Goal: Task Accomplishment & Management: Manage account settings

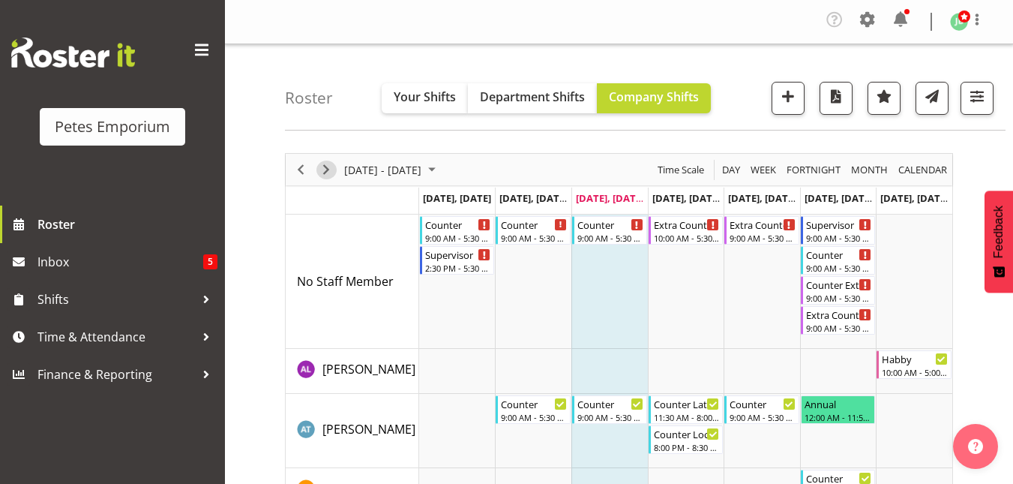
click at [325, 169] on span "Next" at bounding box center [326, 169] width 18 height 19
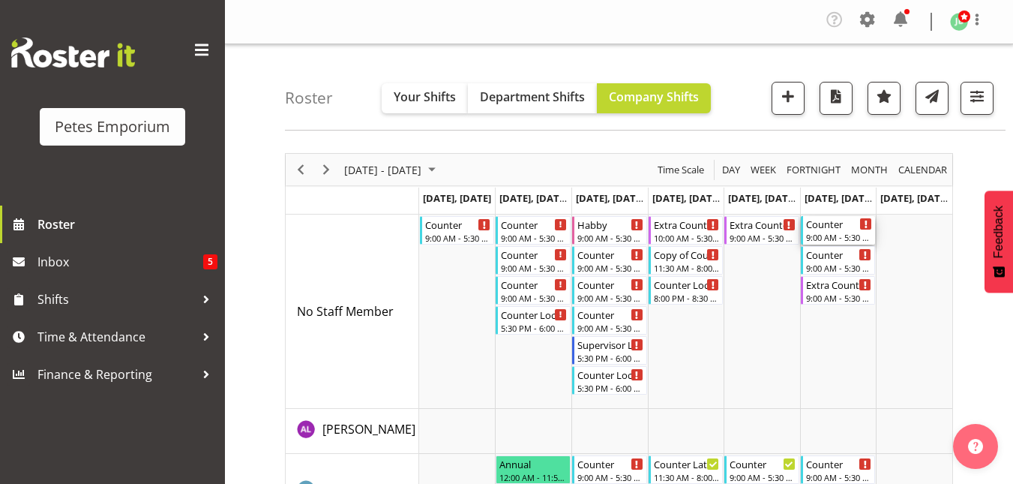
click at [843, 230] on div "Counter 9:00 AM - 5:30 PM" at bounding box center [839, 230] width 67 height 28
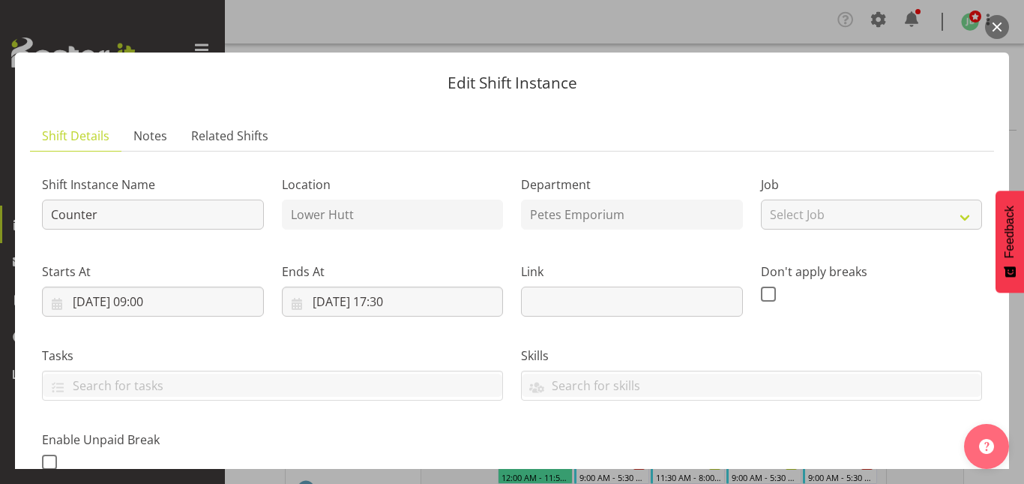
click at [999, 29] on button "button" at bounding box center [997, 27] width 24 height 24
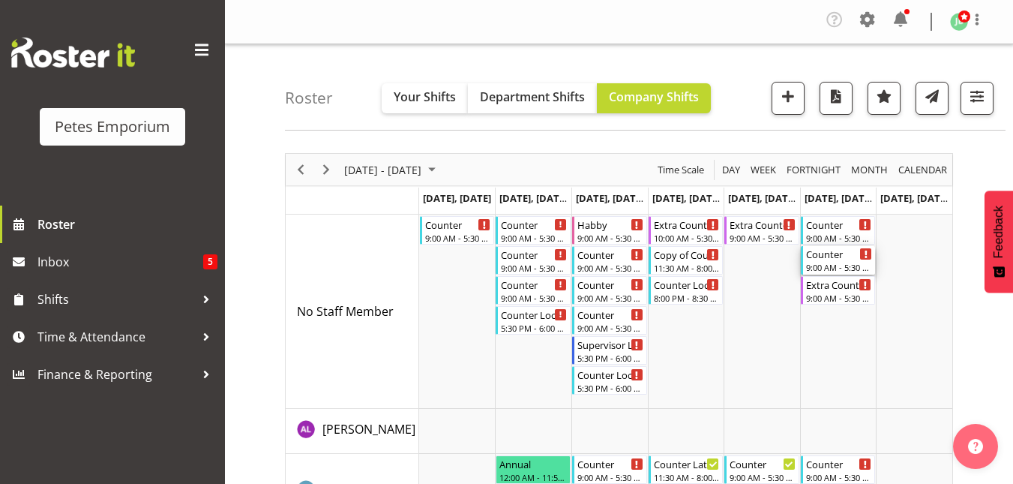
click at [808, 256] on div "Counter" at bounding box center [839, 253] width 67 height 15
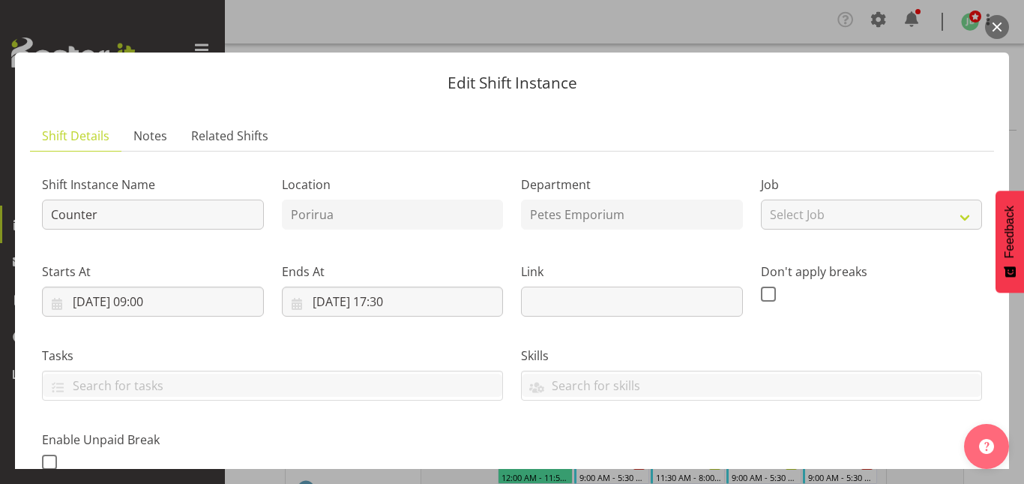
click at [1000, 30] on button "button" at bounding box center [997, 27] width 24 height 24
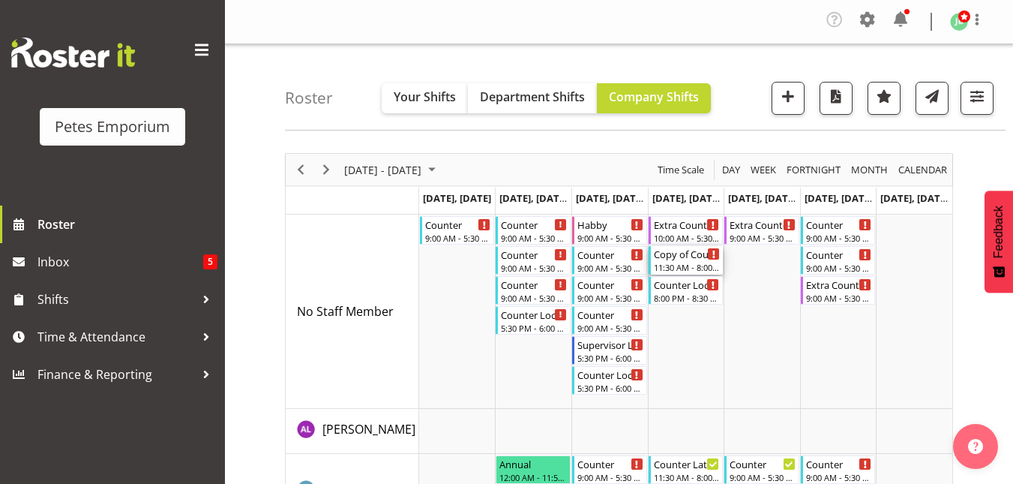
click at [687, 266] on div "11:30 AM - 8:00 PM" at bounding box center [687, 267] width 67 height 12
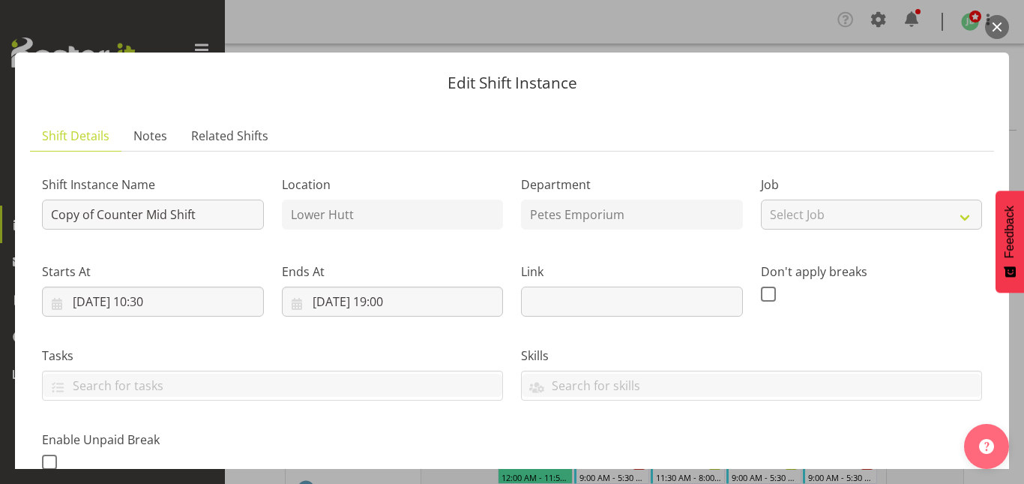
click at [1008, 25] on button "button" at bounding box center [997, 27] width 24 height 24
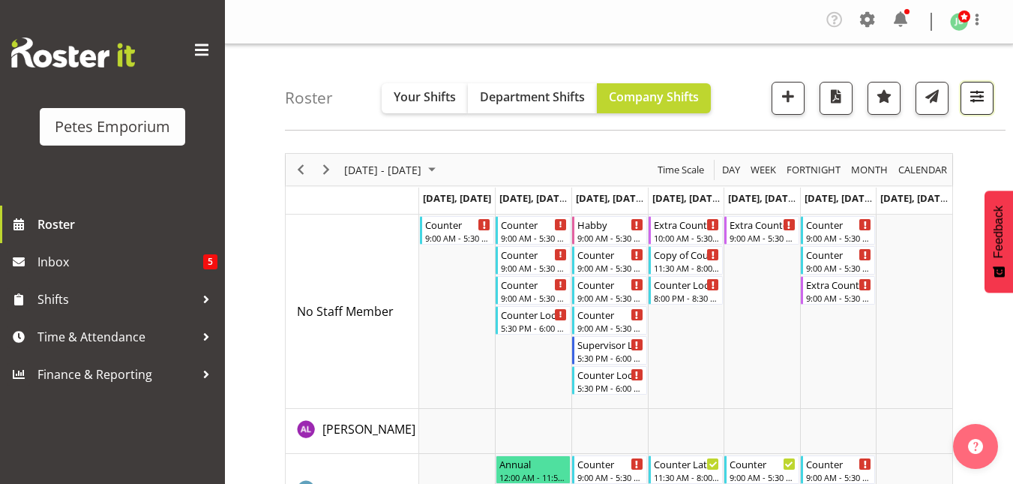
click at [979, 98] on span "button" at bounding box center [976, 95] width 19 height 19
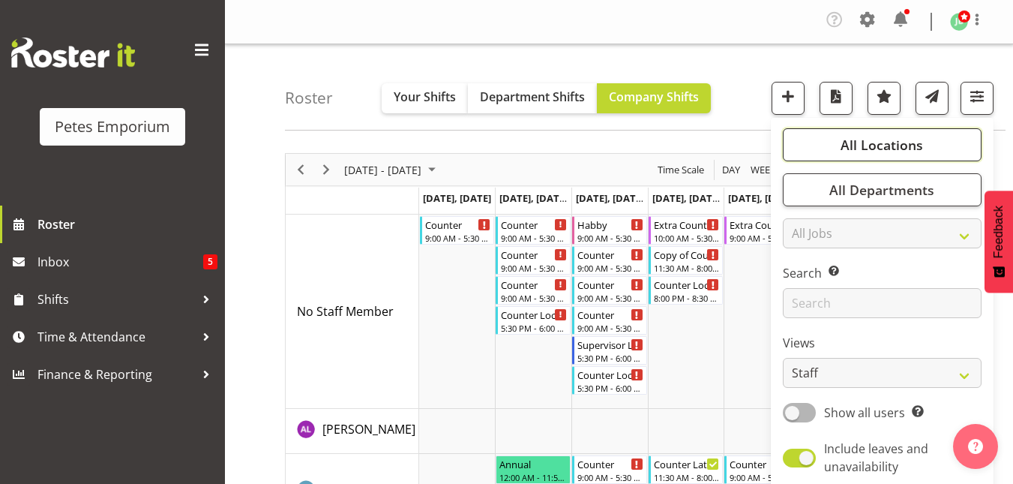
click at [893, 145] on span "All Locations" at bounding box center [881, 145] width 82 height 18
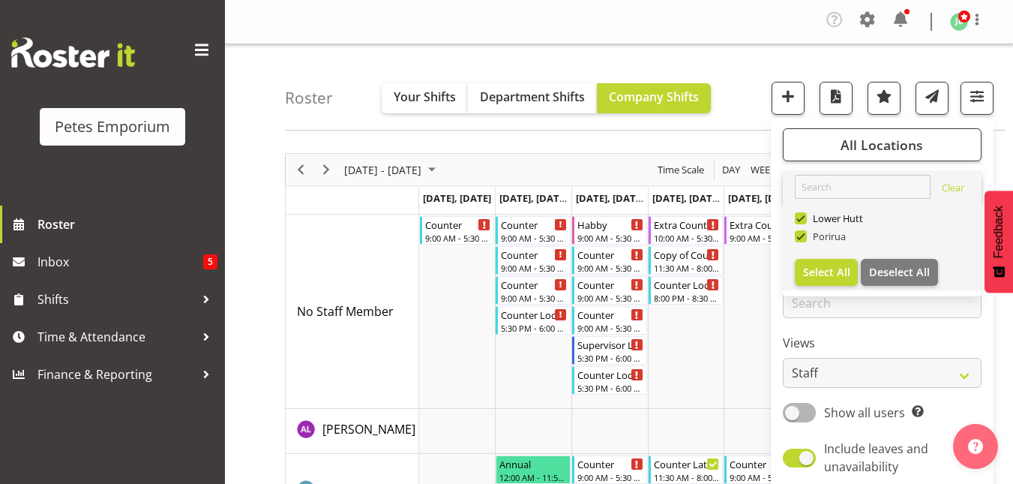
click at [798, 238] on span at bounding box center [801, 236] width 12 height 12
click at [798, 238] on input "Porirua" at bounding box center [800, 237] width 10 height 10
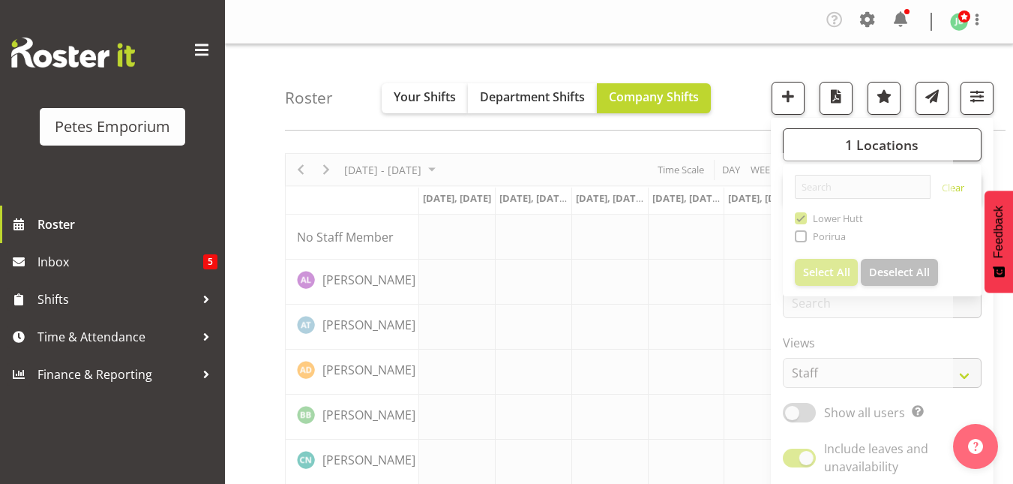
click at [747, 73] on div "Roster Your Shifts Department Shifts Company Shifts 1 Locations Clear [GEOGRAPH…" at bounding box center [645, 87] width 720 height 86
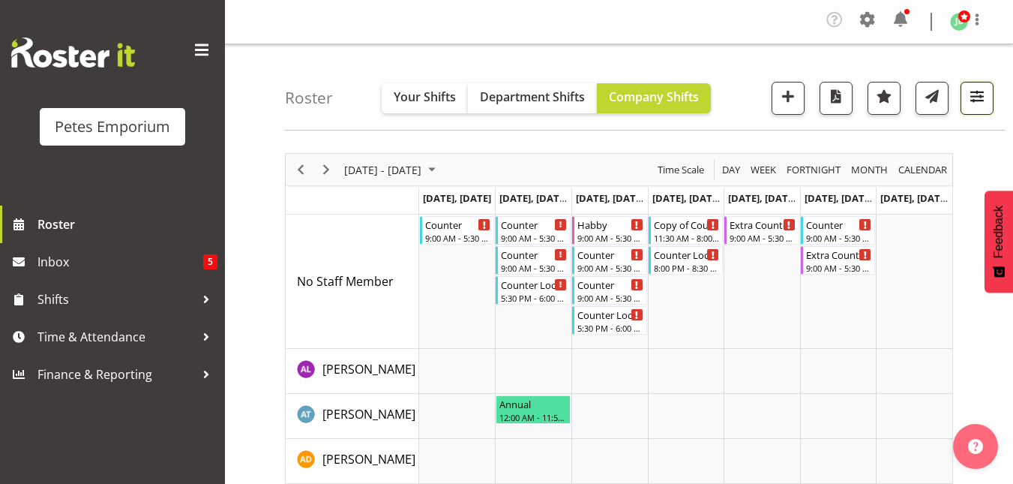
click at [976, 96] on span "button" at bounding box center [976, 95] width 19 height 19
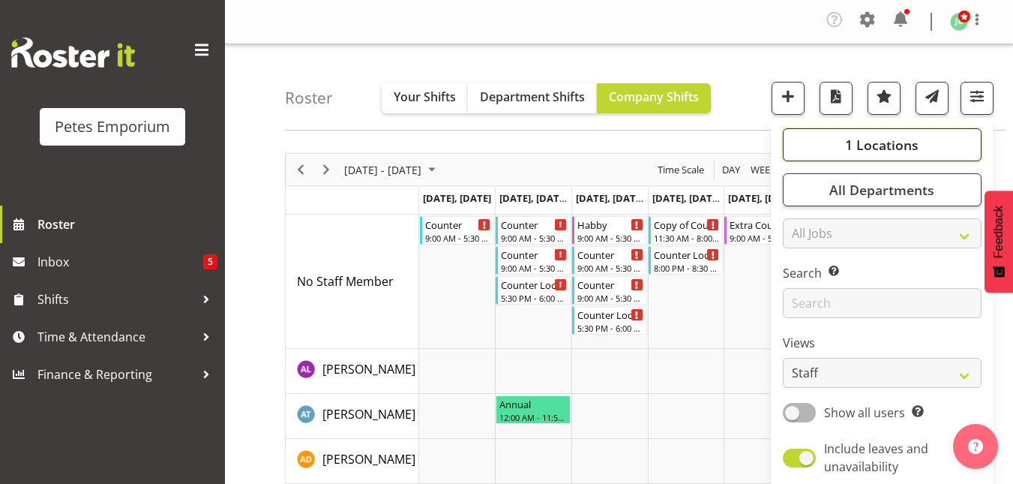
click at [944, 136] on button "1 Locations" at bounding box center [882, 144] width 199 height 33
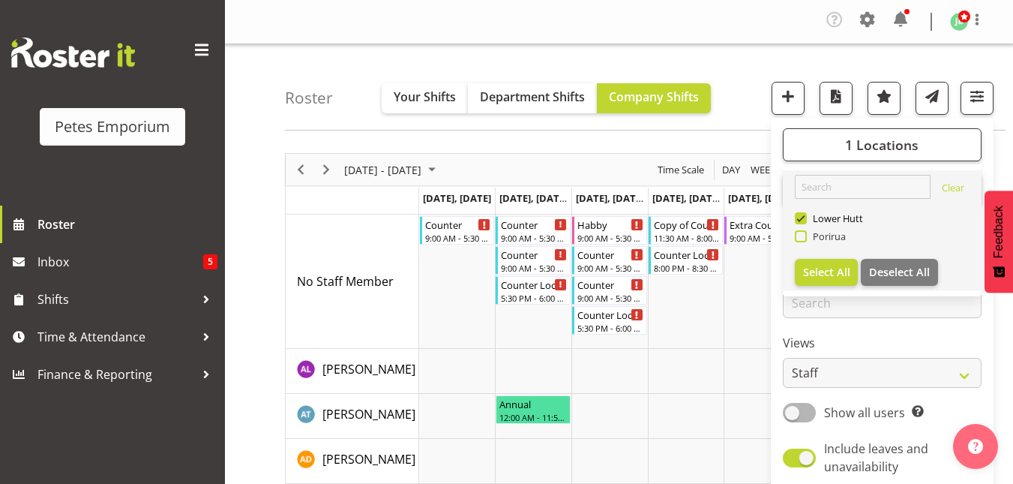
click at [816, 230] on span "Porirua" at bounding box center [827, 236] width 40 height 12
click at [804, 232] on input "Porirua" at bounding box center [800, 237] width 10 height 10
checkbox input "true"
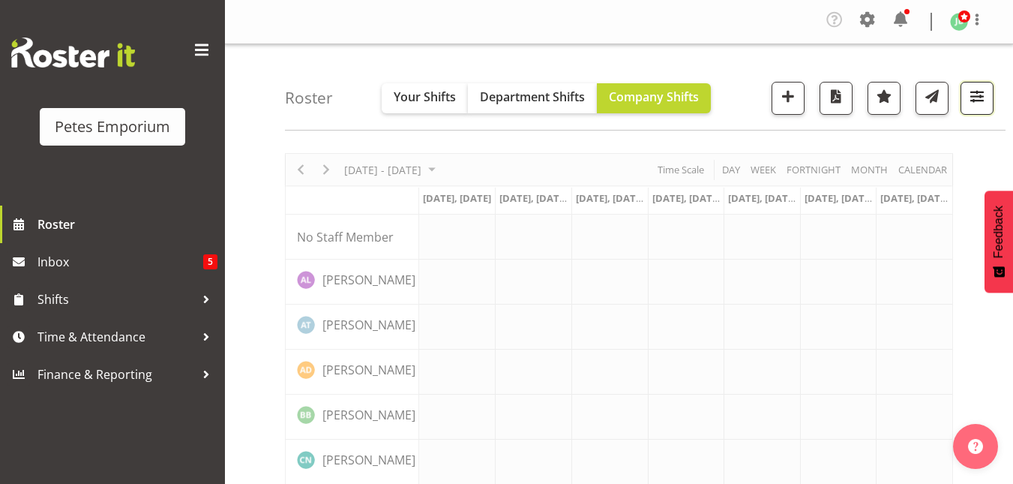
click at [967, 110] on button "button" at bounding box center [976, 98] width 33 height 33
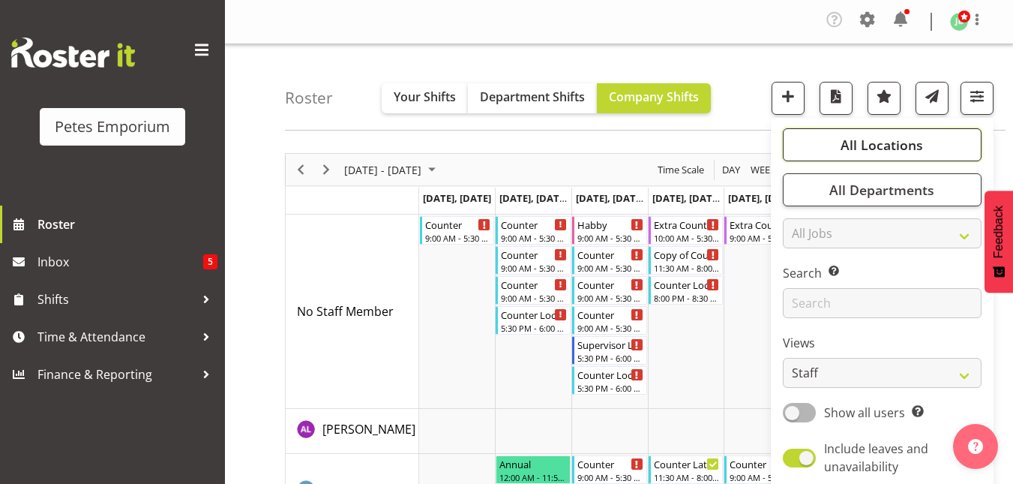
click at [873, 139] on span "All Locations" at bounding box center [881, 145] width 82 height 18
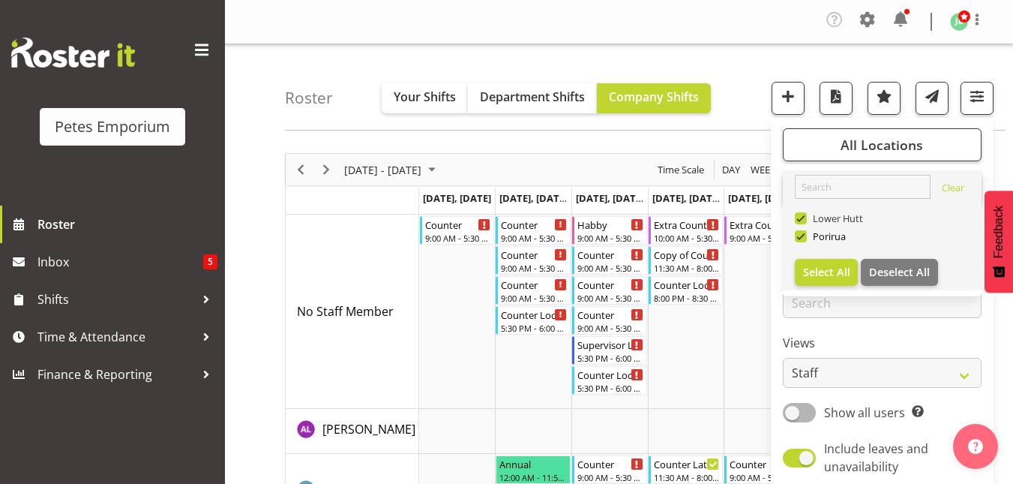
click at [800, 218] on span at bounding box center [801, 218] width 12 height 12
click at [800, 218] on input "Lower Hutt" at bounding box center [800, 219] width 10 height 10
checkbox input "false"
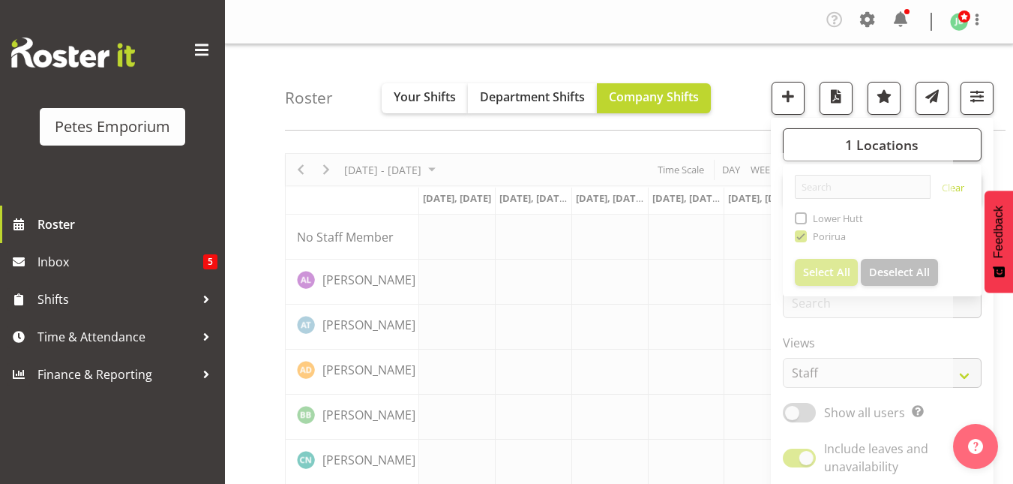
click at [749, 88] on div "Roster Your Shifts Department Shifts Company Shifts 1 Locations Clear Lower Hut…" at bounding box center [645, 87] width 720 height 86
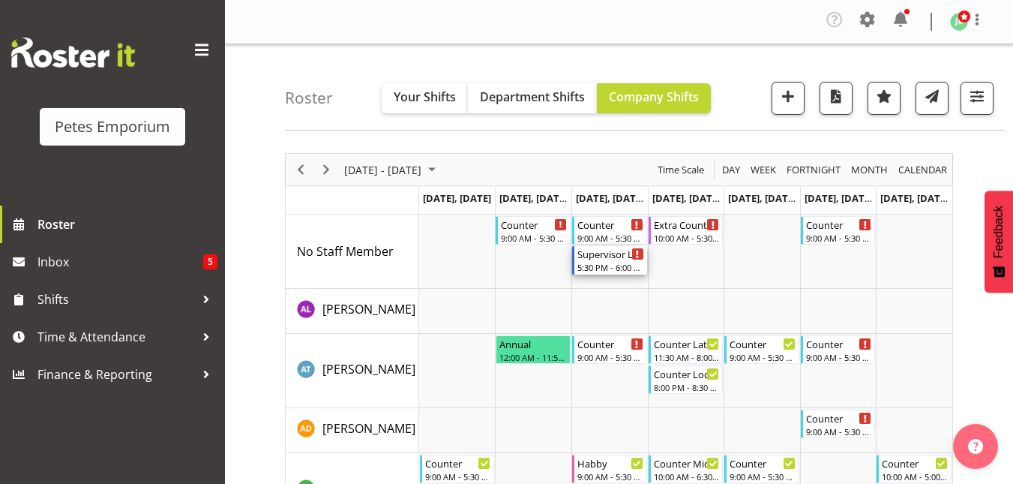
click at [609, 259] on div "Supervisor Lock Up" at bounding box center [610, 253] width 67 height 15
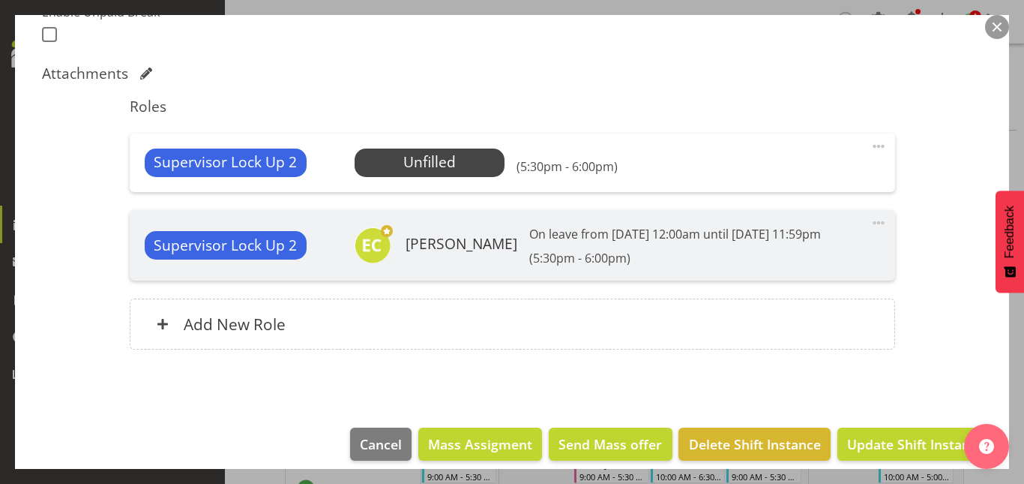
scroll to position [428, 0]
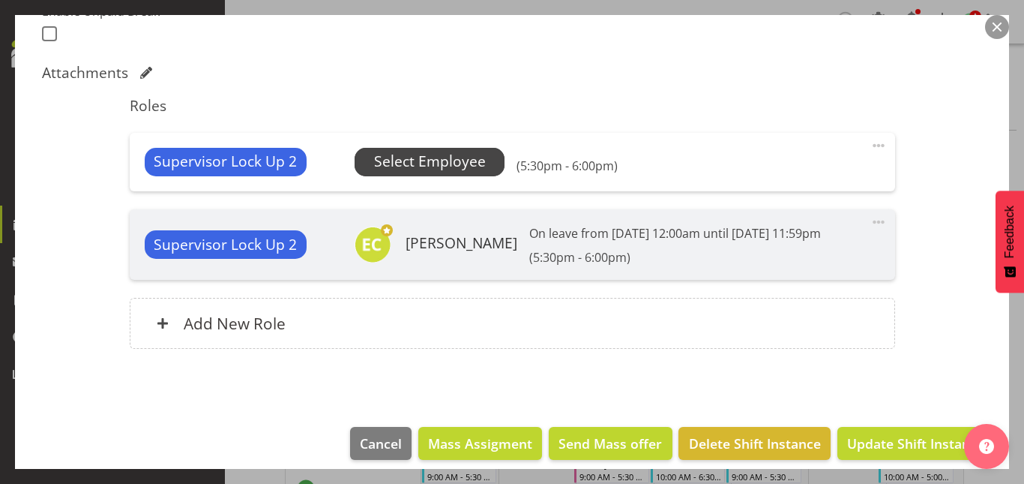
click at [428, 169] on span "Select Employee" at bounding box center [430, 162] width 112 height 22
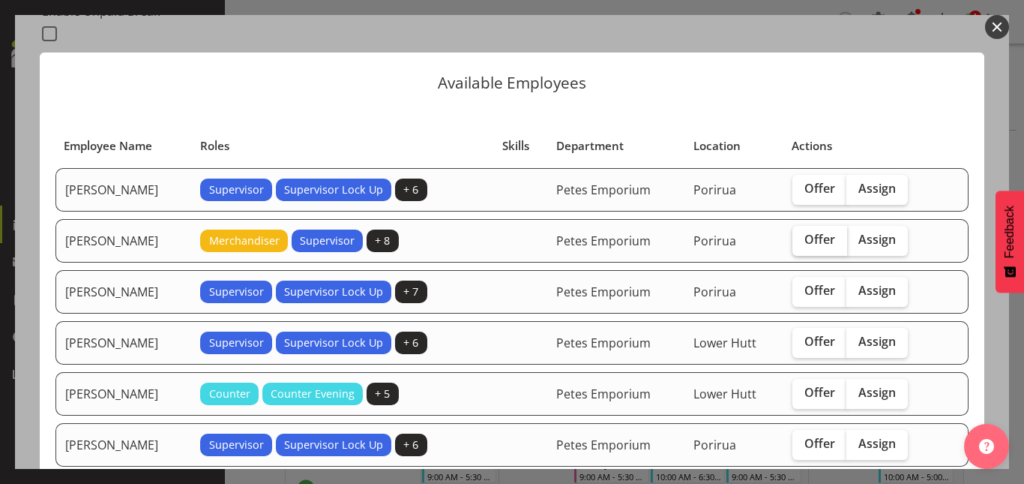
click at [817, 240] on span "Offer" at bounding box center [819, 239] width 31 height 15
click at [802, 240] on input "Offer" at bounding box center [797, 240] width 10 height 10
checkbox input "true"
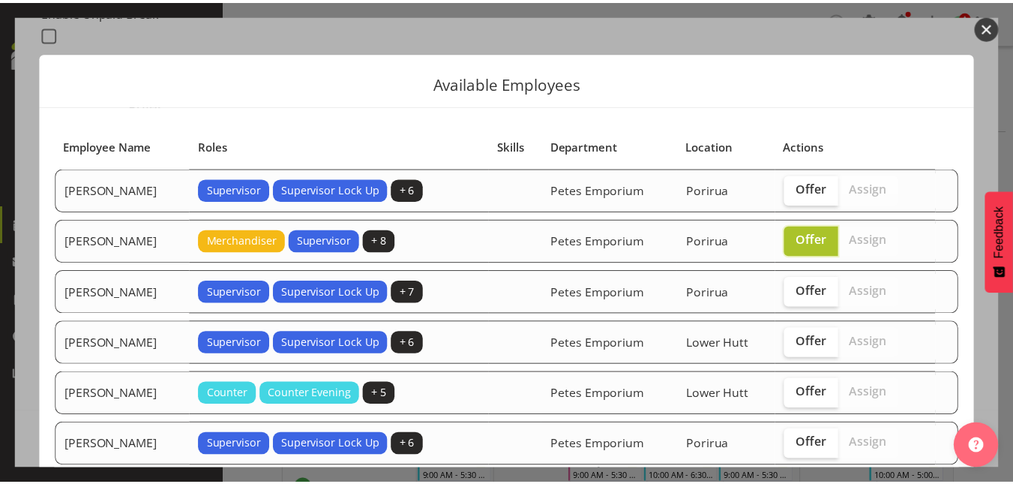
scroll to position [211, 0]
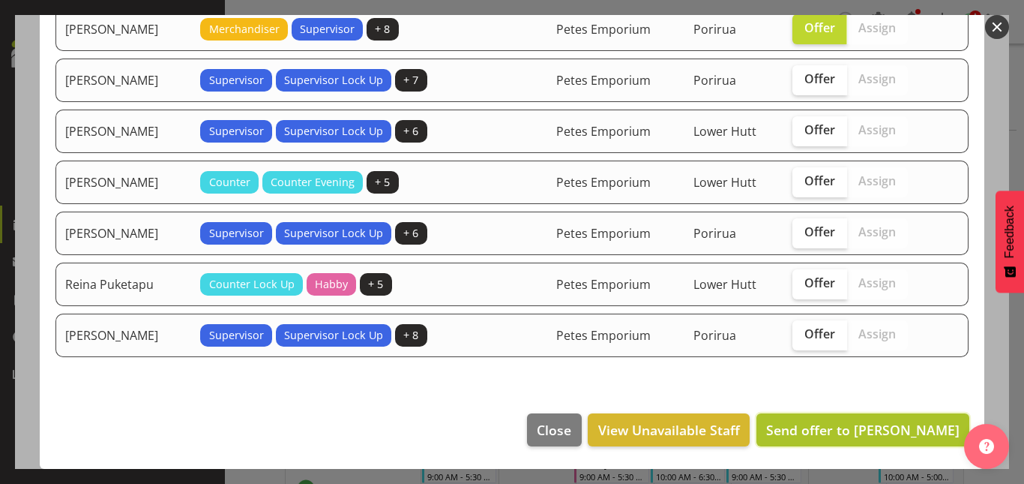
click at [853, 422] on span "Send offer to Helena Tomlin" at bounding box center [862, 430] width 193 height 18
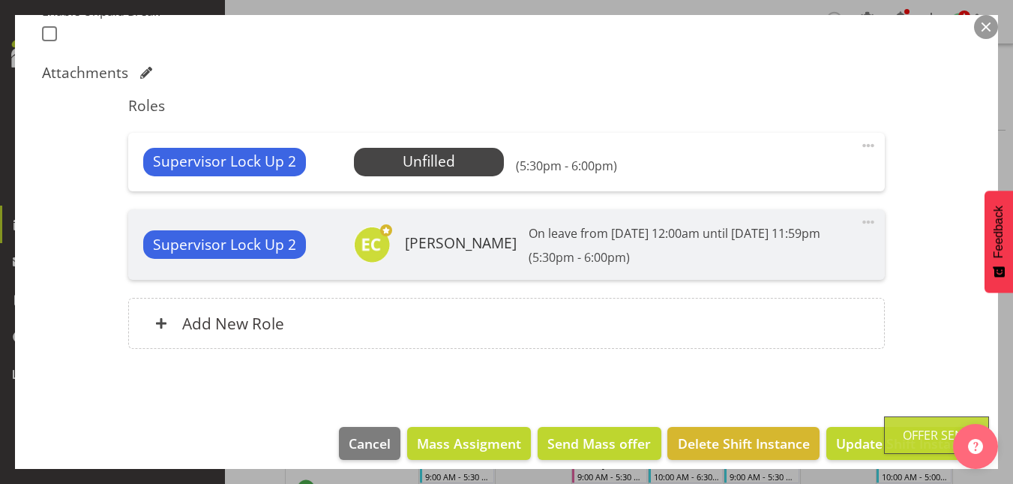
click at [989, 27] on button "button" at bounding box center [986, 27] width 24 height 24
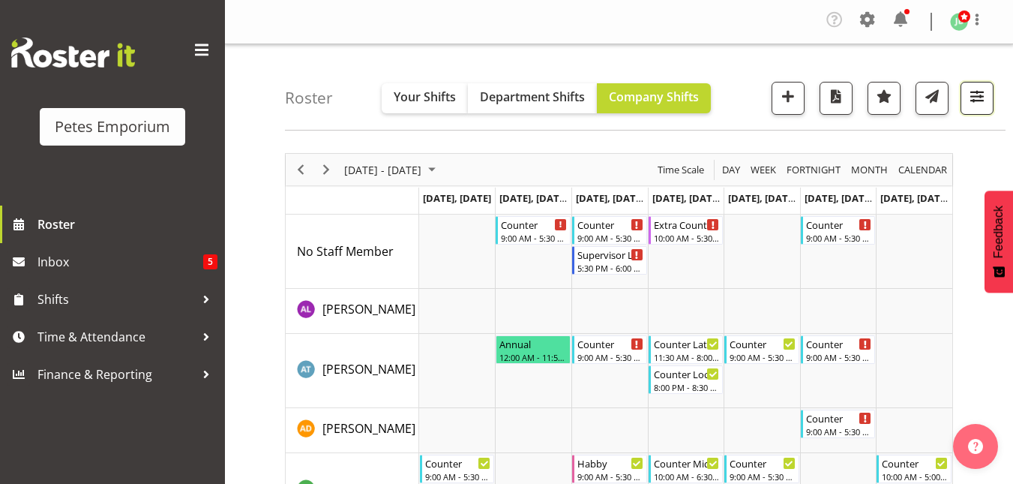
click at [970, 101] on span "button" at bounding box center [976, 95] width 19 height 19
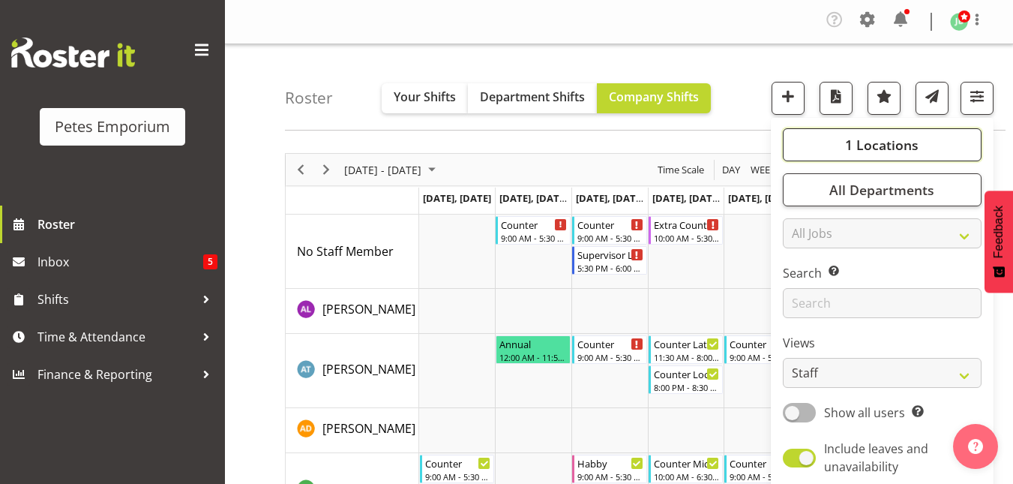
click at [897, 145] on span "1 Locations" at bounding box center [881, 145] width 73 height 18
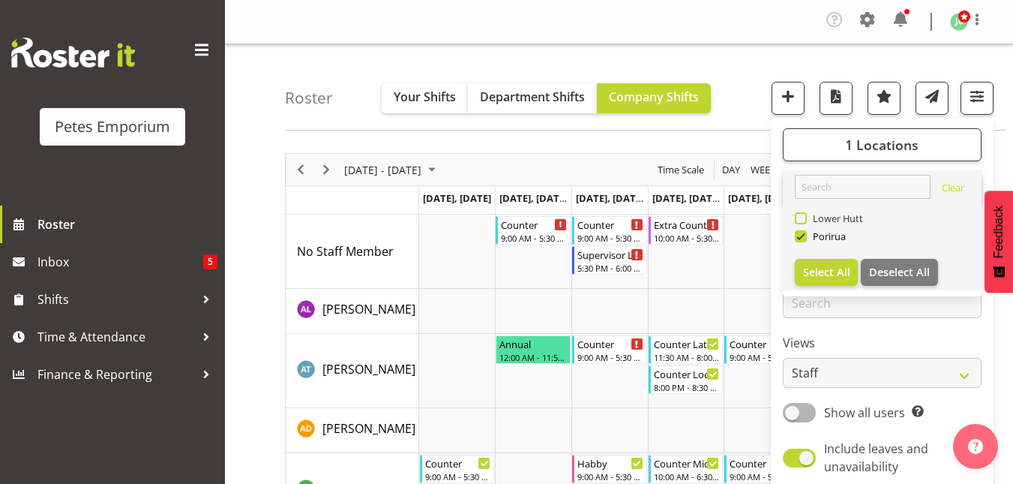
click at [800, 218] on span at bounding box center [801, 218] width 12 height 12
click at [800, 218] on input "Lower Hutt" at bounding box center [800, 219] width 10 height 10
checkbox input "true"
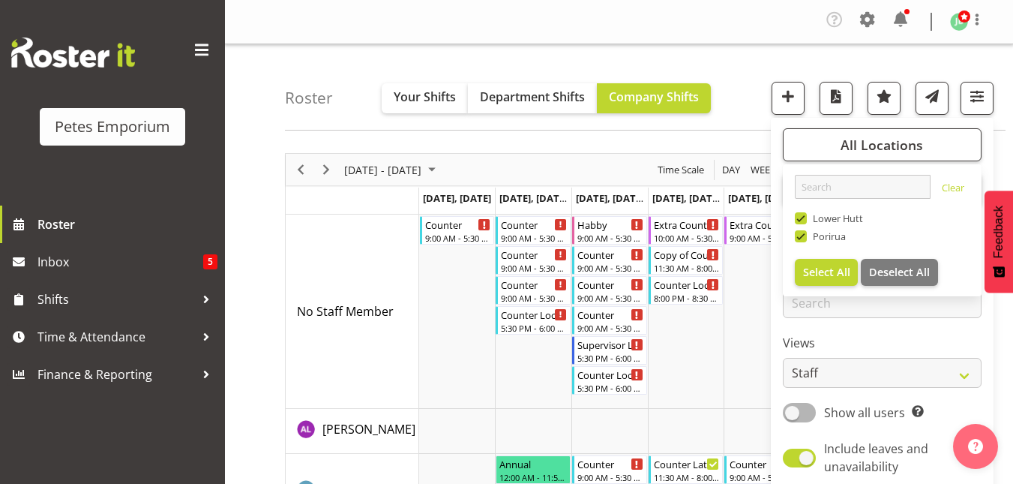
click at [747, 81] on div "Roster Your Shifts Department Shifts Company Shifts All Locations Clear Lower H…" at bounding box center [645, 87] width 720 height 86
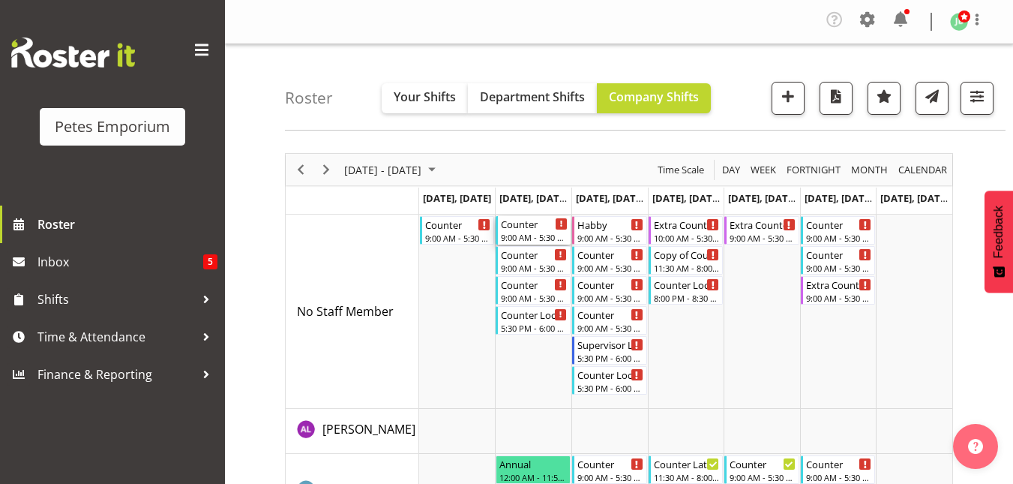
click at [522, 235] on div "9:00 AM - 5:30 PM" at bounding box center [534, 237] width 67 height 12
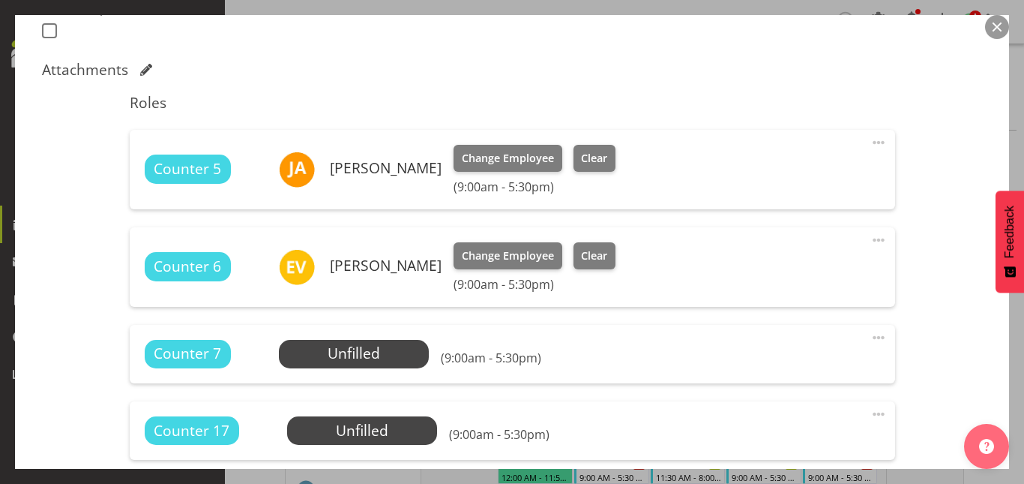
scroll to position [432, 0]
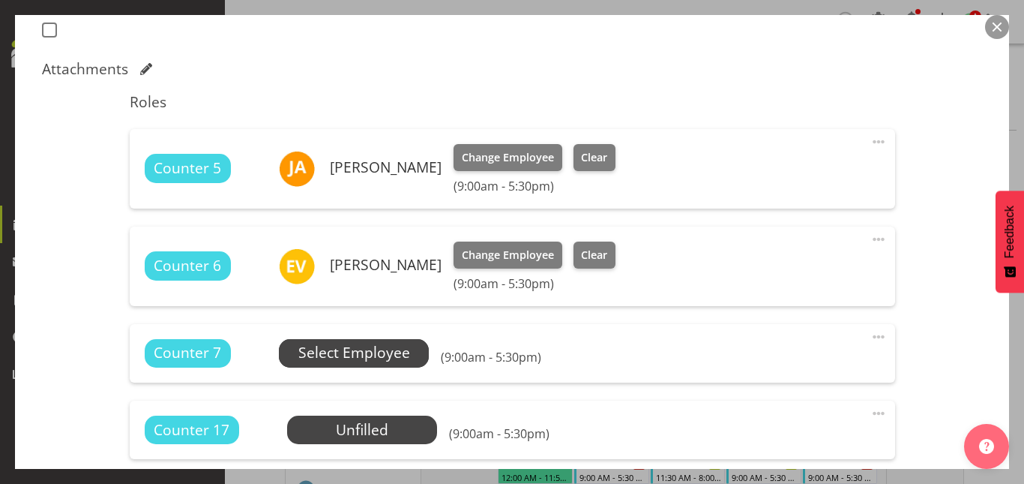
click at [356, 355] on span "Select Employee" at bounding box center [354, 353] width 112 height 22
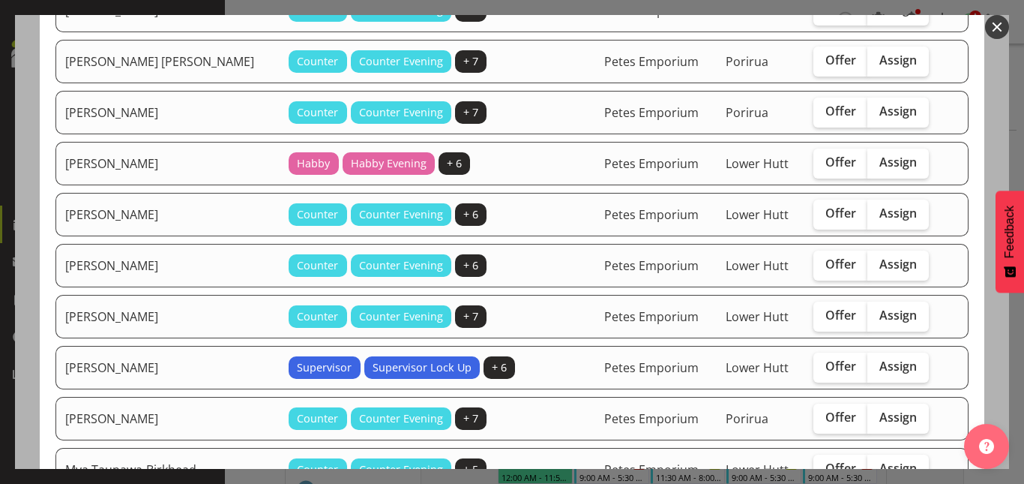
scroll to position [231, 0]
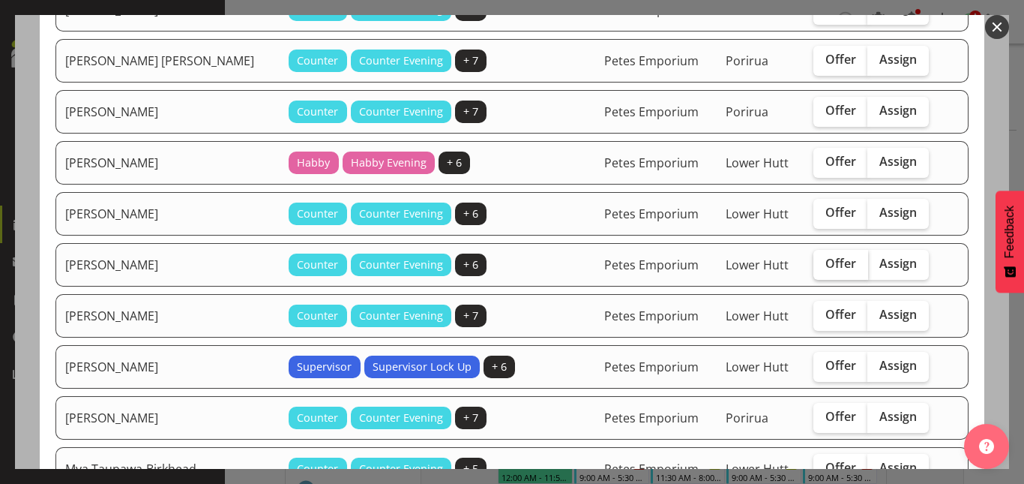
click at [839, 261] on label "Offer" at bounding box center [840, 265] width 55 height 30
click at [823, 261] on input "Offer" at bounding box center [818, 264] width 10 height 10
checkbox input "true"
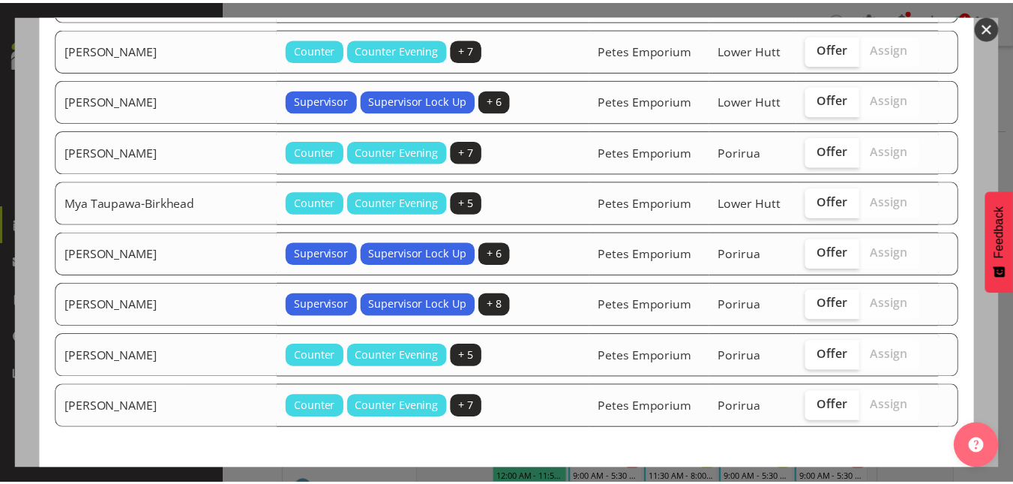
scroll to position [568, 0]
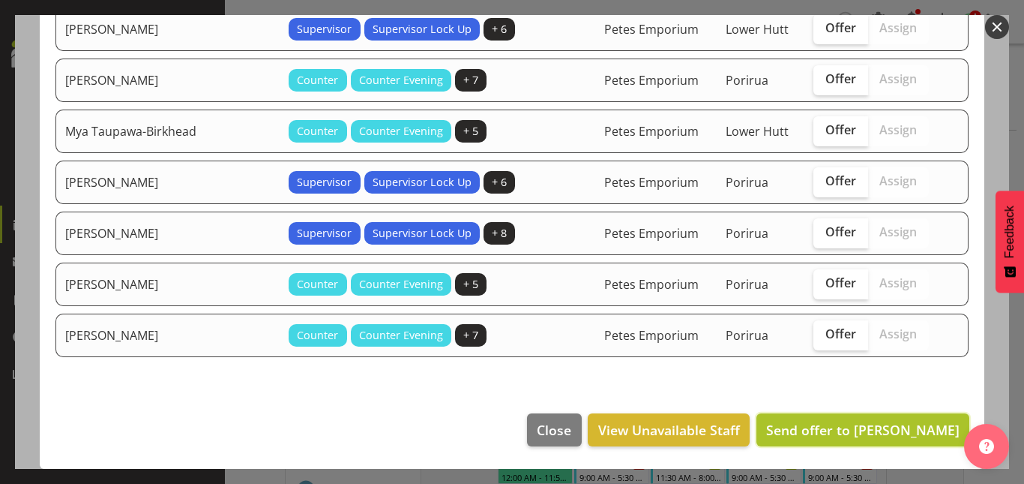
click at [858, 427] on span "Send offer to Mandy Mosley" at bounding box center [862, 430] width 193 height 18
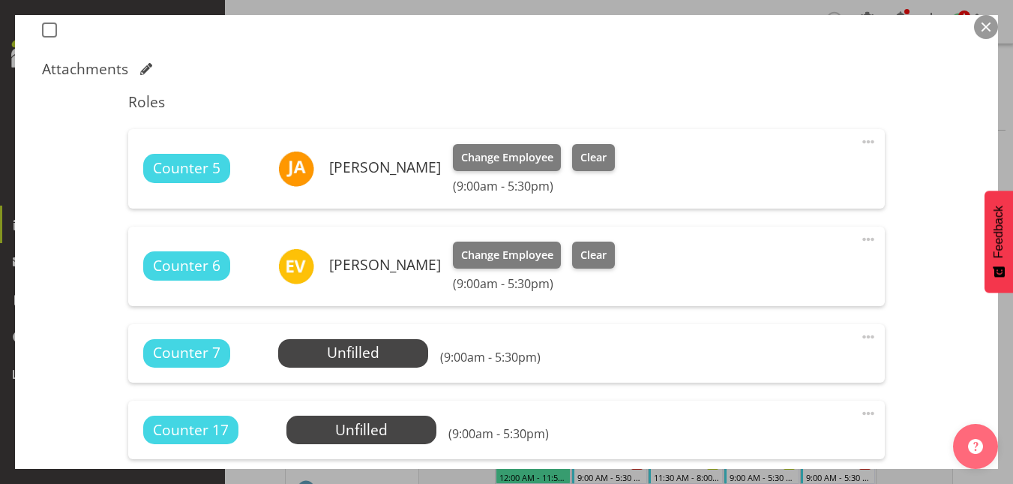
click at [993, 27] on button "button" at bounding box center [986, 27] width 24 height 24
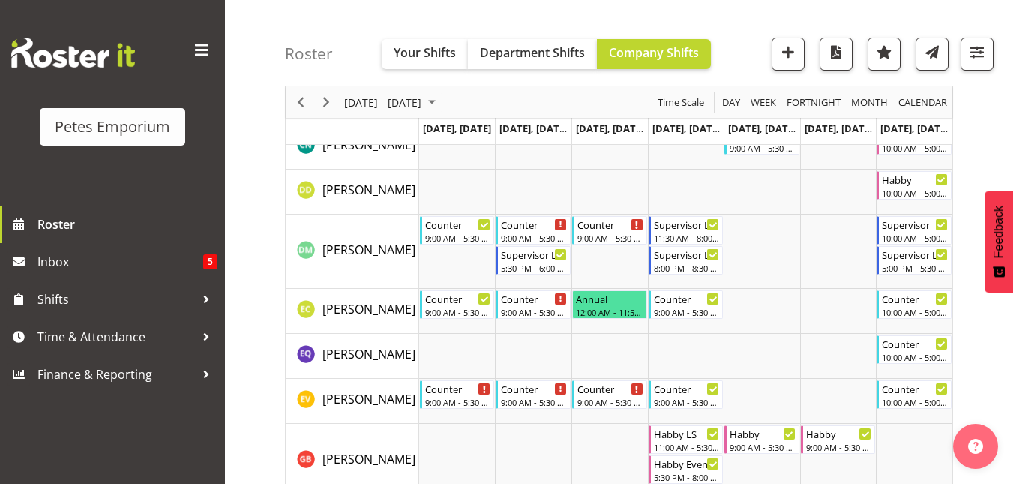
scroll to position [521, 0]
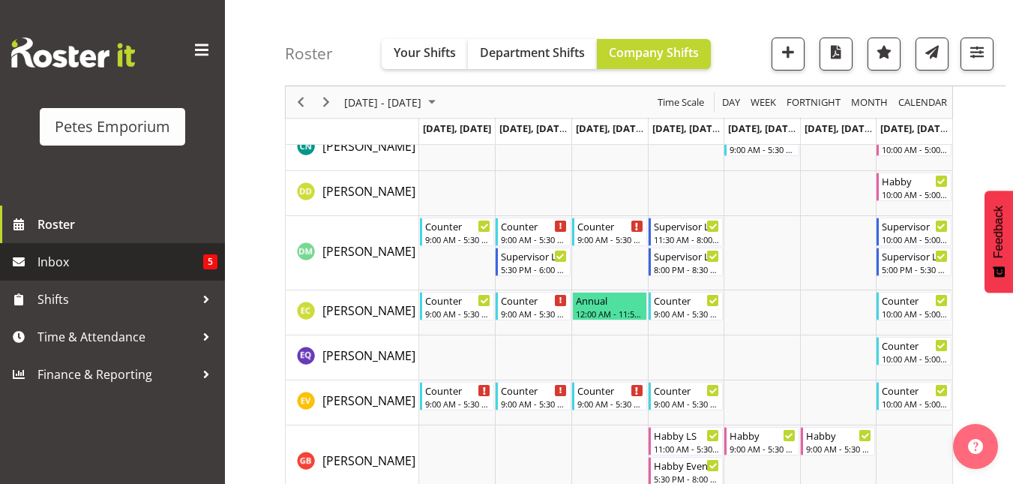
click at [71, 261] on span "Inbox" at bounding box center [120, 261] width 166 height 22
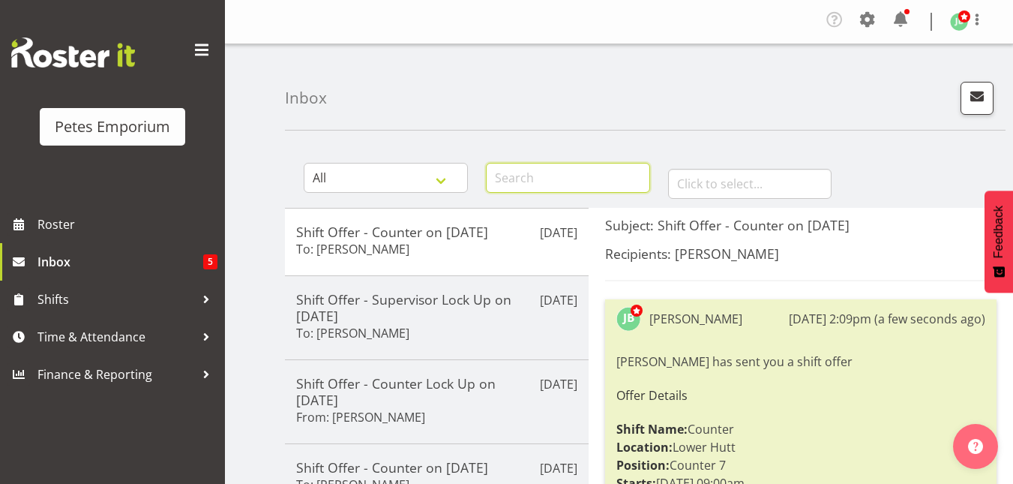
click at [517, 181] on input "text" at bounding box center [568, 178] width 164 height 30
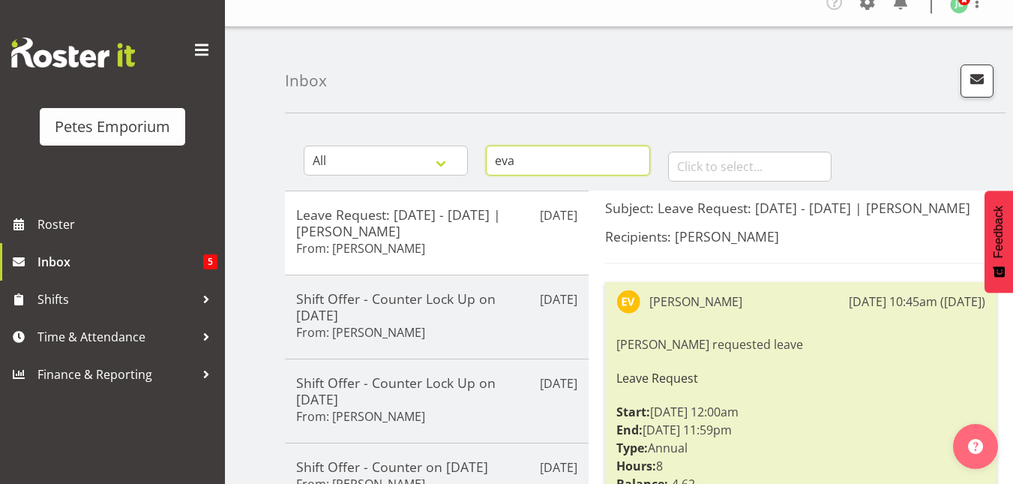
scroll to position [16, 0]
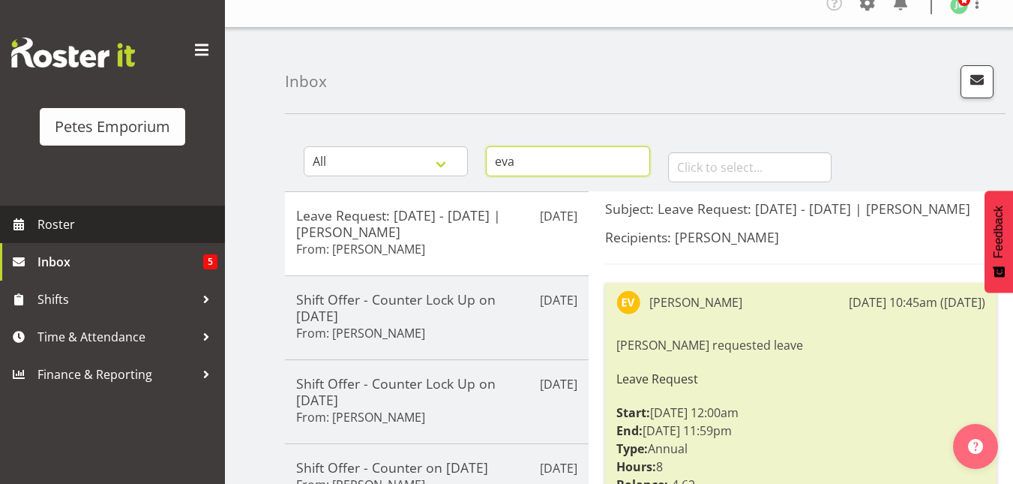
type input "eva"
click at [75, 230] on span "Roster" at bounding box center [127, 224] width 180 height 22
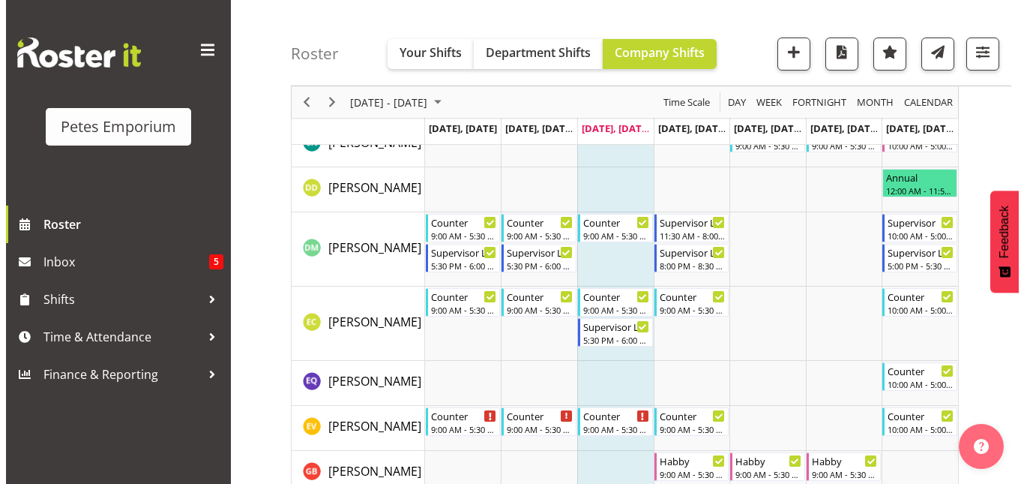
scroll to position [466, 0]
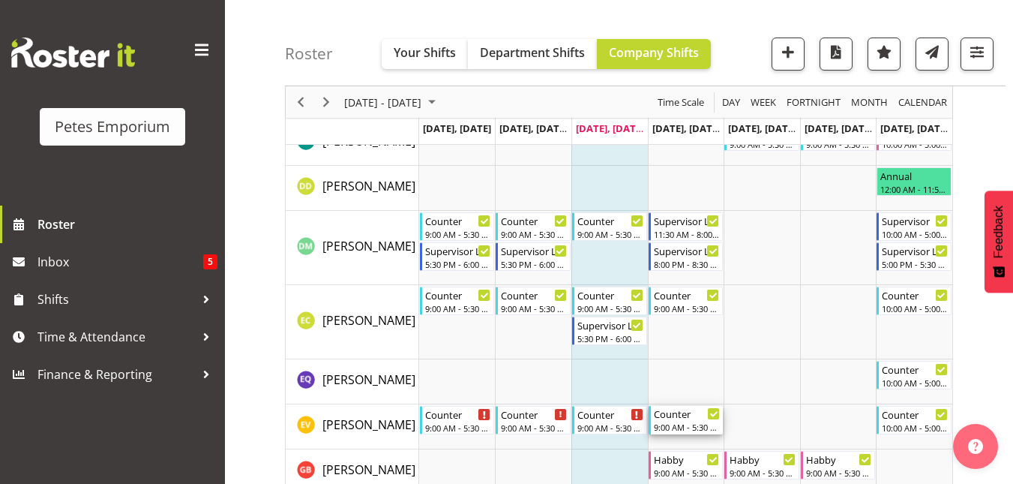
click at [674, 413] on div "Counter" at bounding box center [687, 413] width 67 height 15
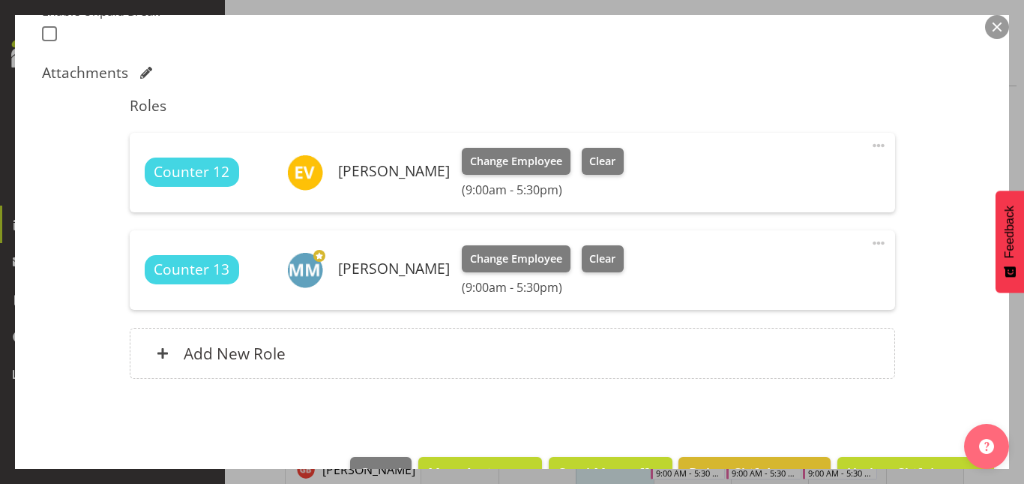
scroll to position [435, 0]
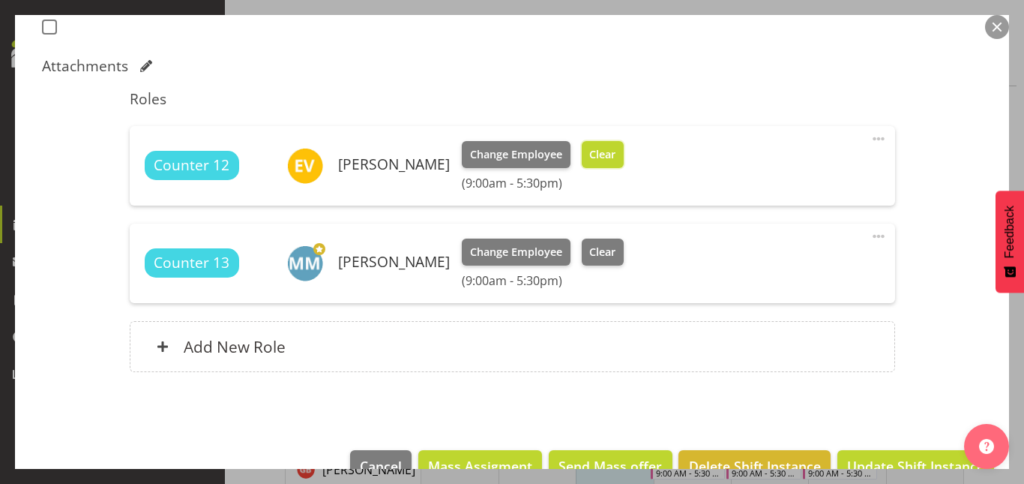
click at [603, 157] on button "Clear" at bounding box center [603, 154] width 43 height 27
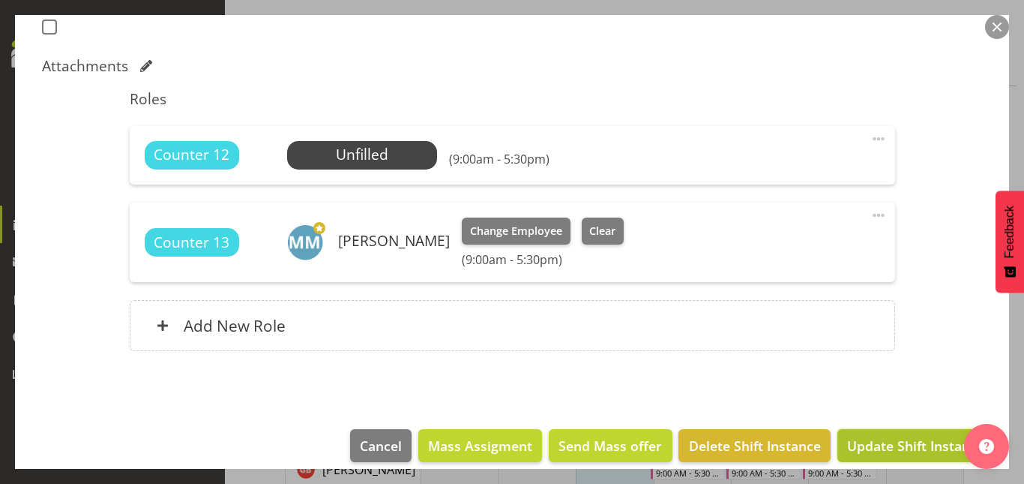
click at [910, 450] on span "Update Shift Instance" at bounding box center [915, 445] width 137 height 19
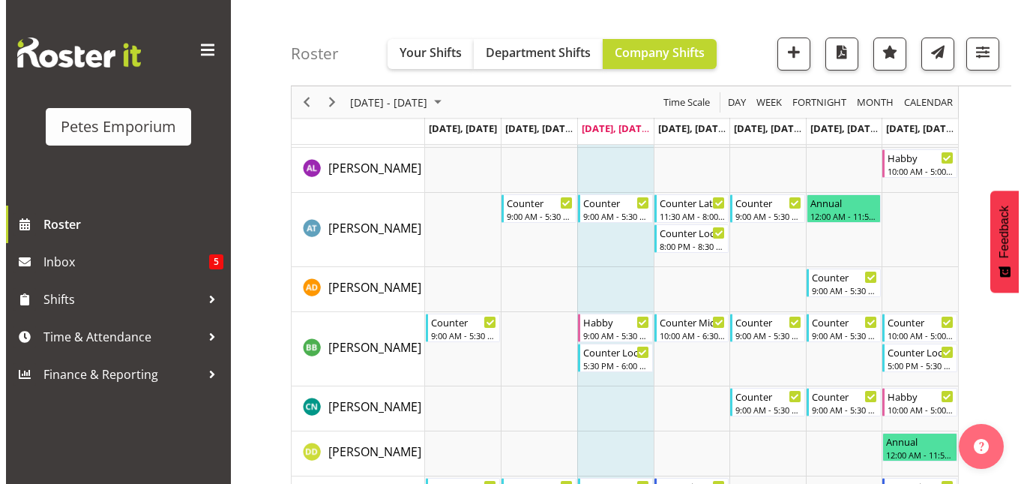
scroll to position [0, 0]
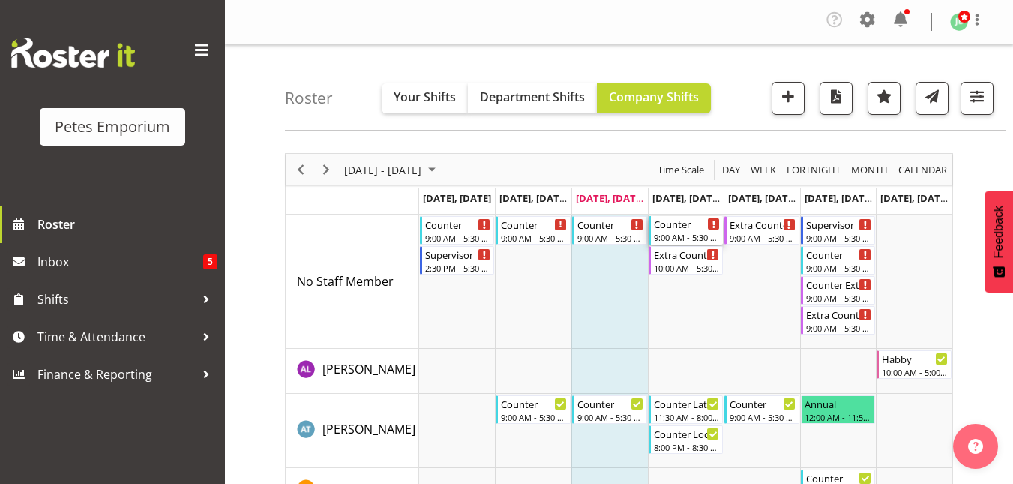
click at [680, 229] on div "Counter" at bounding box center [687, 223] width 67 height 15
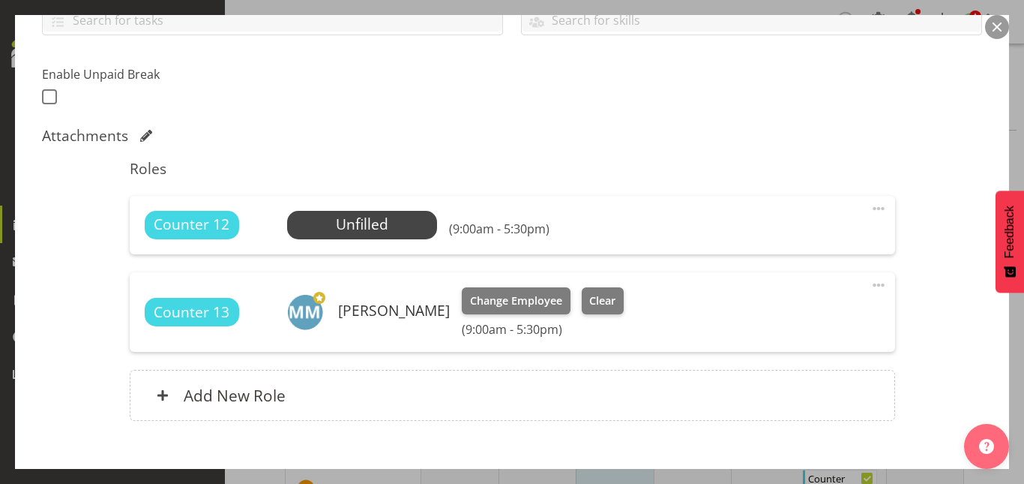
scroll to position [451, 0]
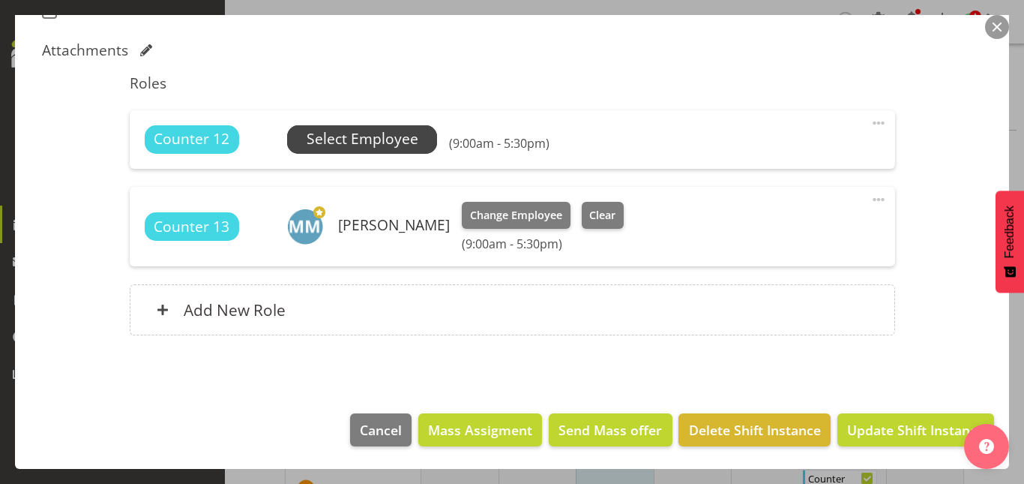
click at [375, 136] on span "Select Employee" at bounding box center [363, 139] width 112 height 22
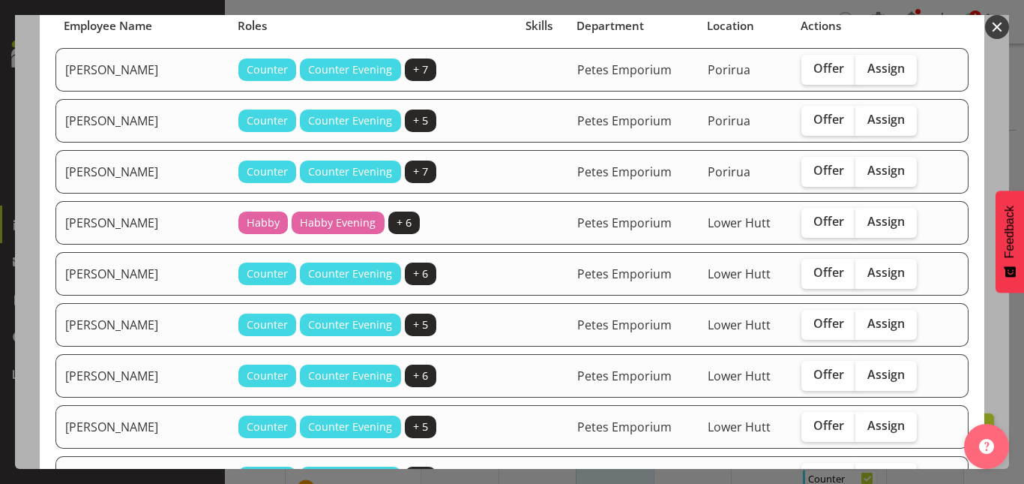
scroll to position [133, 0]
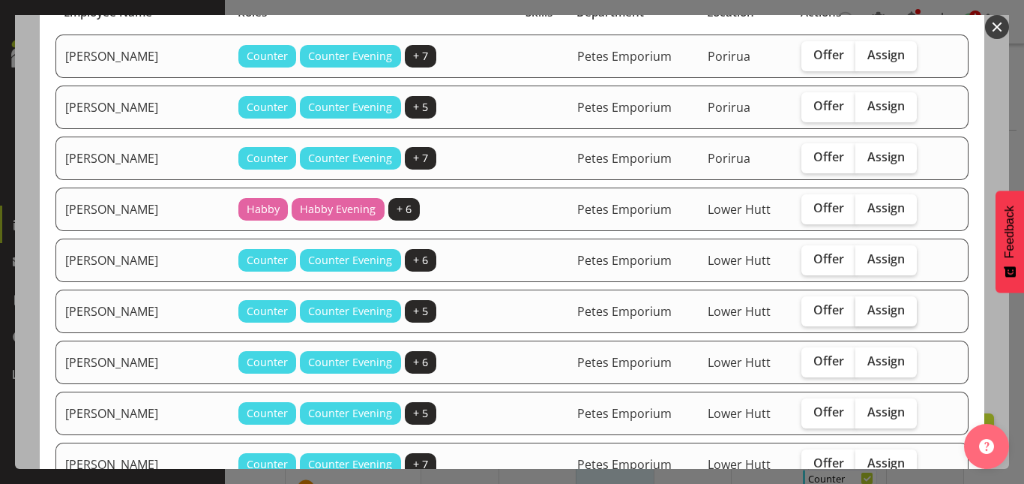
click at [888, 305] on span "Assign" at bounding box center [885, 309] width 37 height 15
click at [865, 305] on input "Assign" at bounding box center [860, 310] width 10 height 10
checkbox input "true"
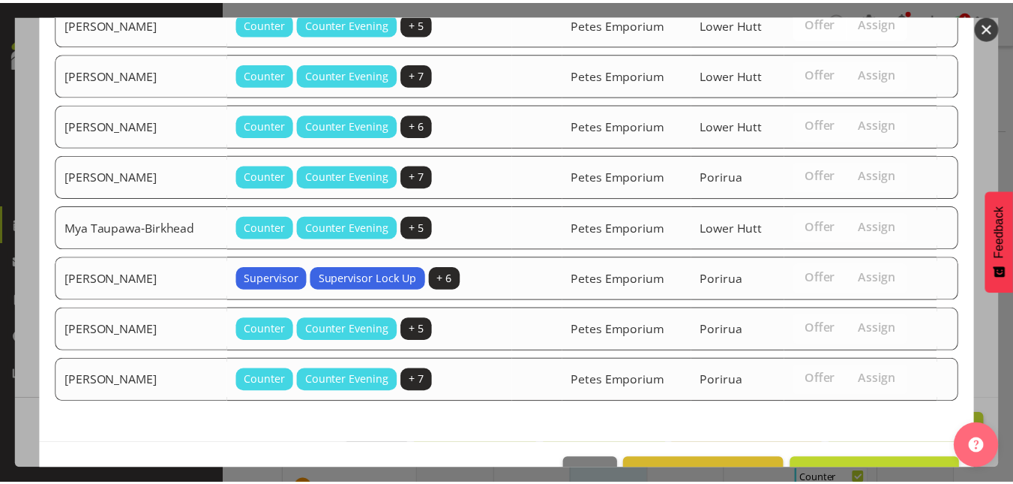
scroll to position [568, 0]
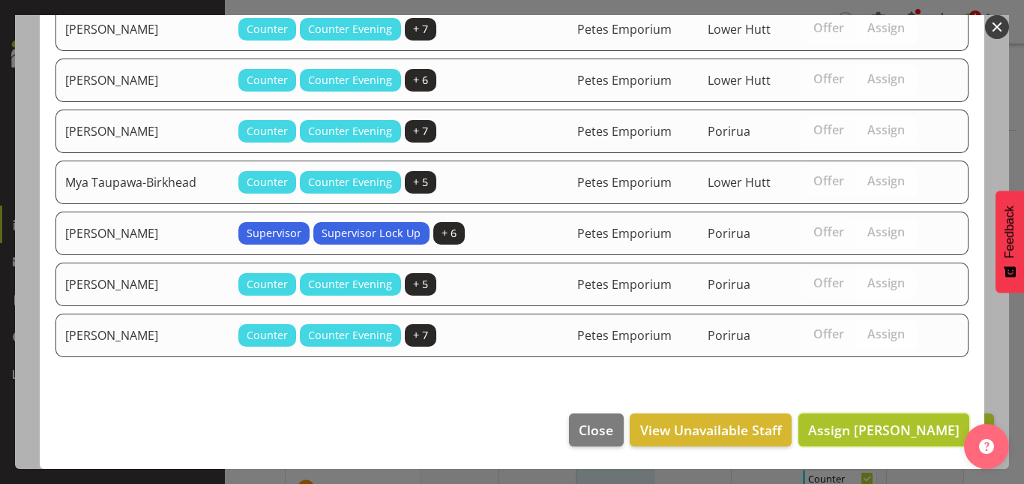
click at [891, 430] on span "Assign Eva Vailini" at bounding box center [883, 430] width 151 height 18
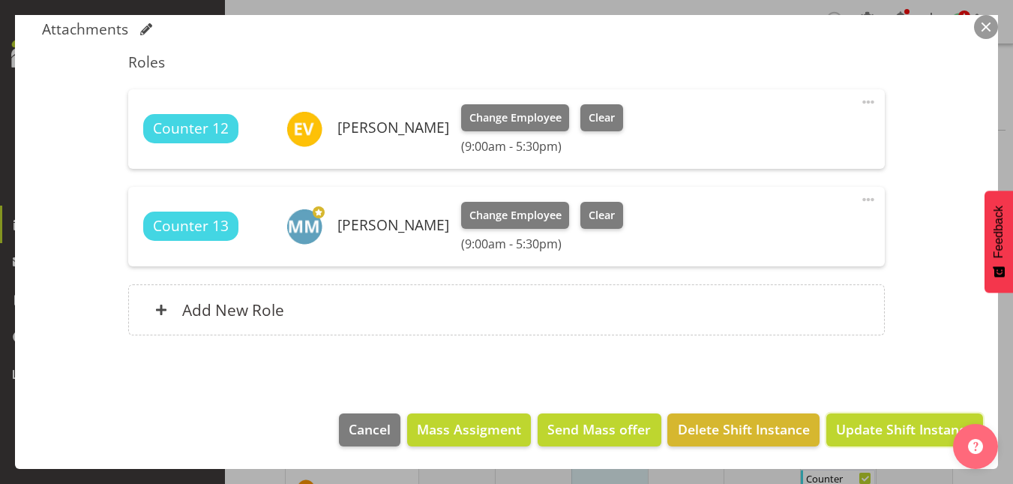
click at [891, 430] on span "Update Shift Instance" at bounding box center [904, 428] width 137 height 19
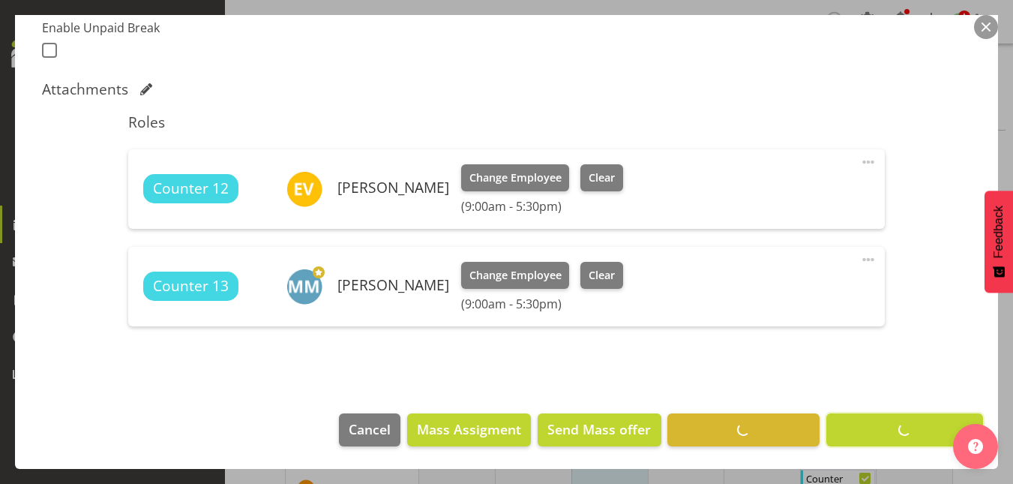
scroll to position [412, 0]
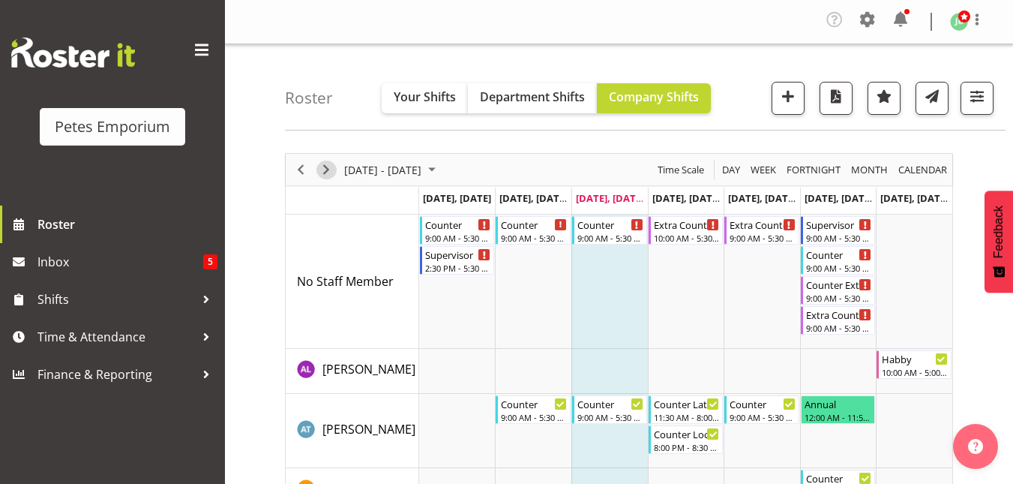
click at [322, 162] on span "Next" at bounding box center [326, 169] width 18 height 19
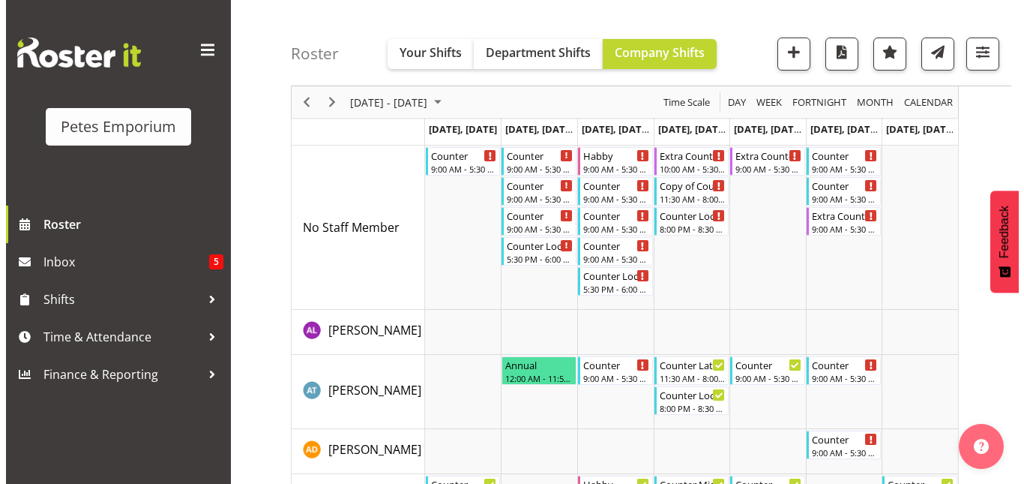
scroll to position [70, 0]
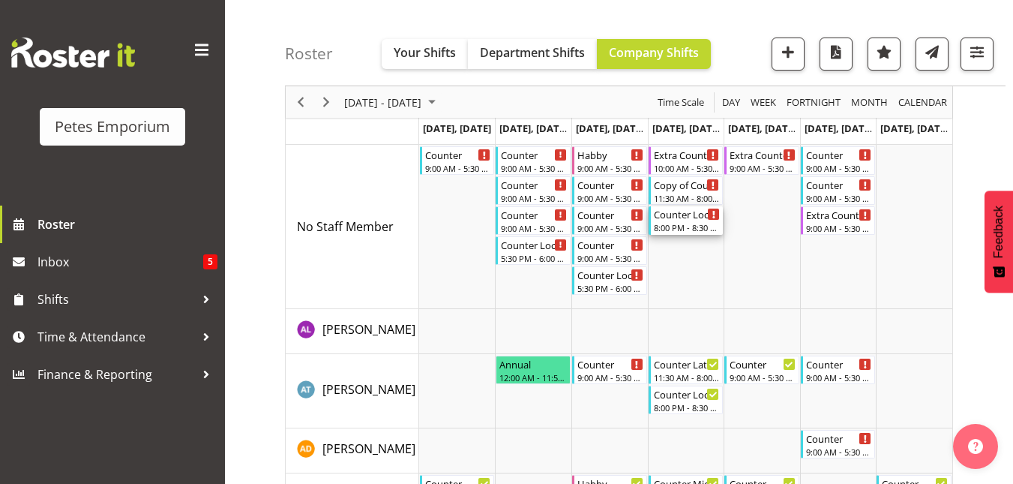
click at [685, 229] on div "8:00 PM - 8:30 PM" at bounding box center [687, 227] width 67 height 12
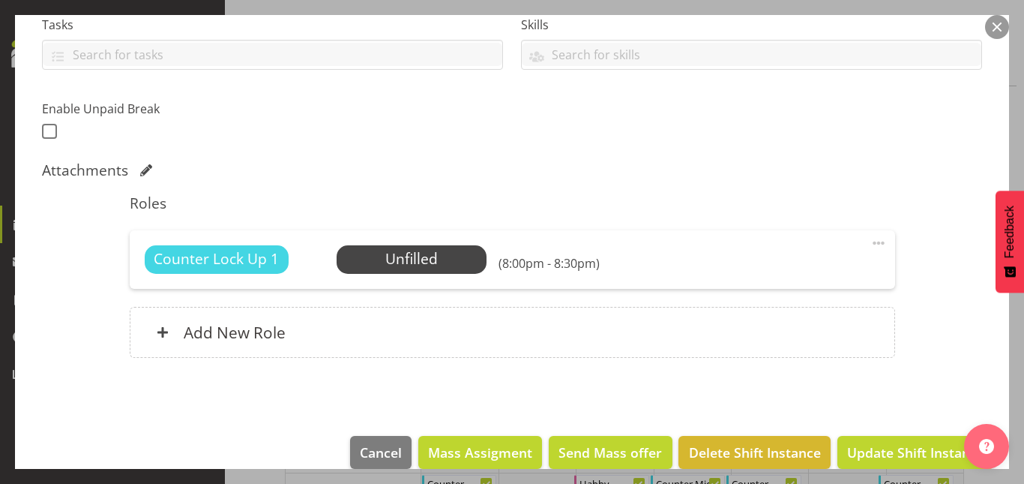
scroll to position [353, 0]
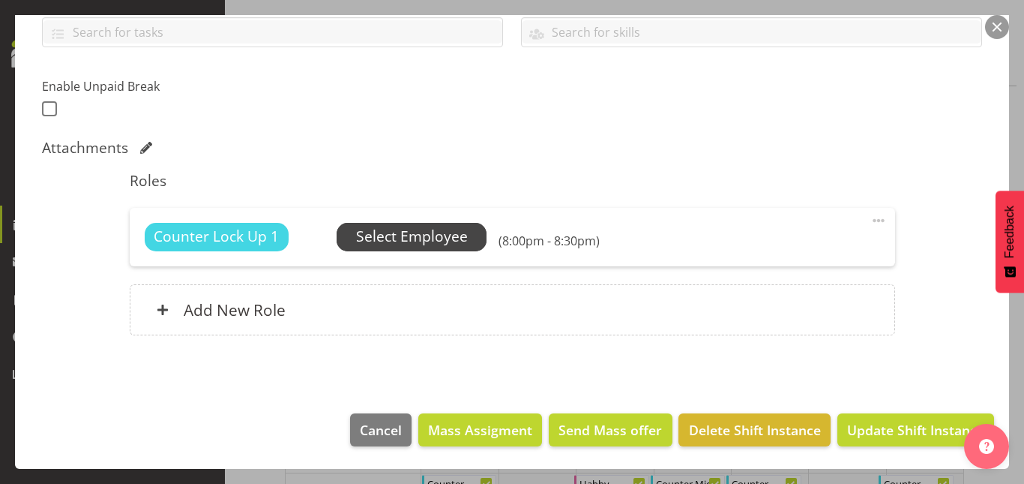
click at [413, 240] on span "Select Employee" at bounding box center [412, 237] width 112 height 22
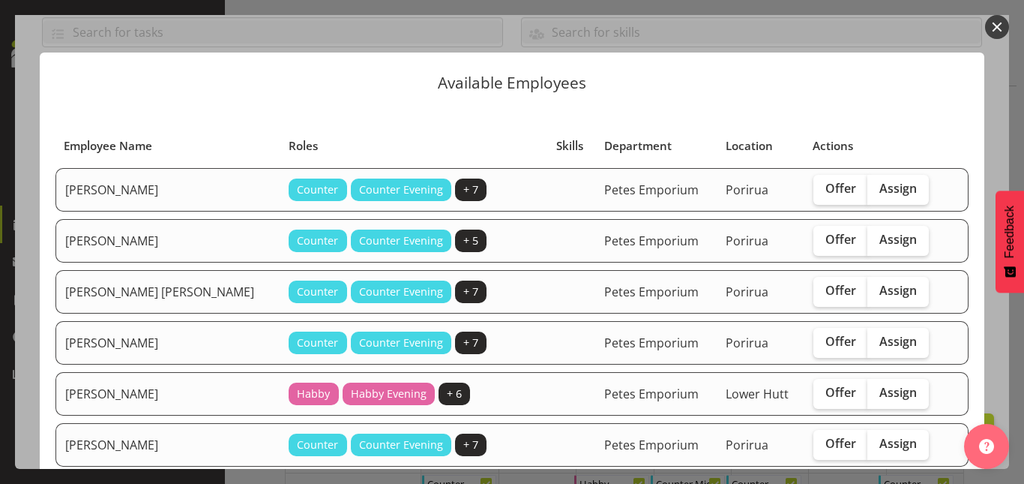
scroll to position [141, 0]
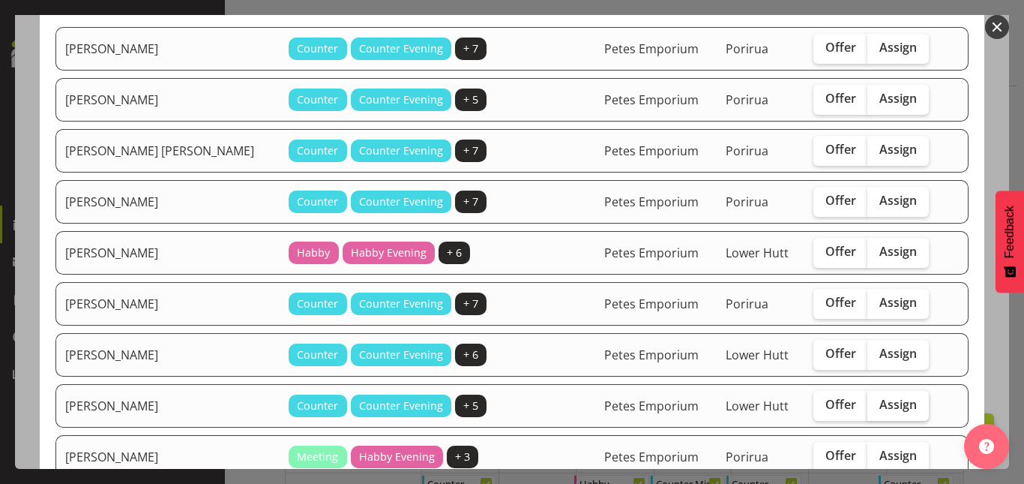
click at [882, 406] on span "Assign" at bounding box center [897, 404] width 37 height 15
click at [877, 406] on input "Assign" at bounding box center [872, 405] width 10 height 10
checkbox input "true"
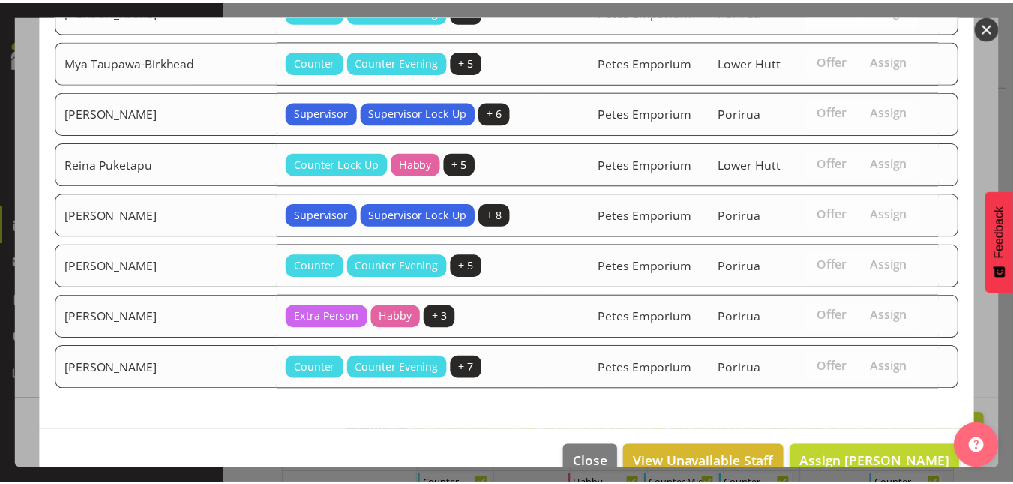
scroll to position [1046, 0]
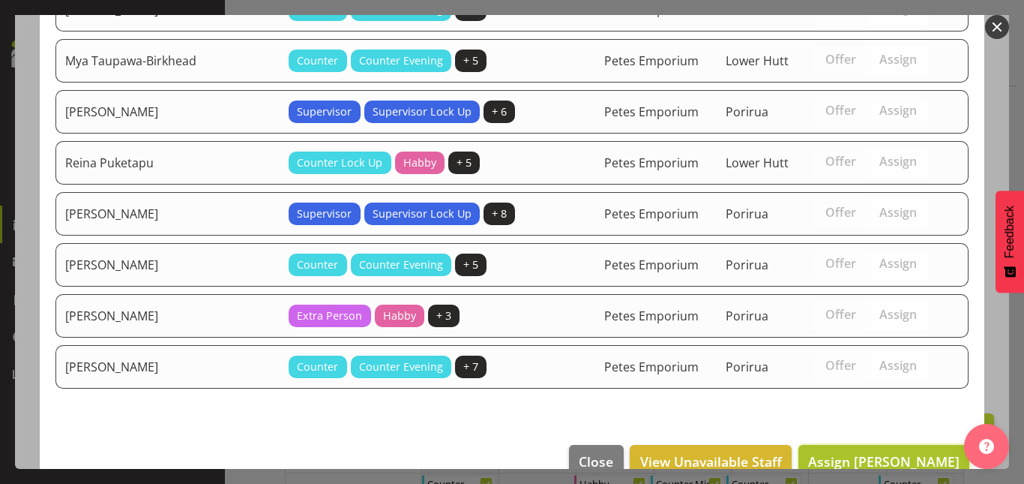
click at [876, 448] on button "Assign Eva Vailini" at bounding box center [883, 461] width 171 height 33
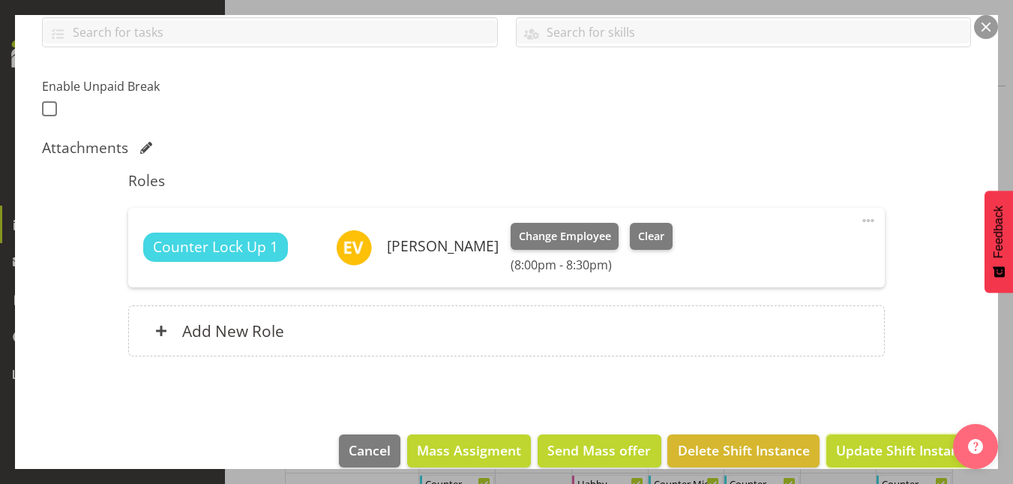
click at [876, 448] on span "Update Shift Instance" at bounding box center [904, 449] width 137 height 19
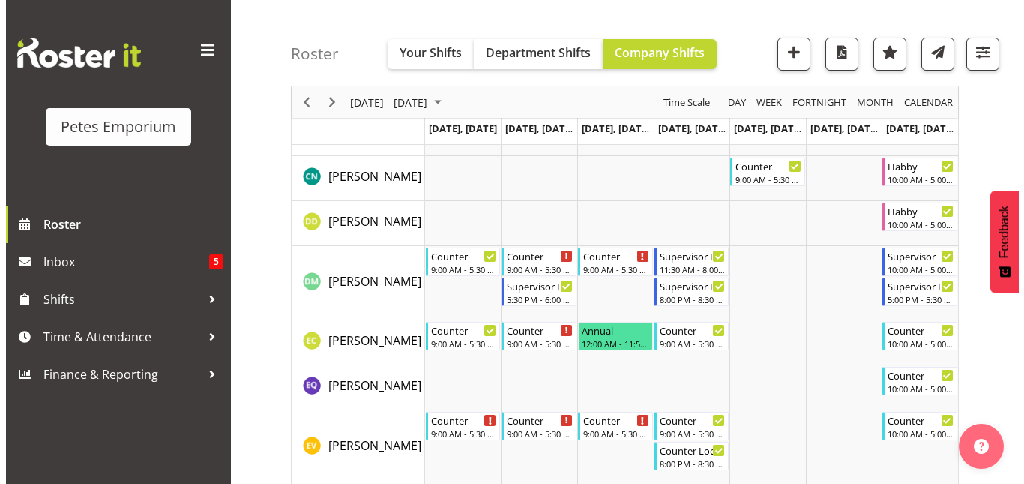
scroll to position [503, 0]
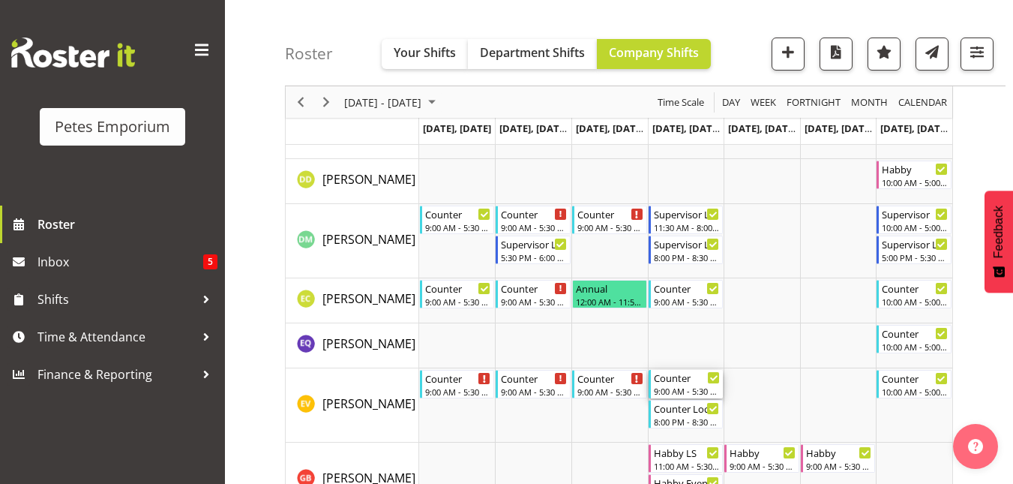
click at [670, 385] on div "Counter 9:00 AM - 5:30 PM" at bounding box center [687, 384] width 67 height 28
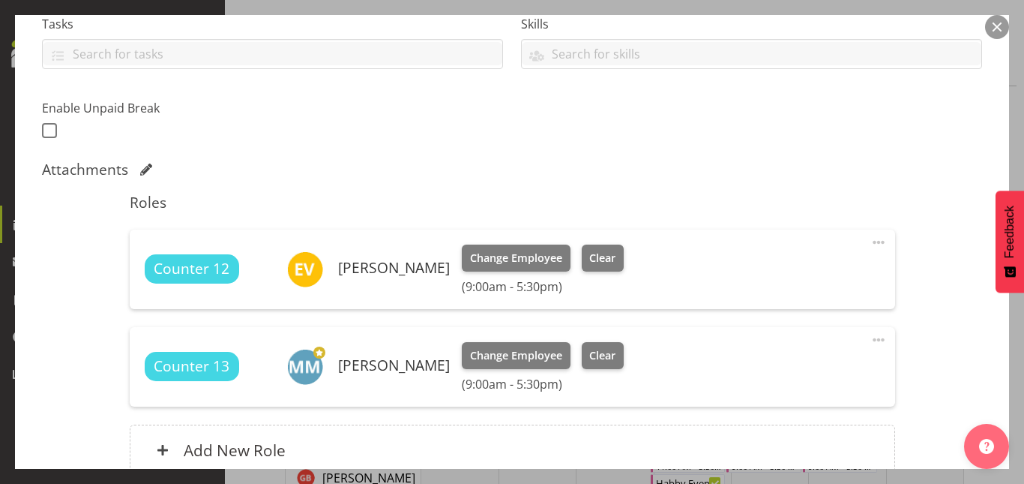
scroll to position [332, 0]
click at [594, 267] on button "Clear" at bounding box center [603, 257] width 43 height 27
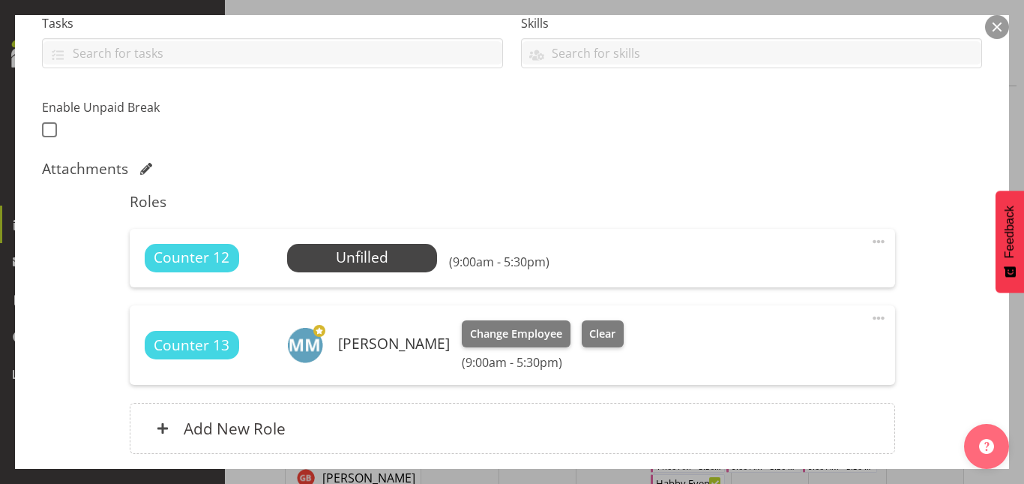
scroll to position [451, 0]
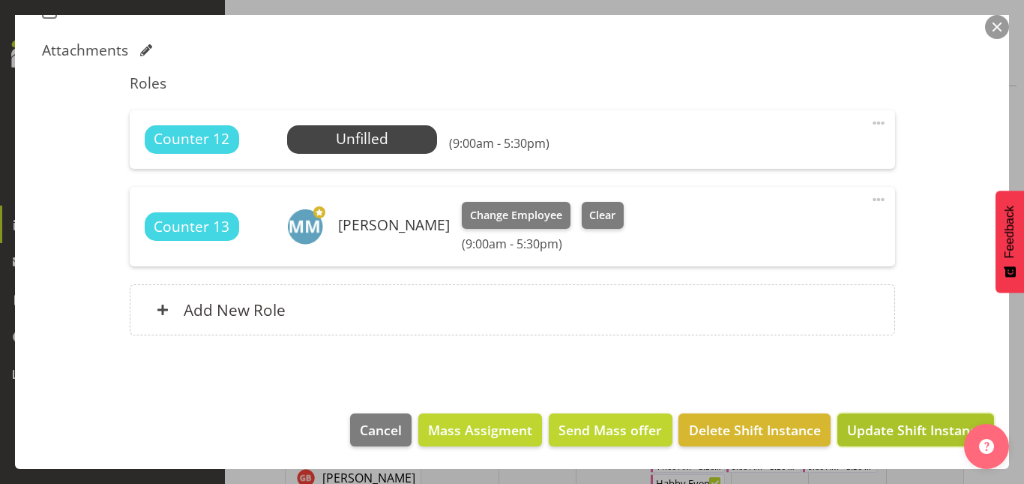
click at [896, 427] on span "Update Shift Instance" at bounding box center [915, 429] width 137 height 19
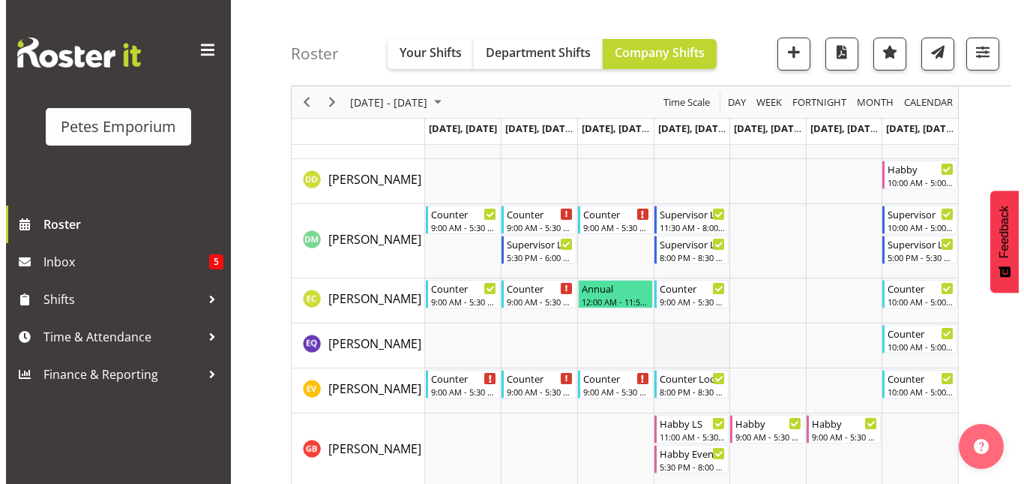
scroll to position [0, 0]
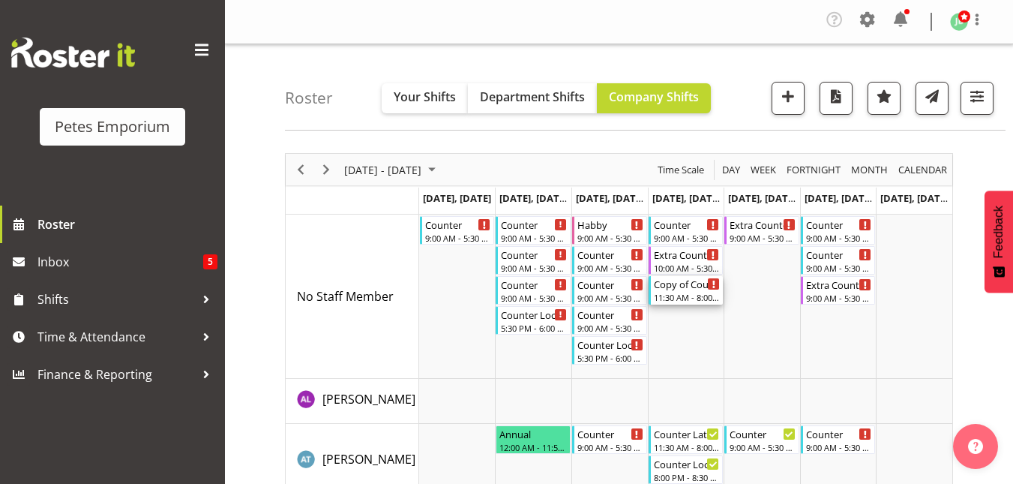
click at [680, 289] on div "Copy of Counter Mid Shift" at bounding box center [687, 283] width 67 height 15
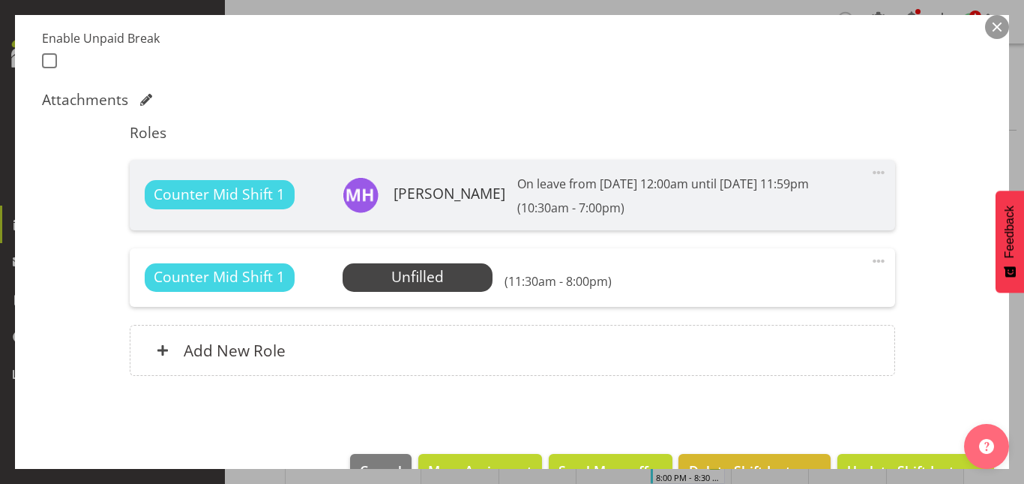
scroll to position [420, 0]
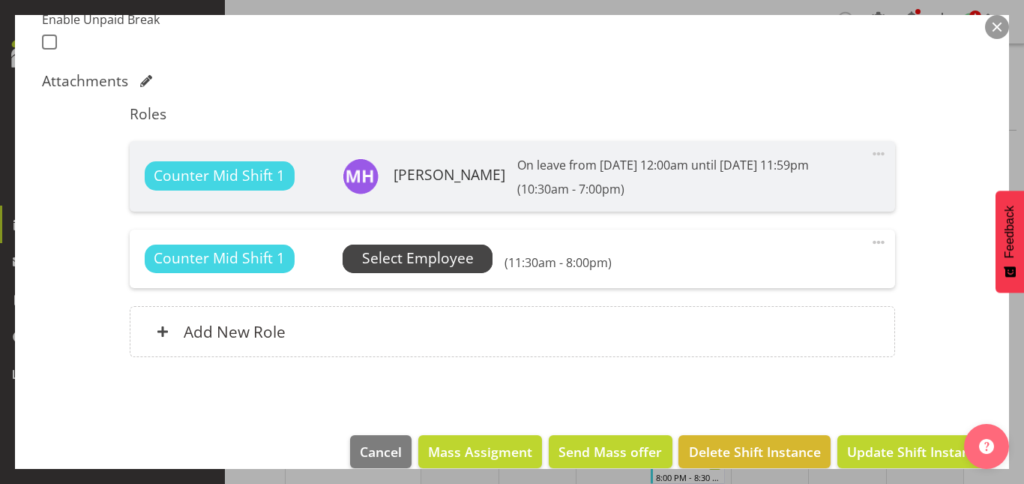
click at [400, 250] on span "Select Employee" at bounding box center [418, 258] width 112 height 22
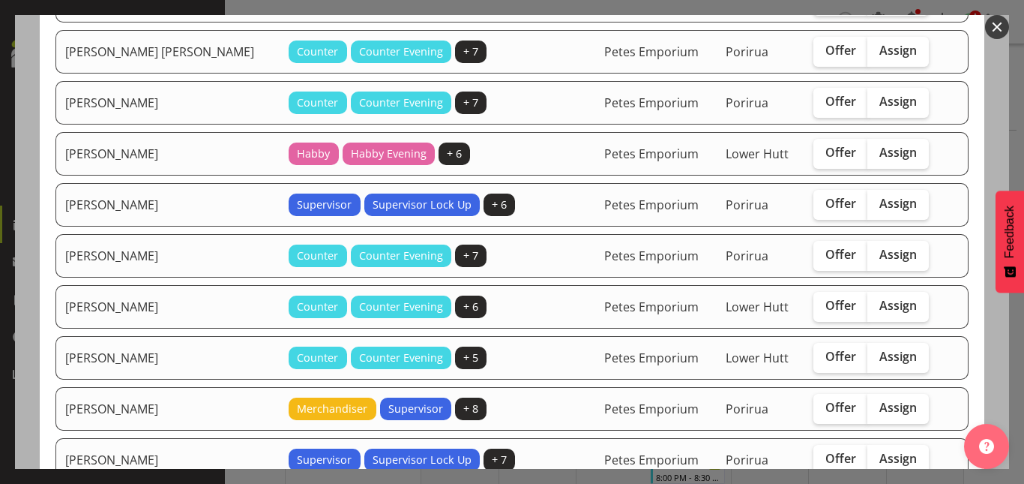
scroll to position [292, 0]
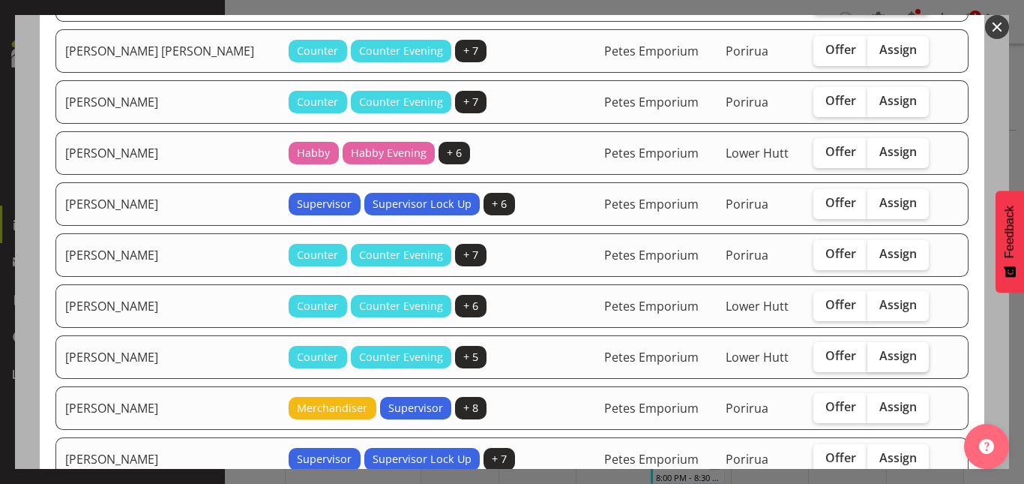
click at [879, 355] on span "Assign" at bounding box center [897, 355] width 37 height 15
click at [873, 355] on input "Assign" at bounding box center [872, 356] width 10 height 10
checkbox input "true"
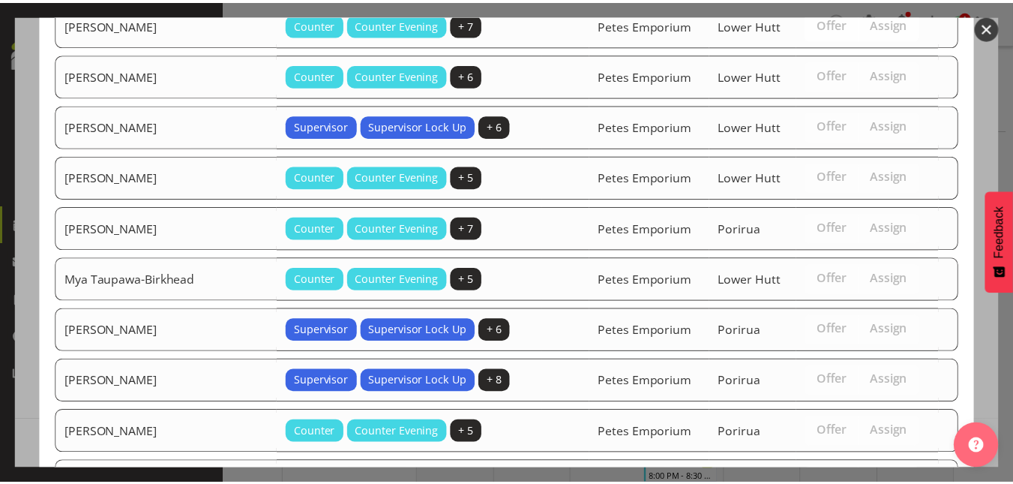
scroll to position [1078, 0]
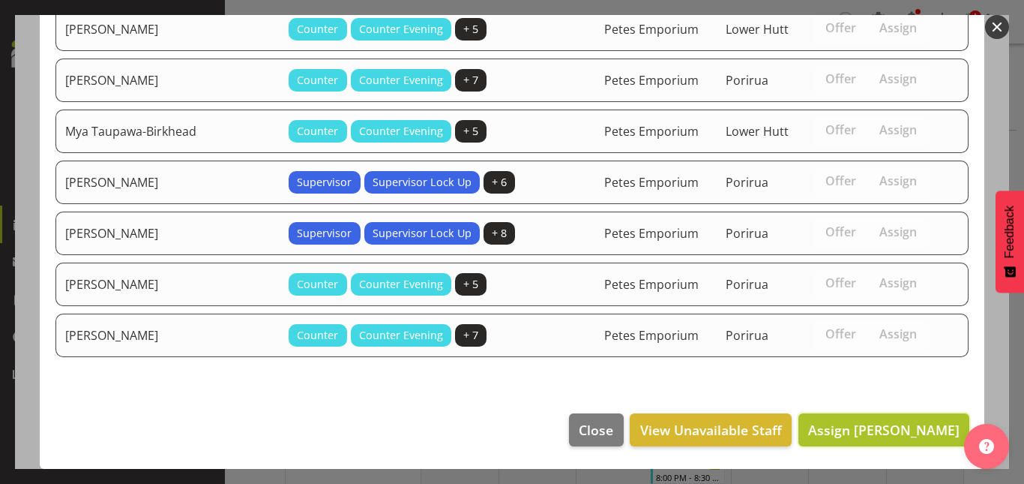
click at [887, 426] on span "Assign Eva Vailini" at bounding box center [883, 430] width 151 height 18
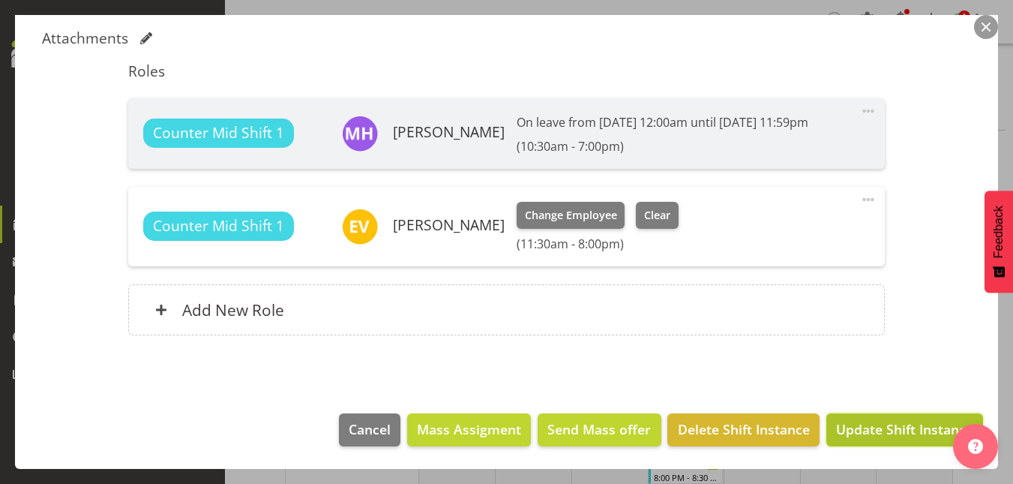
click at [900, 424] on span "Update Shift Instance" at bounding box center [904, 428] width 137 height 19
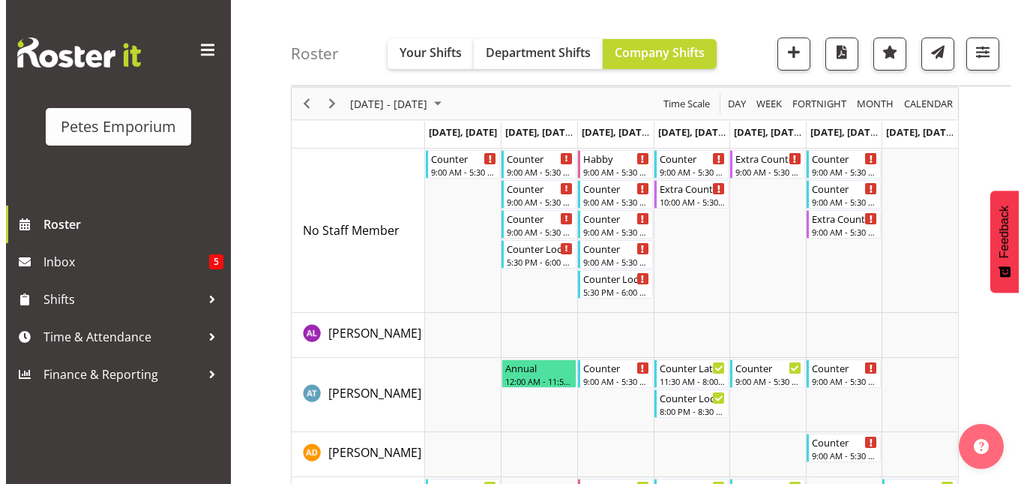
scroll to position [0, 0]
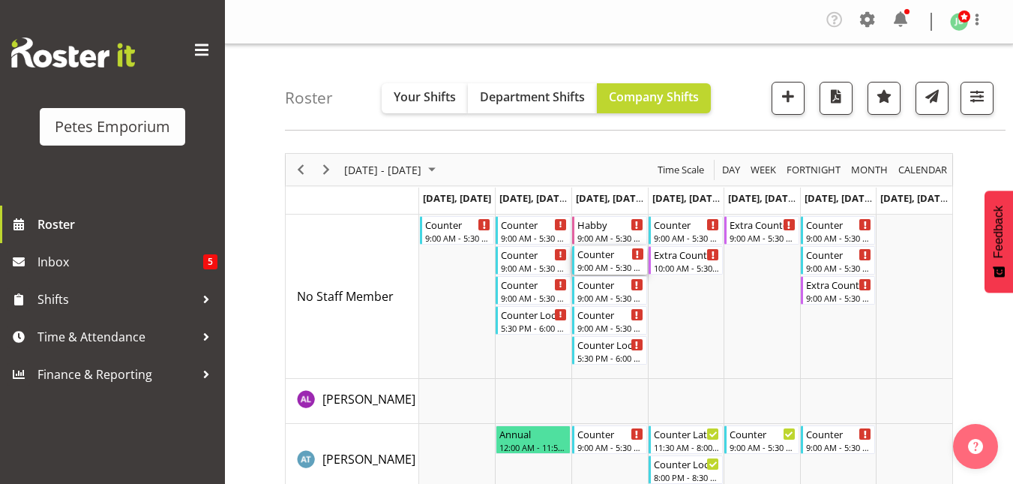
click at [610, 256] on div "Counter" at bounding box center [610, 253] width 67 height 15
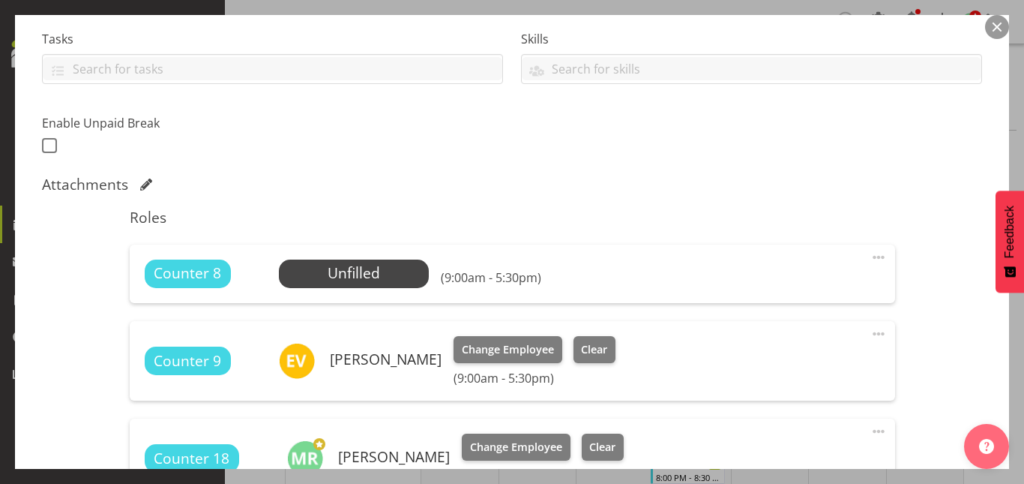
scroll to position [319, 0]
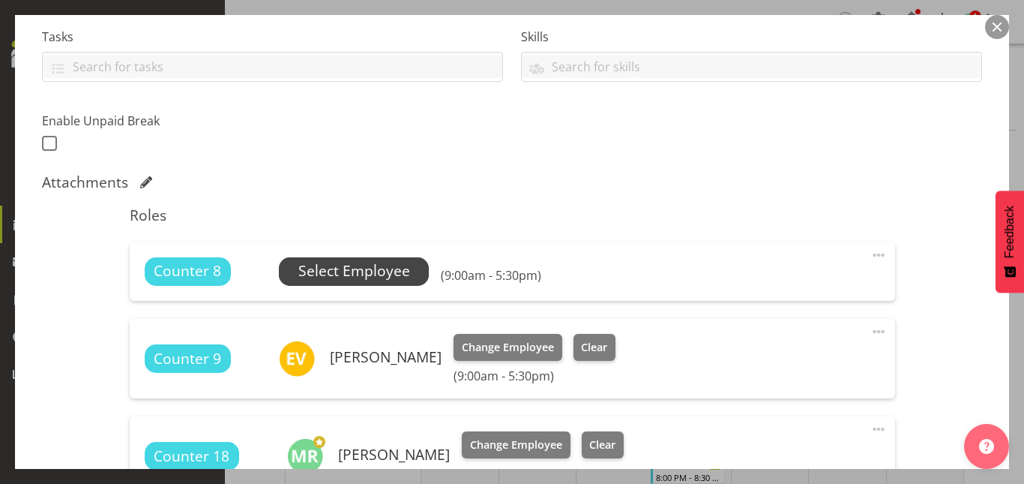
click at [364, 268] on span "Select Employee" at bounding box center [354, 271] width 112 height 22
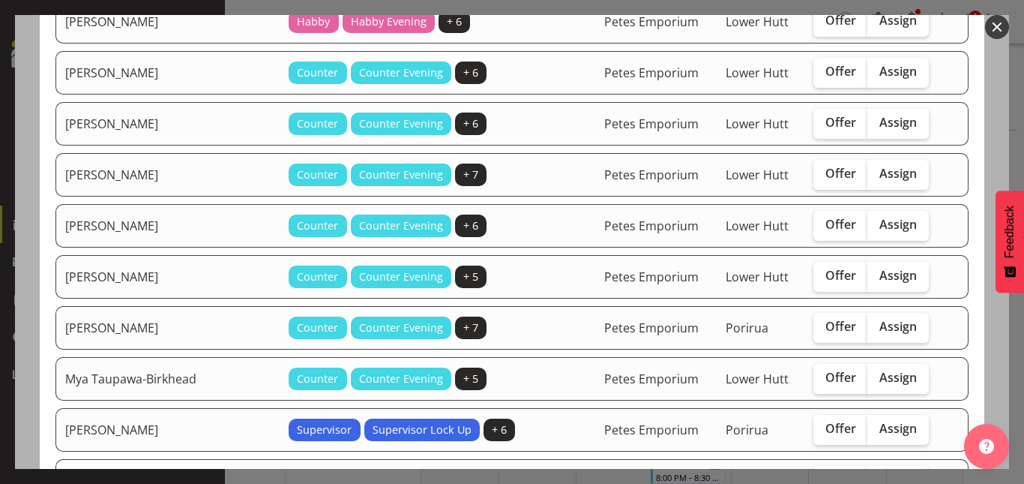
scroll to position [376, 0]
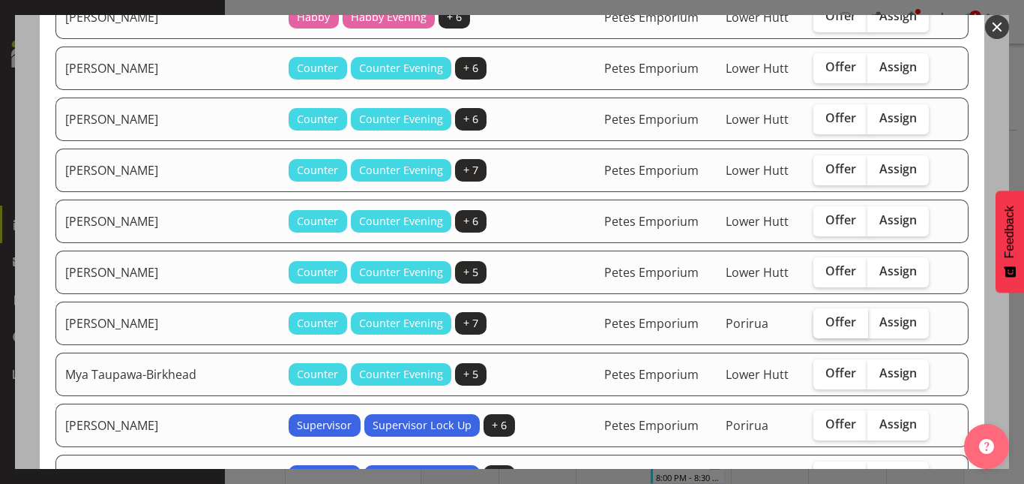
click at [825, 314] on span "Offer" at bounding box center [840, 321] width 31 height 15
click at [813, 317] on input "Offer" at bounding box center [818, 322] width 10 height 10
checkbox input "true"
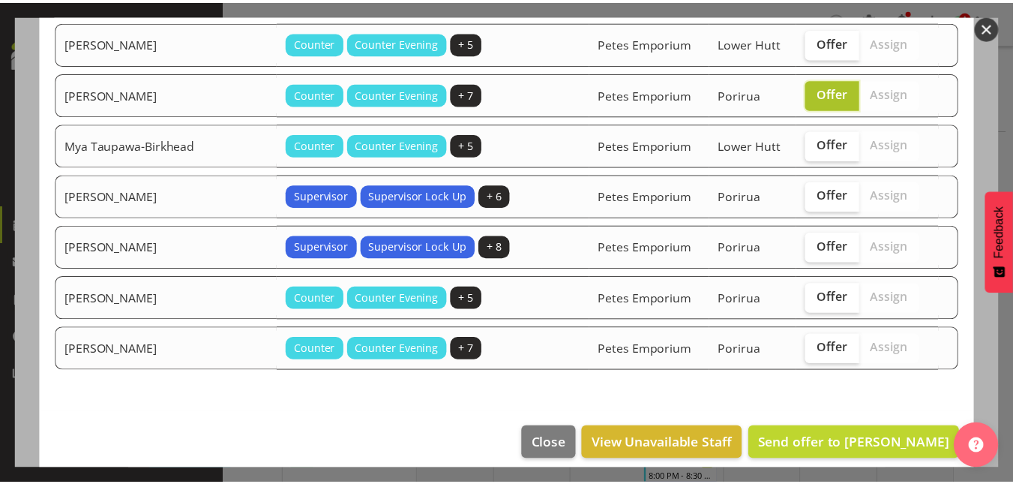
scroll to position [619, 0]
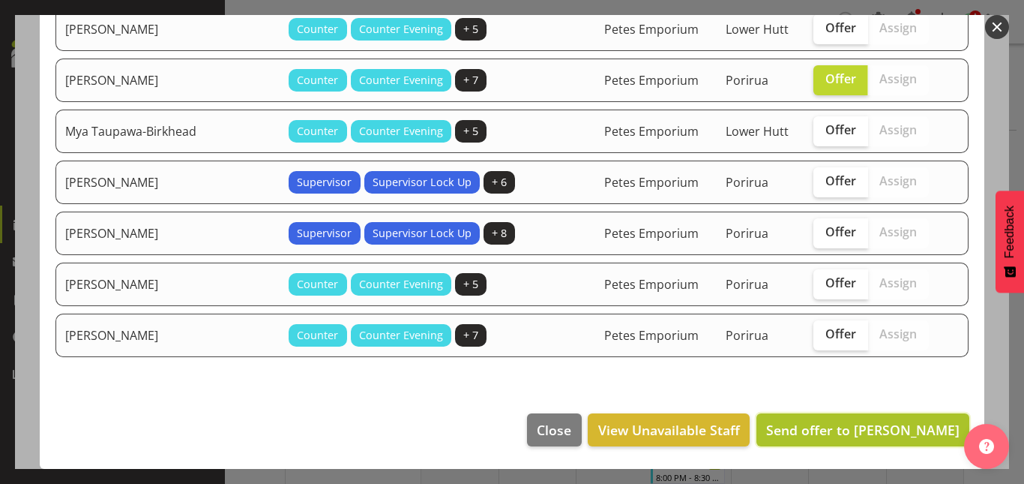
click at [854, 426] on span "Send offer to Michelle Whale" at bounding box center [862, 430] width 193 height 18
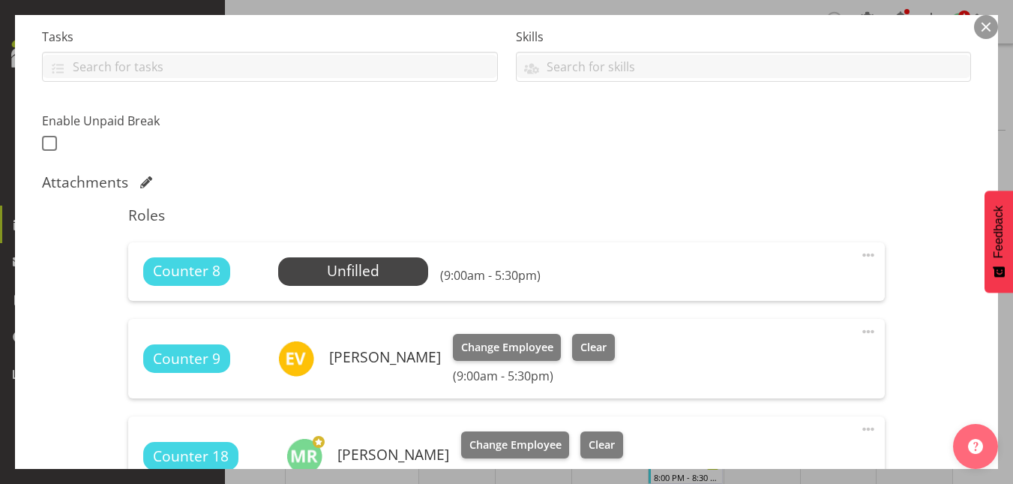
click at [987, 25] on button "button" at bounding box center [986, 27] width 24 height 24
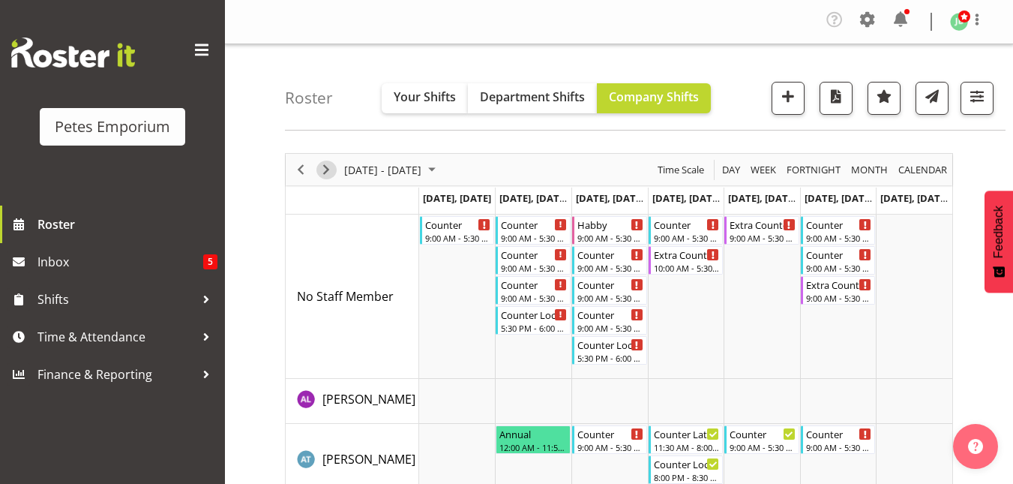
click at [331, 163] on span "Next" at bounding box center [326, 169] width 18 height 19
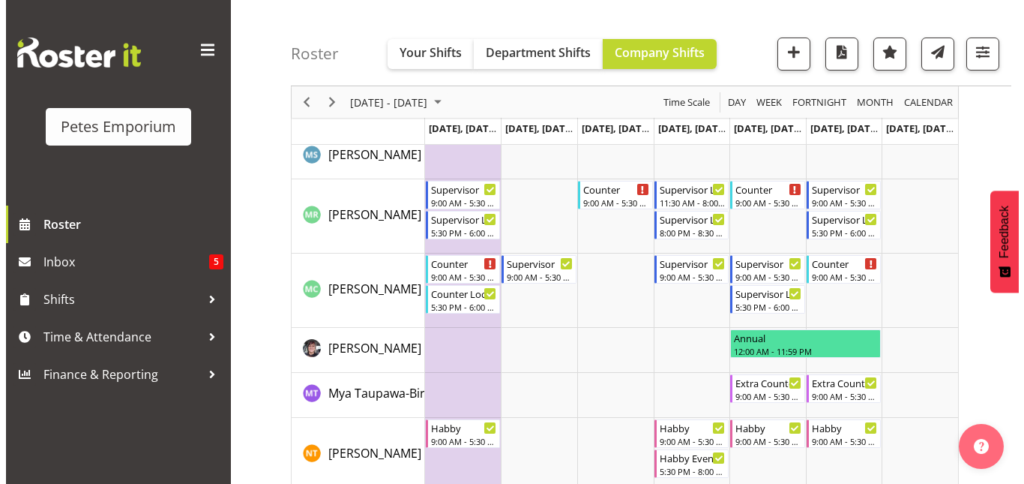
scroll to position [1474, 0]
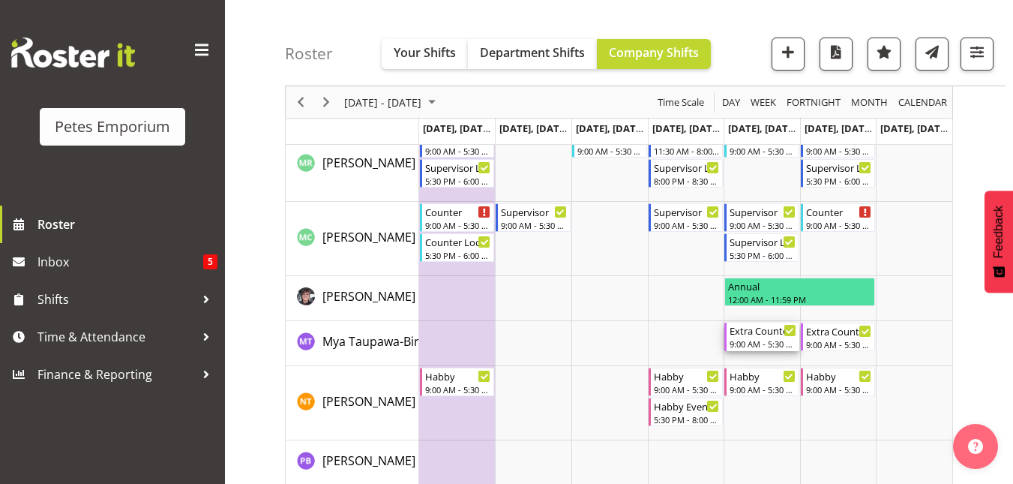
click at [771, 330] on div "Extra Counter" at bounding box center [762, 329] width 67 height 15
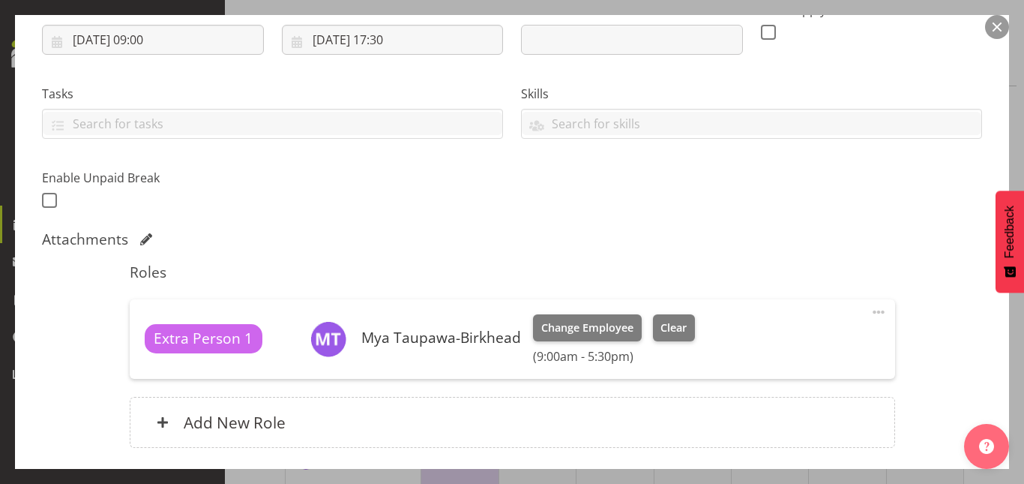
scroll to position [374, 0]
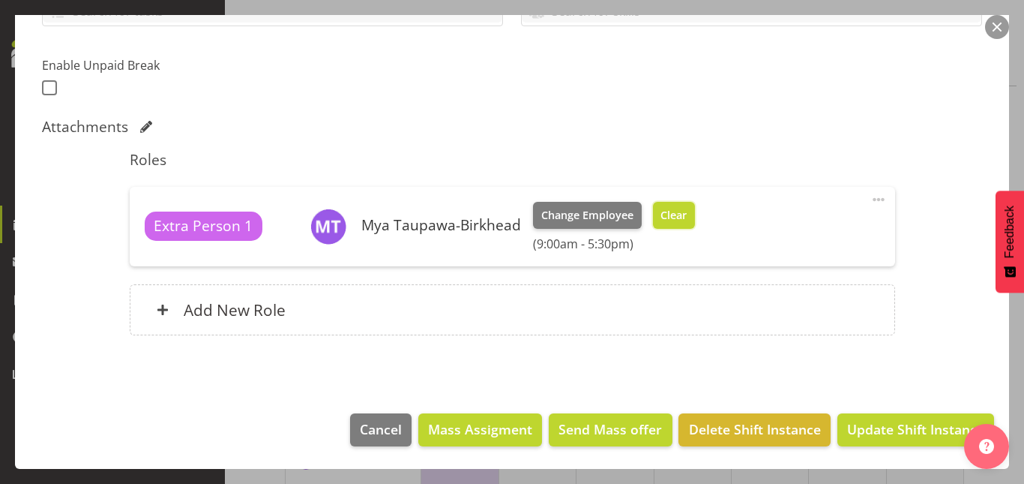
click at [678, 208] on span "Clear" at bounding box center [673, 215] width 26 height 16
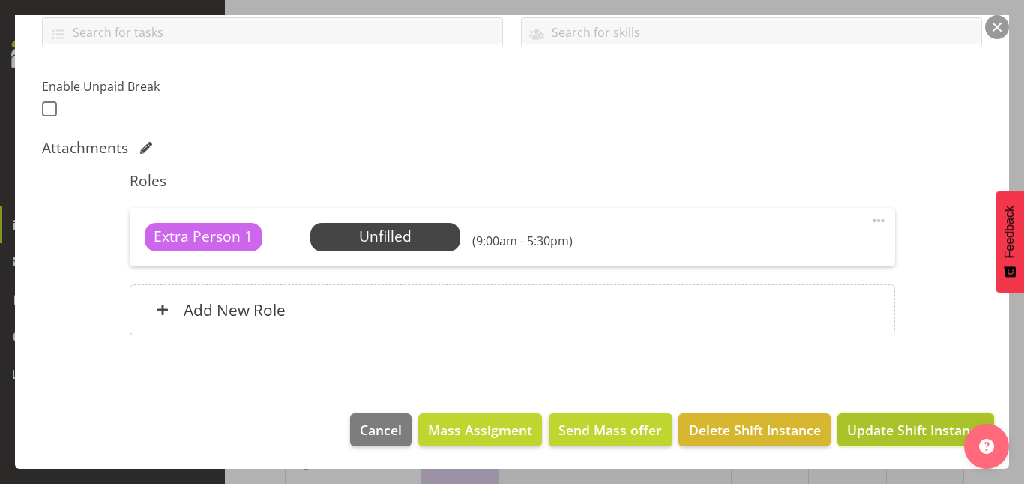
click at [882, 429] on span "Update Shift Instance" at bounding box center [915, 429] width 137 height 19
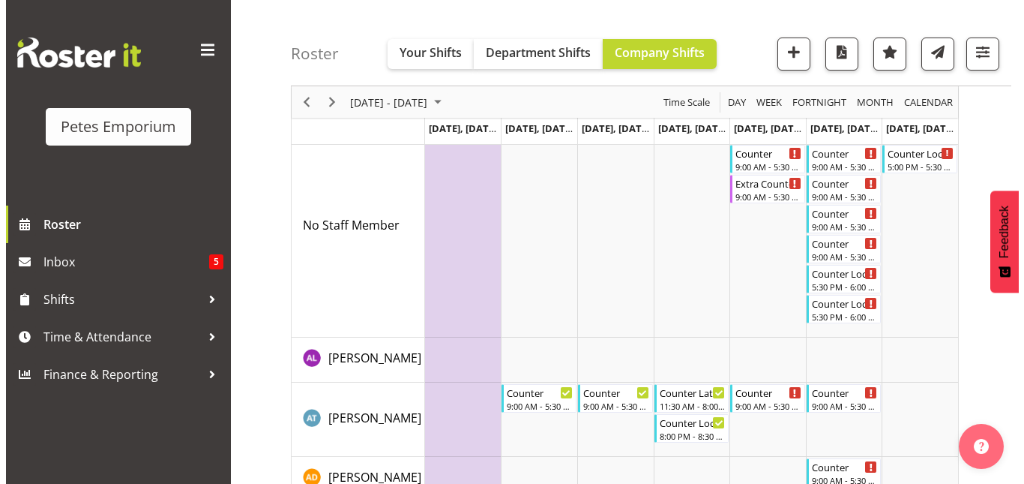
scroll to position [0, 0]
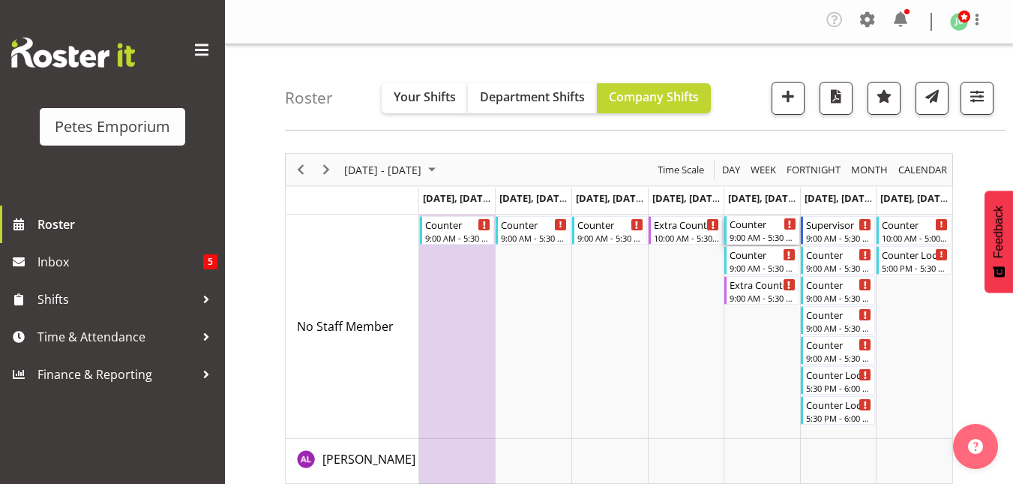
click at [759, 227] on div "Counter" at bounding box center [762, 223] width 67 height 15
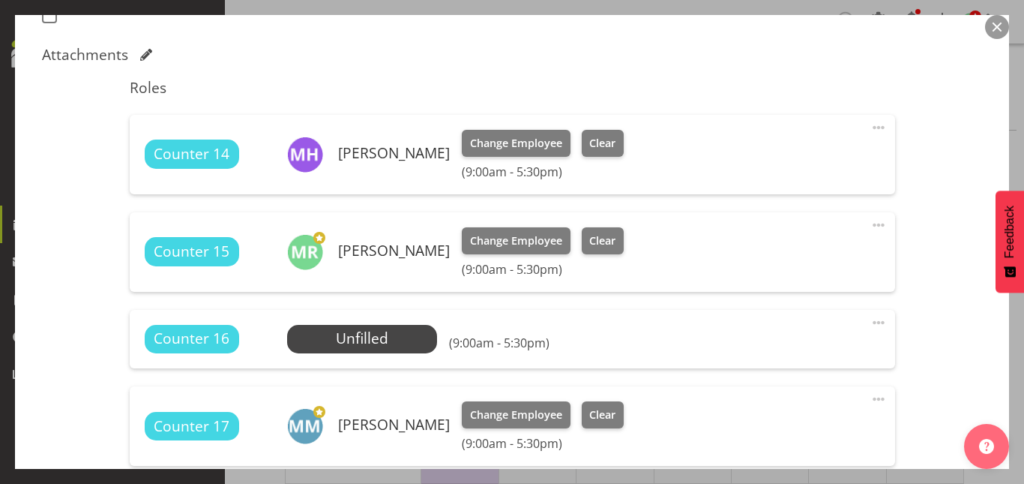
scroll to position [472, 0]
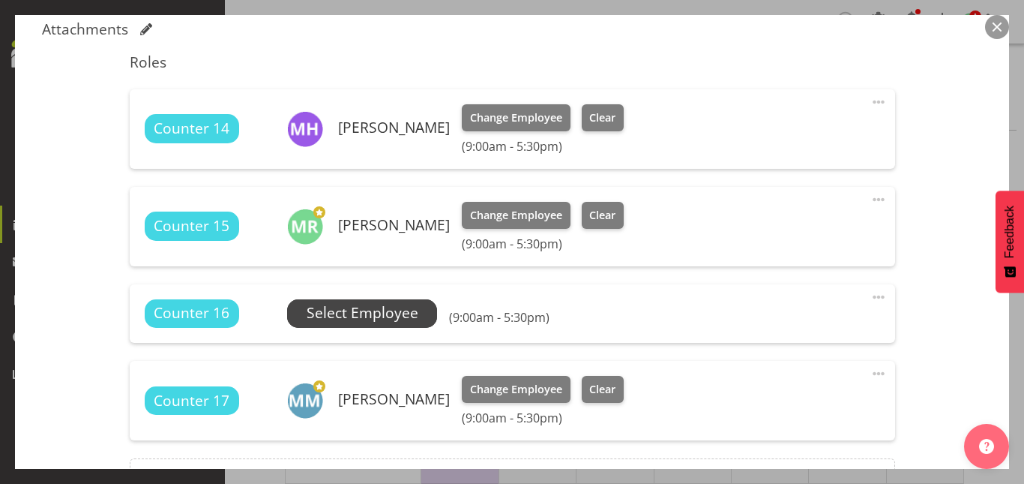
click at [368, 317] on span "Select Employee" at bounding box center [363, 313] width 112 height 22
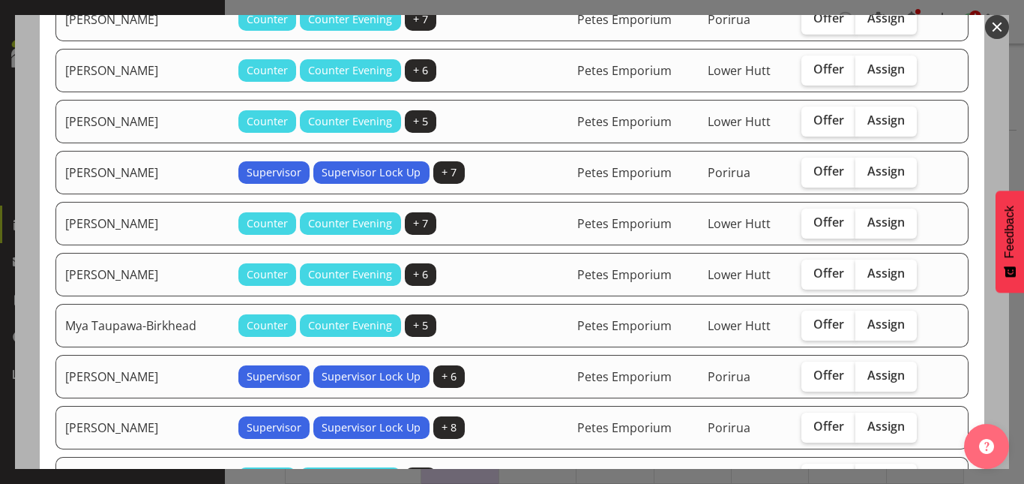
scroll to position [376, 0]
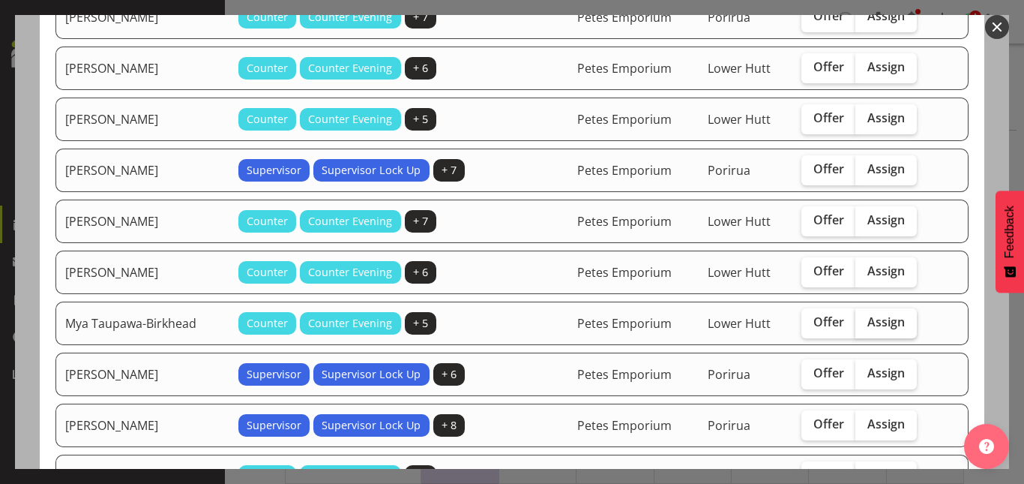
click at [882, 314] on span "Assign" at bounding box center [885, 321] width 37 height 15
click at [865, 317] on input "Assign" at bounding box center [860, 322] width 10 height 10
checkbox input "true"
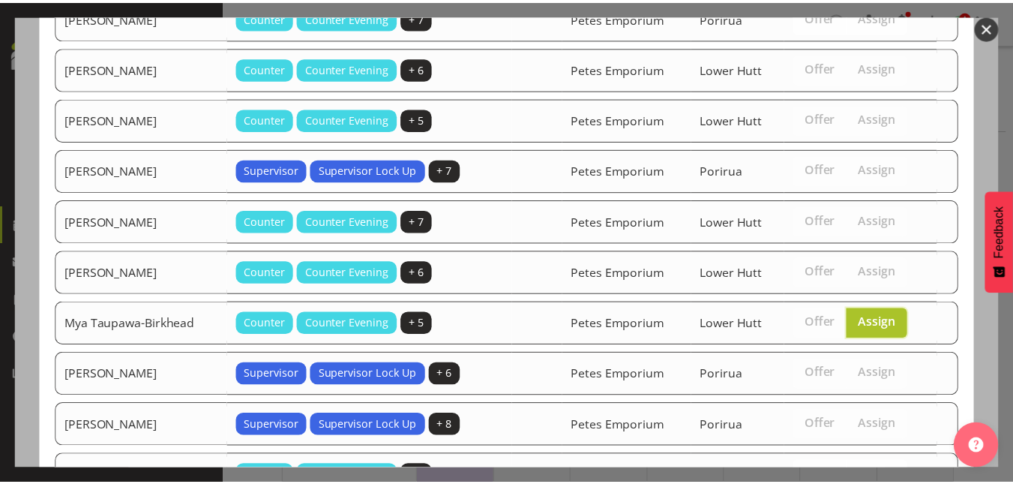
scroll to position [568, 0]
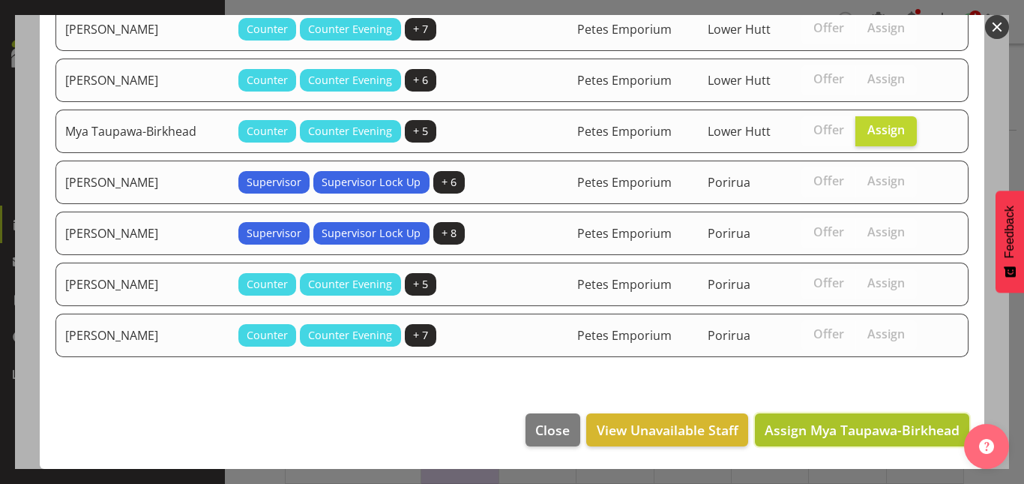
click at [855, 421] on span "Assign Mya Taupawa-Birkhead" at bounding box center [862, 430] width 195 height 18
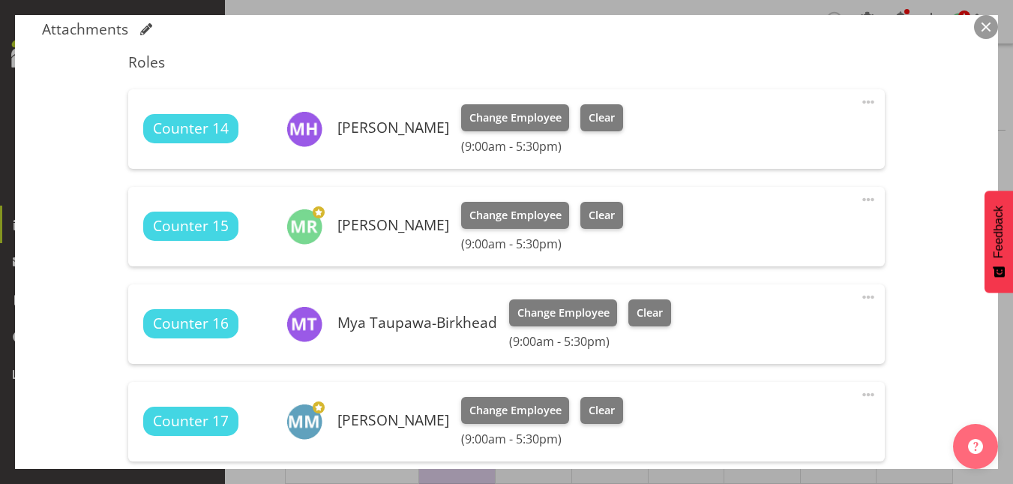
scroll to position [666, 0]
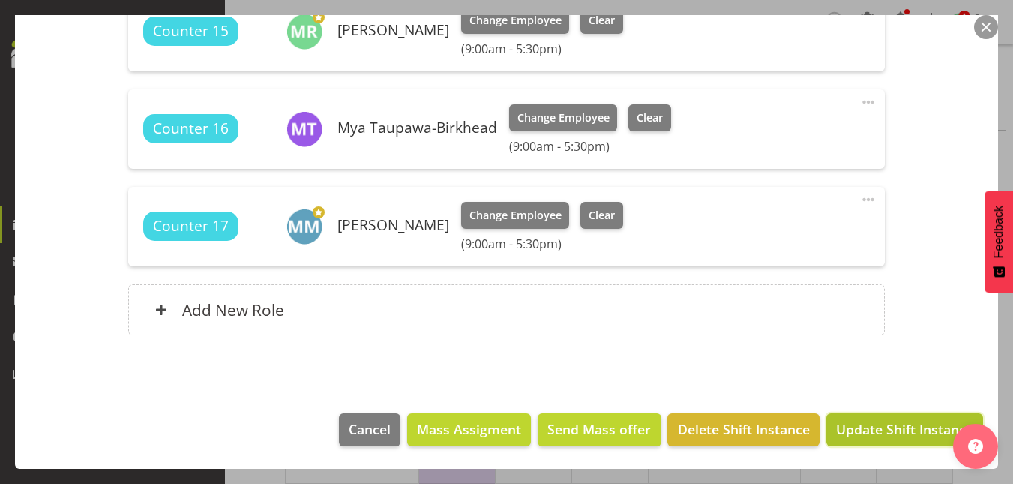
click at [885, 434] on span "Update Shift Instance" at bounding box center [904, 428] width 137 height 19
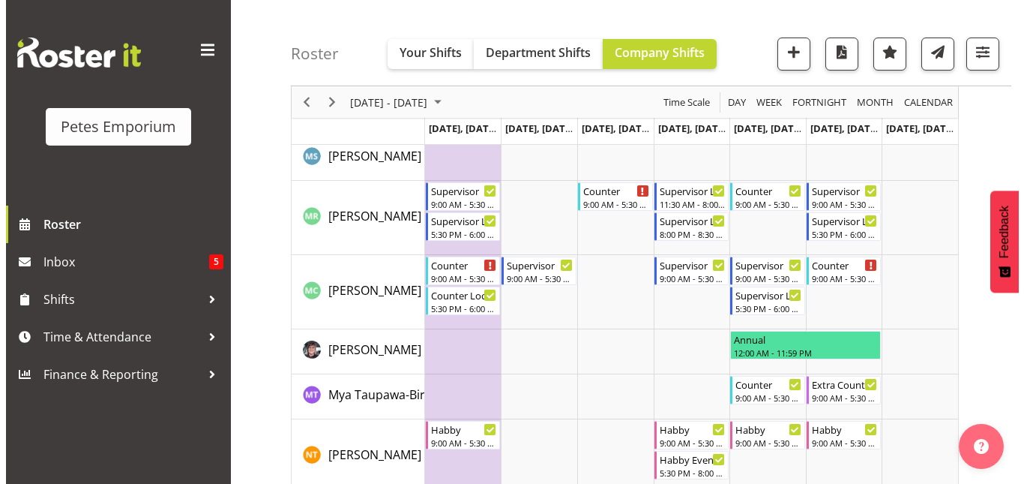
scroll to position [1425, 0]
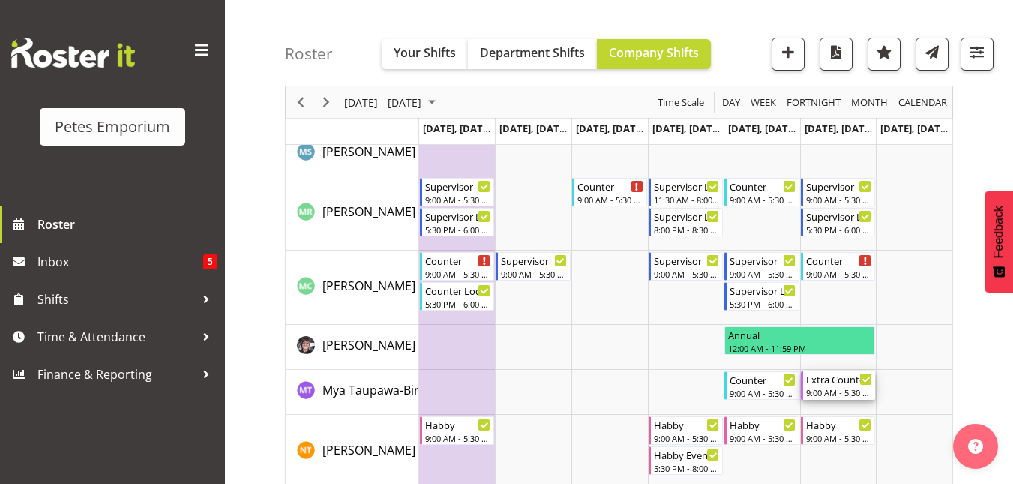
click at [835, 388] on div "9:00 AM - 5:30 PM" at bounding box center [839, 392] width 67 height 12
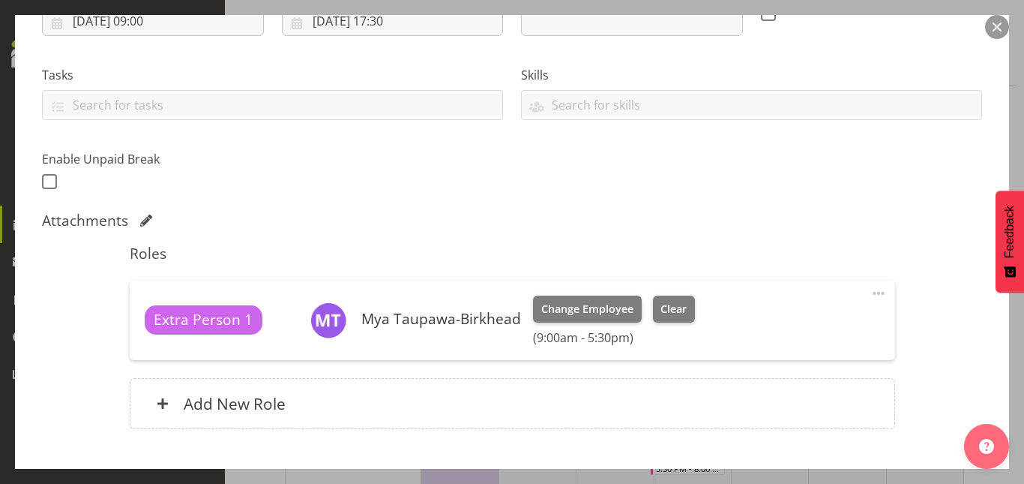
scroll to position [374, 0]
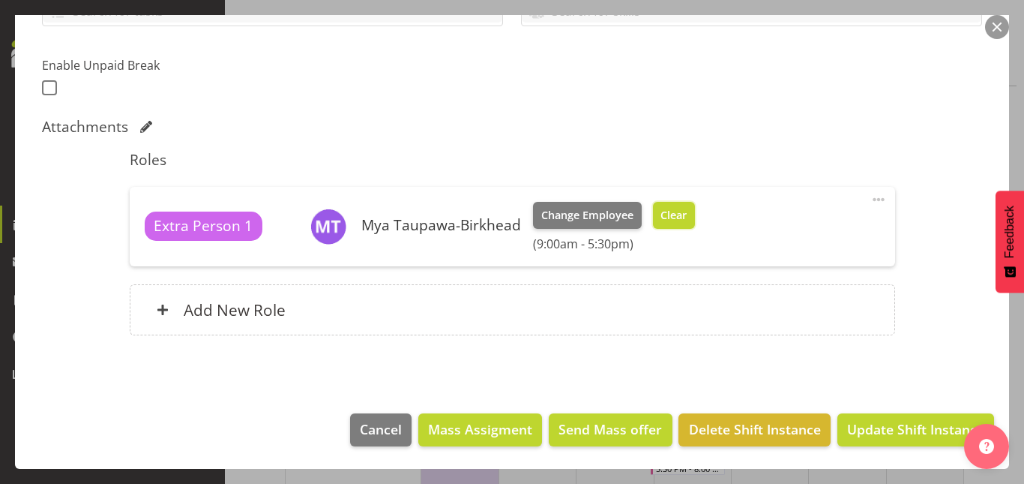
click at [670, 214] on span "Clear" at bounding box center [673, 215] width 26 height 16
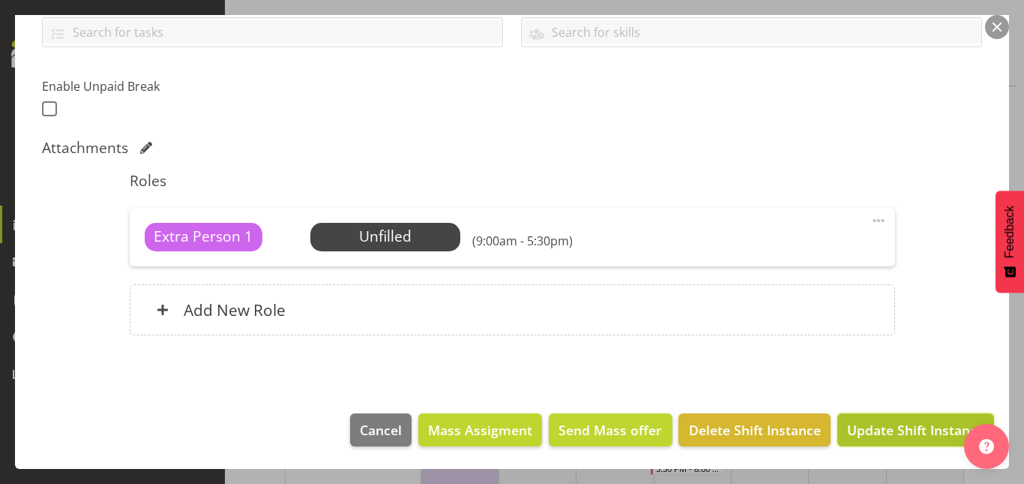
click at [877, 436] on span "Update Shift Instance" at bounding box center [915, 429] width 137 height 19
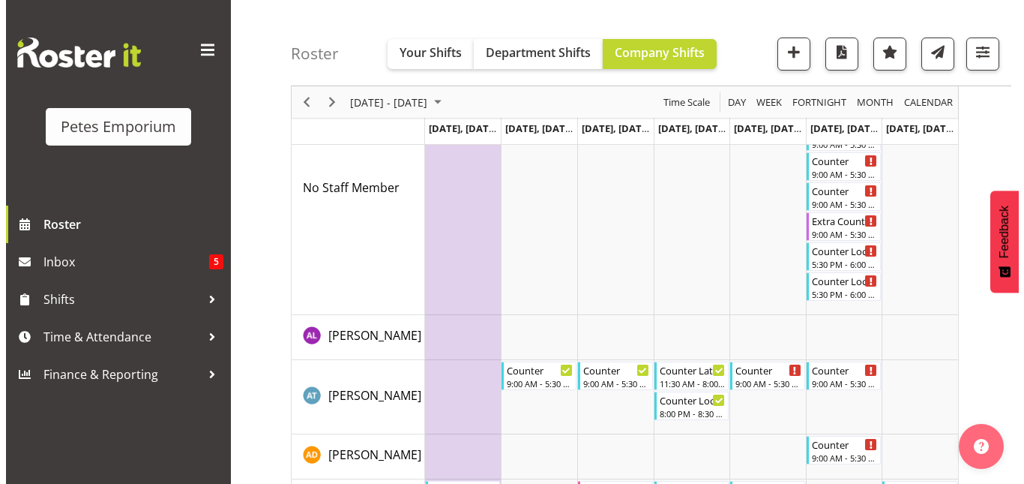
scroll to position [0, 0]
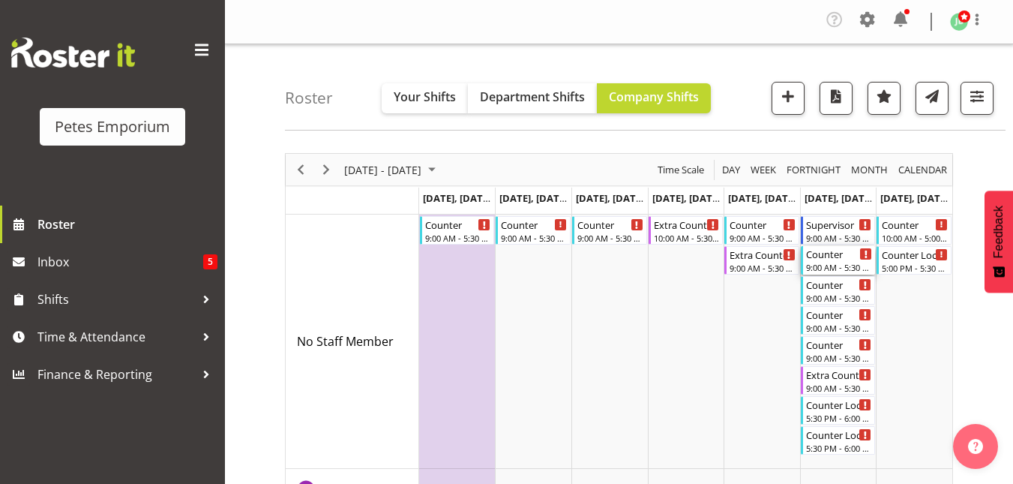
click at [834, 263] on div "9:00 AM - 5:30 PM" at bounding box center [839, 267] width 67 height 12
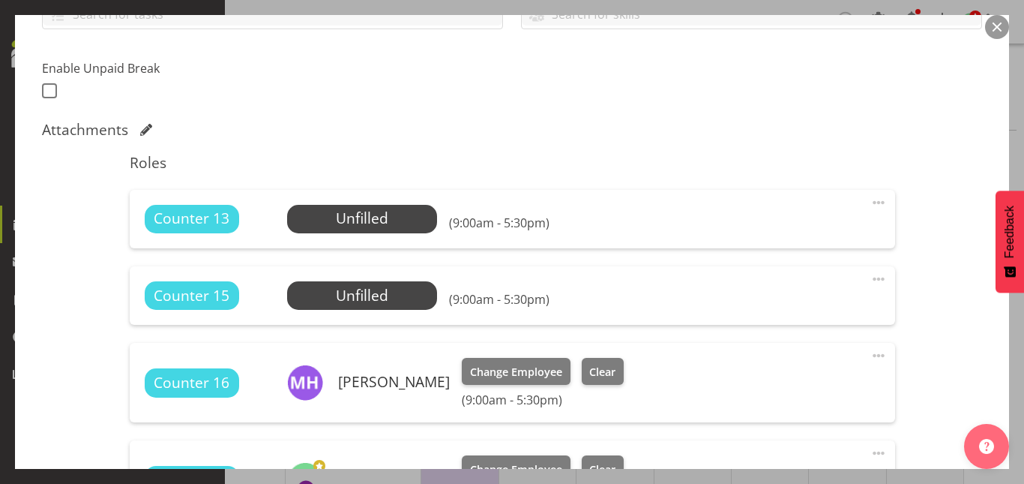
scroll to position [394, 0]
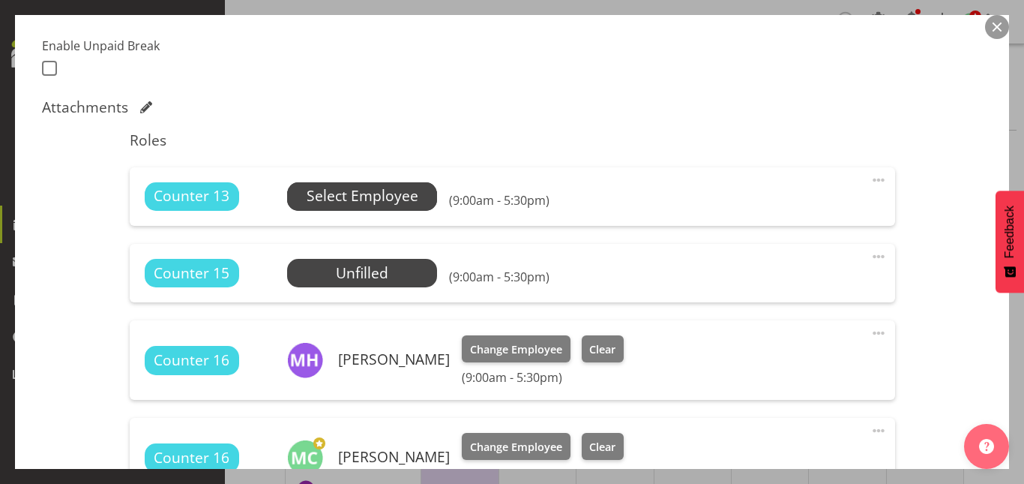
click at [349, 197] on span "Select Employee" at bounding box center [363, 196] width 112 height 22
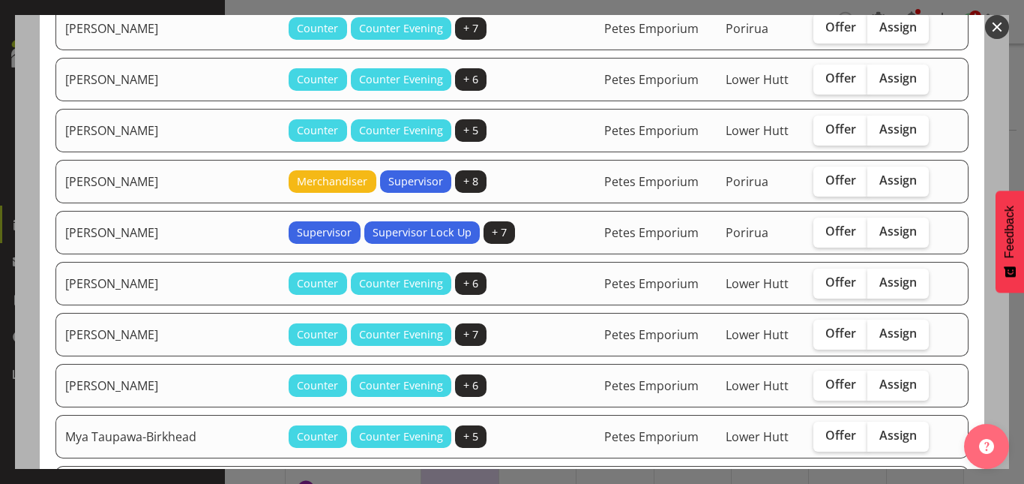
scroll to position [472, 0]
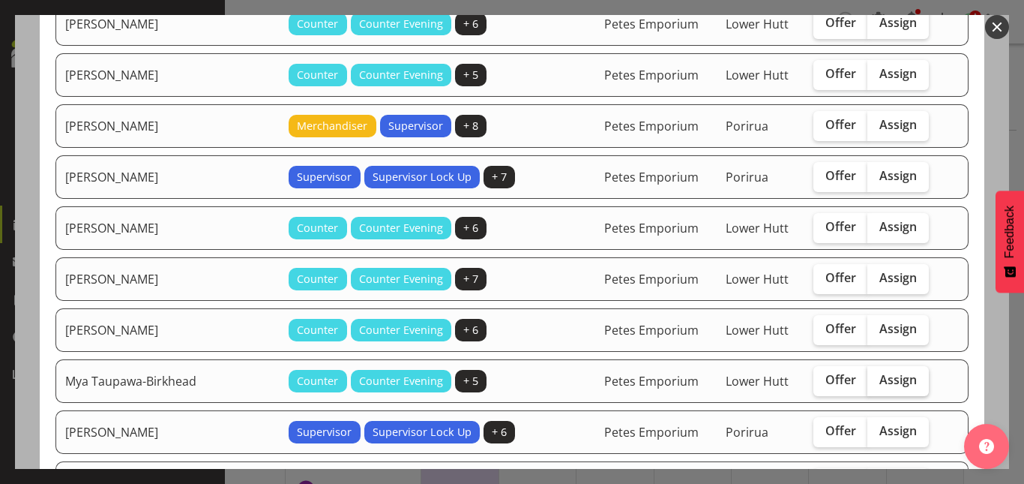
click at [898, 371] on label "Assign" at bounding box center [897, 381] width 61 height 30
click at [877, 375] on input "Assign" at bounding box center [872, 380] width 10 height 10
checkbox input "true"
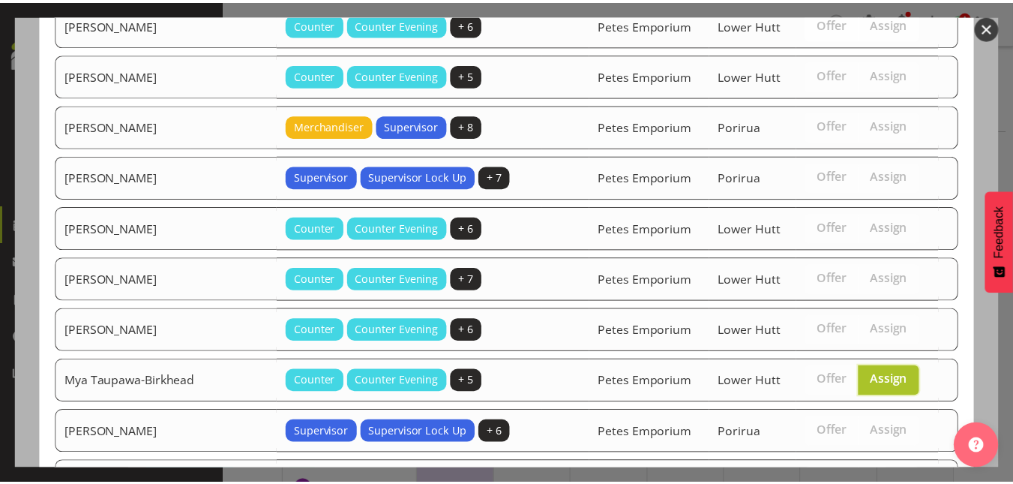
scroll to position [670, 0]
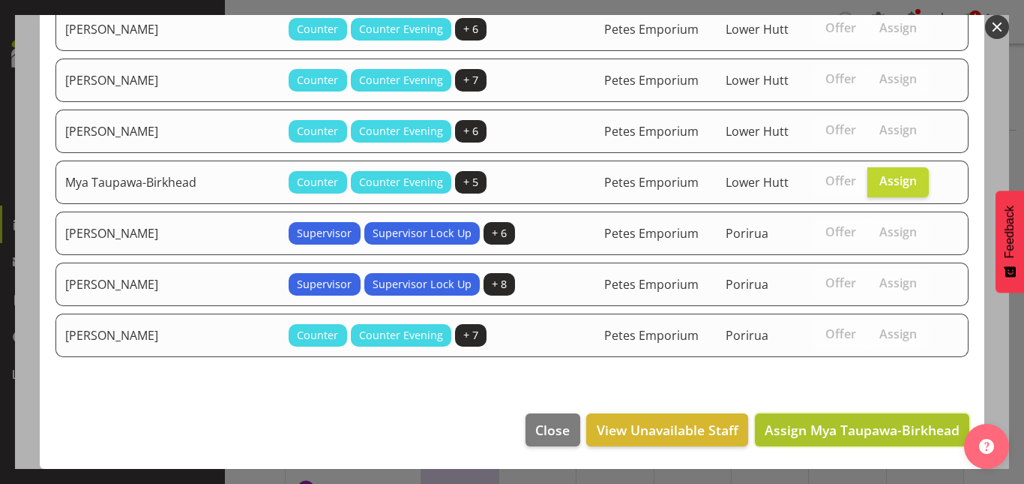
click at [876, 432] on span "Assign Mya Taupawa-Birkhead" at bounding box center [862, 430] width 195 height 18
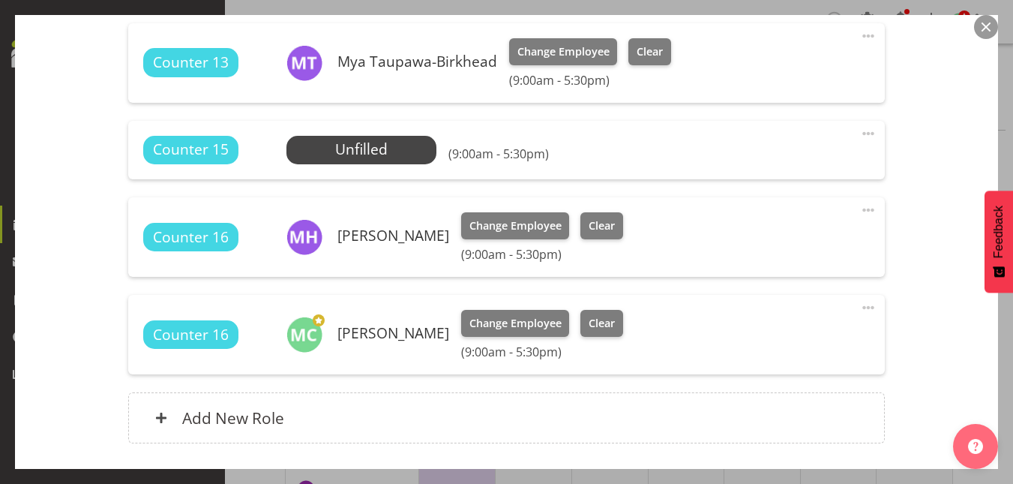
scroll to position [645, 0]
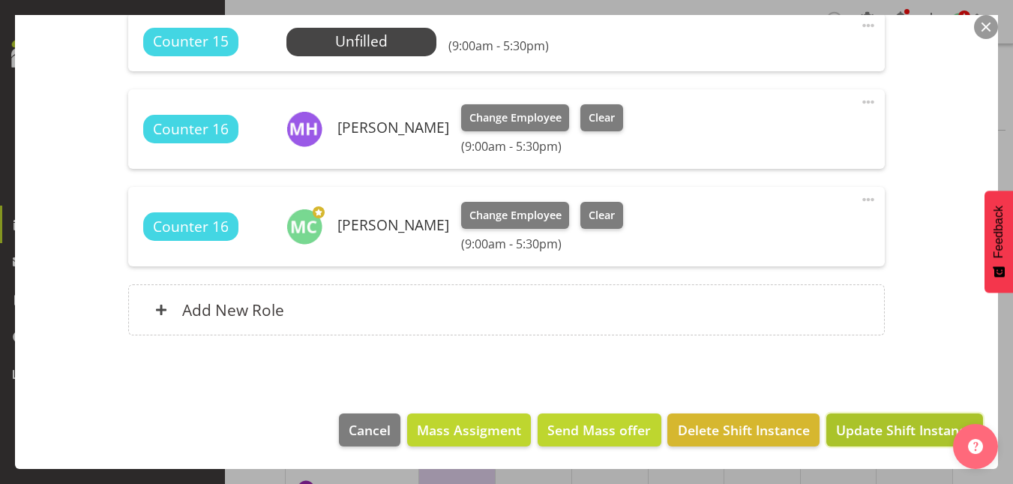
click at [890, 432] on span "Update Shift Instance" at bounding box center [904, 429] width 137 height 19
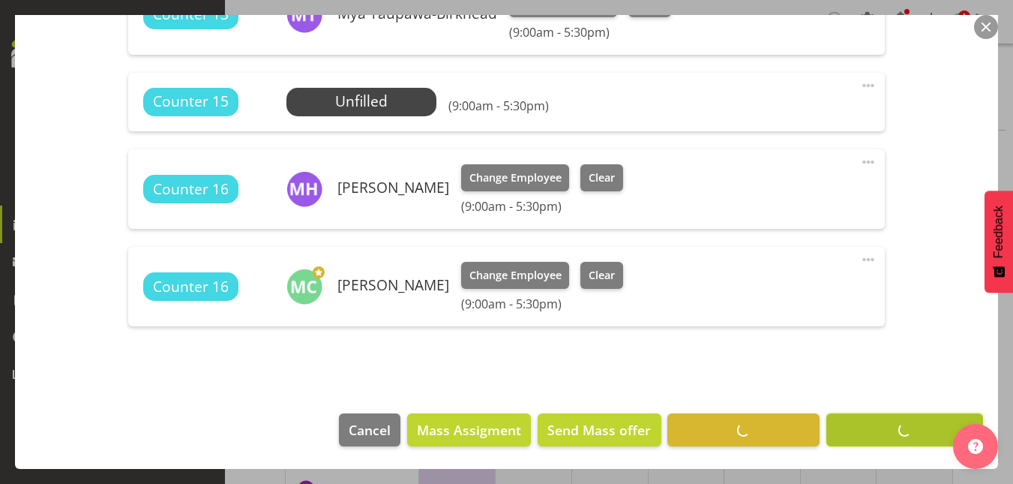
scroll to position [585, 0]
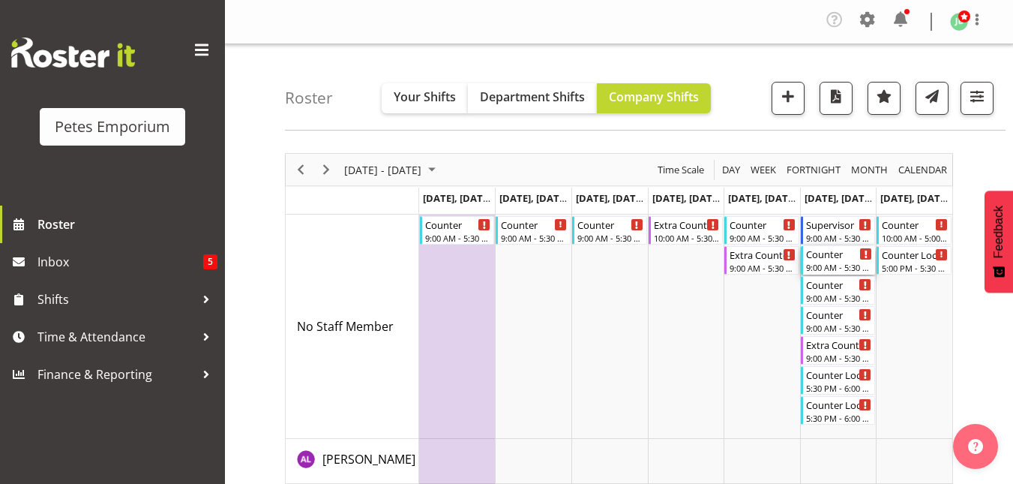
click at [835, 254] on div "Counter" at bounding box center [839, 253] width 67 height 15
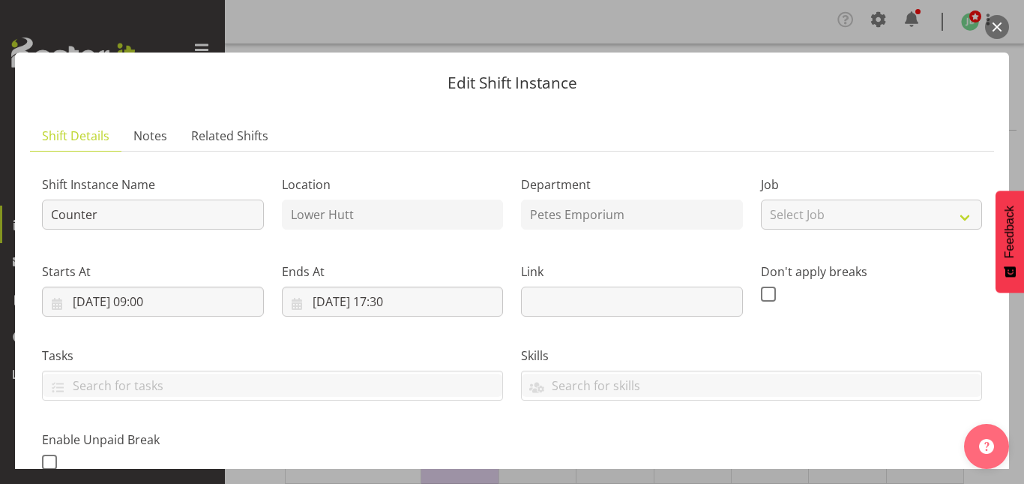
click at [998, 28] on button "button" at bounding box center [997, 27] width 24 height 24
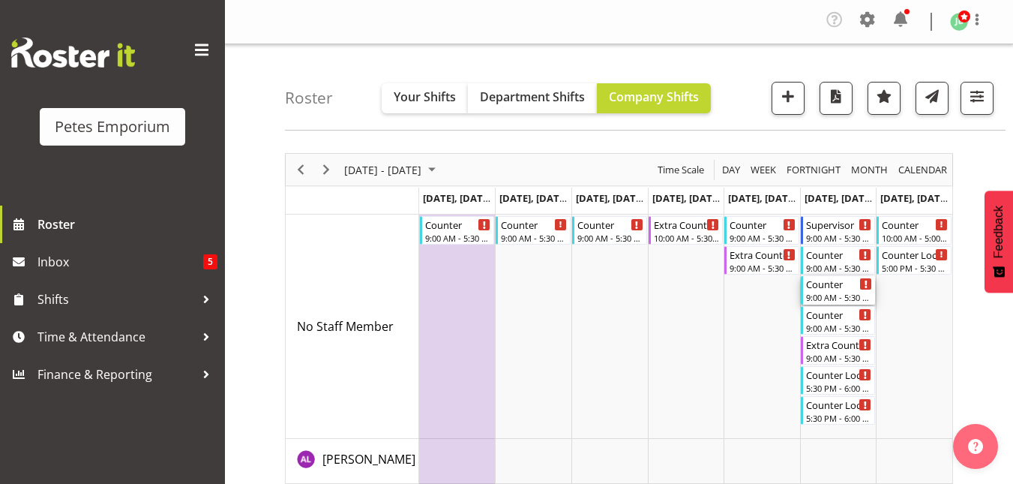
click at [836, 285] on div "Counter" at bounding box center [839, 283] width 67 height 15
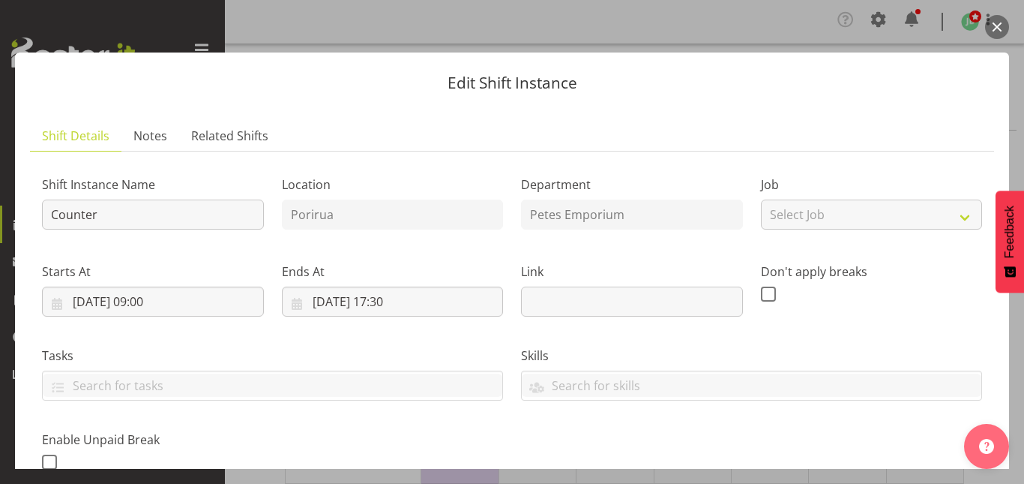
click at [997, 22] on button "button" at bounding box center [997, 27] width 24 height 24
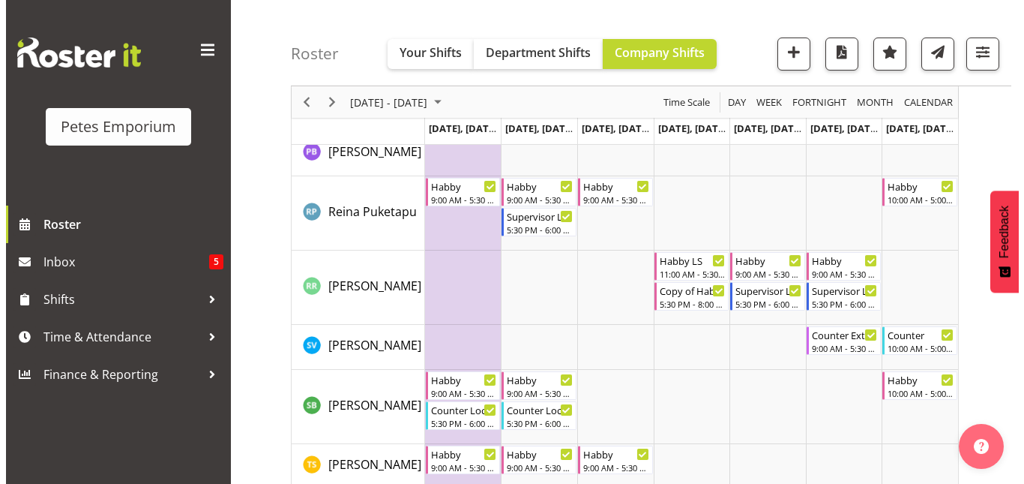
scroll to position [1783, 0]
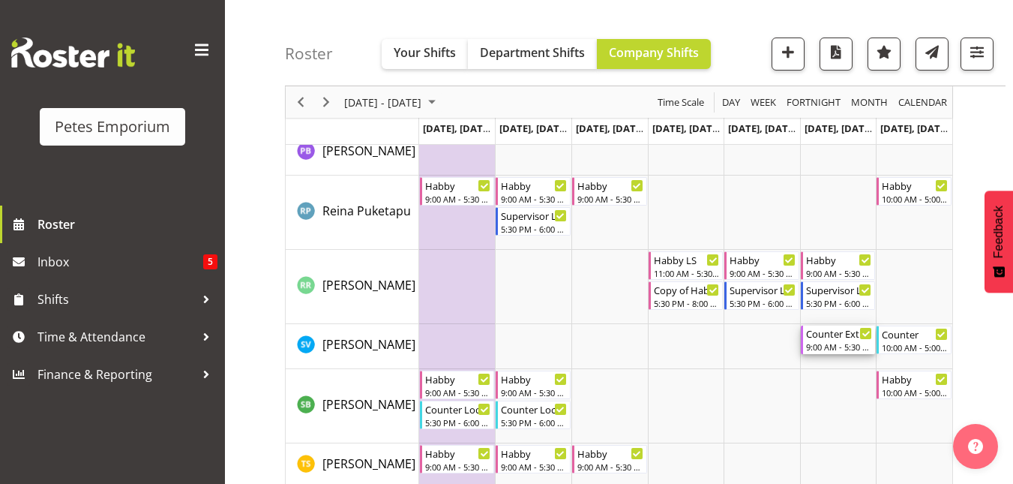
click at [831, 342] on div "9:00 AM - 5:30 PM" at bounding box center [839, 346] width 67 height 12
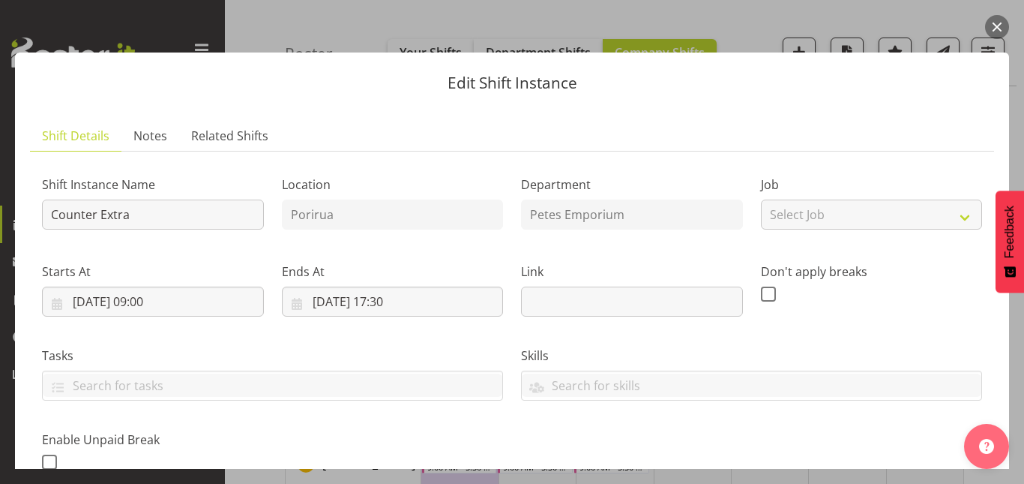
scroll to position [374, 0]
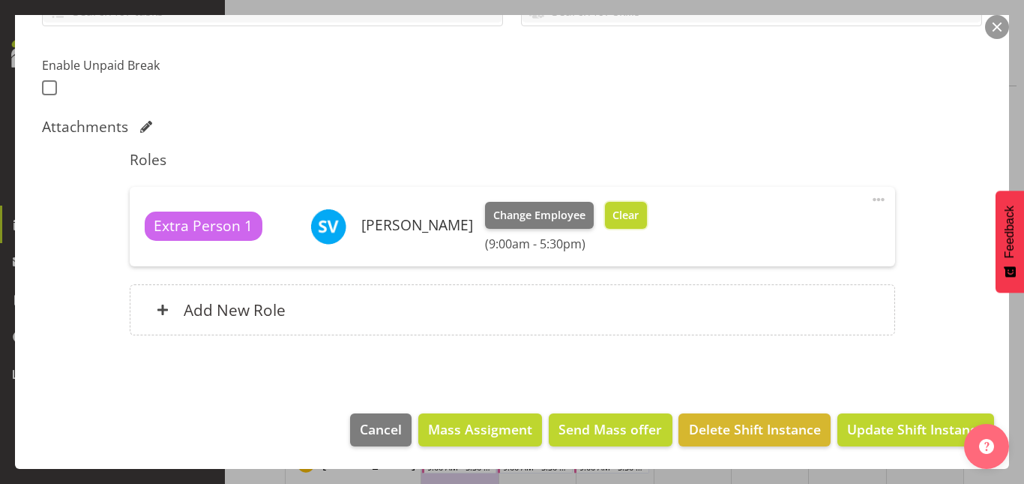
click at [639, 208] on span "Clear" at bounding box center [625, 215] width 26 height 16
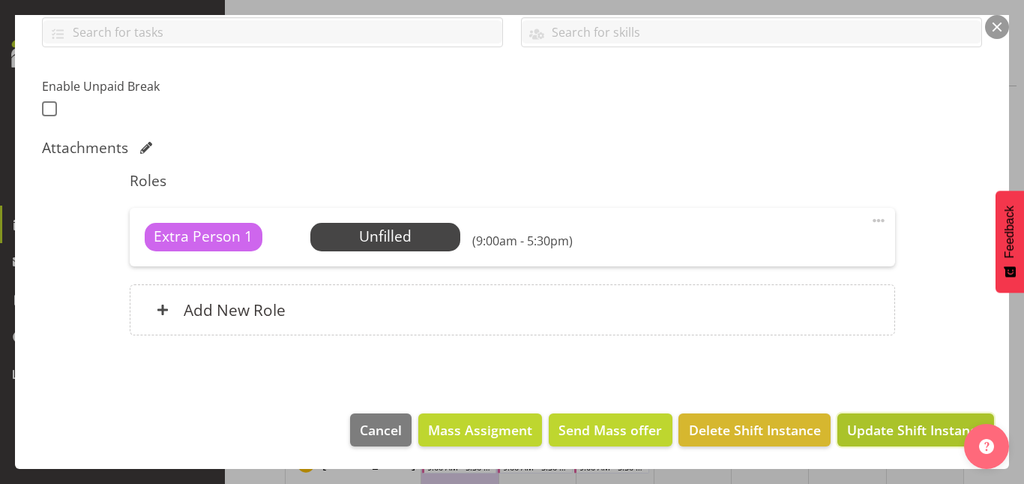
click at [918, 436] on span "Update Shift Instance" at bounding box center [915, 429] width 137 height 19
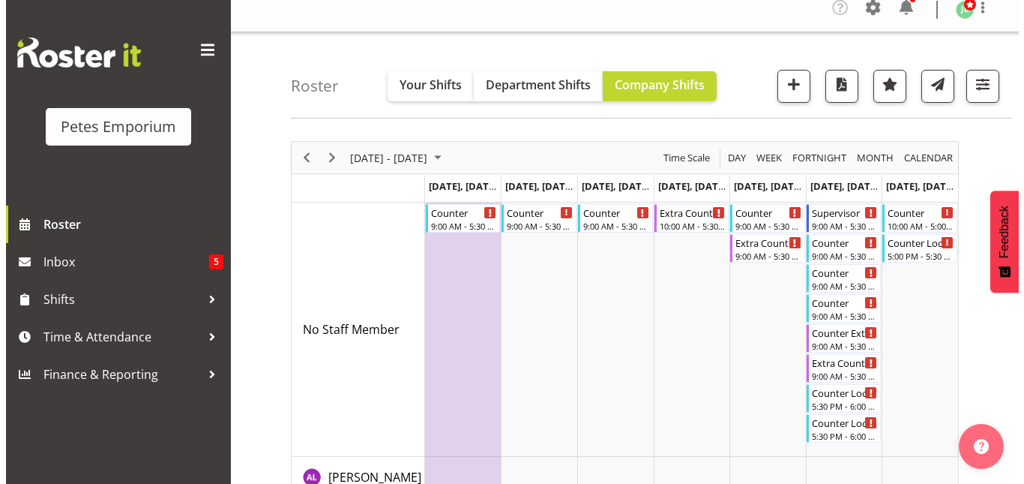
scroll to position [0, 0]
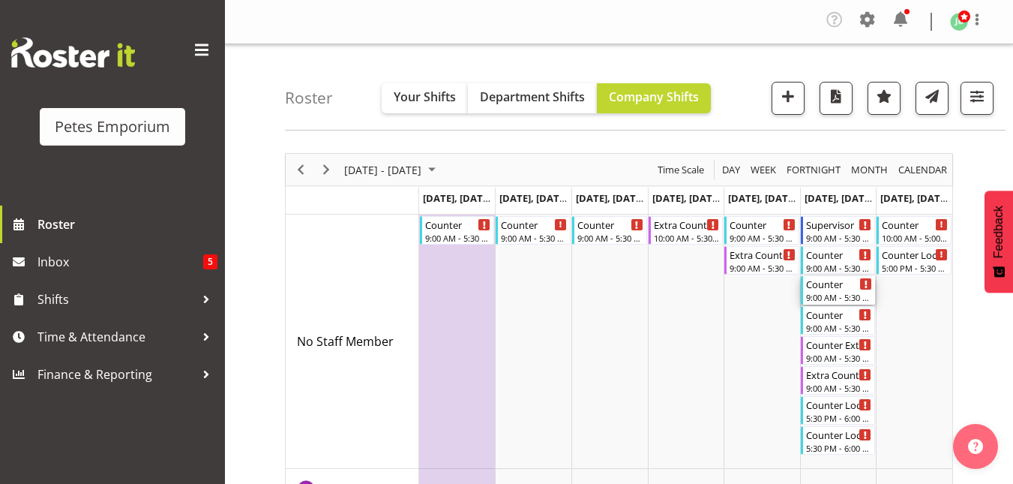
click at [832, 296] on div "9:00 AM - 5:30 PM" at bounding box center [839, 297] width 67 height 12
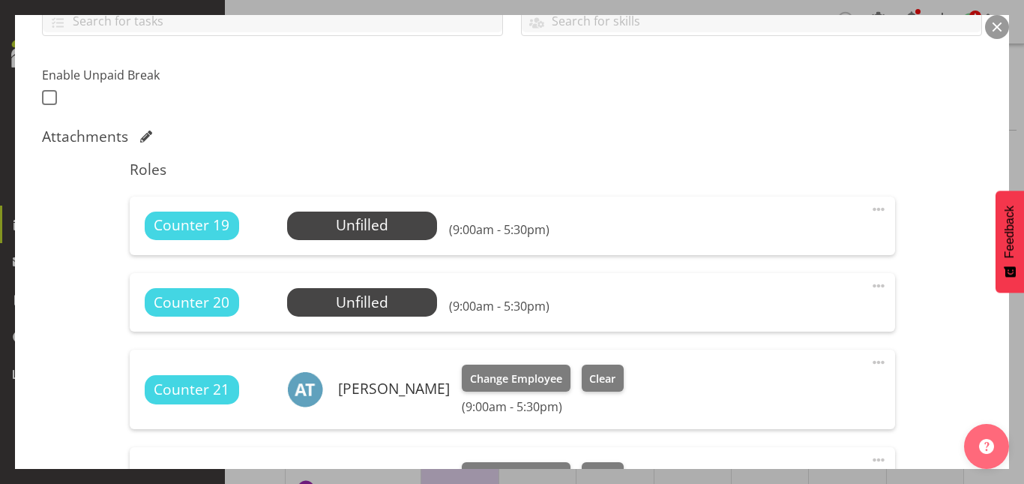
scroll to position [368, 0]
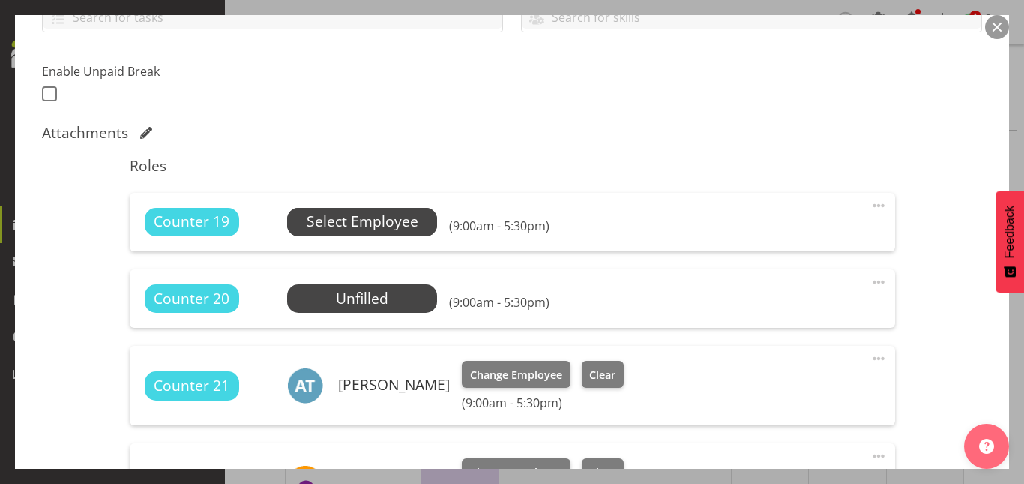
click at [370, 221] on span "Select Employee" at bounding box center [363, 222] width 112 height 22
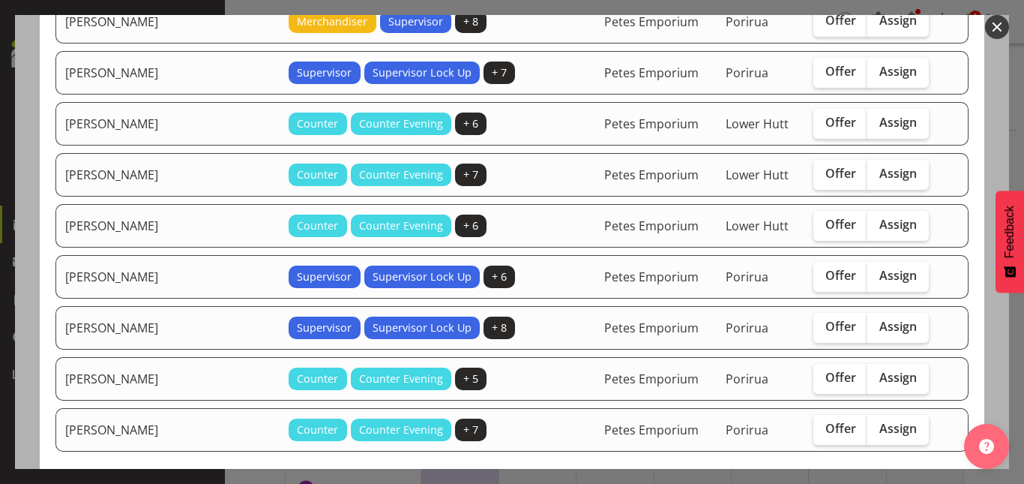
scroll to position [594, 0]
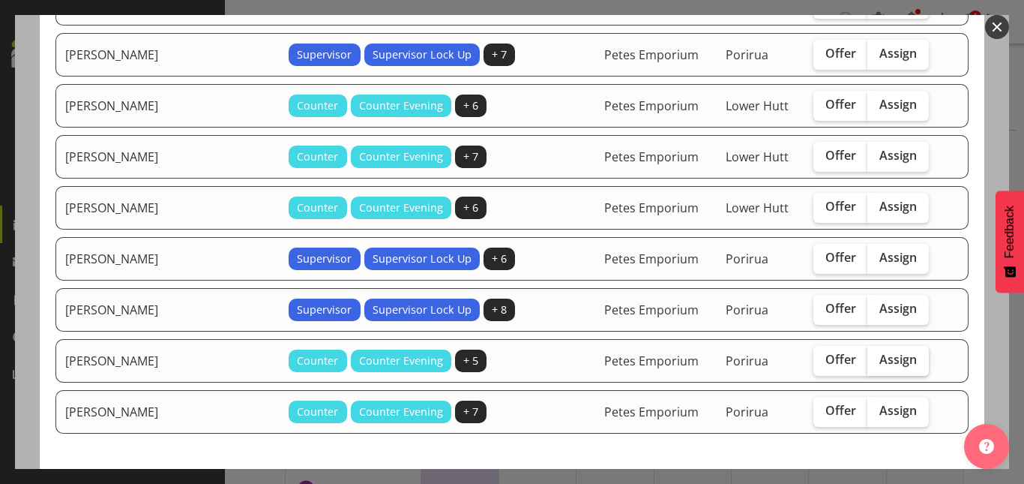
click at [885, 358] on span "Assign" at bounding box center [897, 359] width 37 height 15
click at [877, 358] on input "Assign" at bounding box center [872, 360] width 10 height 10
checkbox input "true"
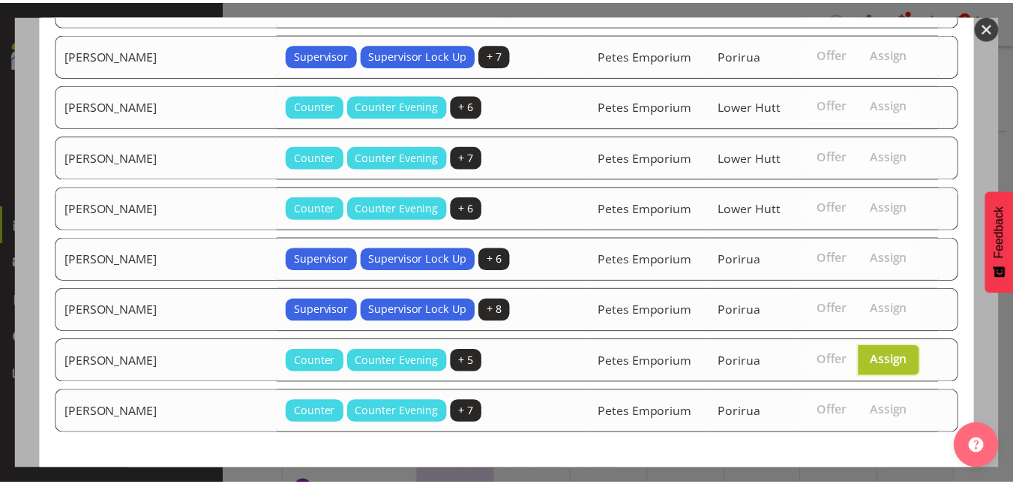
scroll to position [670, 0]
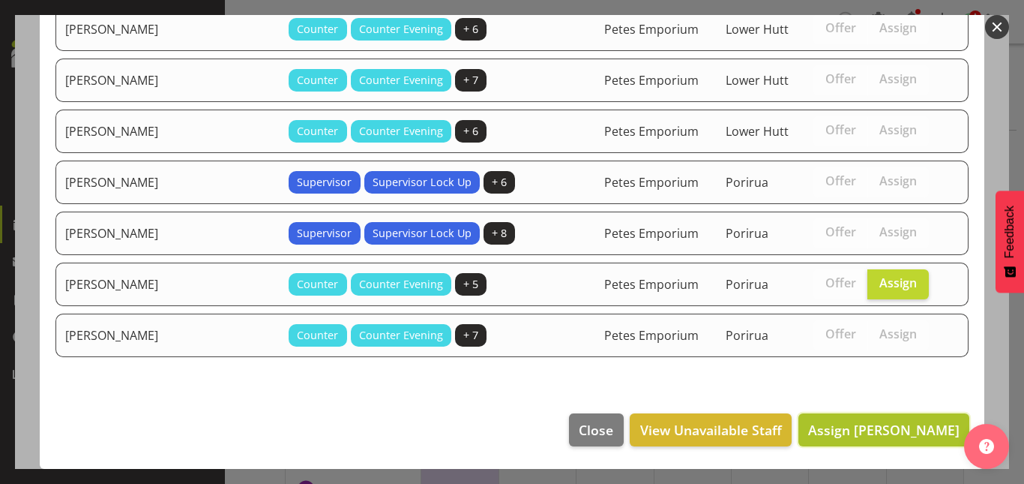
click at [874, 432] on span "Assign Sasha Vandervalk" at bounding box center [883, 430] width 151 height 18
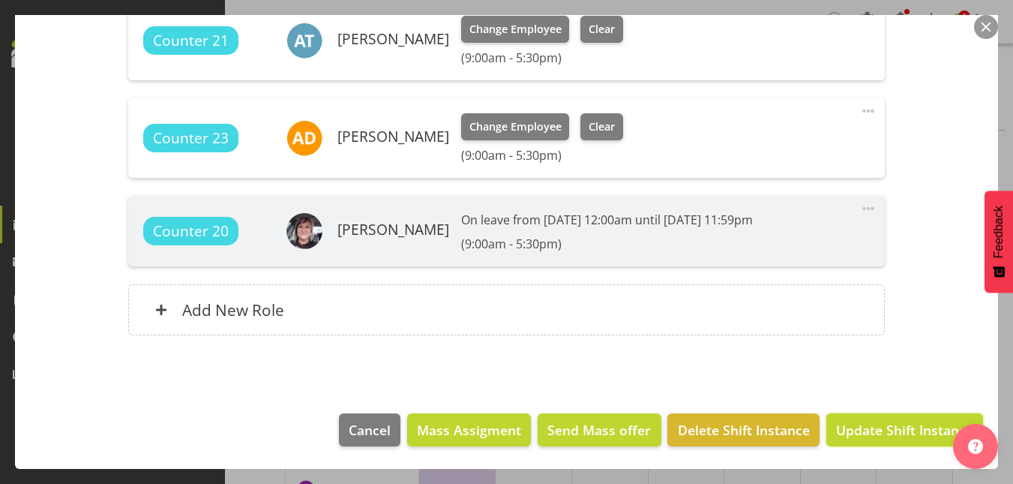
click at [874, 432] on span "Update Shift Instance" at bounding box center [904, 429] width 137 height 19
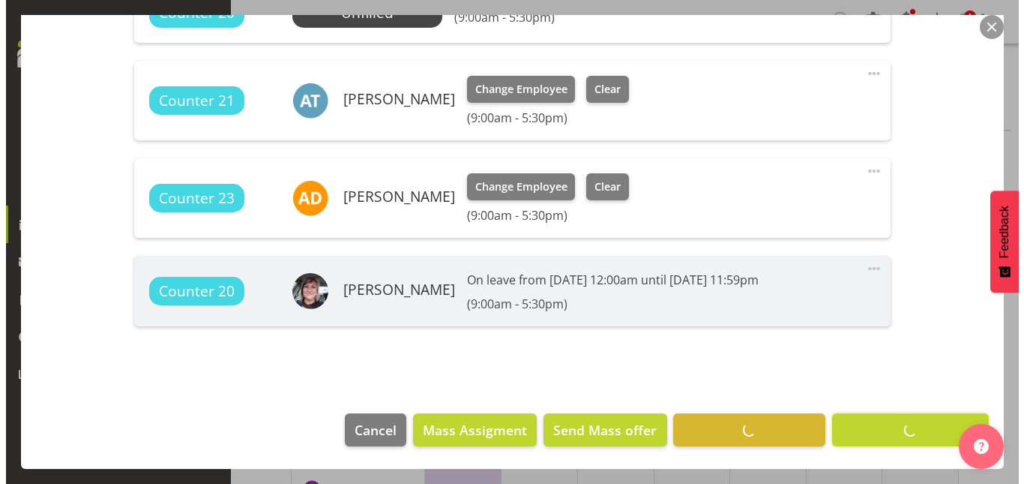
scroll to position [674, 0]
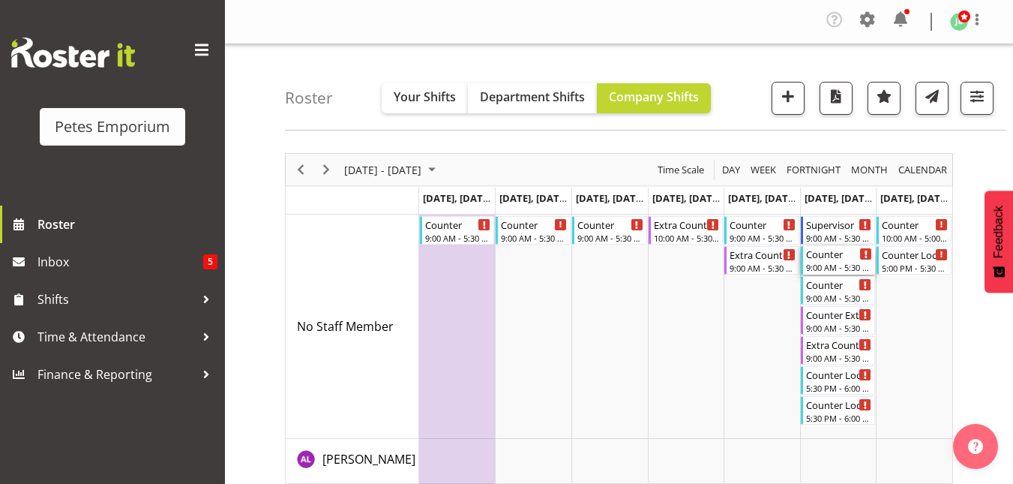
click at [835, 254] on div "Counter" at bounding box center [839, 253] width 67 height 15
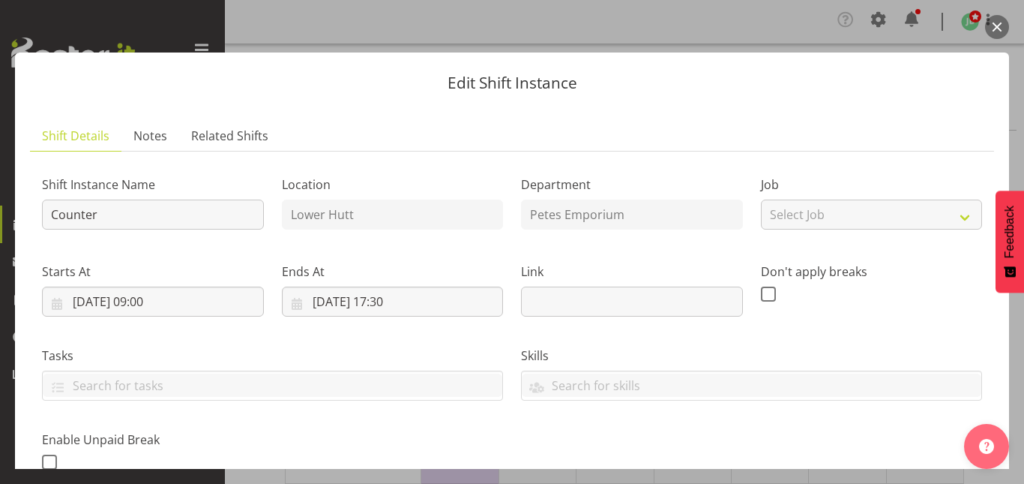
click at [1004, 31] on button "button" at bounding box center [997, 27] width 24 height 24
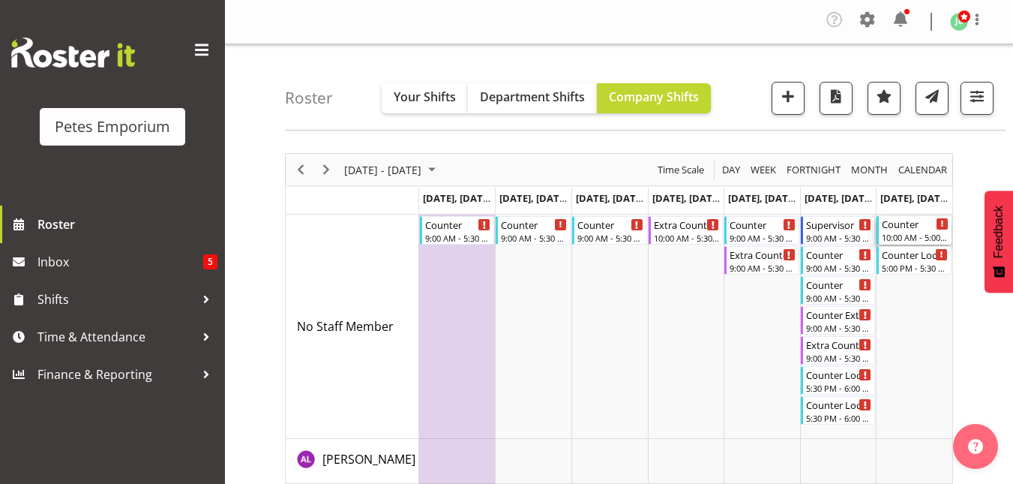
click at [897, 232] on div "10:00 AM - 5:00 PM" at bounding box center [915, 237] width 67 height 12
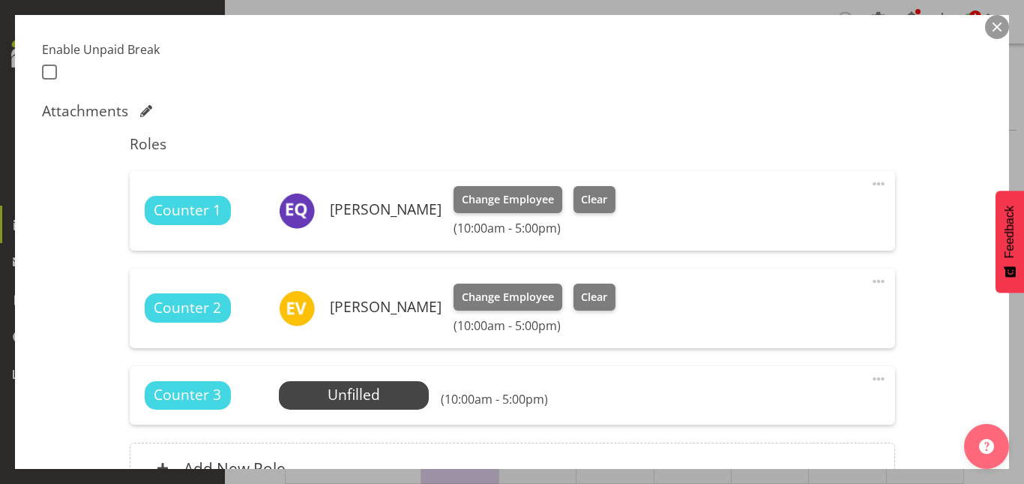
scroll to position [410, 0]
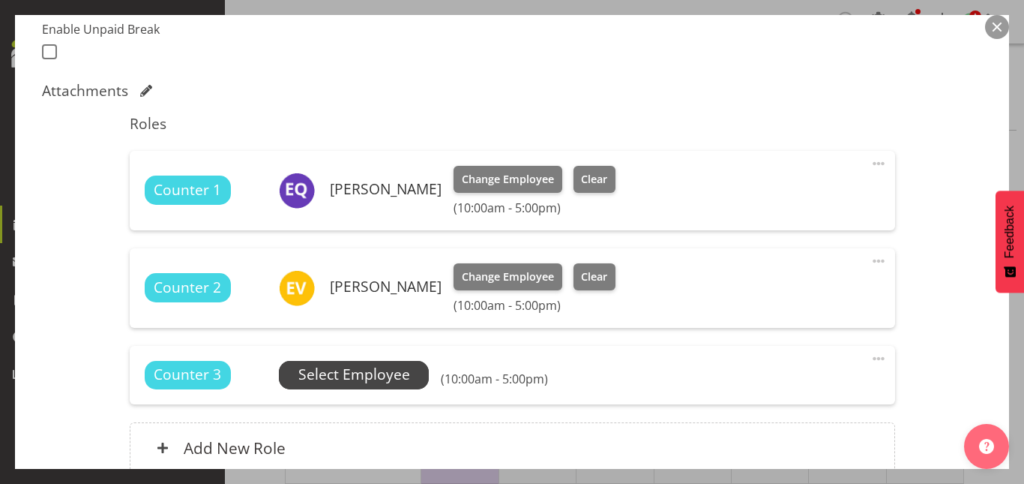
click at [337, 377] on span "Select Employee" at bounding box center [354, 375] width 112 height 22
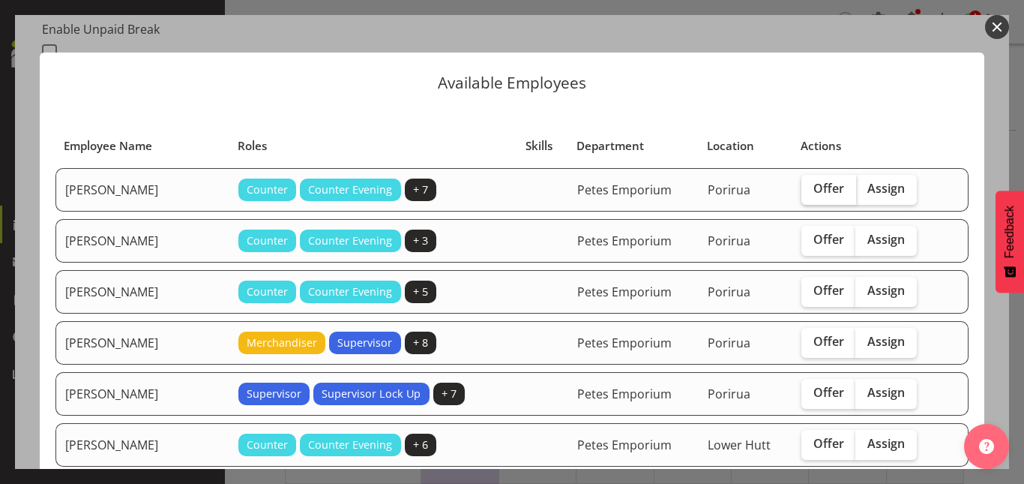
click at [821, 190] on span "Offer" at bounding box center [828, 188] width 31 height 15
click at [811, 190] on input "Offer" at bounding box center [806, 189] width 10 height 10
checkbox input "true"
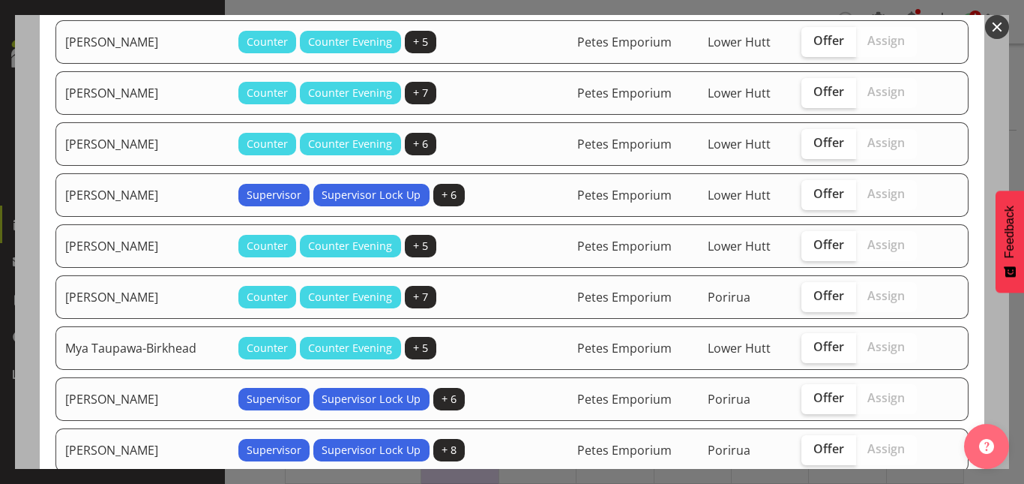
scroll to position [670, 0]
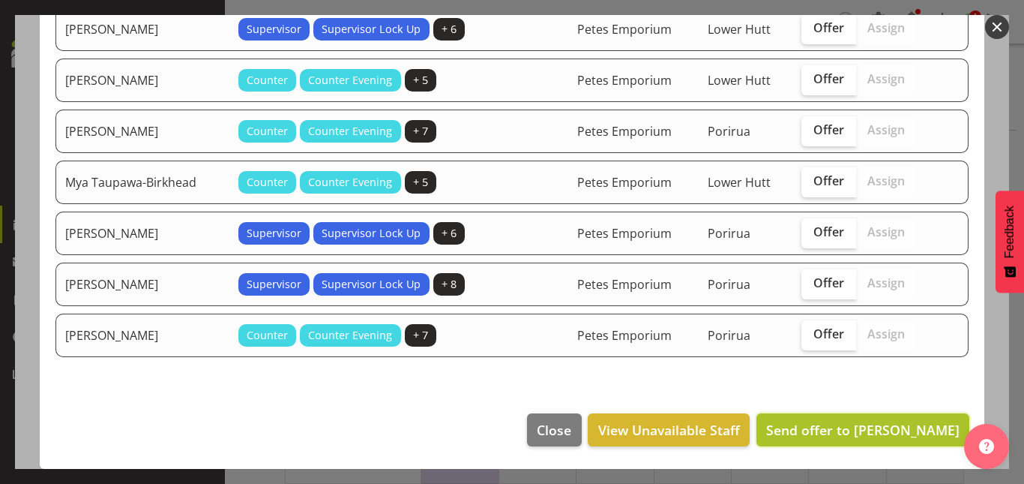
click at [864, 433] on span "Send offer to Abigail Lane" at bounding box center [862, 430] width 193 height 18
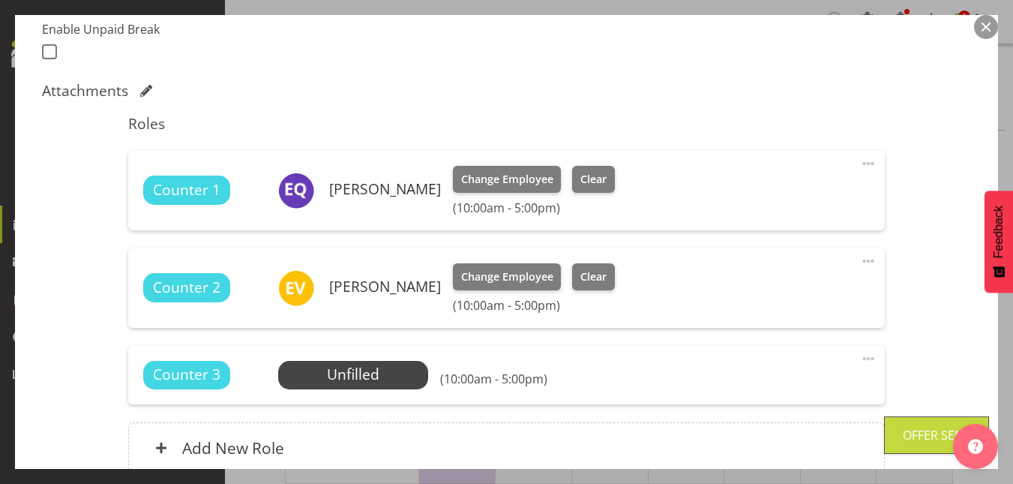
click at [980, 32] on button "button" at bounding box center [986, 27] width 24 height 24
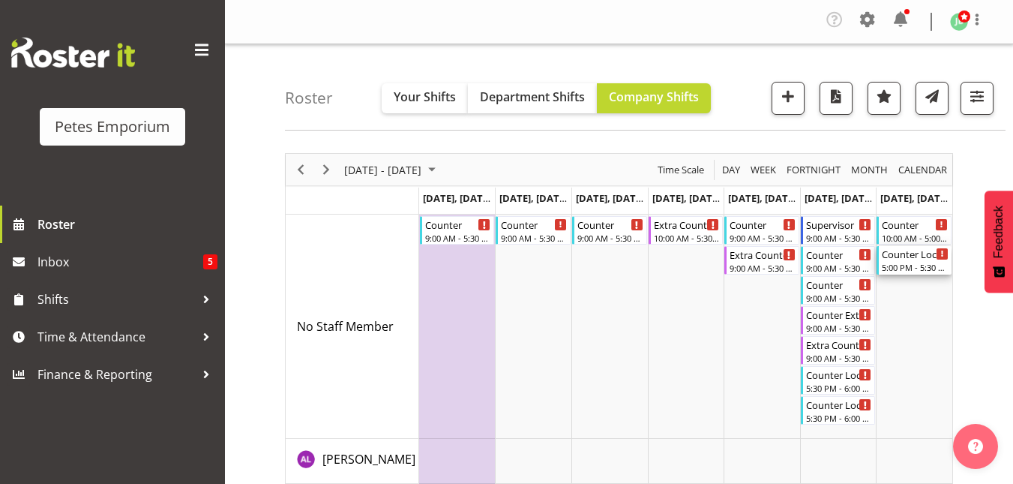
click at [907, 266] on div "5:00 PM - 5:30 PM" at bounding box center [915, 267] width 67 height 12
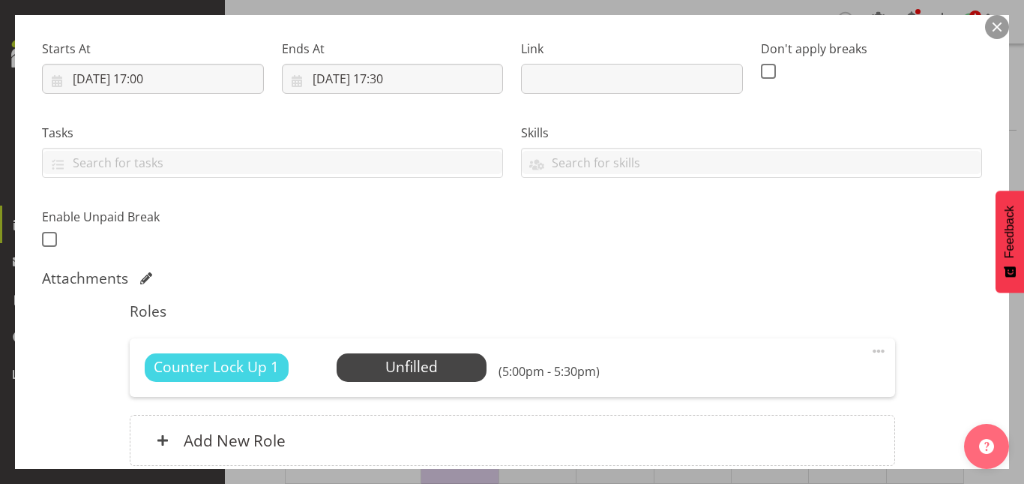
scroll to position [353, 0]
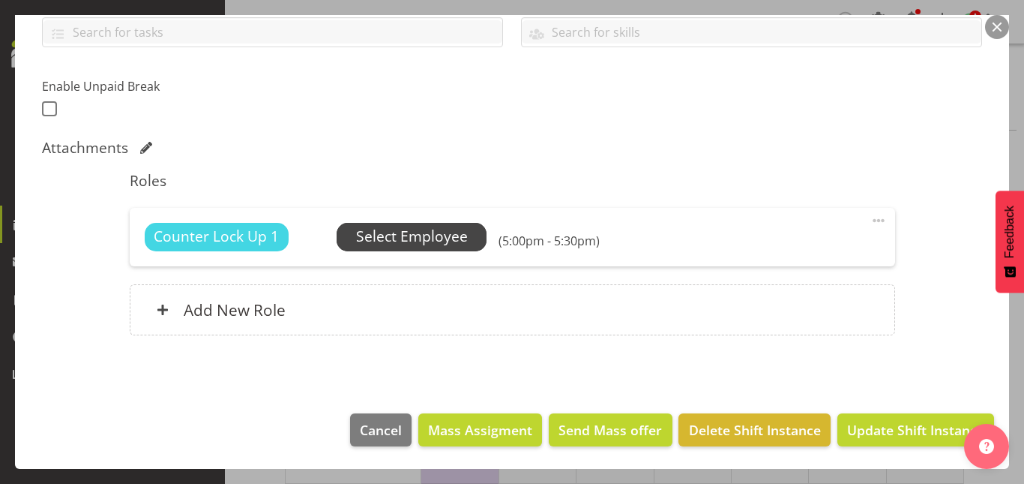
click at [396, 224] on span "Select Employee" at bounding box center [412, 237] width 150 height 28
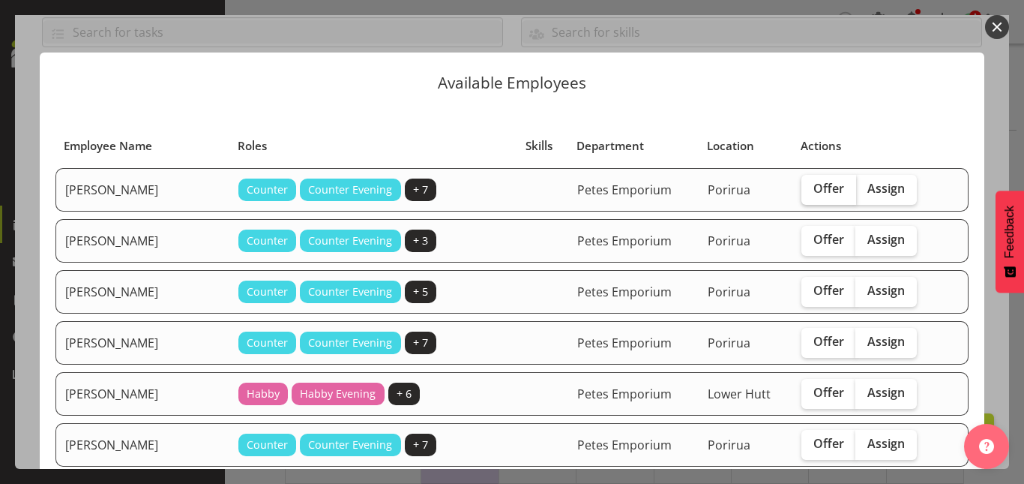
click at [825, 190] on span "Offer" at bounding box center [828, 188] width 31 height 15
click at [811, 190] on input "Offer" at bounding box center [806, 189] width 10 height 10
checkbox input "true"
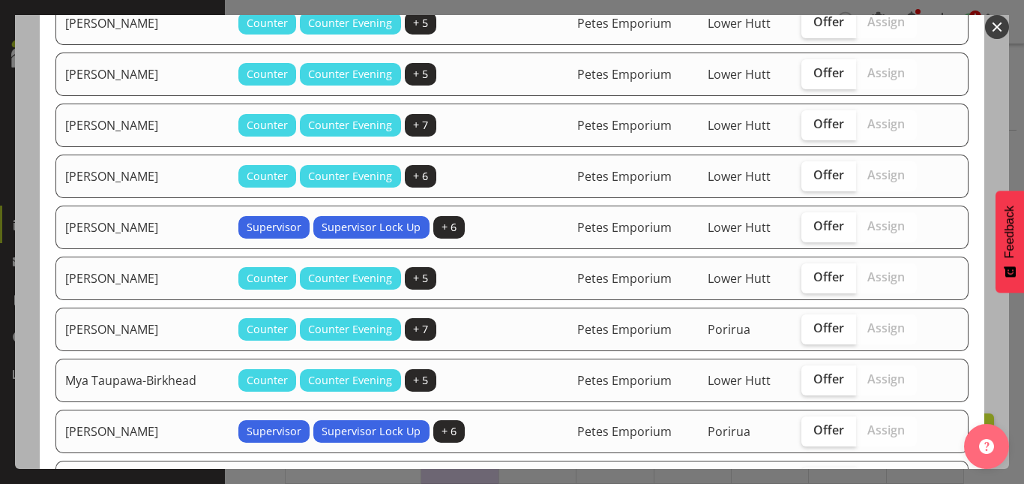
scroll to position [1129, 0]
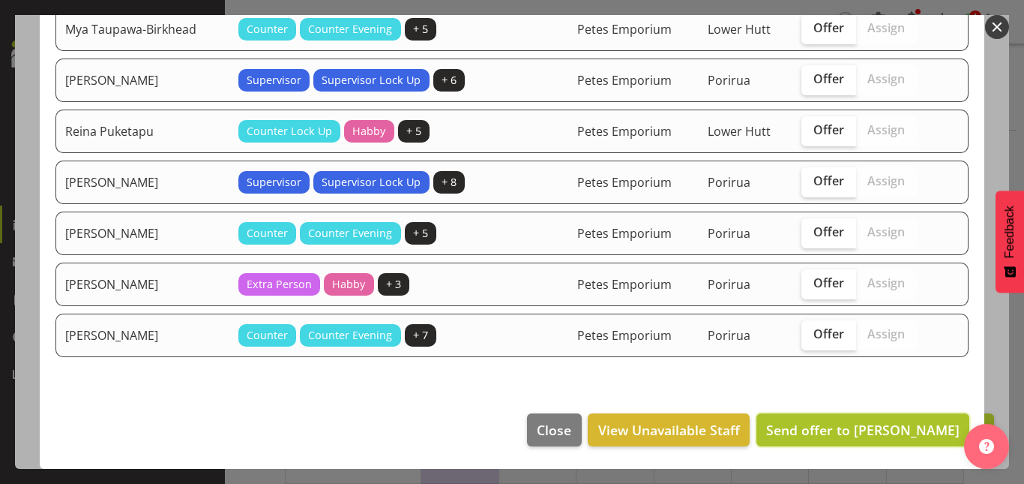
click at [865, 444] on button "Send offer to Abigail Lane" at bounding box center [862, 429] width 213 height 33
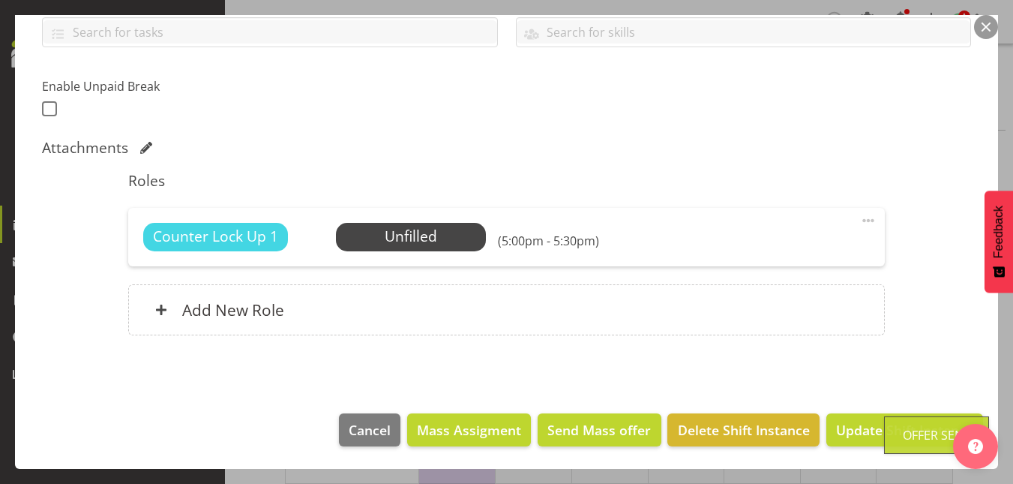
click at [985, 30] on button "button" at bounding box center [986, 27] width 24 height 24
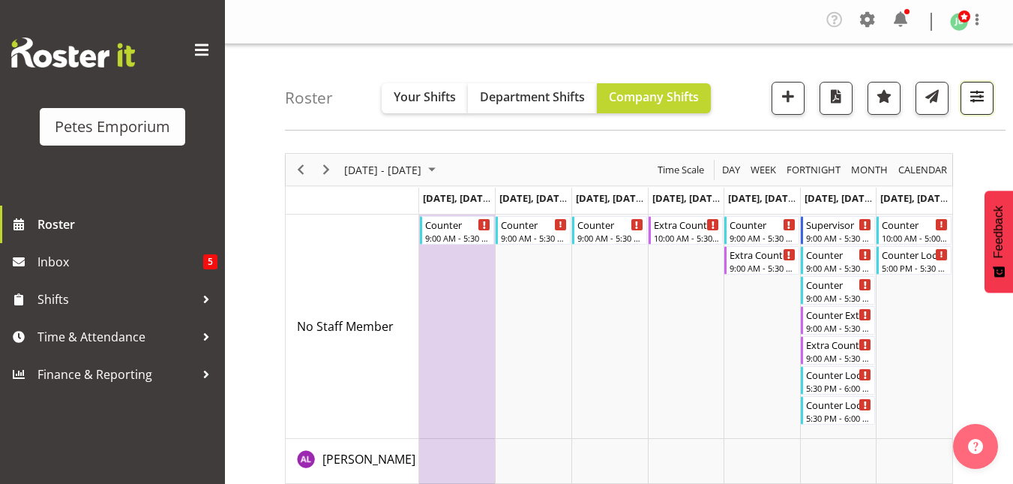
click at [978, 97] on span "button" at bounding box center [976, 95] width 19 height 19
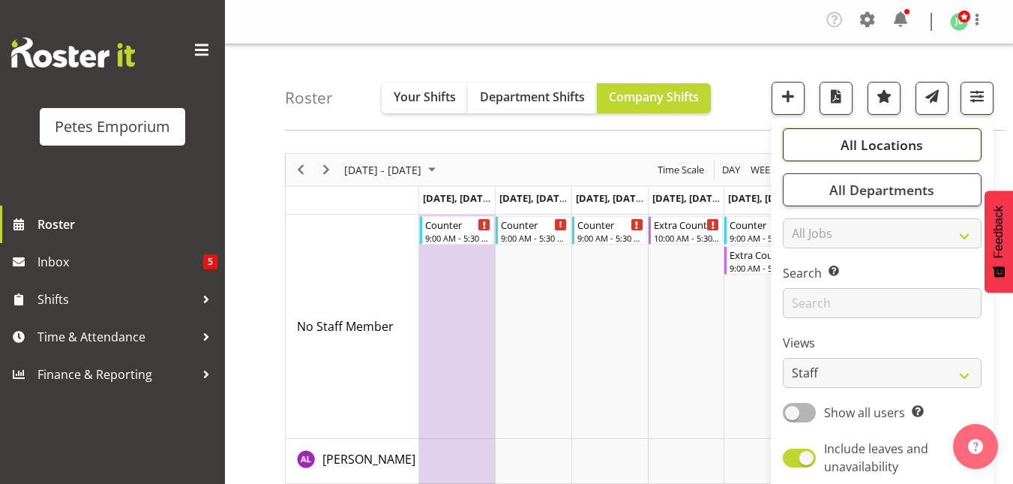
click at [885, 148] on span "All Locations" at bounding box center [881, 145] width 82 height 18
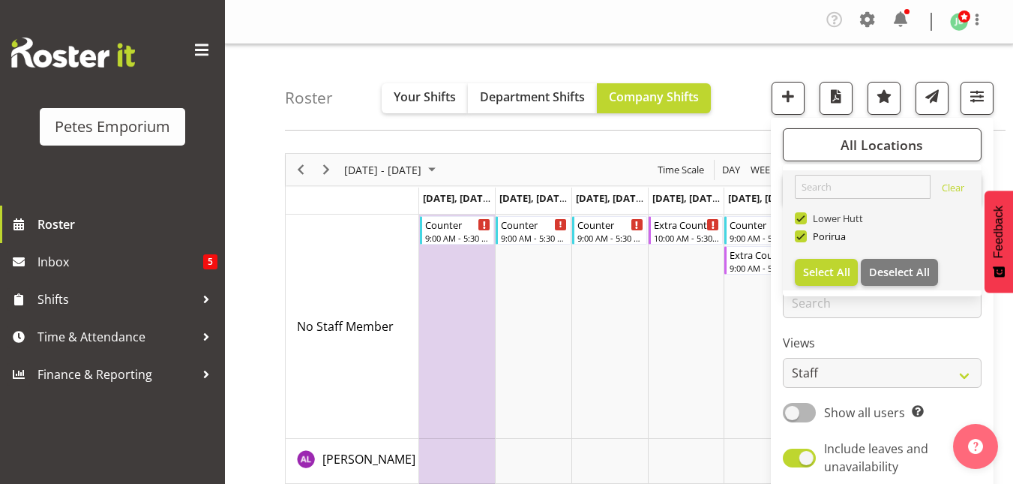
click at [802, 221] on span at bounding box center [801, 218] width 12 height 12
click at [802, 221] on input "Lower Hutt" at bounding box center [800, 219] width 10 height 10
checkbox input "false"
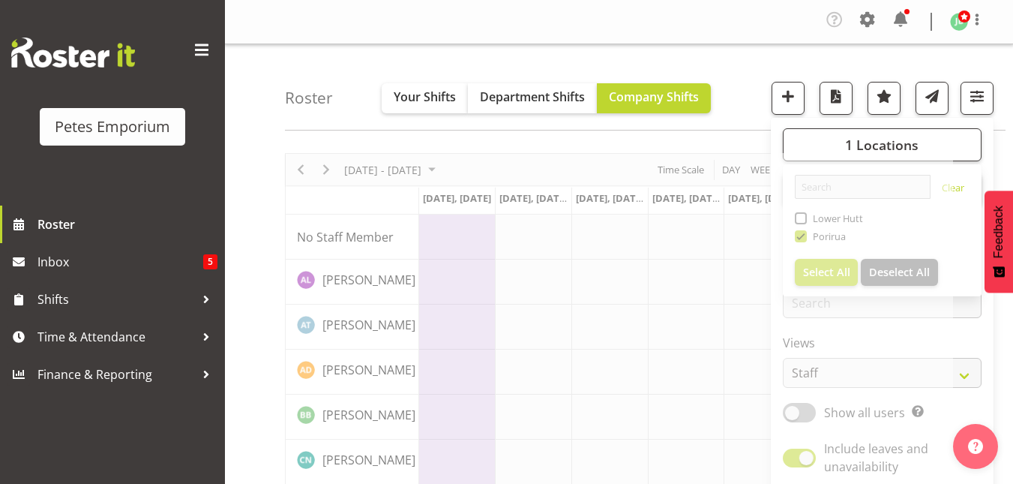
click at [726, 73] on div "Roster Your Shifts Department Shifts Company Shifts 1 Locations Clear Lower Hut…" at bounding box center [645, 87] width 720 height 86
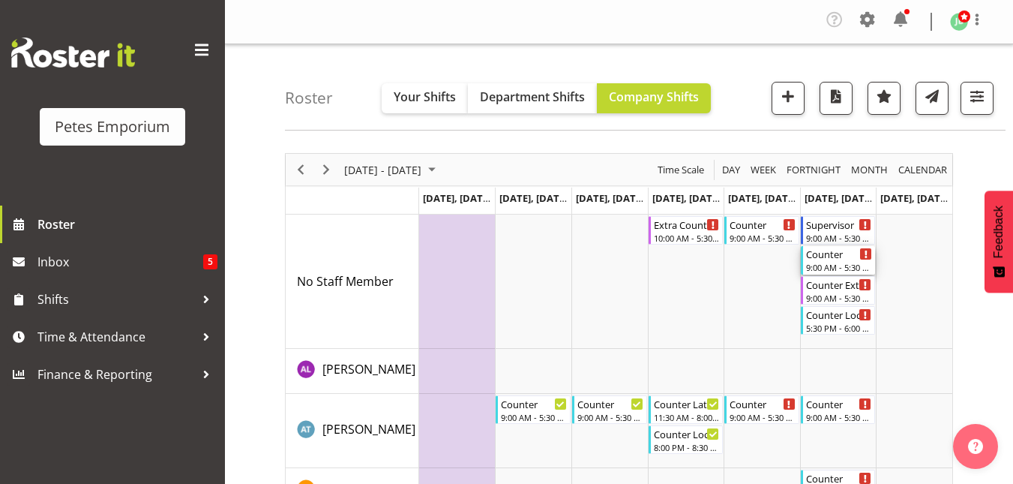
click at [822, 256] on div "Counter" at bounding box center [839, 253] width 67 height 15
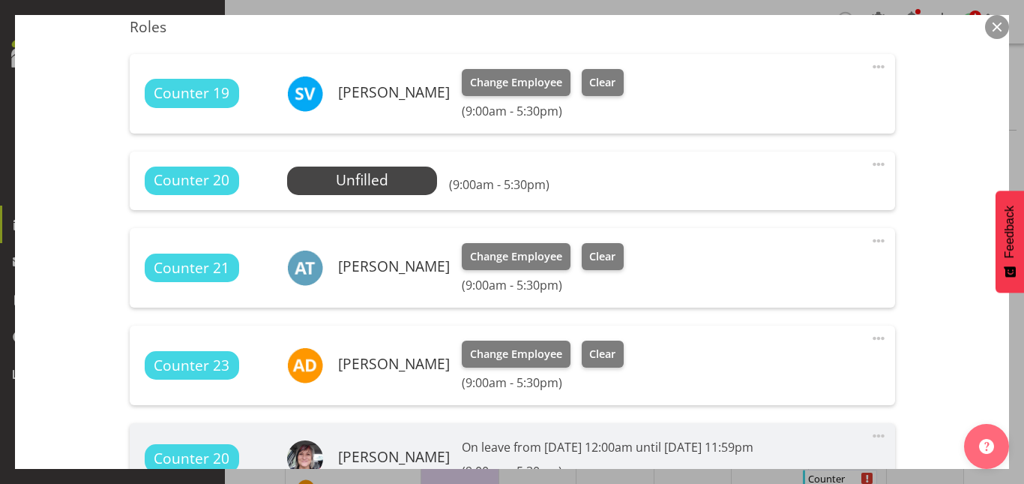
scroll to position [511, 0]
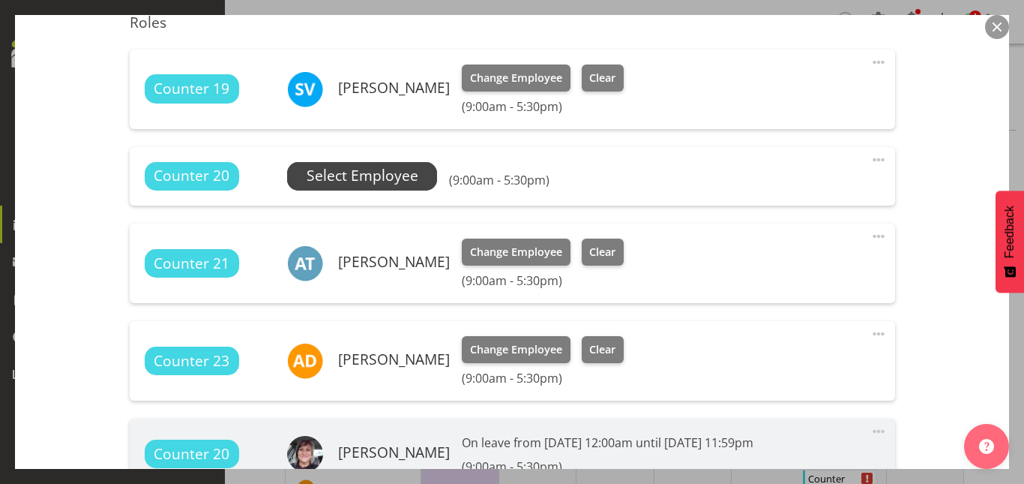
click at [345, 181] on span "Select Employee" at bounding box center [363, 176] width 112 height 22
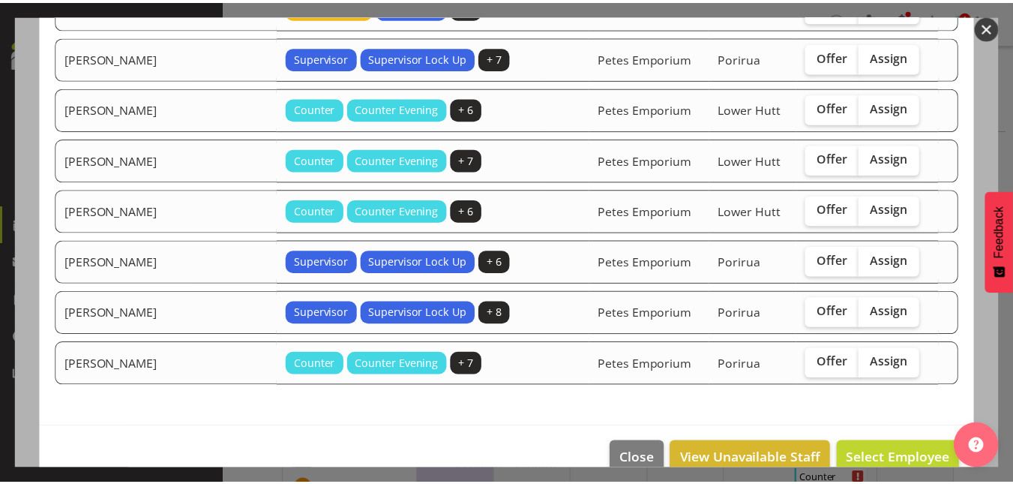
scroll to position [591, 0]
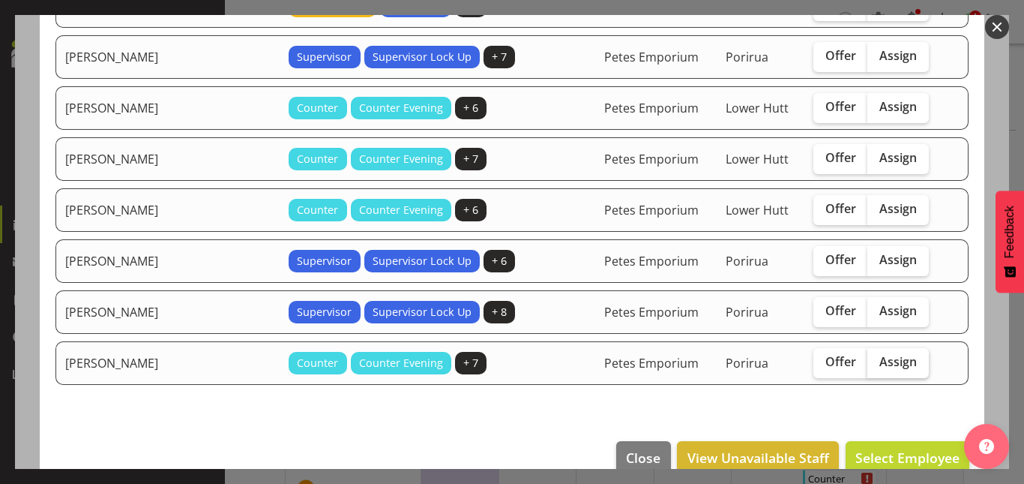
click at [892, 366] on span "Assign" at bounding box center [897, 361] width 37 height 15
click at [877, 366] on input "Assign" at bounding box center [872, 362] width 10 height 10
checkbox input "true"
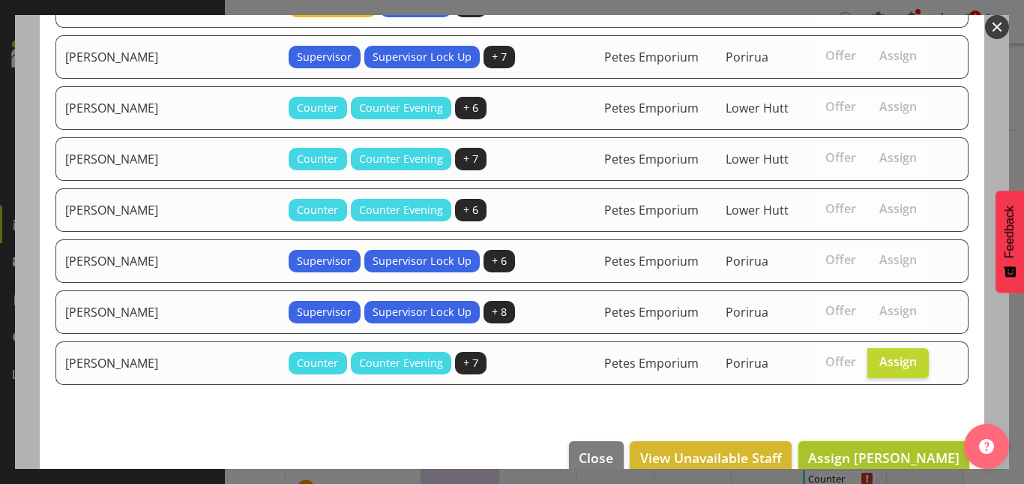
click at [874, 449] on span "Assign Tamara Straker" at bounding box center [883, 457] width 151 height 18
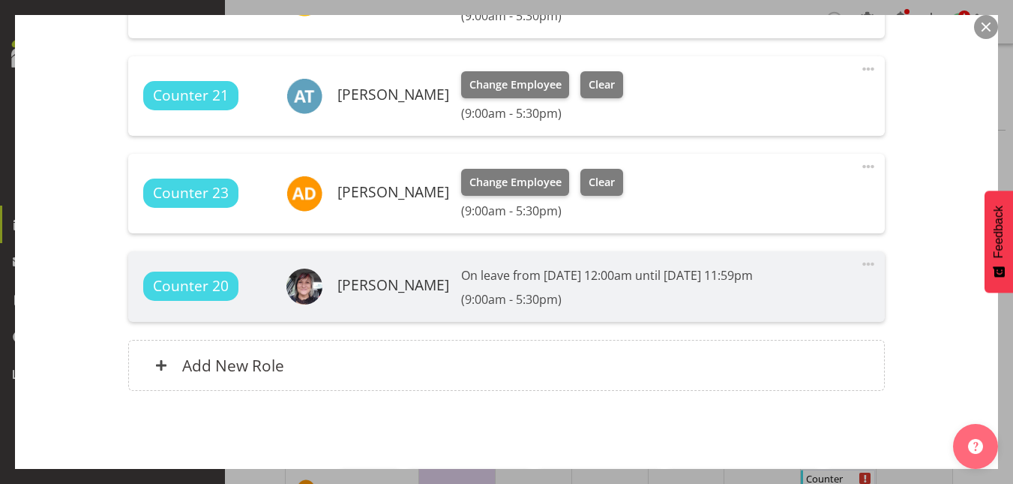
scroll to position [755, 0]
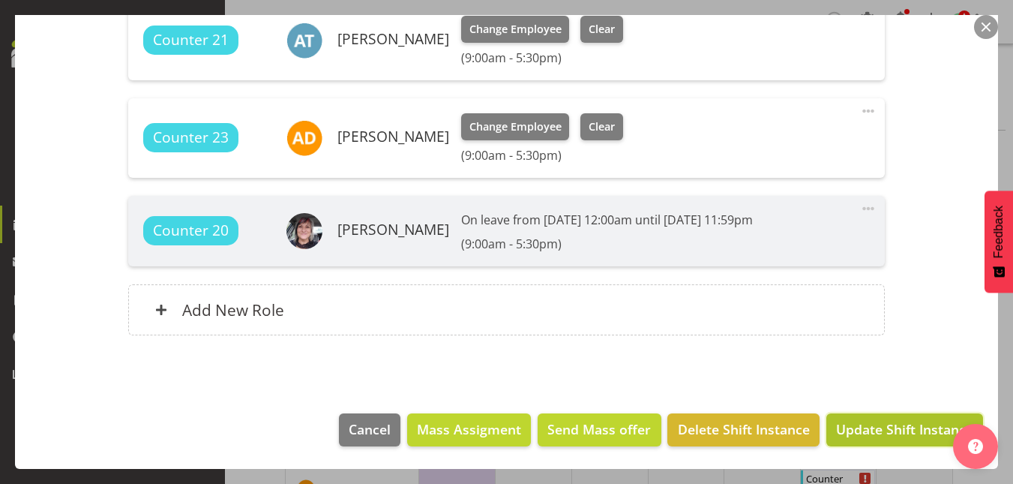
click at [915, 423] on span "Update Shift Instance" at bounding box center [904, 428] width 137 height 19
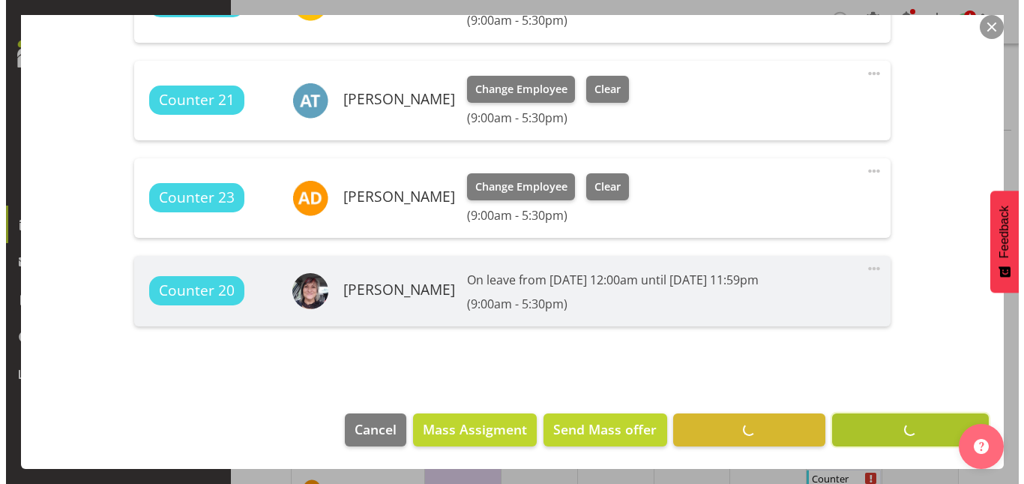
scroll to position [695, 0]
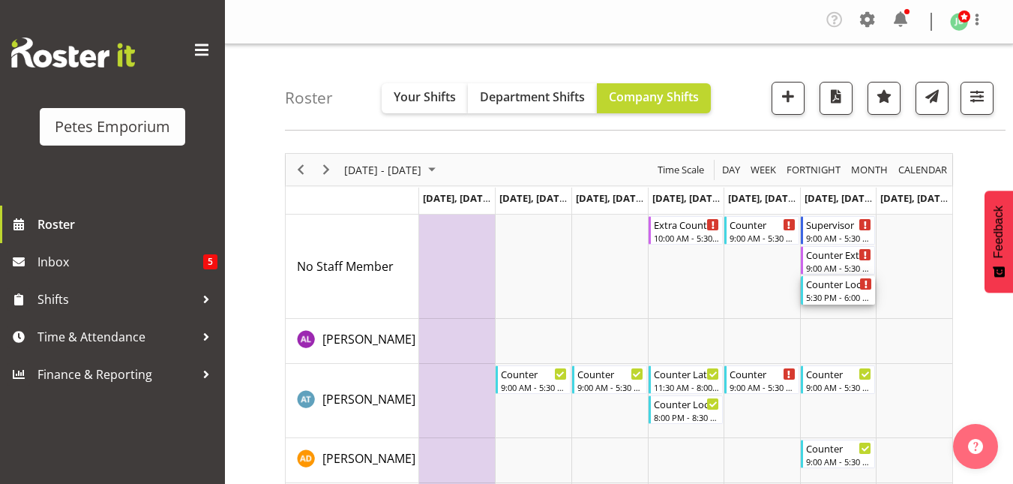
click at [830, 295] on div "5:30 PM - 6:00 PM" at bounding box center [839, 297] width 67 height 12
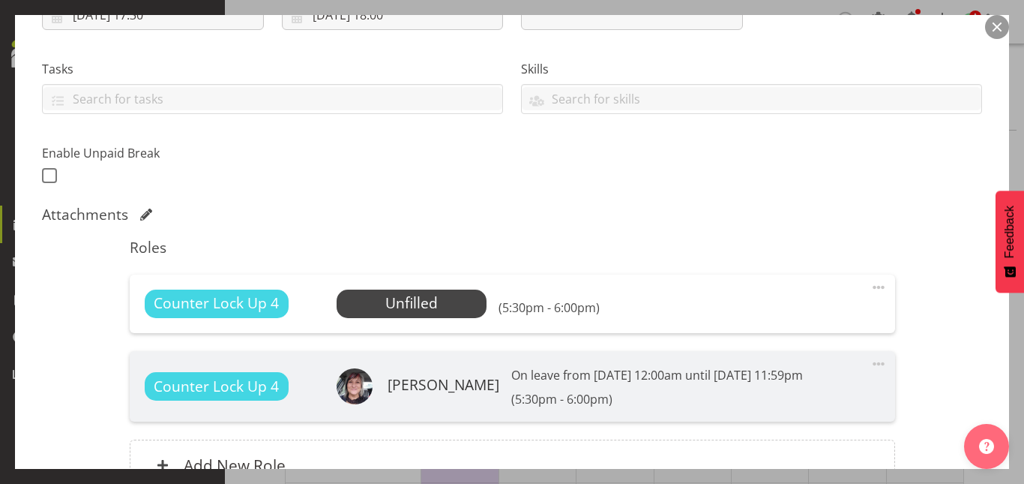
scroll to position [442, 0]
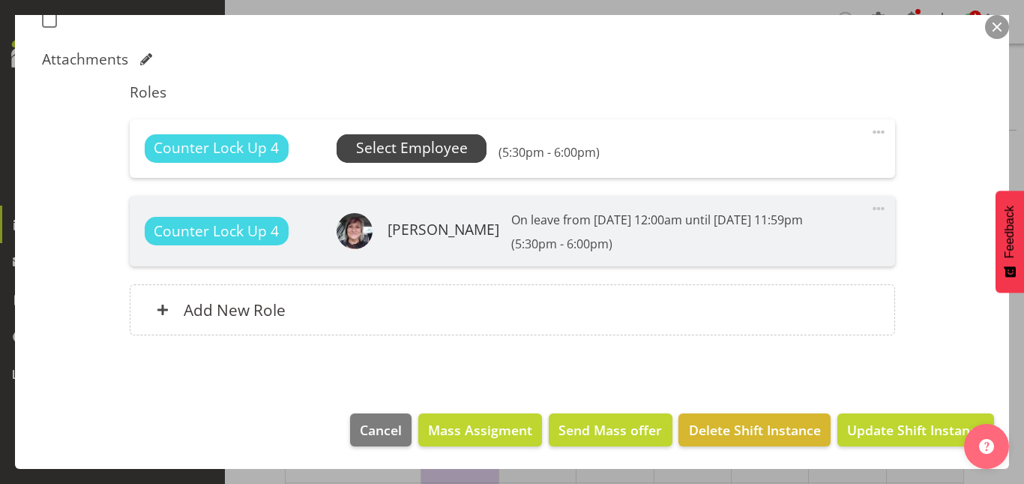
click at [414, 145] on span "Select Employee" at bounding box center [412, 148] width 112 height 22
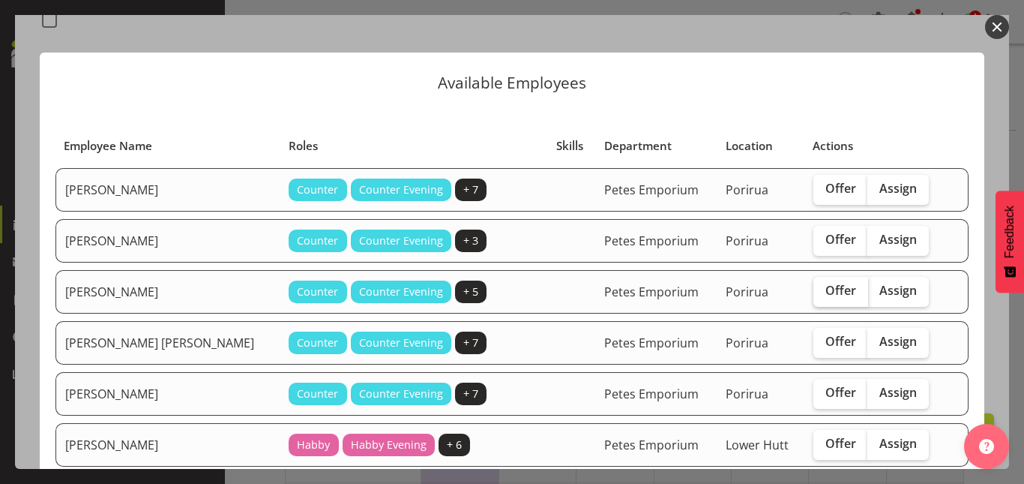
click at [825, 284] on span "Offer" at bounding box center [840, 290] width 31 height 15
click at [822, 286] on input "Offer" at bounding box center [818, 291] width 10 height 10
checkbox input "true"
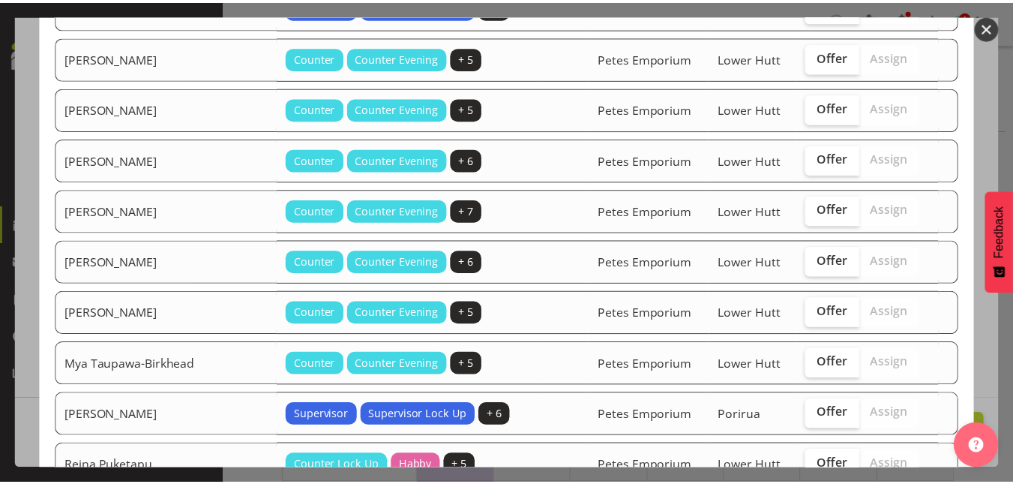
scroll to position [1078, 0]
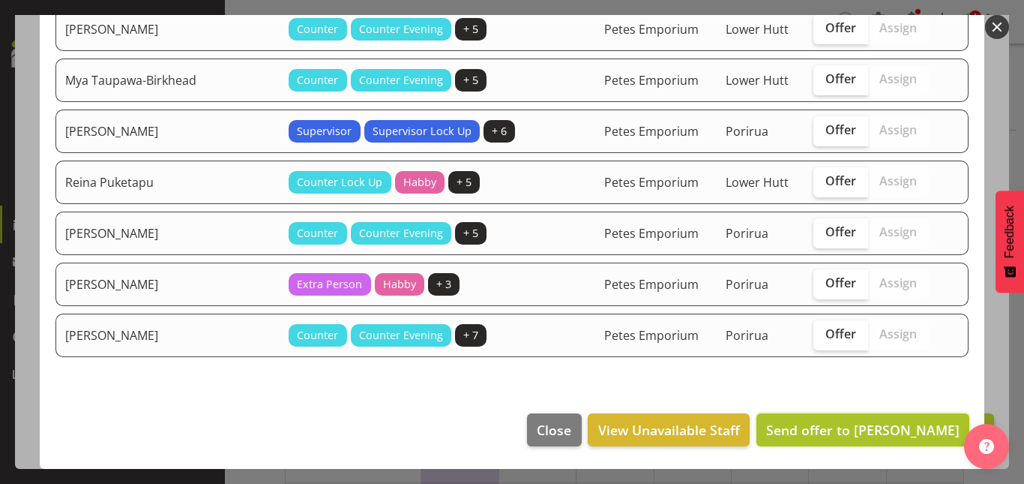
click at [836, 433] on span "Send offer to Amelia Denz" at bounding box center [862, 430] width 193 height 18
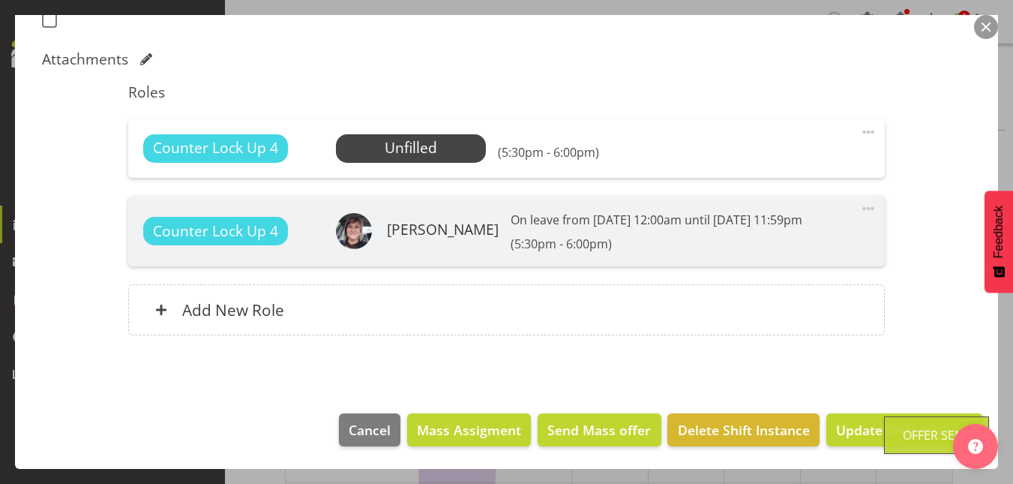
click at [986, 28] on button "button" at bounding box center [986, 27] width 24 height 24
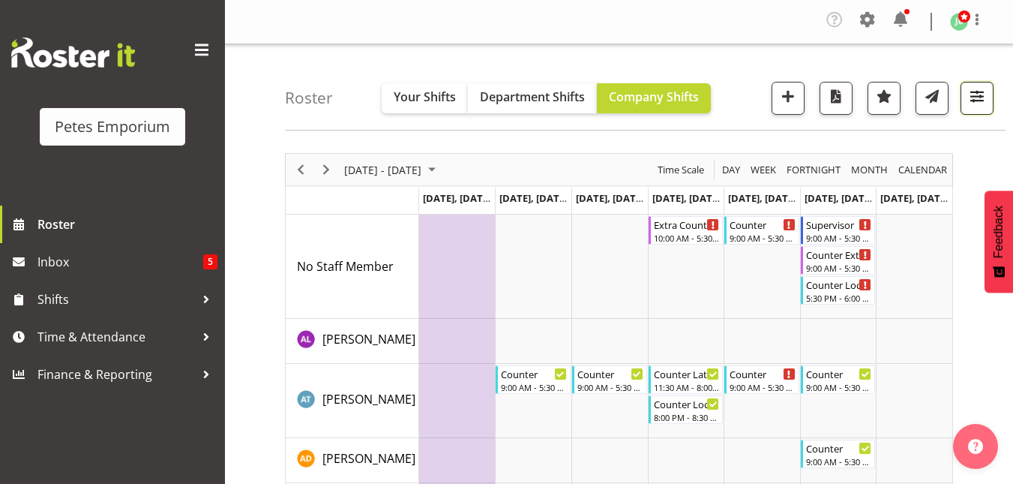
click at [963, 98] on button "button" at bounding box center [976, 98] width 33 height 33
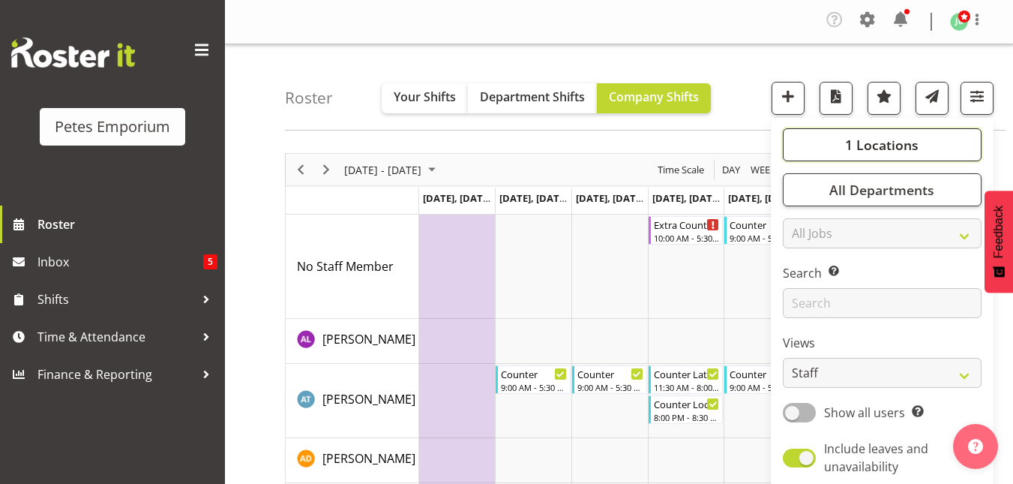
click at [880, 144] on span "1 Locations" at bounding box center [881, 145] width 73 height 18
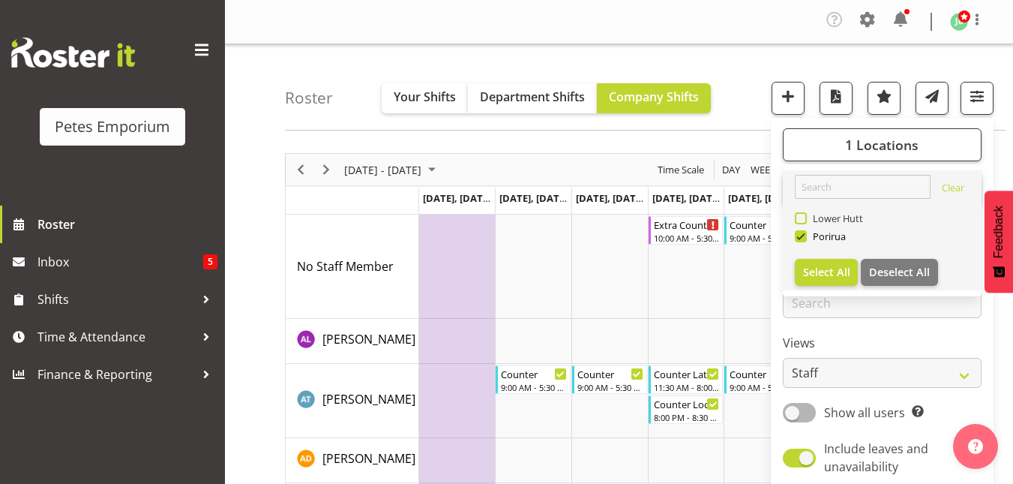
click at [818, 216] on span "Lower Hutt" at bounding box center [835, 218] width 57 height 12
click at [804, 216] on input "Lower Hutt" at bounding box center [800, 219] width 10 height 10
checkbox input "true"
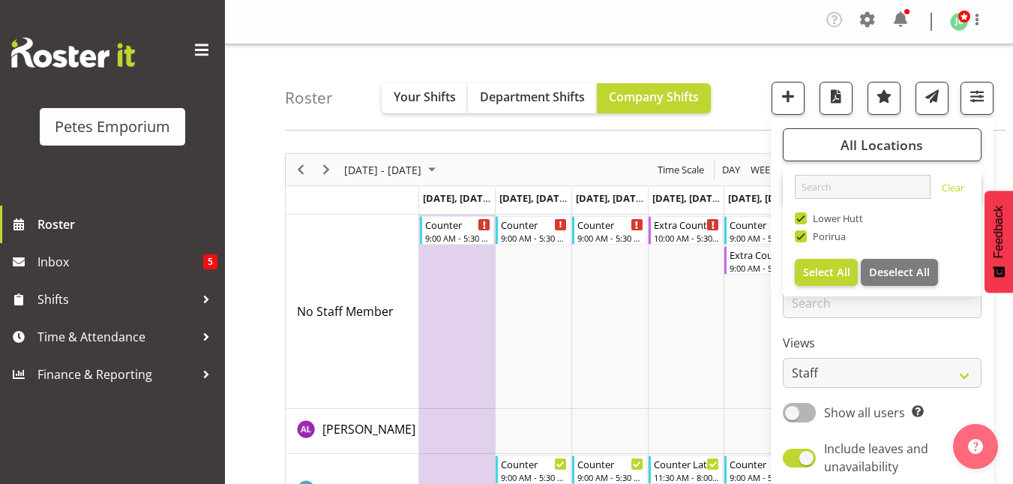
click at [745, 95] on div "Roster Your Shifts Department Shifts Company Shifts All Locations Clear Lower H…" at bounding box center [645, 87] width 720 height 86
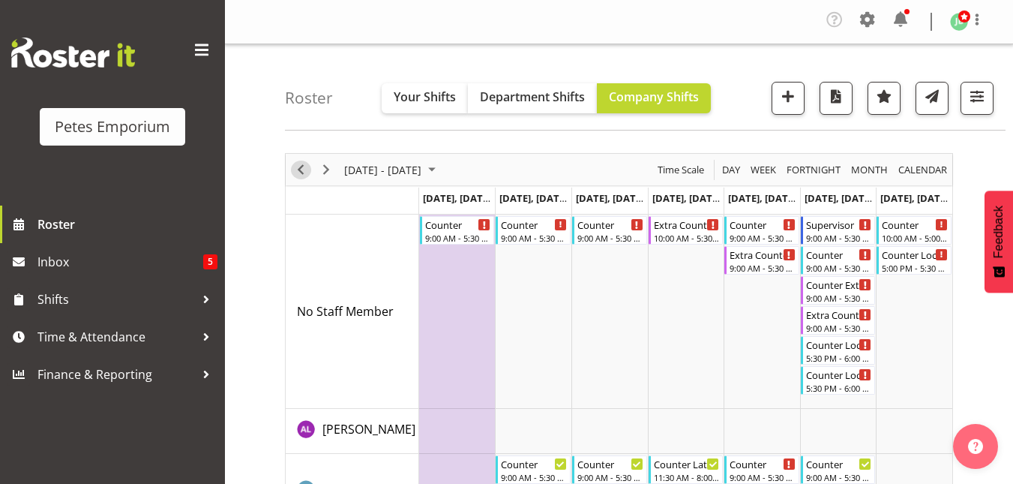
click at [300, 166] on span "Previous" at bounding box center [301, 169] width 18 height 19
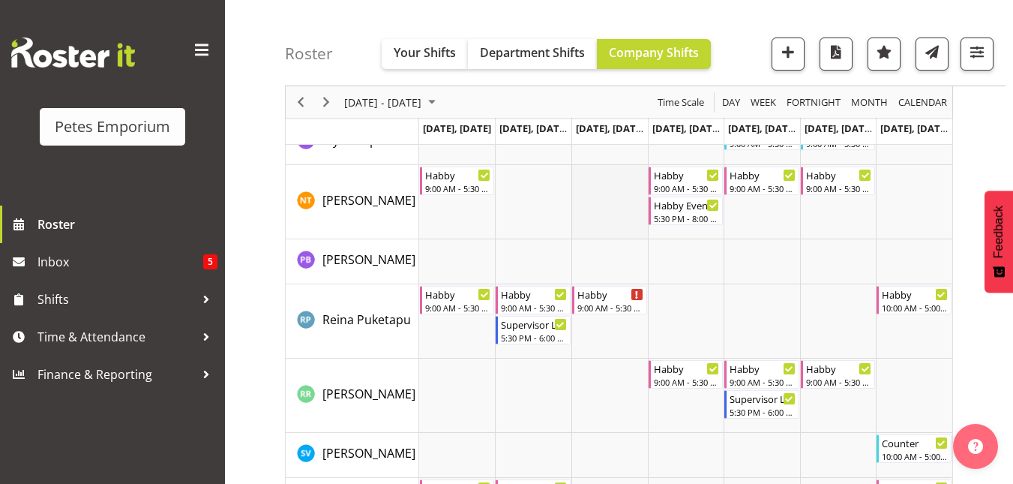
scroll to position [1642, 0]
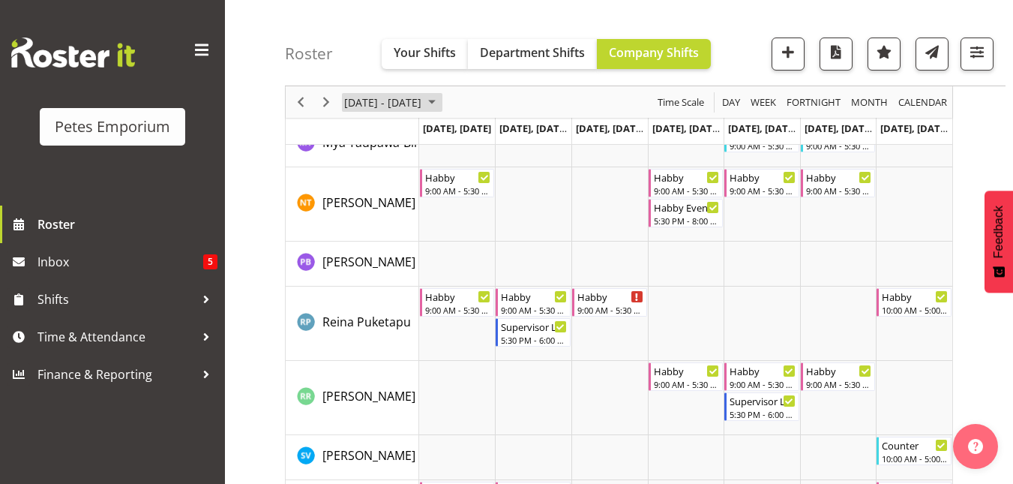
click at [441, 98] on span "September 15 - 21, 2025" at bounding box center [432, 102] width 18 height 19
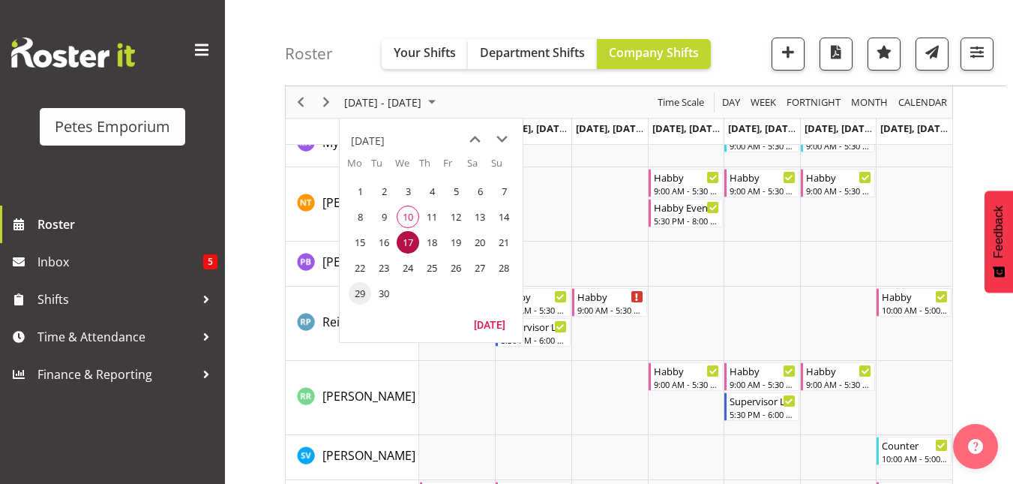
click at [354, 294] on span "29" at bounding box center [360, 293] width 22 height 22
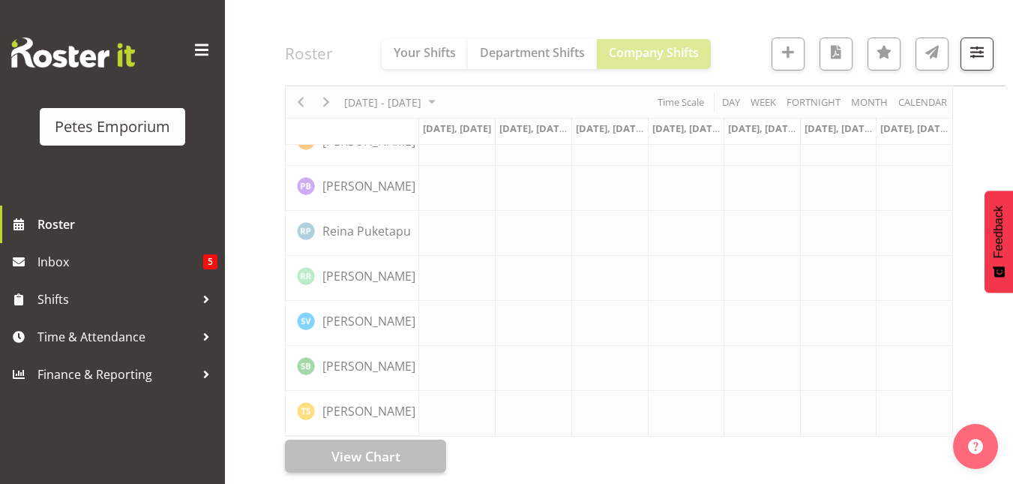
scroll to position [1218, 0]
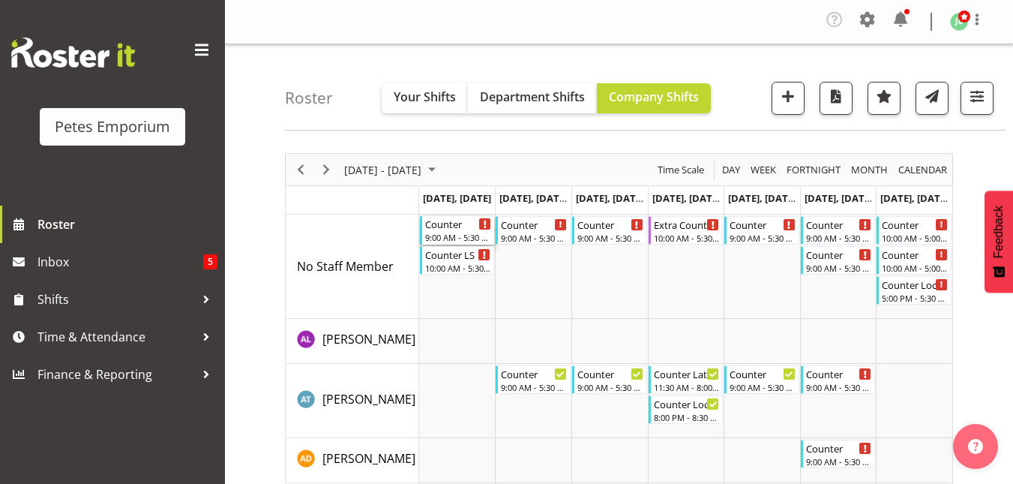
click at [457, 235] on div "9:00 AM - 5:30 PM" at bounding box center [458, 237] width 67 height 12
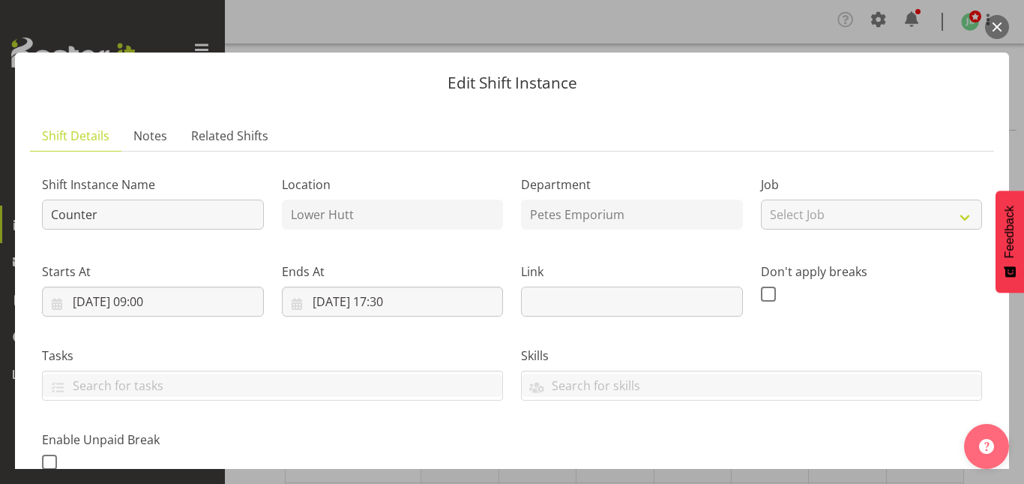
click at [993, 26] on button "button" at bounding box center [997, 27] width 24 height 24
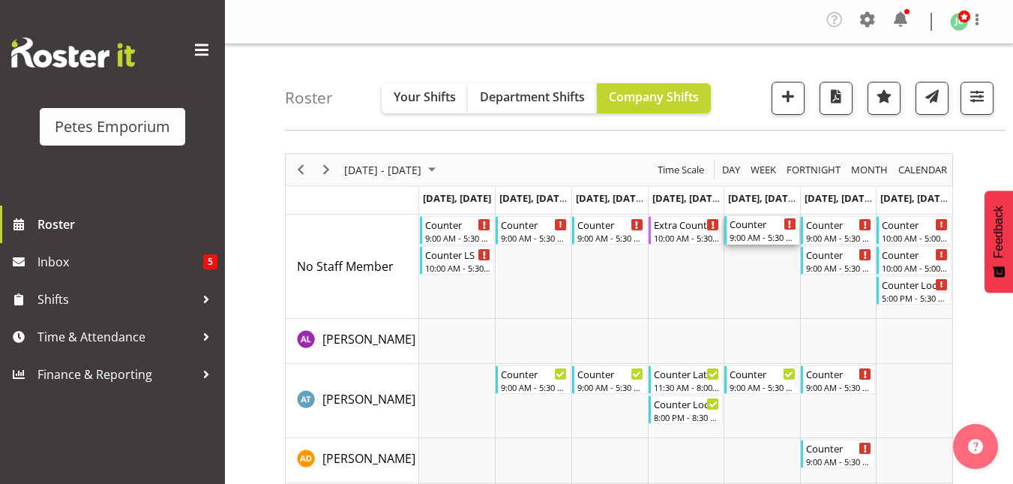
click at [737, 241] on div "9:00 AM - 5:30 PM" at bounding box center [762, 237] width 67 height 12
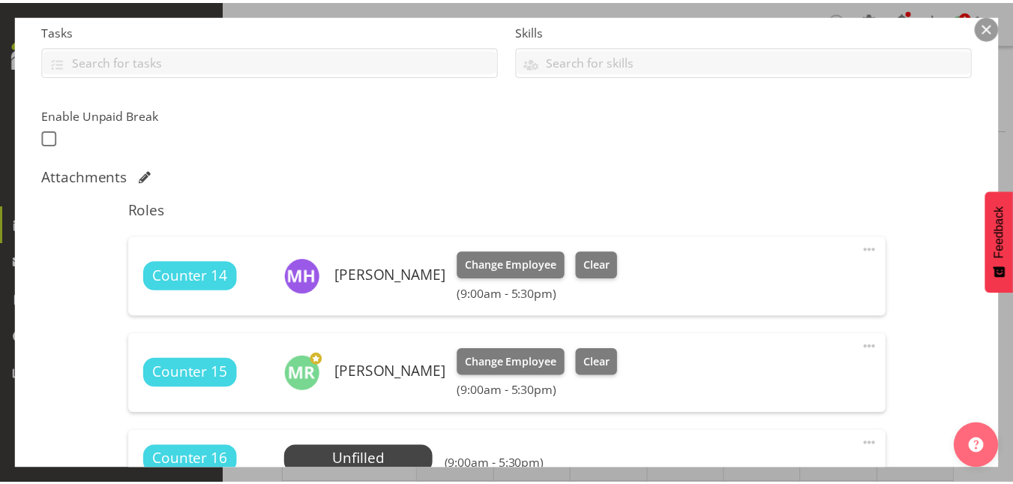
scroll to position [402, 0]
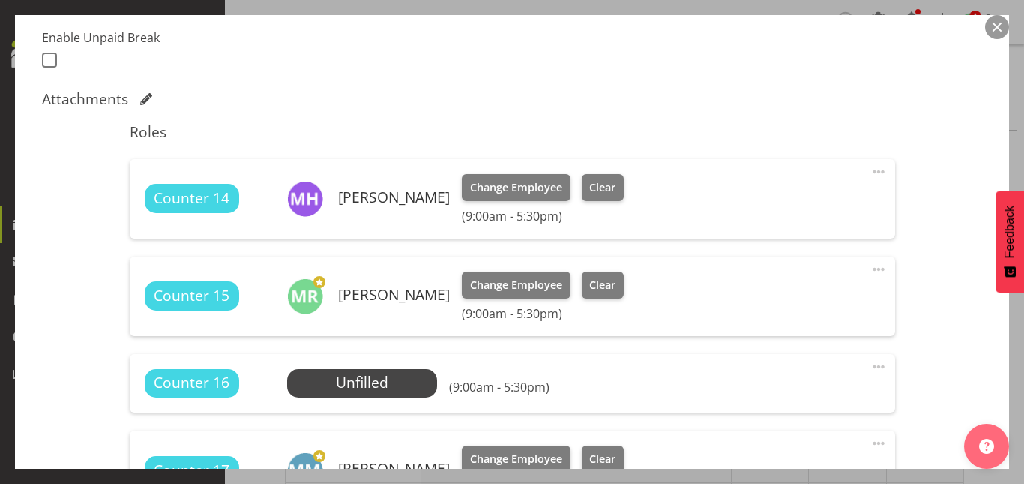
click at [994, 25] on button "button" at bounding box center [997, 27] width 24 height 24
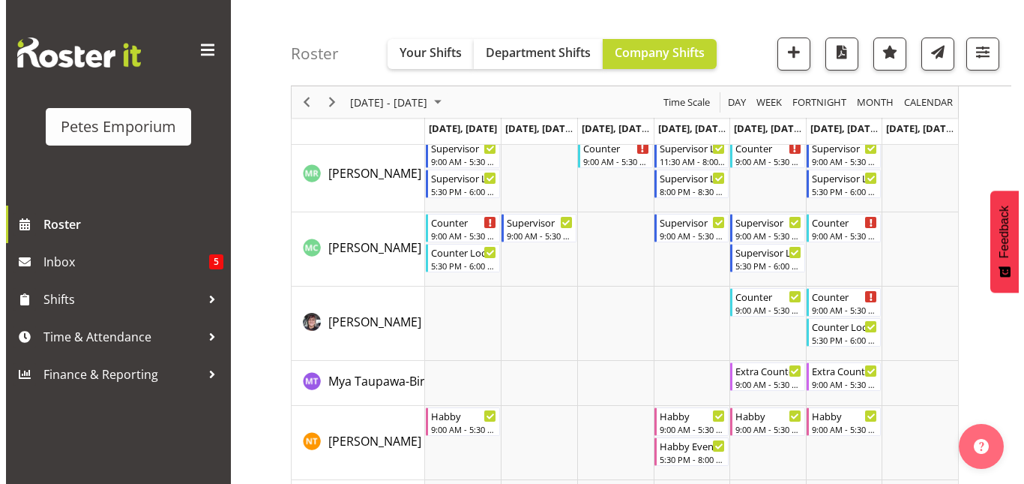
scroll to position [1403, 0]
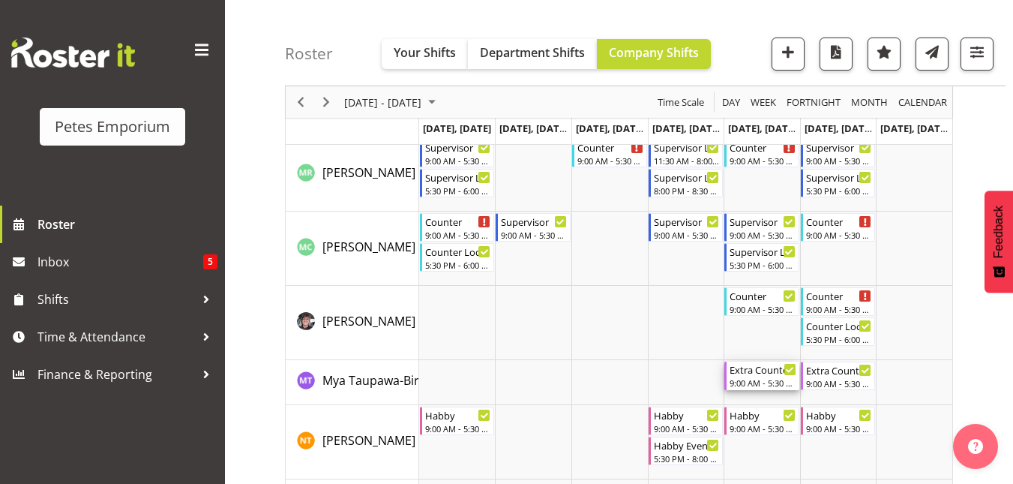
click at [766, 372] on div "Extra Counter" at bounding box center [762, 368] width 67 height 15
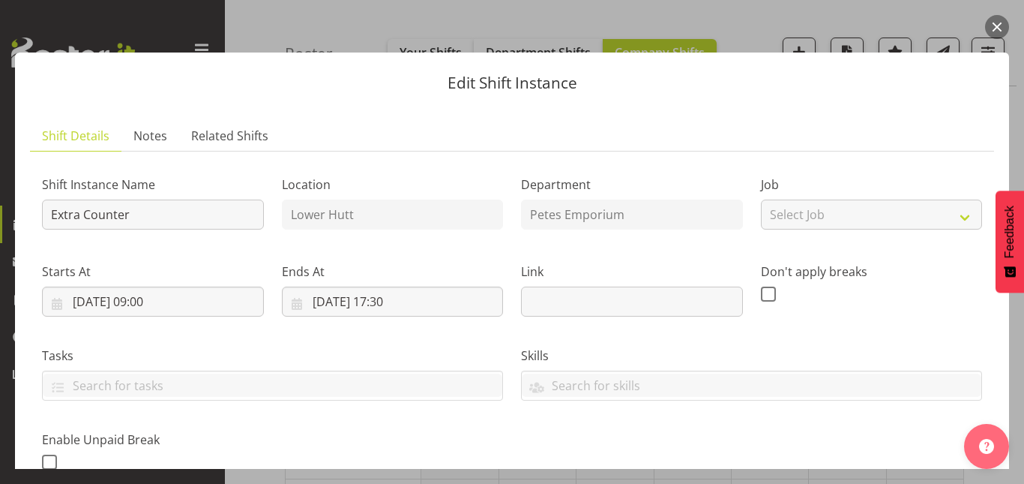
scroll to position [374, 0]
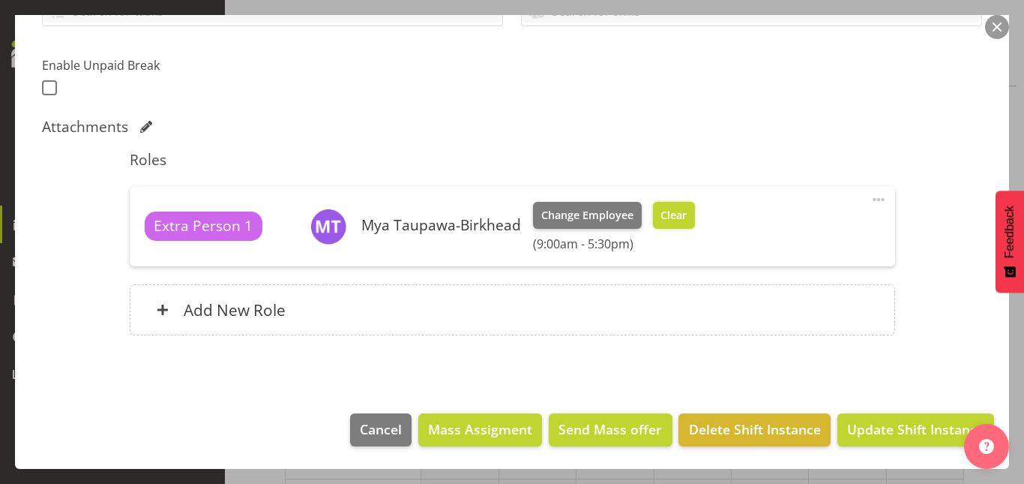
click at [663, 222] on span "Clear" at bounding box center [673, 215] width 26 height 16
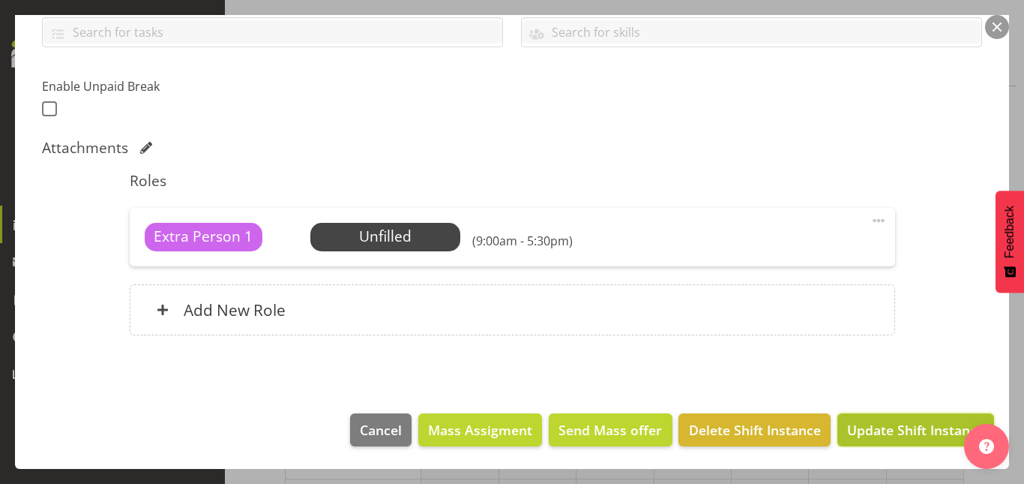
click at [873, 430] on span "Update Shift Instance" at bounding box center [915, 429] width 137 height 19
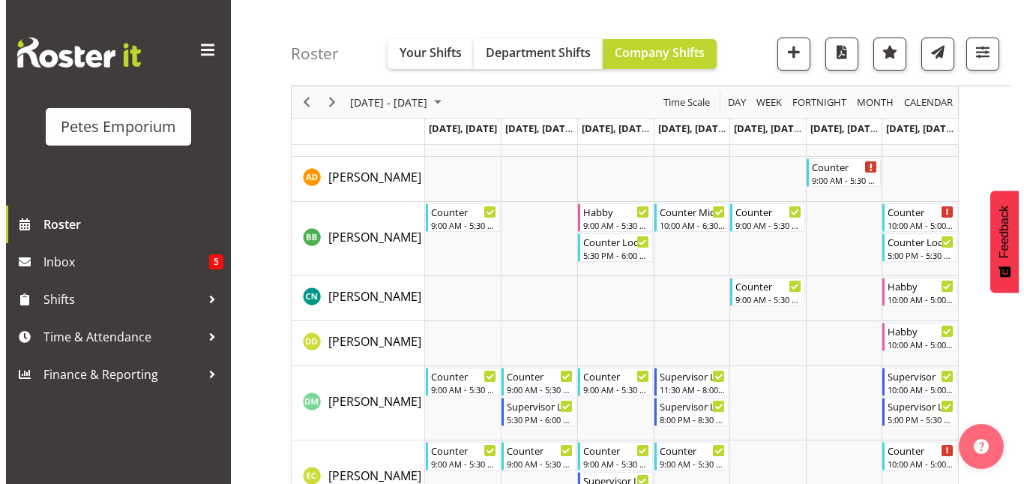
scroll to position [0, 0]
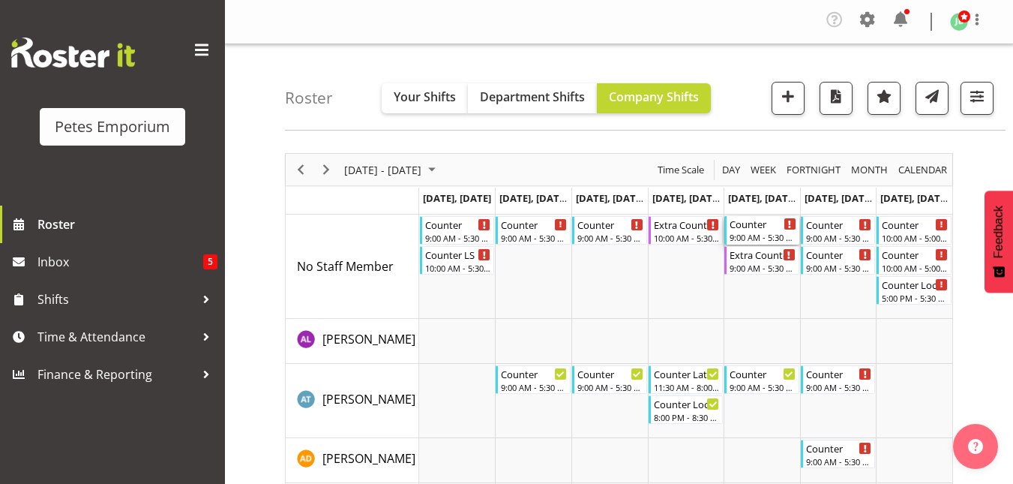
click at [759, 233] on div "9:00 AM - 5:30 PM" at bounding box center [762, 237] width 67 height 12
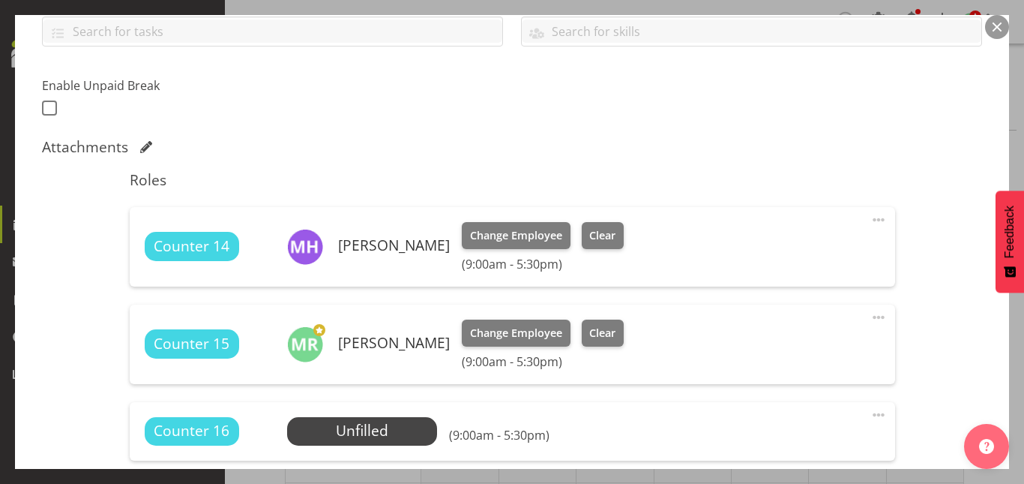
scroll to position [357, 0]
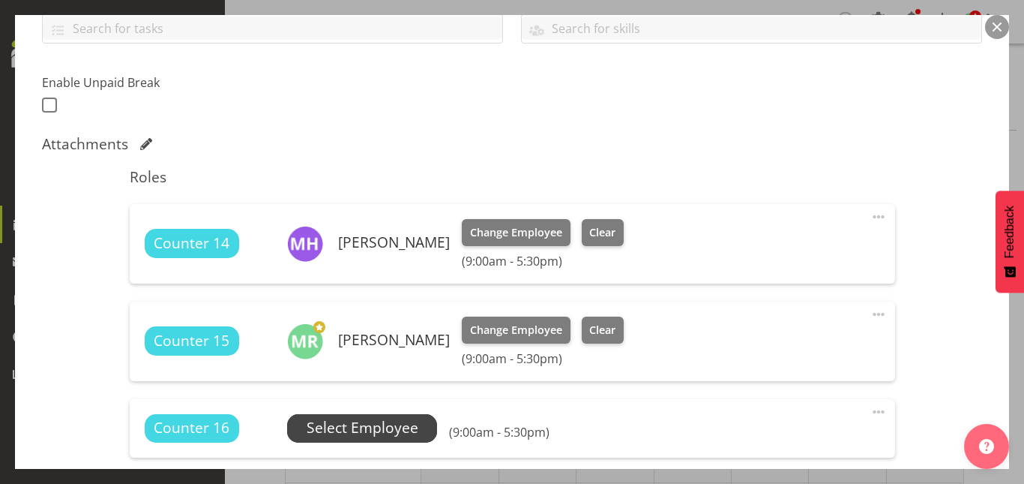
click at [348, 423] on span "Select Employee" at bounding box center [363, 428] width 112 height 22
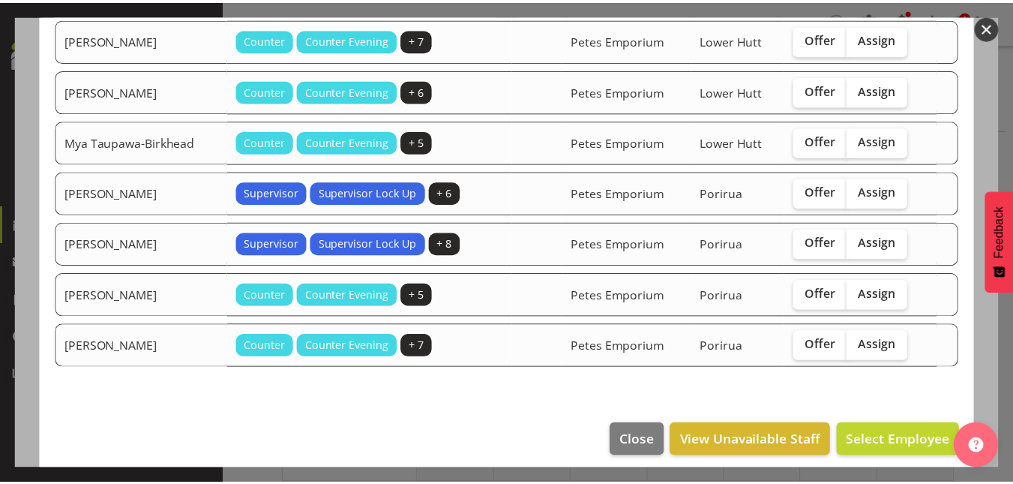
scroll to position [558, 0]
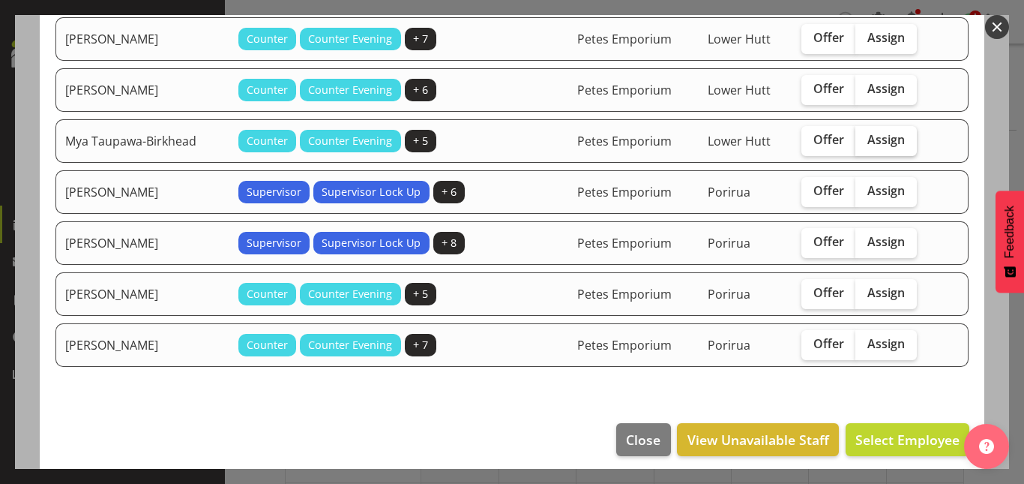
click at [882, 139] on span "Assign" at bounding box center [885, 139] width 37 height 15
click at [865, 139] on input "Assign" at bounding box center [860, 140] width 10 height 10
checkbox input "true"
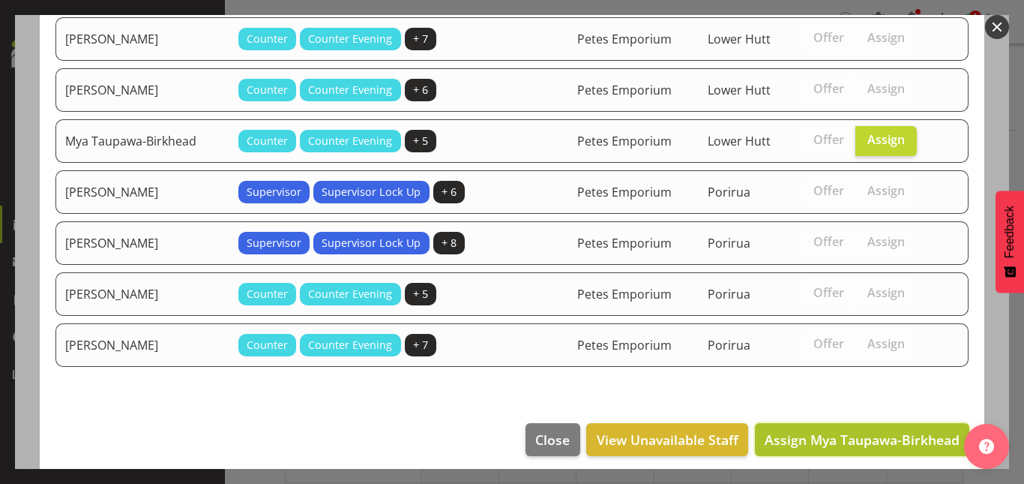
click at [861, 437] on span "Assign Mya Taupawa-Birkhead" at bounding box center [862, 439] width 195 height 18
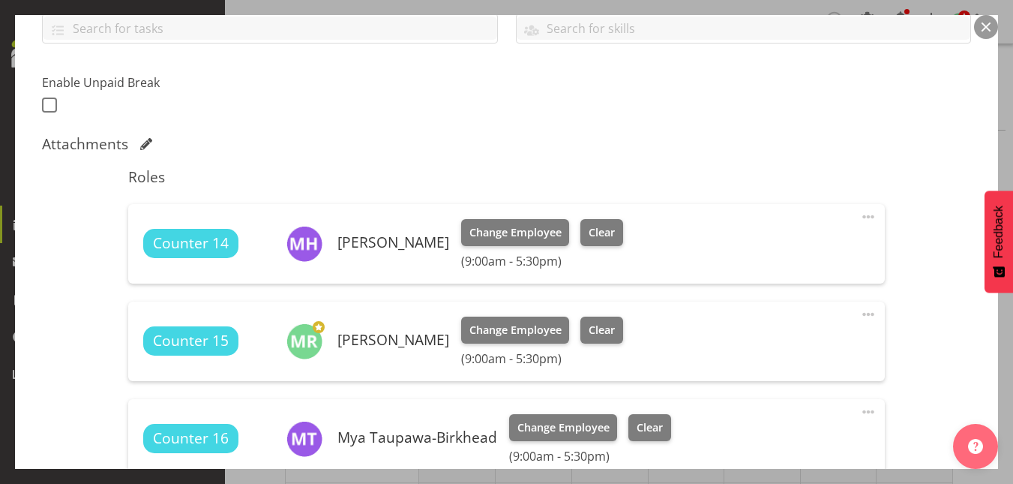
scroll to position [755, 0]
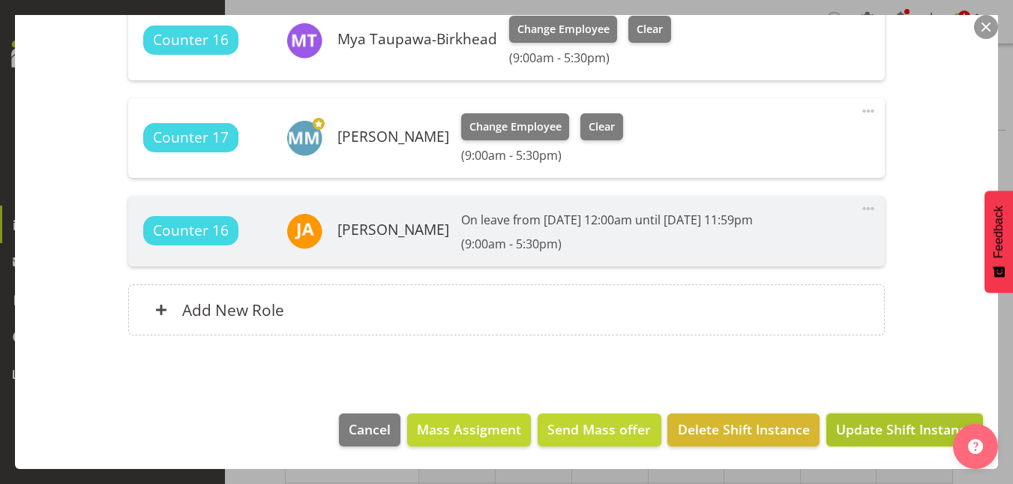
click at [904, 435] on span "Update Shift Instance" at bounding box center [904, 428] width 137 height 19
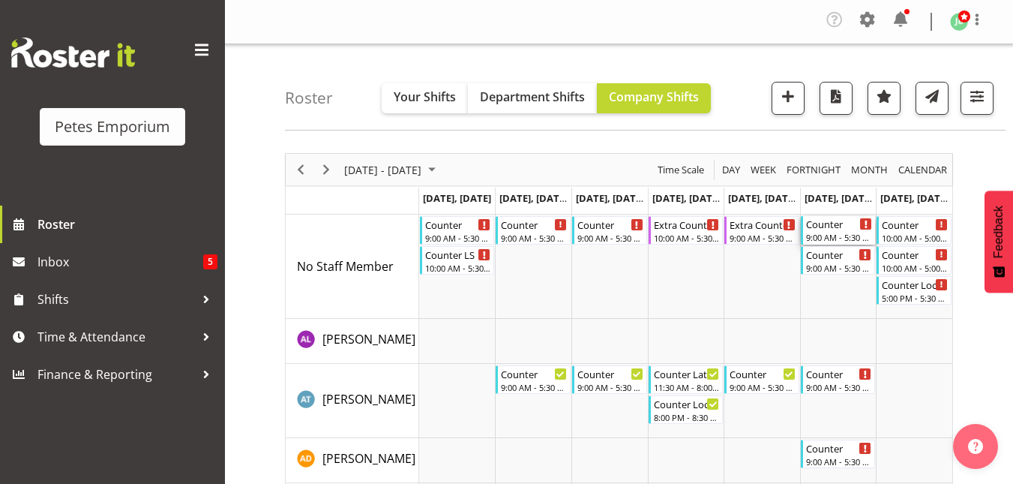
click at [832, 232] on div "9:00 AM - 5:30 PM" at bounding box center [839, 237] width 67 height 12
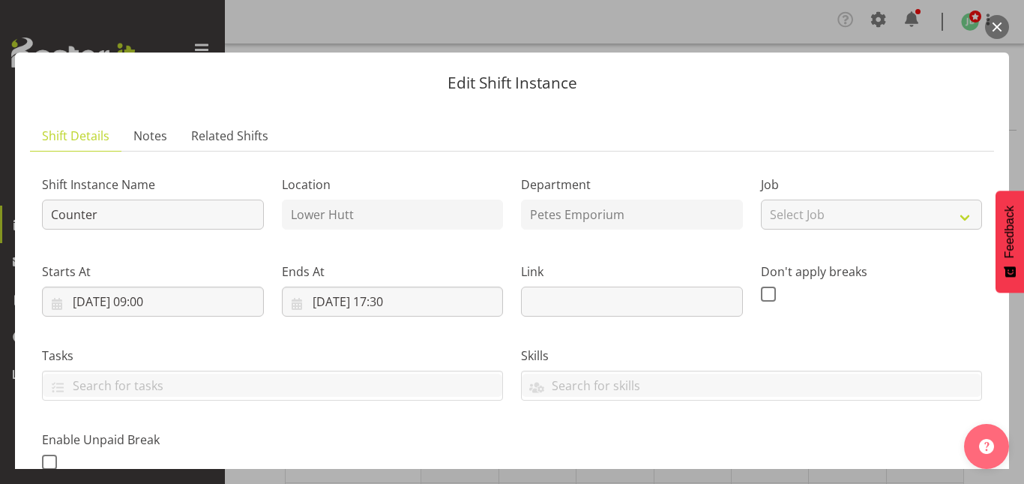
click at [996, 25] on button "button" at bounding box center [997, 27] width 24 height 24
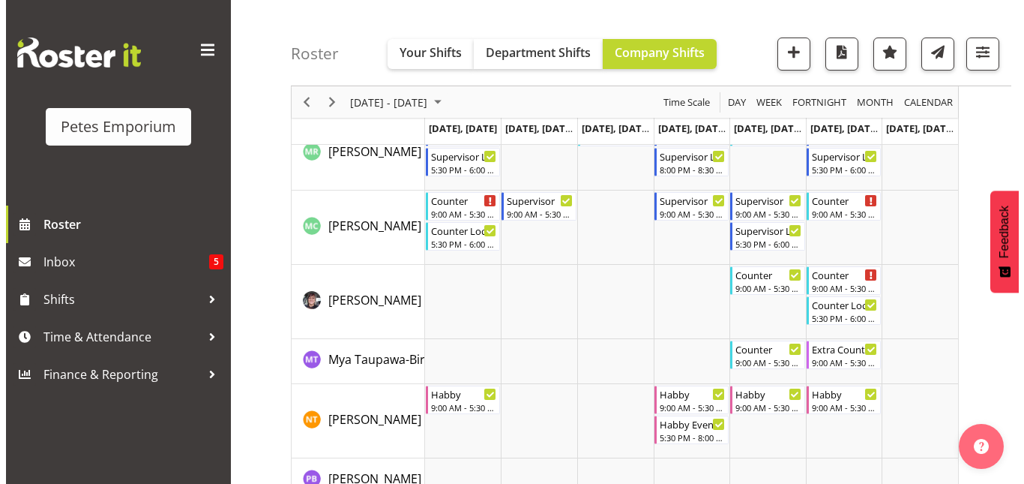
scroll to position [1424, 0]
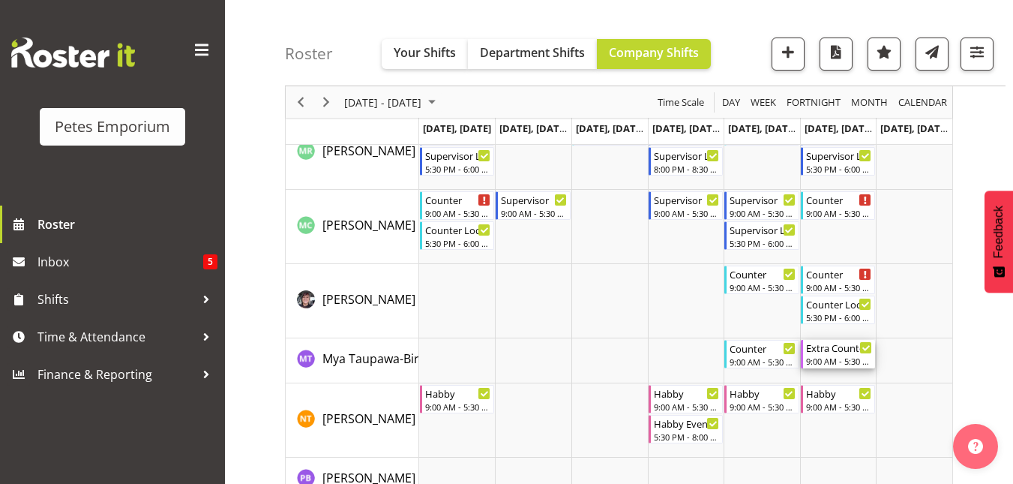
click at [844, 358] on div "9:00 AM - 5:30 PM" at bounding box center [839, 361] width 67 height 12
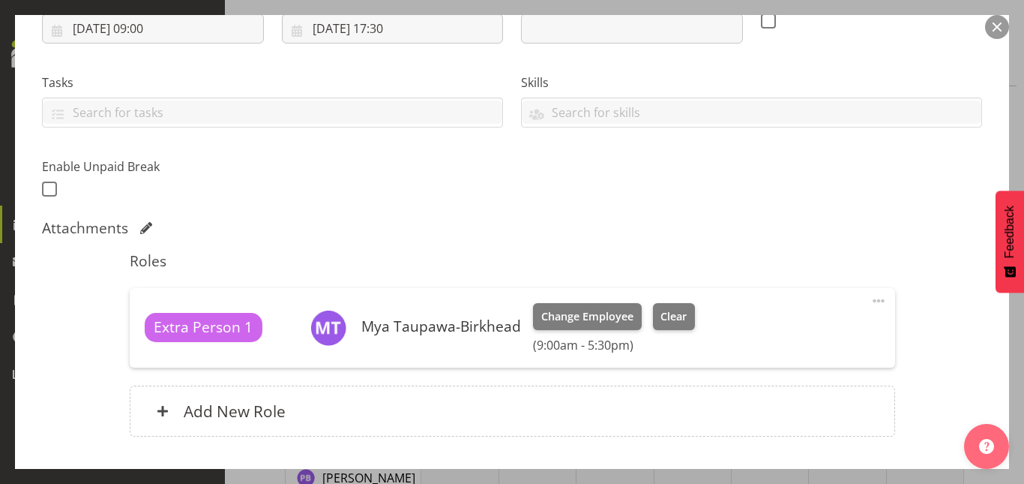
scroll to position [374, 0]
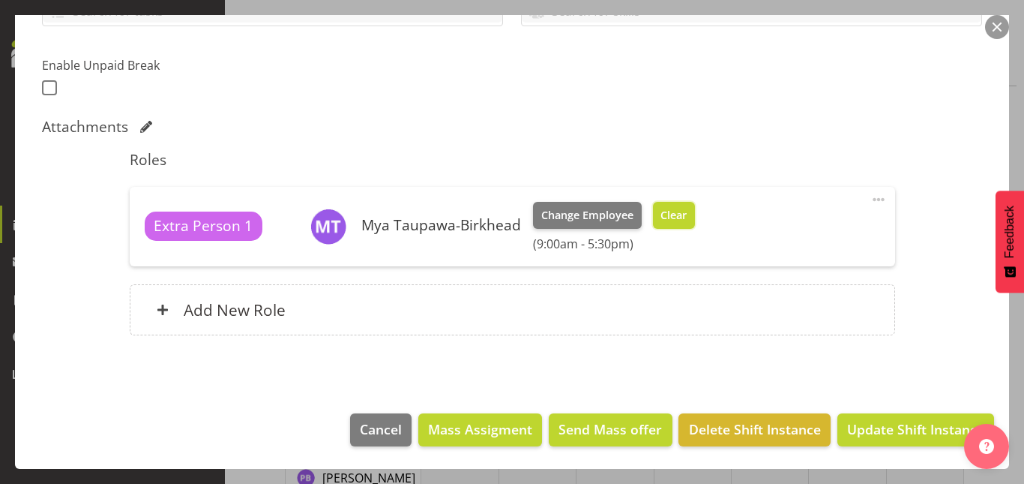
click at [686, 219] on button "Clear" at bounding box center [674, 215] width 43 height 27
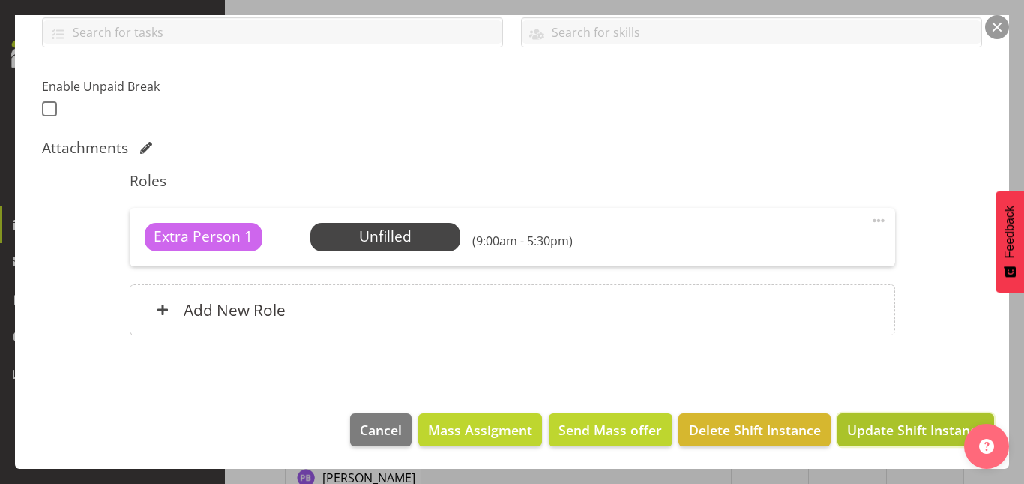
click at [890, 424] on span "Update Shift Instance" at bounding box center [915, 429] width 137 height 19
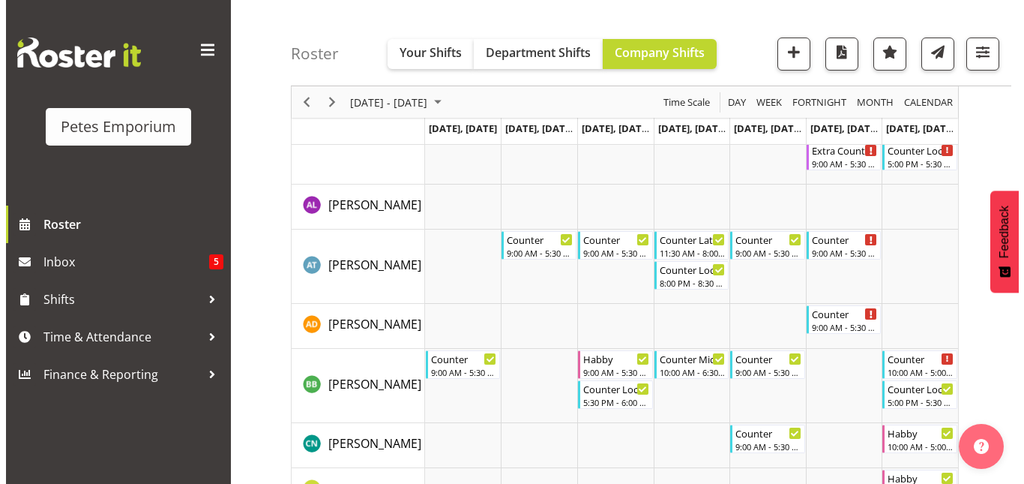
scroll to position [0, 0]
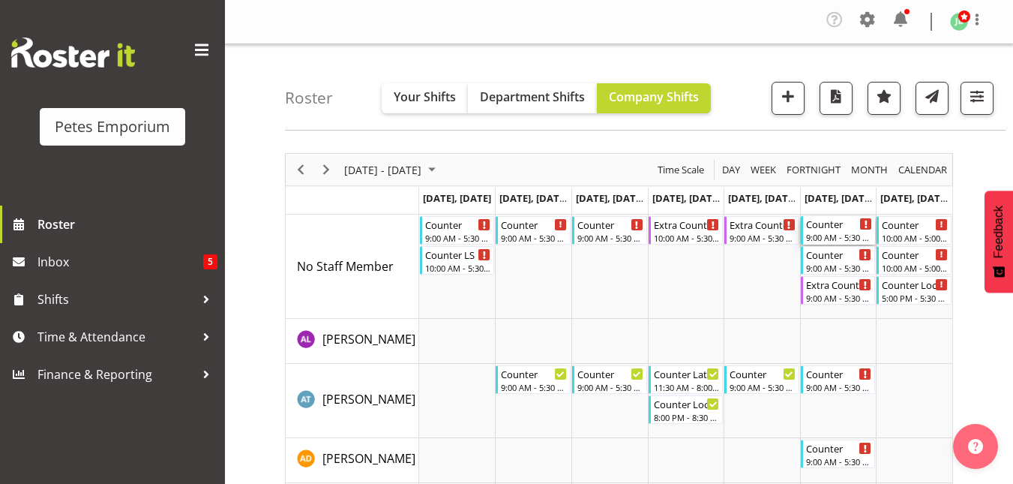
click at [836, 229] on div "Counter" at bounding box center [839, 223] width 67 height 15
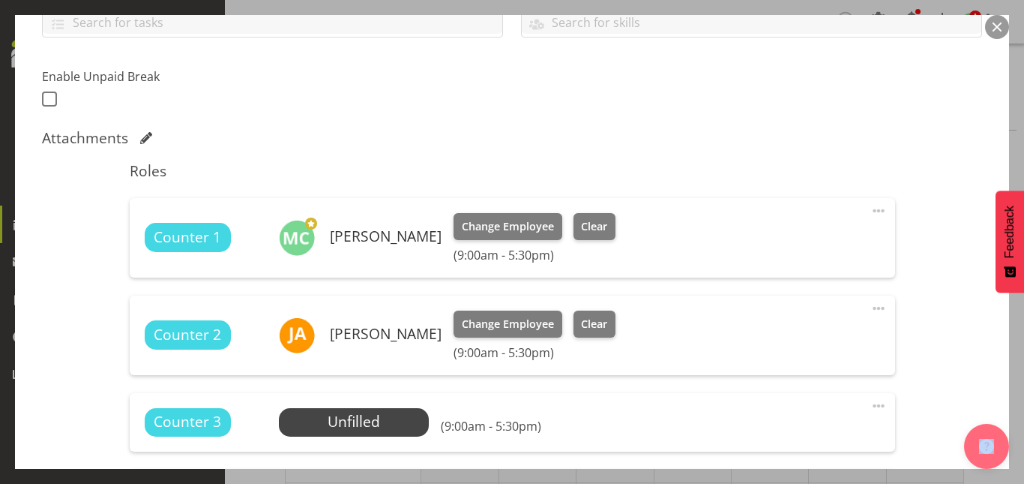
scroll to position [364, 0]
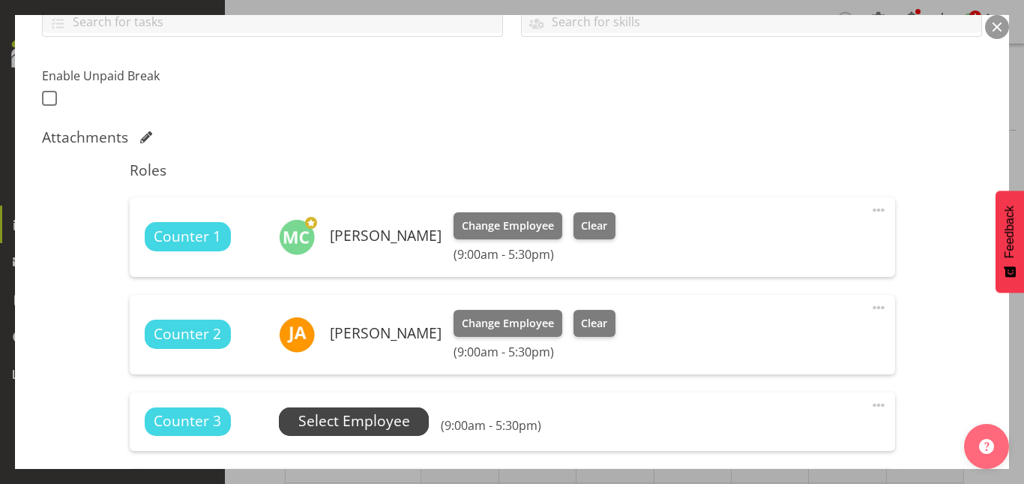
click at [334, 432] on span "Select Employee" at bounding box center [354, 421] width 112 height 22
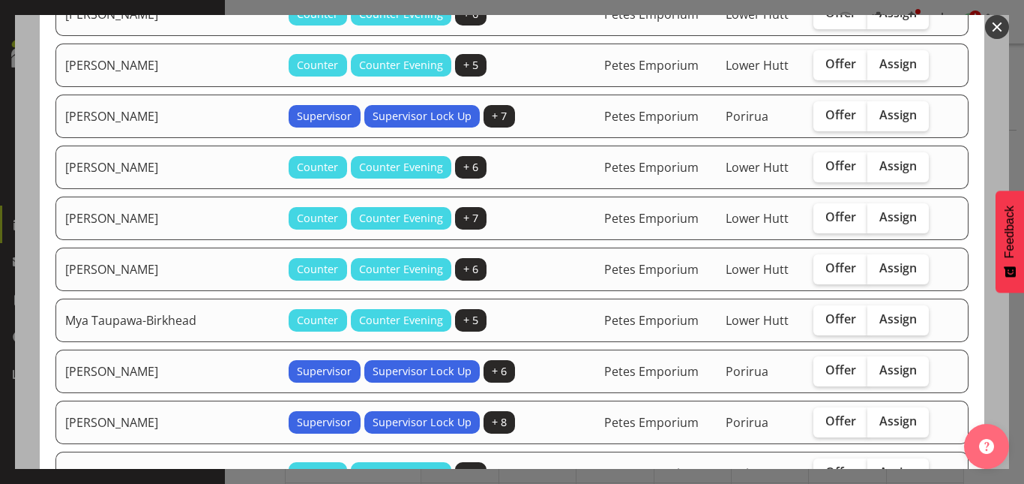
scroll to position [487, 0]
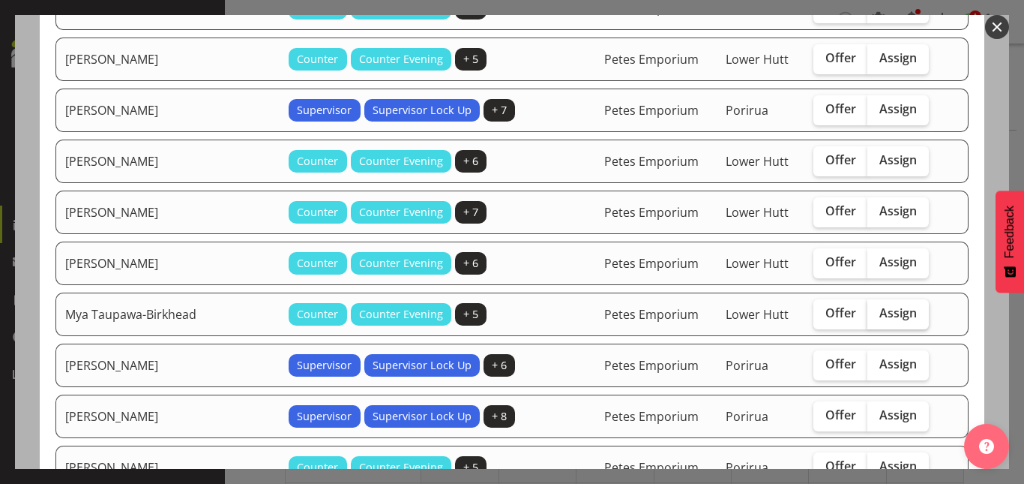
click at [879, 301] on label "Assign" at bounding box center [897, 314] width 61 height 30
click at [877, 308] on input "Assign" at bounding box center [872, 313] width 10 height 10
checkbox input "true"
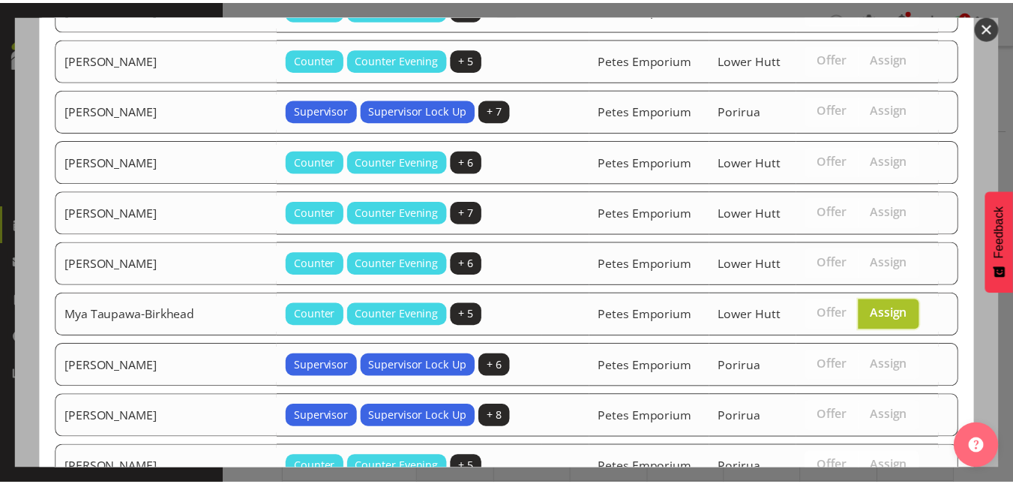
scroll to position [670, 0]
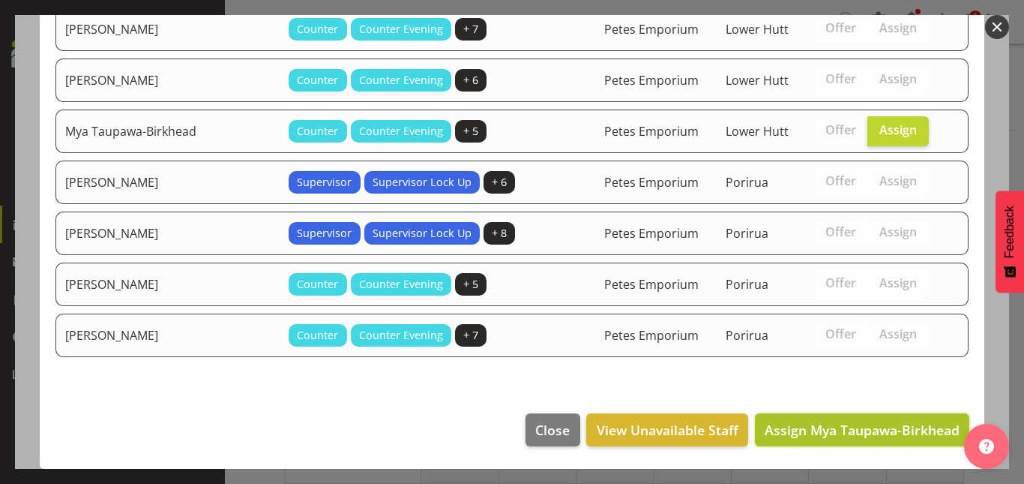
click at [865, 441] on button "Assign Mya Taupawa-Birkhead" at bounding box center [862, 429] width 214 height 33
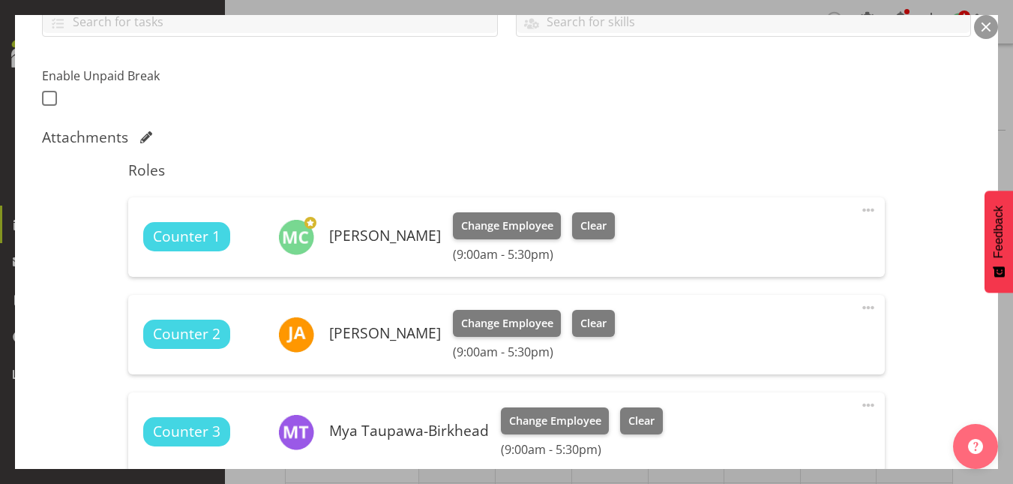
scroll to position [666, 0]
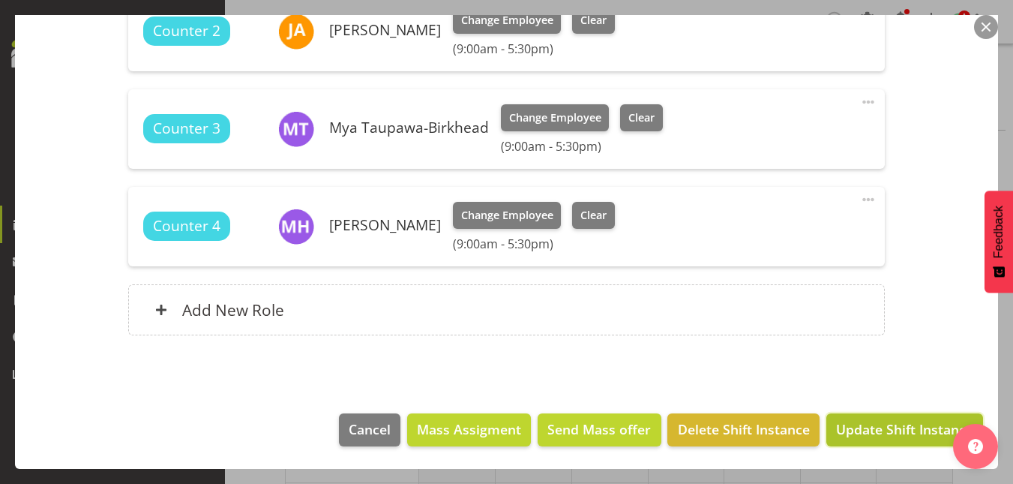
click at [887, 436] on span "Update Shift Instance" at bounding box center [904, 428] width 137 height 19
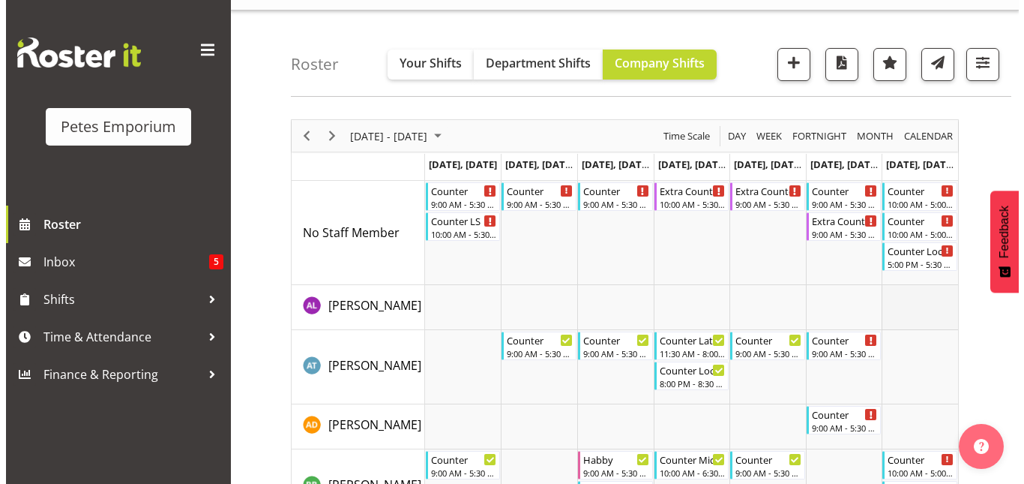
scroll to position [0, 0]
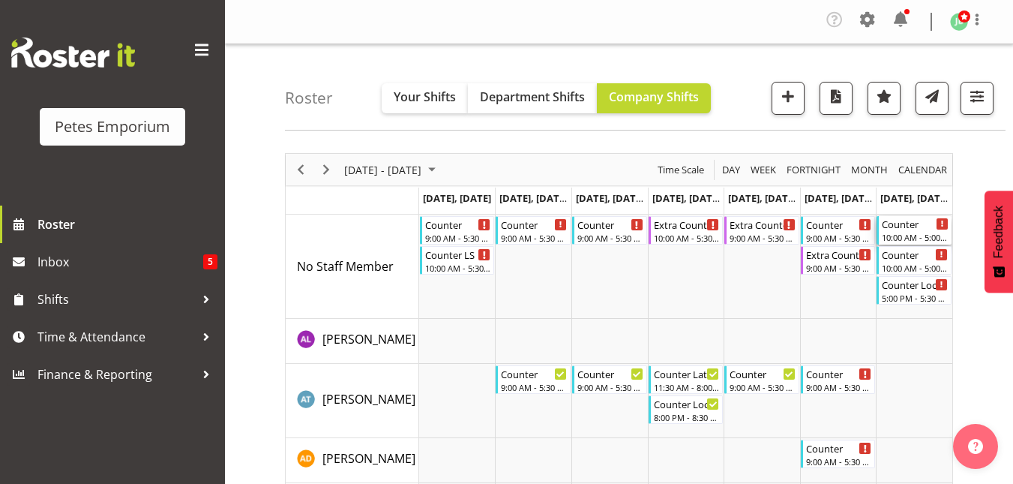
click at [909, 223] on div "Counter" at bounding box center [915, 223] width 67 height 15
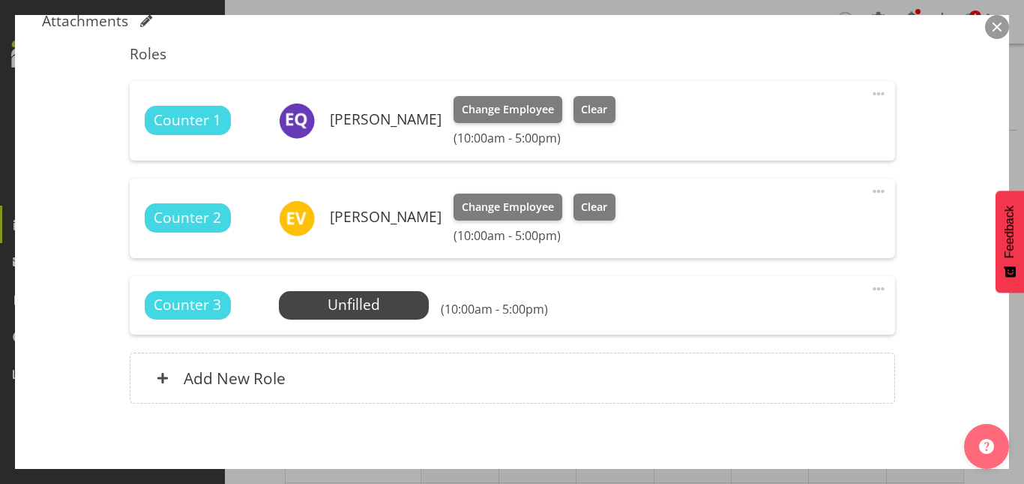
scroll to position [481, 0]
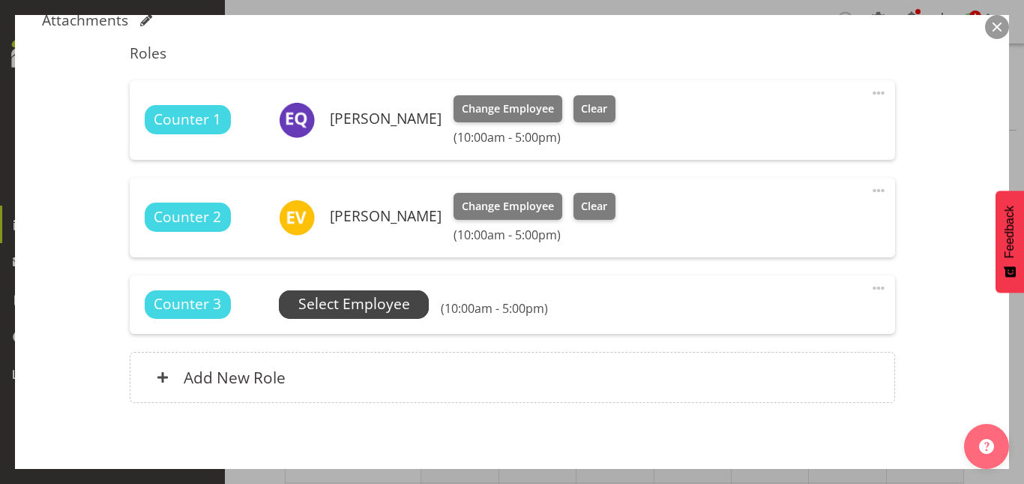
click at [355, 317] on span "Select Employee" at bounding box center [354, 304] width 150 height 28
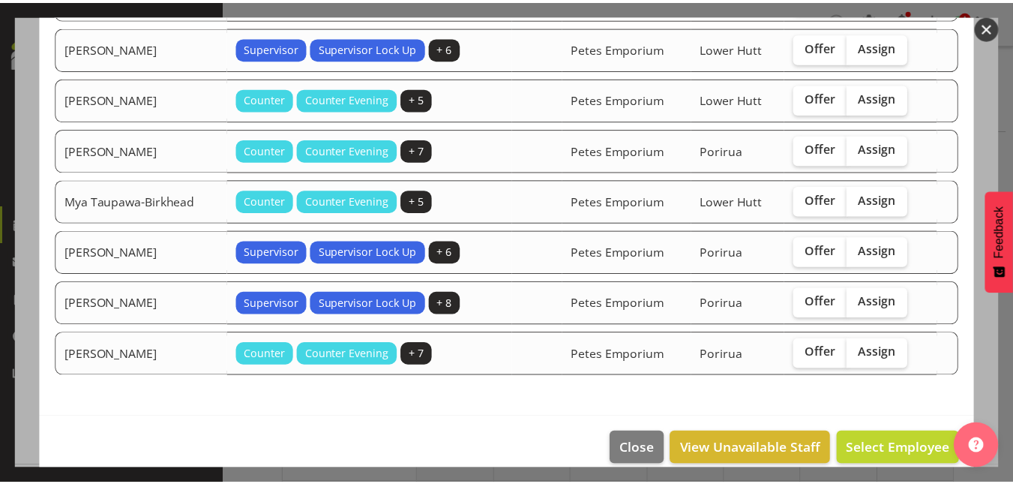
scroll to position [670, 0]
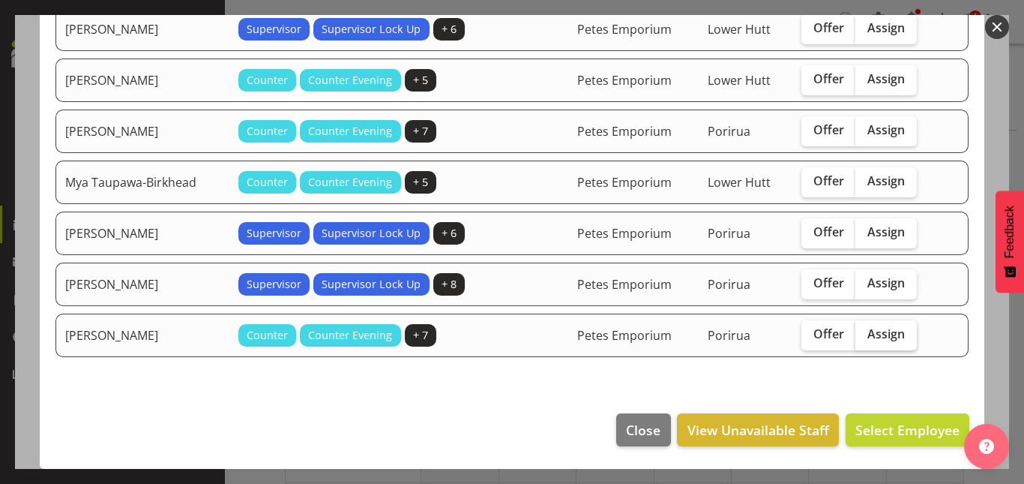
click at [897, 342] on label "Assign" at bounding box center [885, 335] width 61 height 30
click at [865, 339] on input "Assign" at bounding box center [860, 334] width 10 height 10
checkbox input "true"
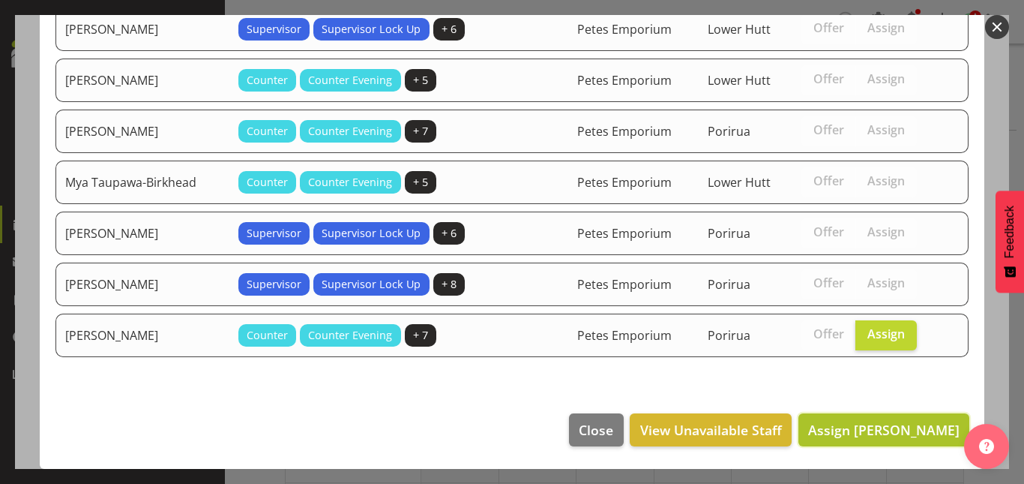
click at [866, 418] on button "Assign Tamara Straker" at bounding box center [883, 429] width 171 height 33
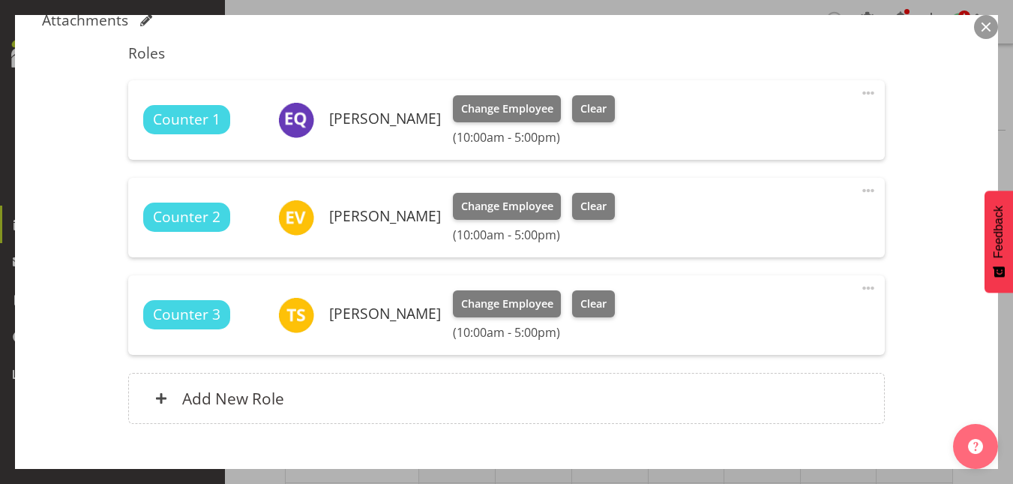
scroll to position [569, 0]
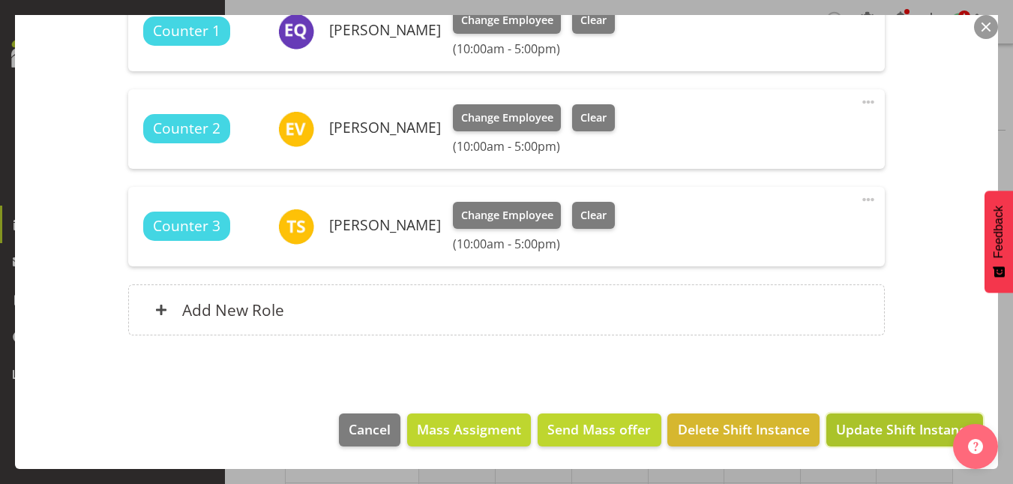
click at [915, 424] on span "Update Shift Instance" at bounding box center [904, 428] width 137 height 19
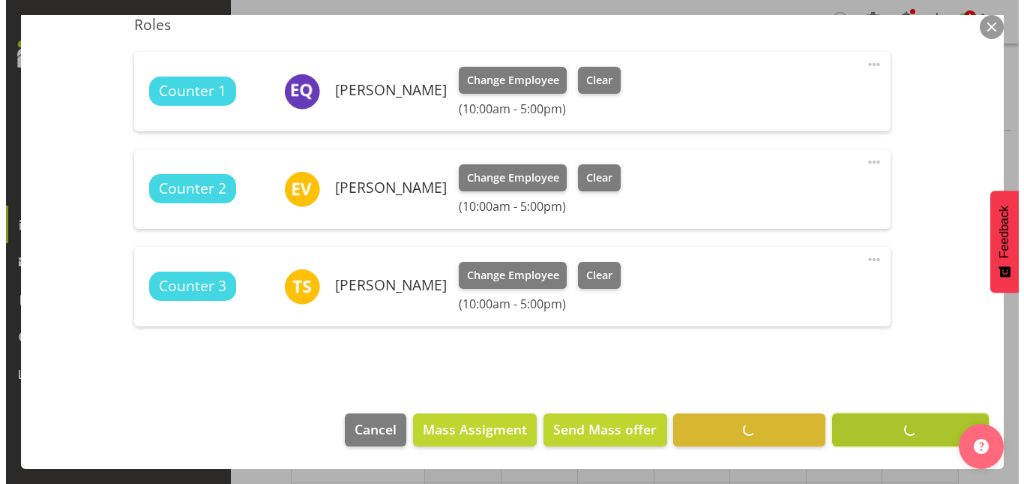
scroll to position [509, 0]
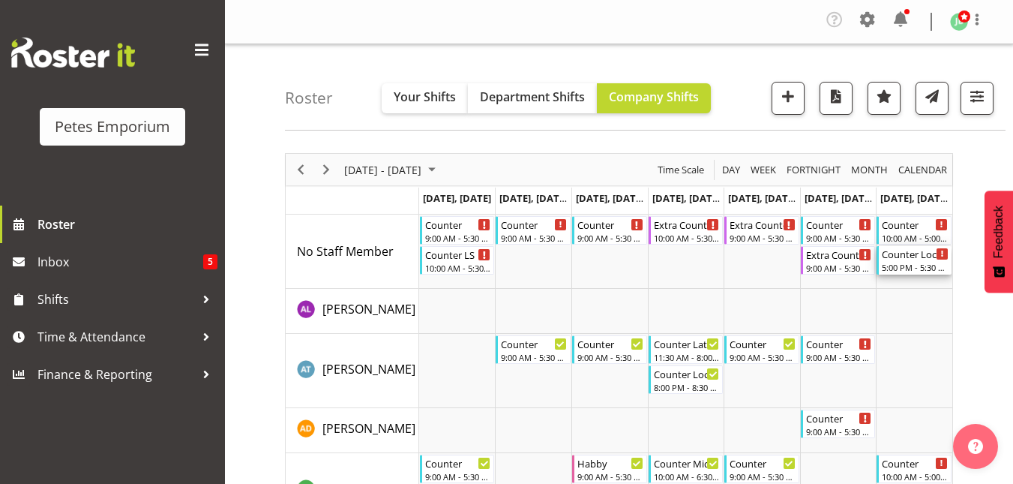
click at [926, 265] on div "5:00 PM - 5:30 PM" at bounding box center [915, 267] width 67 height 12
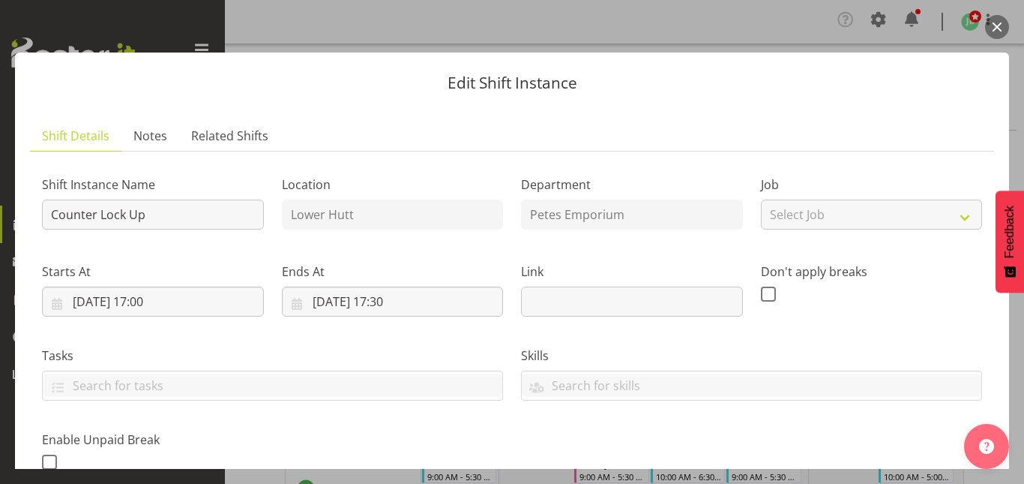
click at [999, 20] on button "button" at bounding box center [997, 27] width 24 height 24
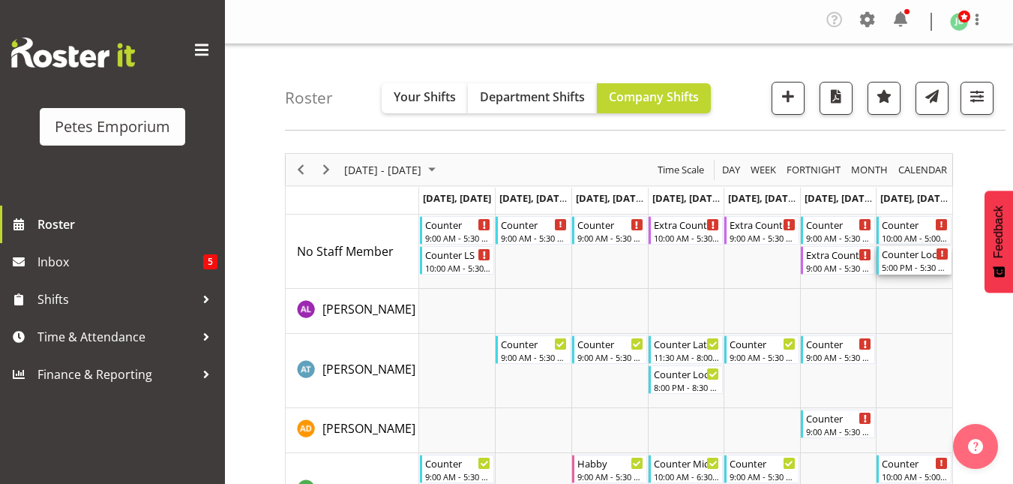
click at [911, 271] on div "5:00 PM - 5:30 PM" at bounding box center [915, 267] width 67 height 12
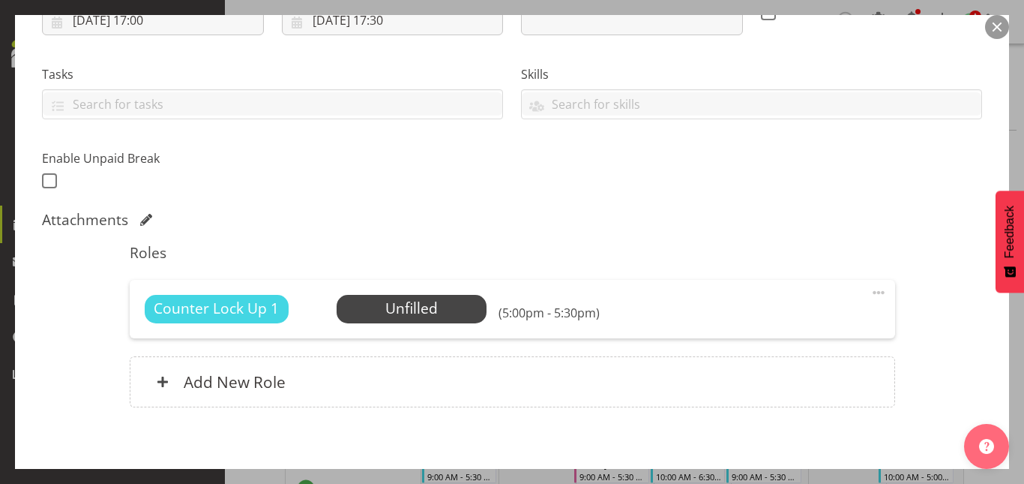
scroll to position [353, 0]
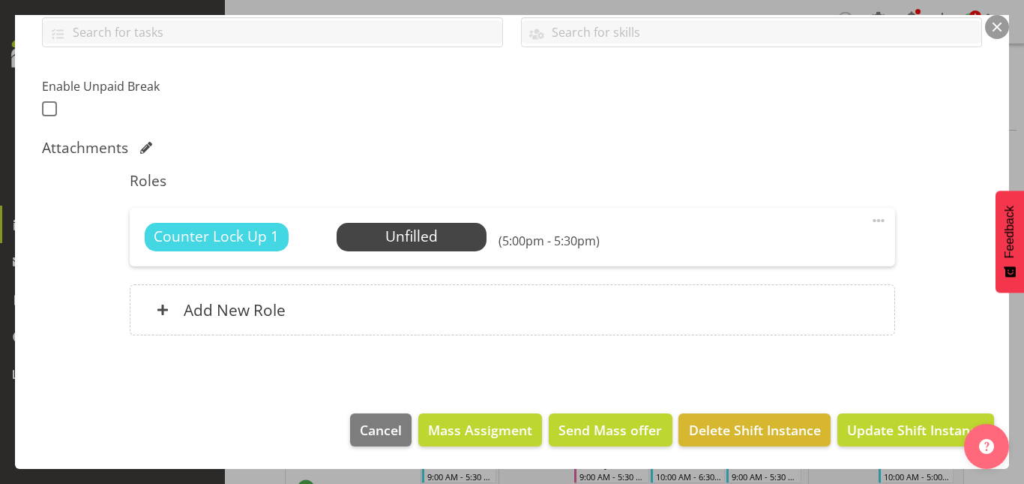
click at [996, 20] on button "button" at bounding box center [997, 27] width 24 height 24
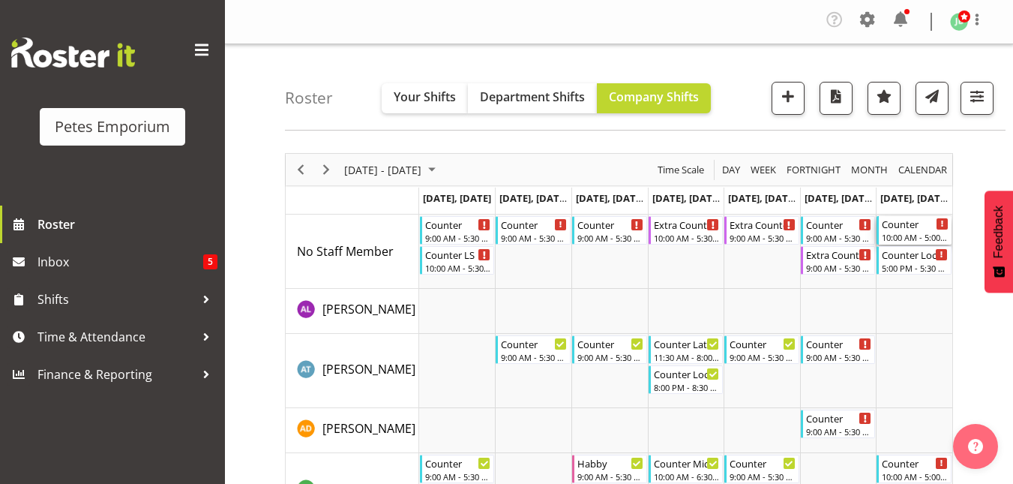
click at [909, 230] on div "Counter" at bounding box center [915, 223] width 67 height 15
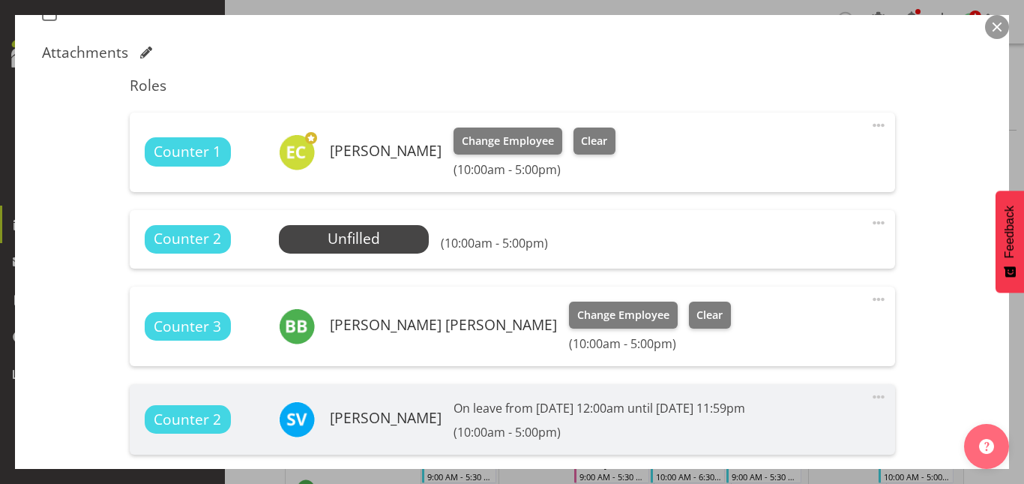
scroll to position [450, 0]
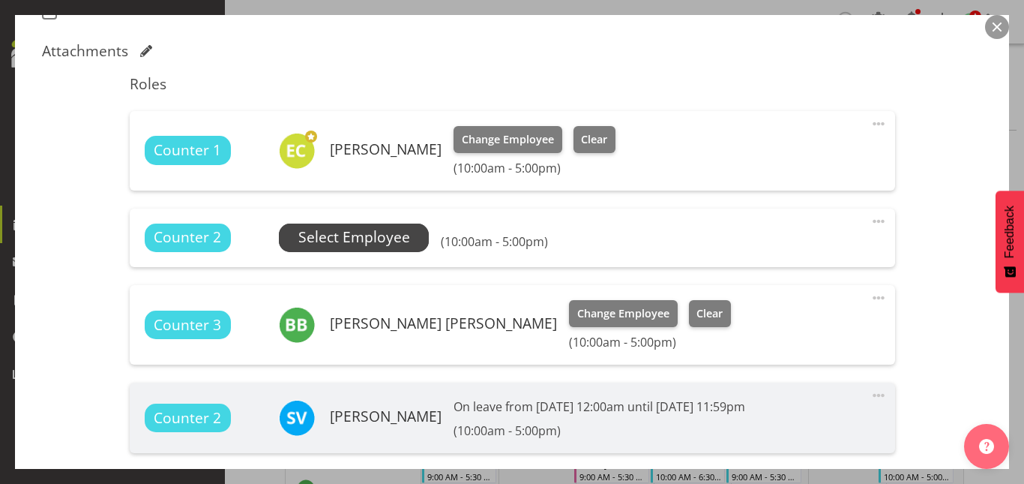
click at [343, 238] on span "Select Employee" at bounding box center [354, 237] width 112 height 22
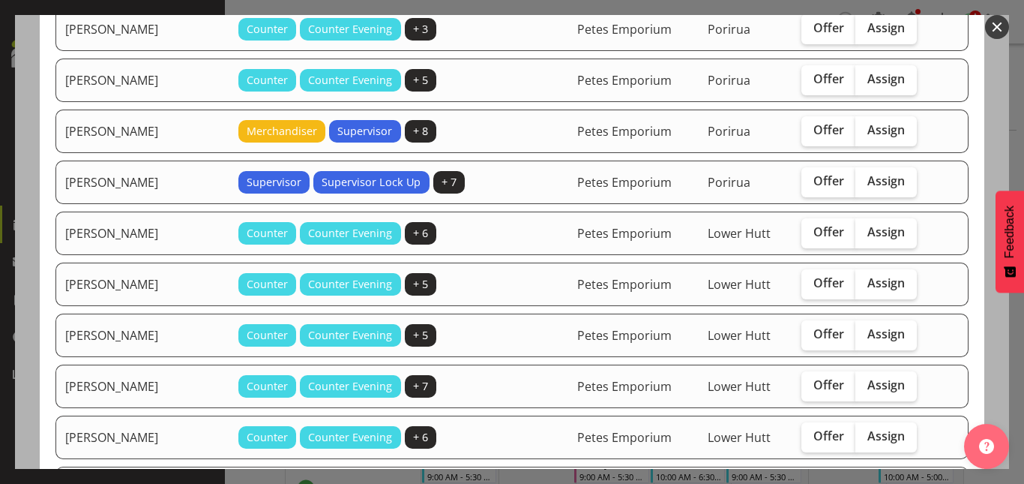
scroll to position [212, 0]
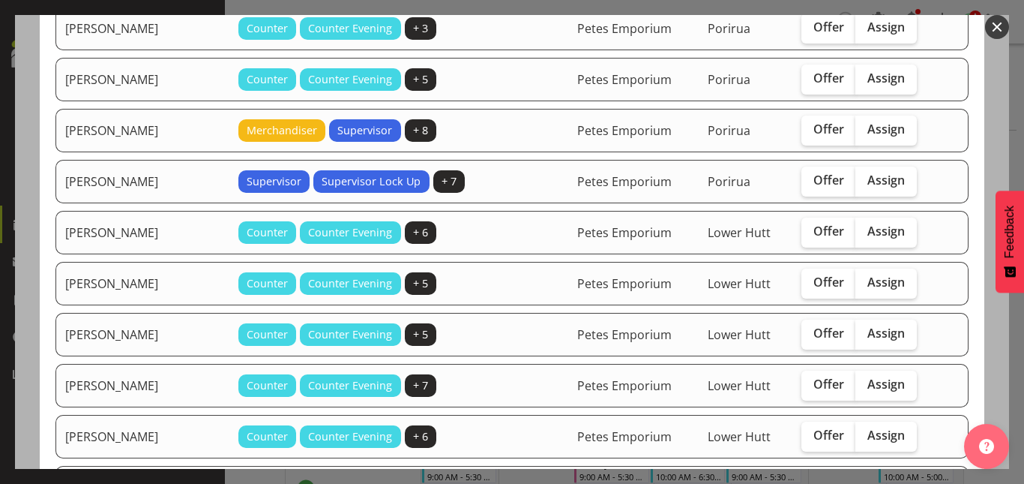
click at [996, 18] on button "button" at bounding box center [997, 27] width 24 height 24
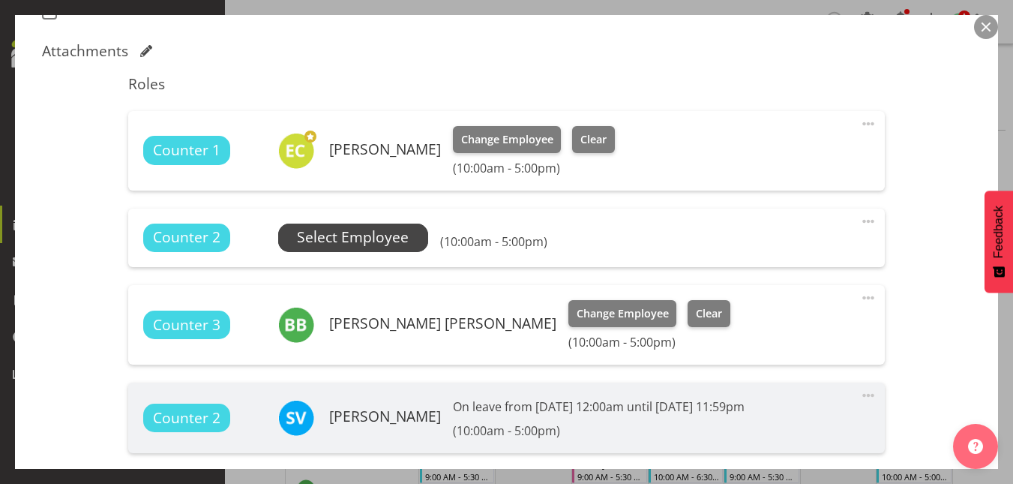
click at [367, 248] on span "Select Employee" at bounding box center [353, 237] width 112 height 22
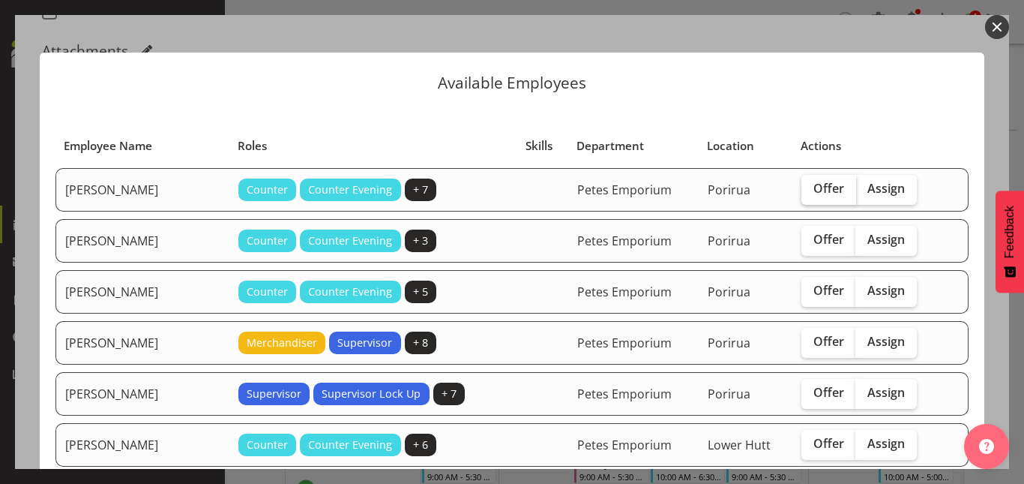
click at [813, 187] on span "Offer" at bounding box center [828, 188] width 31 height 15
click at [811, 187] on input "Offer" at bounding box center [806, 189] width 10 height 10
checkbox input "true"
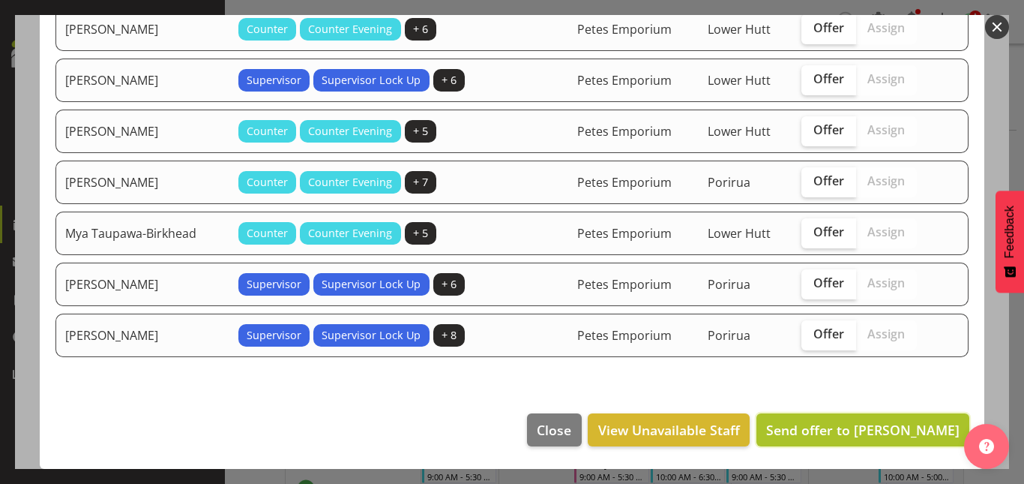
click at [858, 426] on span "Send offer to Abigail Lane" at bounding box center [862, 430] width 193 height 18
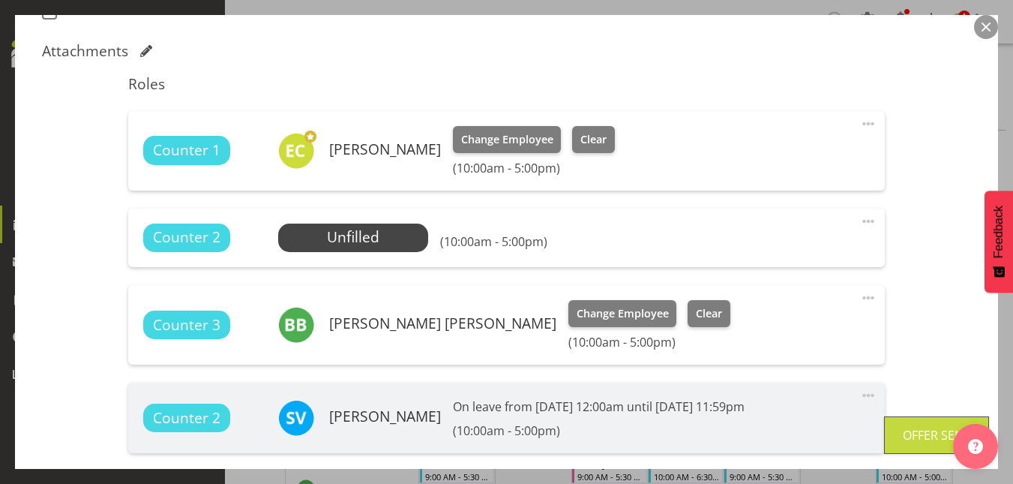
click at [982, 26] on button "button" at bounding box center [986, 27] width 24 height 24
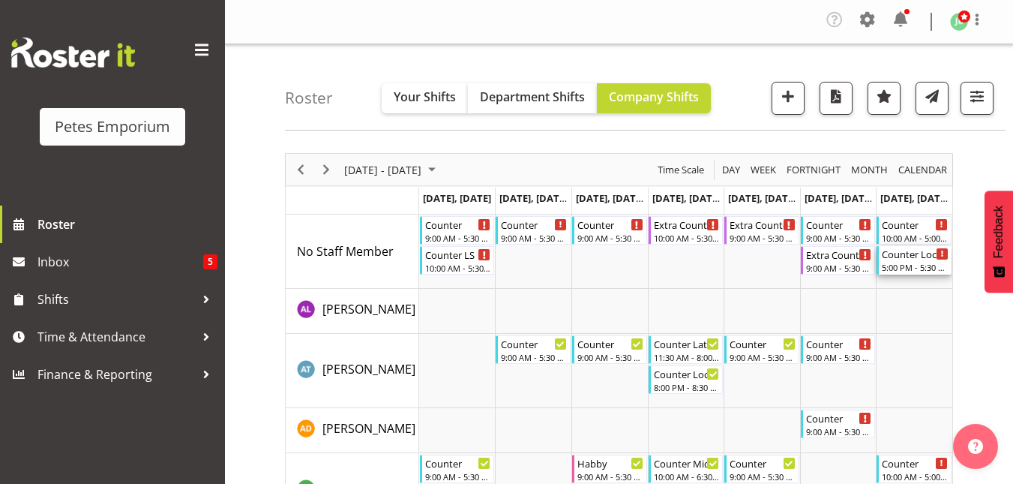
click at [906, 261] on div "Counter Lock Up 5:00 PM - 5:30 PM" at bounding box center [915, 260] width 67 height 28
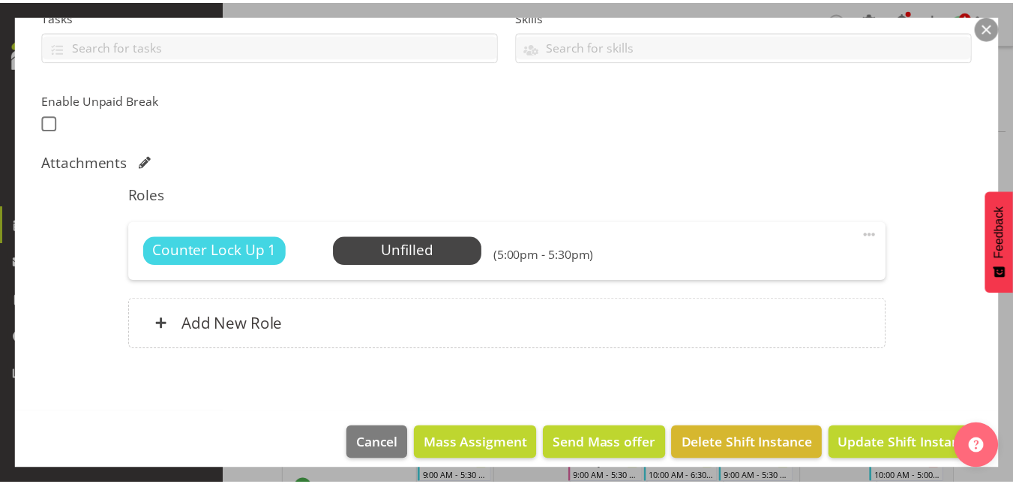
scroll to position [340, 0]
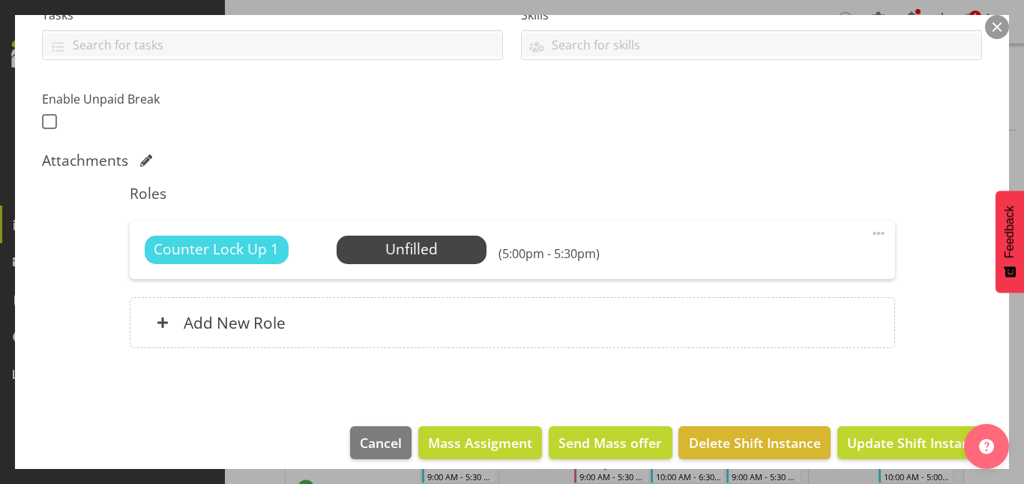
click at [999, 31] on button "button" at bounding box center [997, 27] width 24 height 24
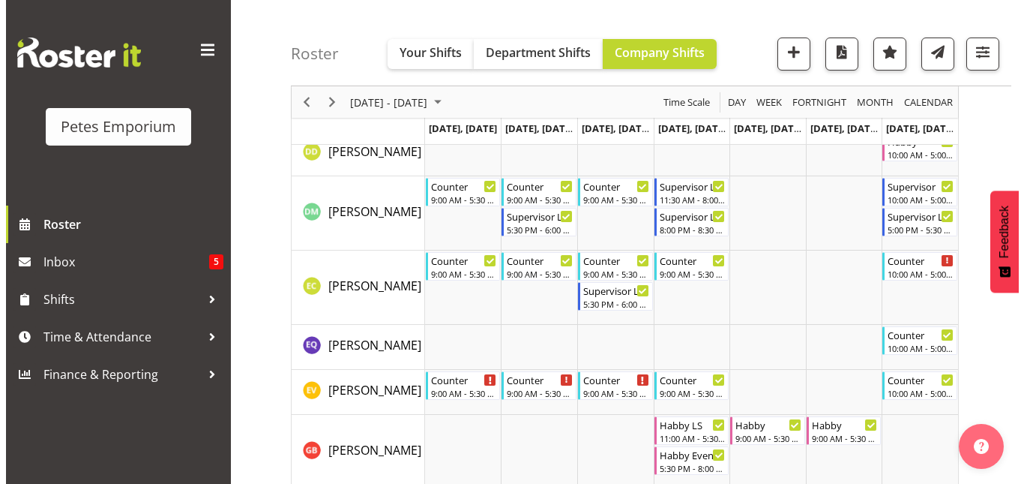
scroll to position [0, 0]
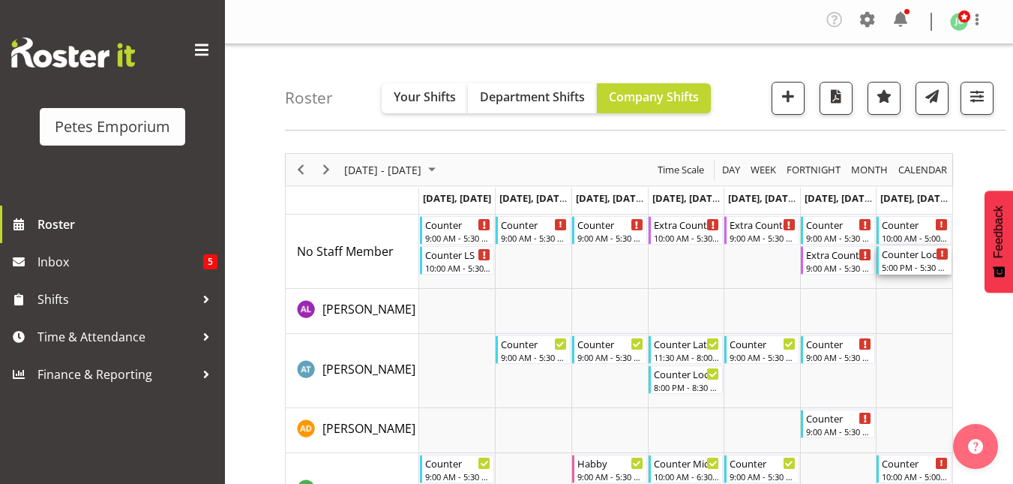
click at [915, 265] on div "5:00 PM - 5:30 PM" at bounding box center [915, 267] width 67 height 12
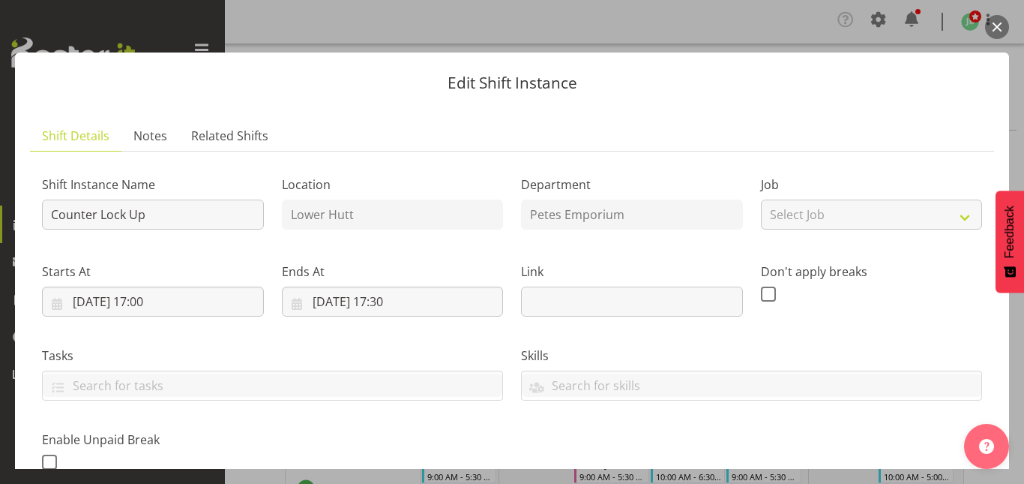
scroll to position [353, 0]
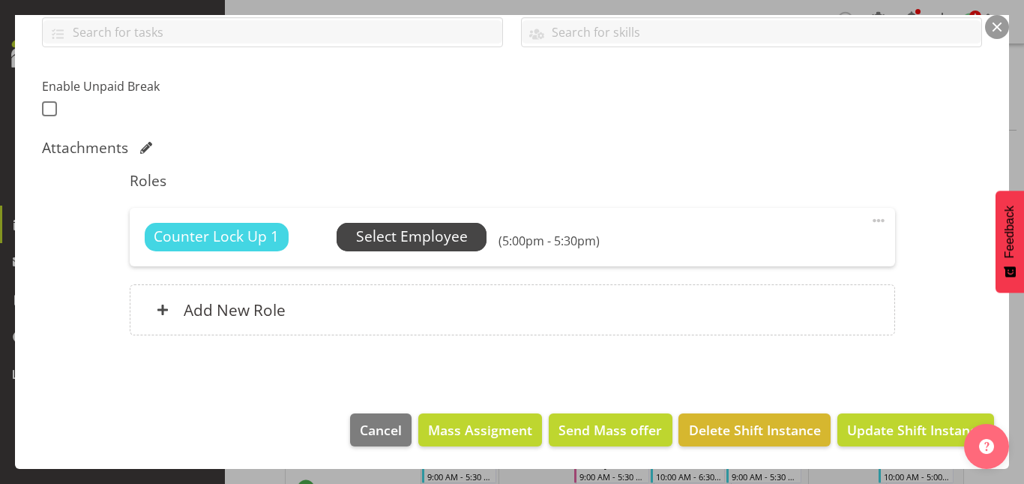
click at [415, 247] on span "Select Employee" at bounding box center [412, 237] width 112 height 22
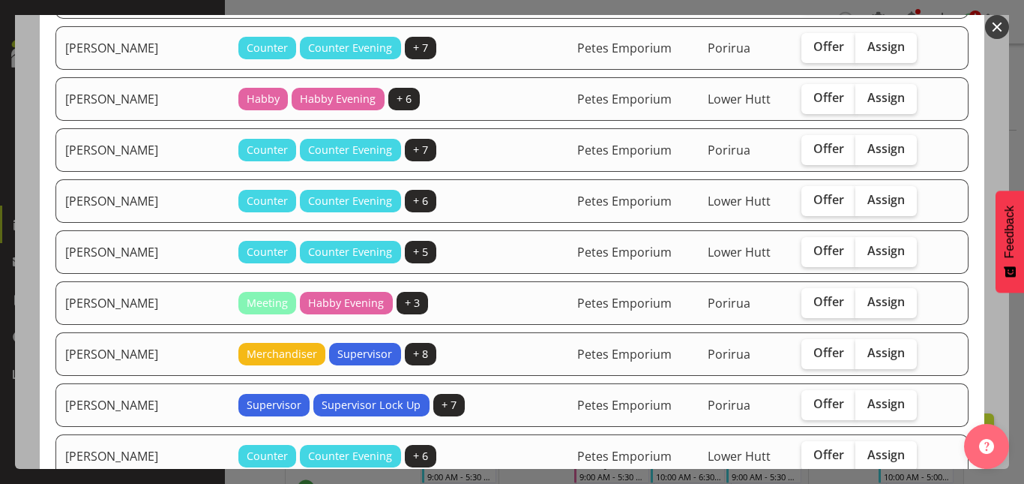
scroll to position [295, 0]
click at [819, 243] on span "Offer" at bounding box center [828, 249] width 31 height 15
click at [811, 245] on input "Offer" at bounding box center [806, 250] width 10 height 10
checkbox input "true"
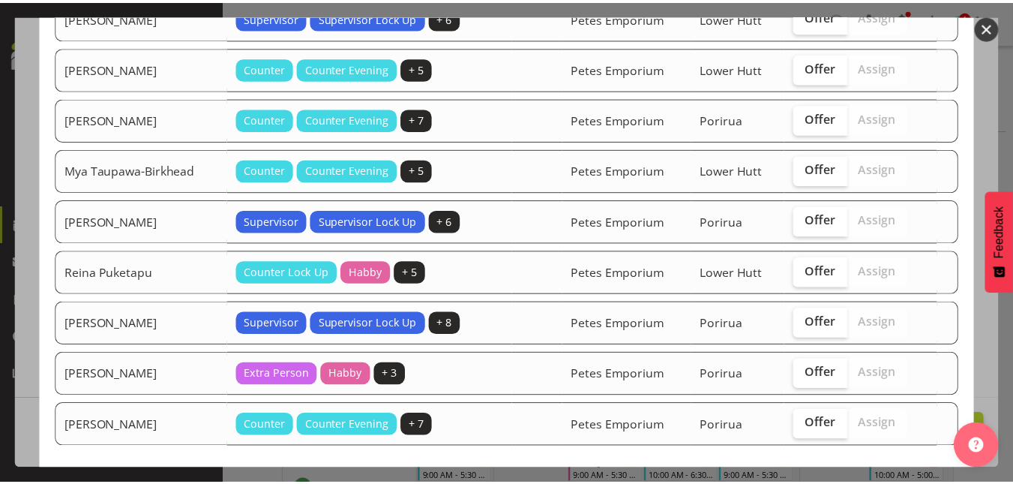
scroll to position [1078, 0]
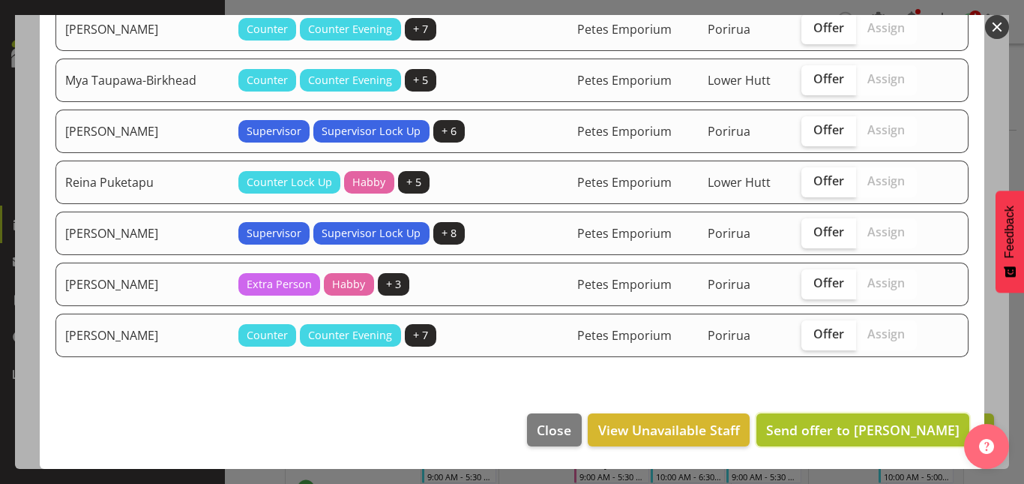
click at [871, 430] on span "Send offer to Eva Vailini" at bounding box center [862, 430] width 193 height 18
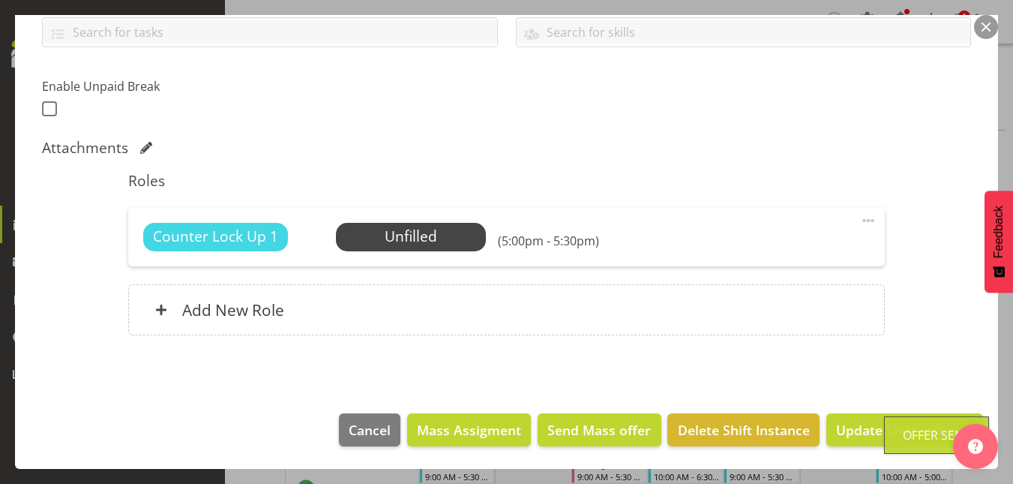
click at [990, 29] on button "button" at bounding box center [986, 27] width 24 height 24
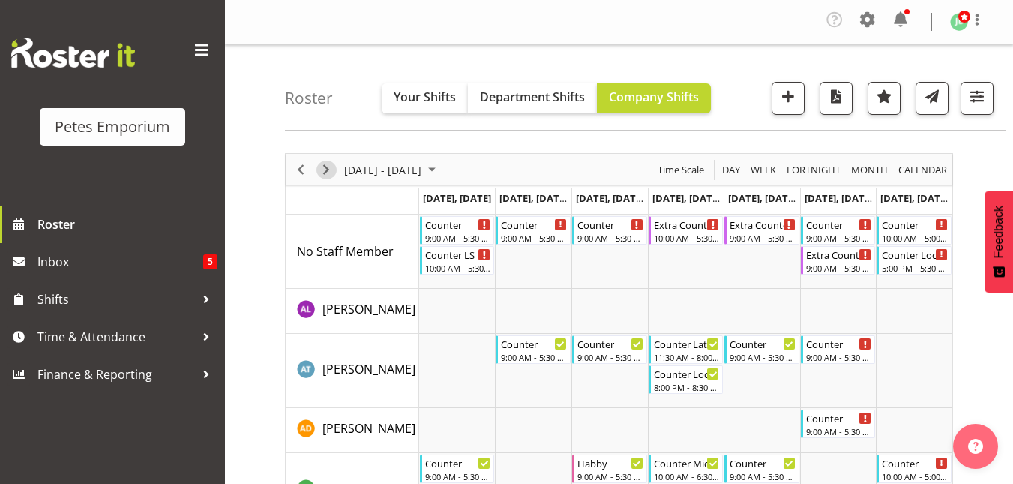
click at [328, 162] on span "Next" at bounding box center [326, 169] width 18 height 19
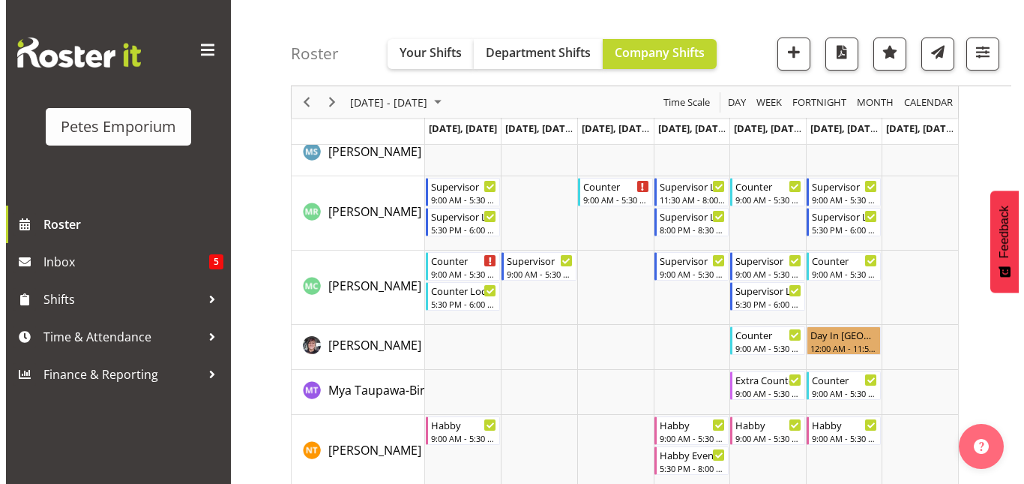
scroll to position [1396, 0]
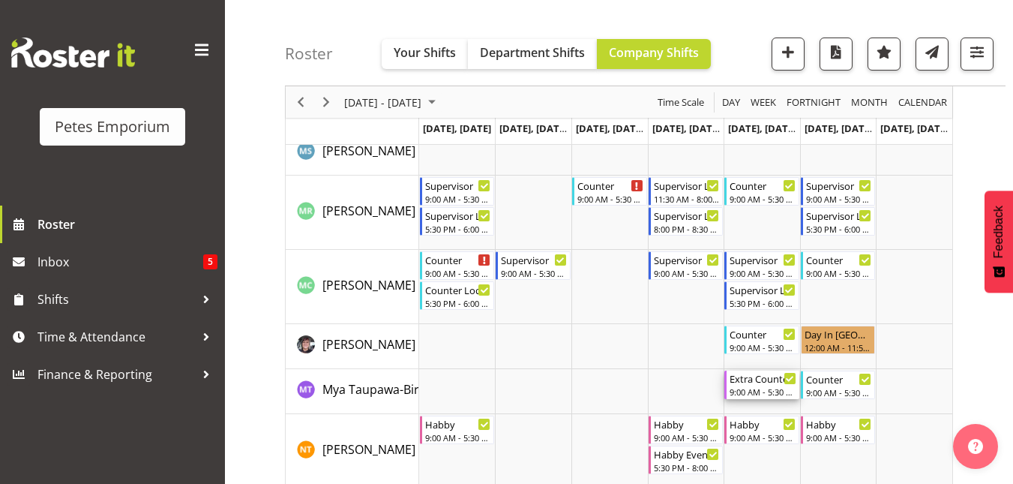
click at [755, 385] on div "Extra Counter" at bounding box center [762, 377] width 67 height 15
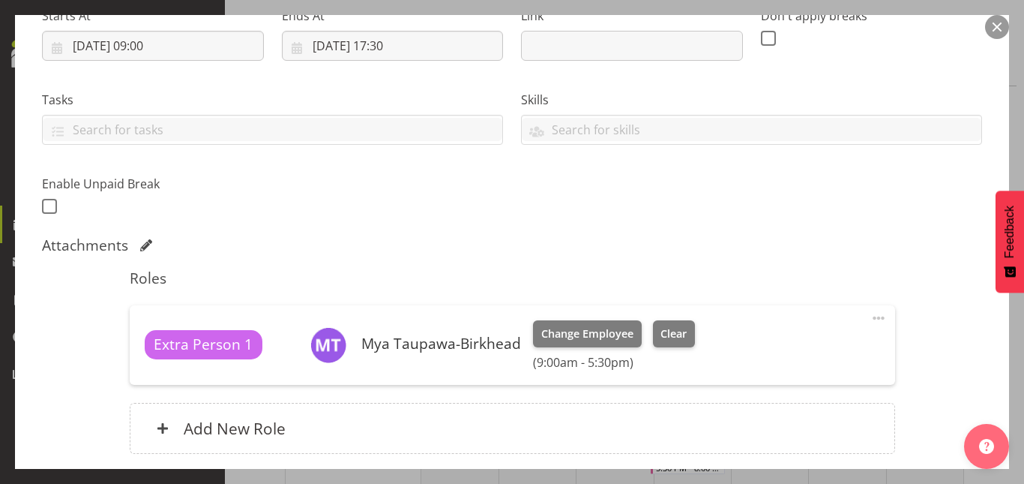
scroll to position [374, 0]
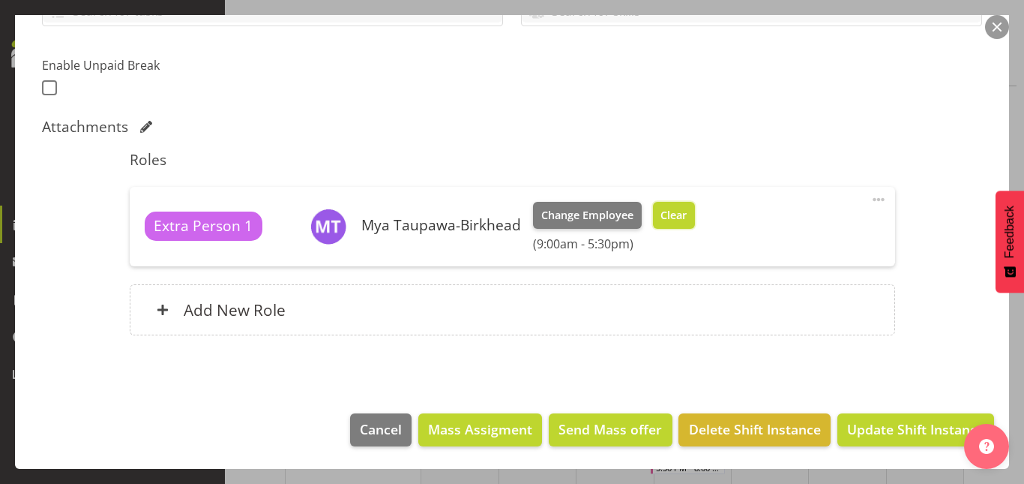
click at [680, 216] on span "Clear" at bounding box center [673, 215] width 26 height 16
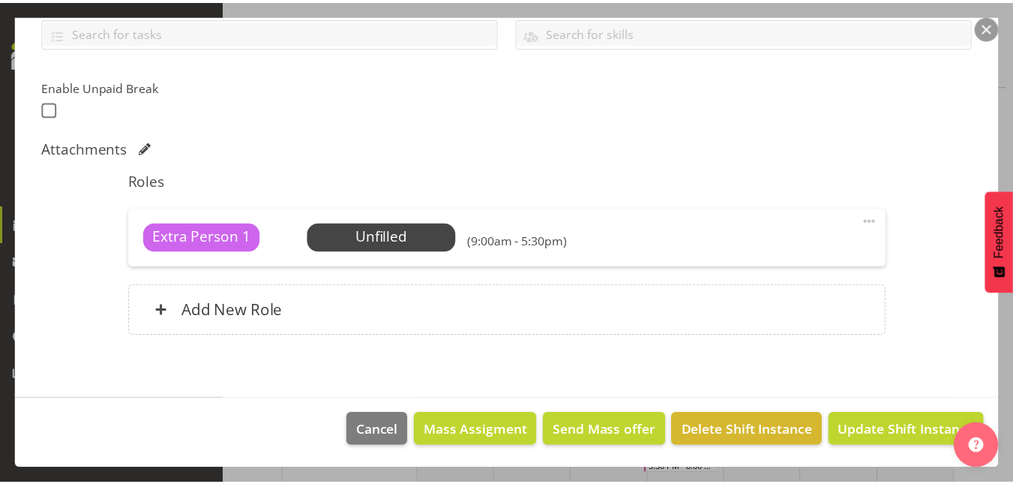
scroll to position [353, 0]
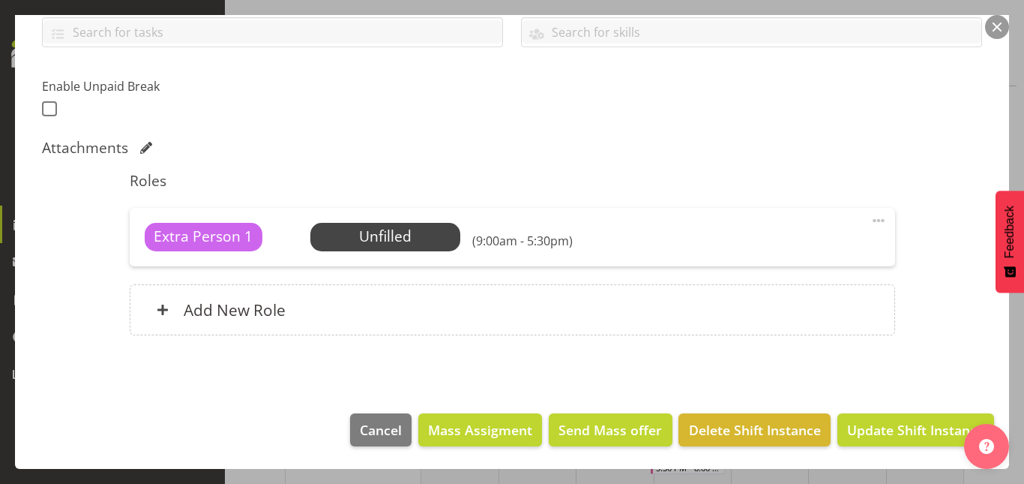
click at [1002, 25] on button "button" at bounding box center [997, 27] width 24 height 24
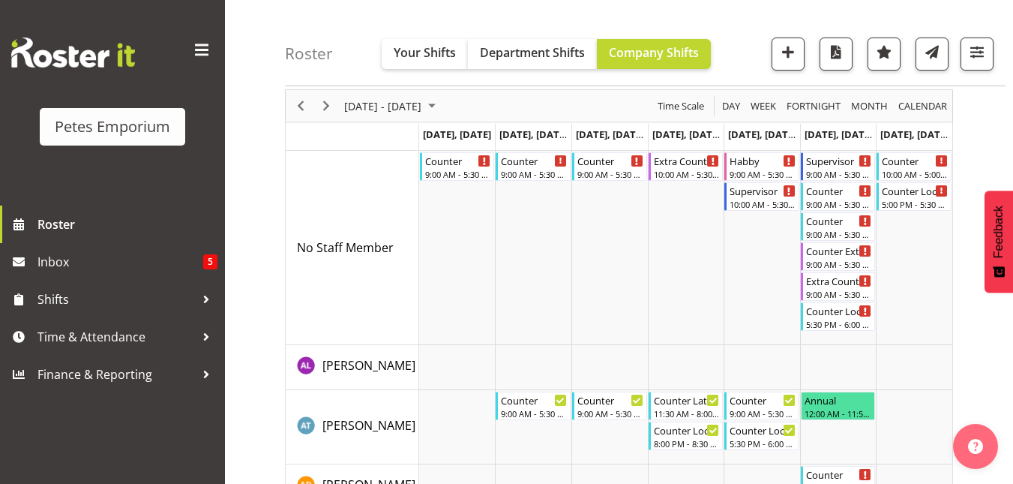
scroll to position [0, 0]
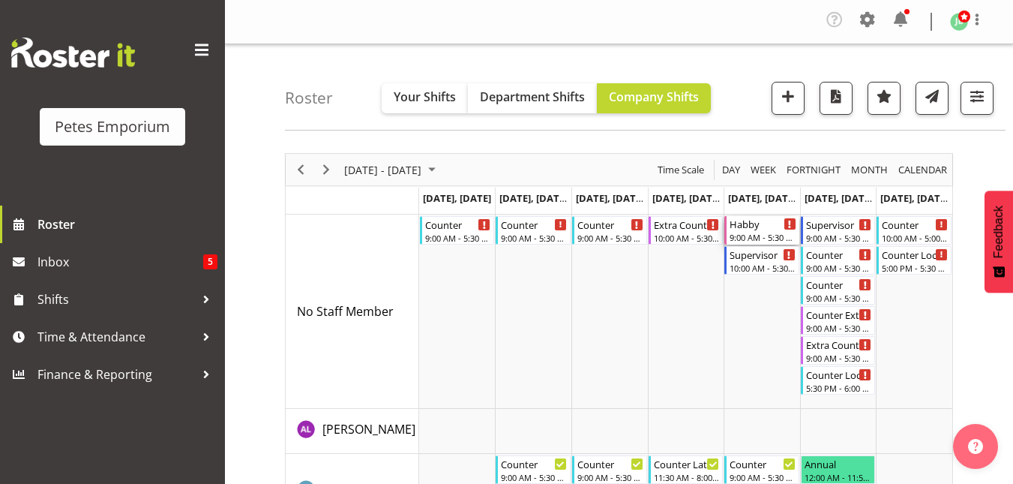
click at [758, 234] on div "9:00 AM - 5:30 PM" at bounding box center [762, 237] width 67 height 12
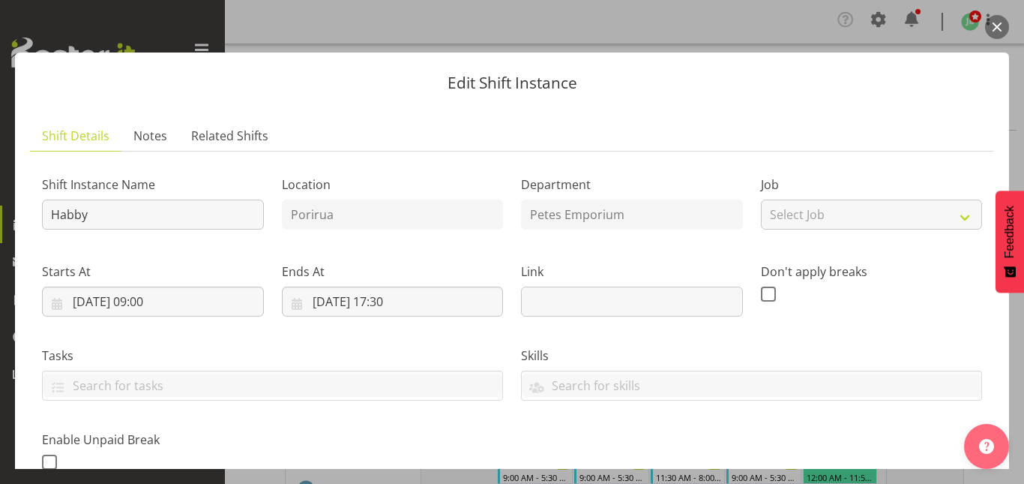
click at [996, 25] on button "button" at bounding box center [997, 27] width 24 height 24
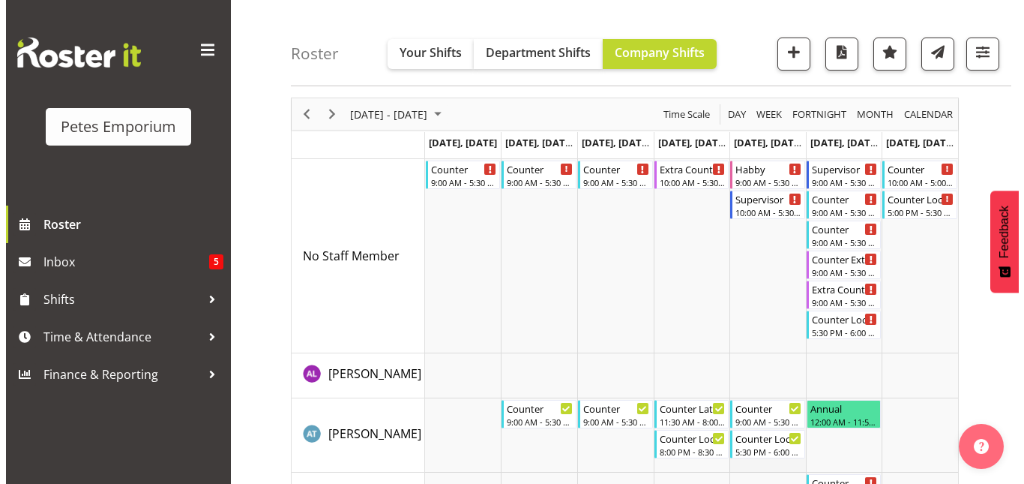
scroll to position [55, 0]
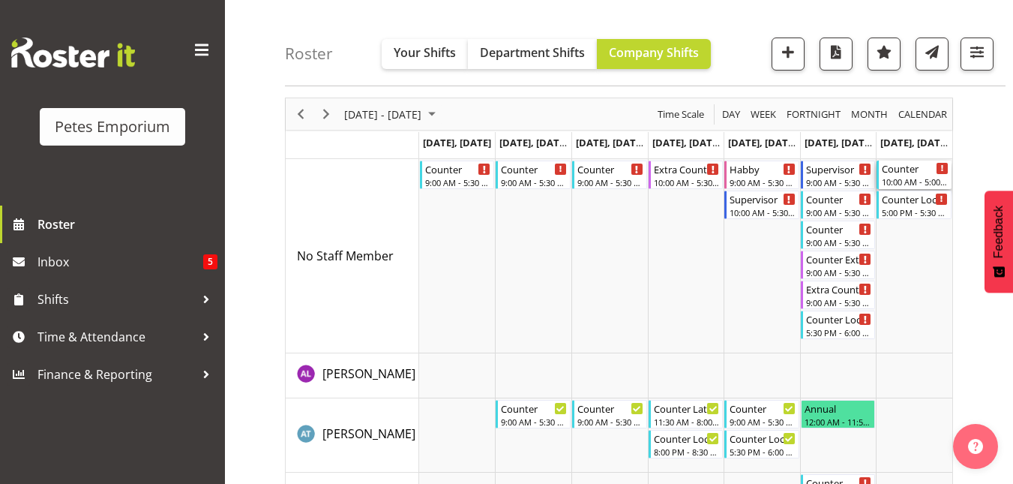
click at [910, 175] on div "Counter 10:00 AM - 5:00 PM" at bounding box center [915, 174] width 67 height 28
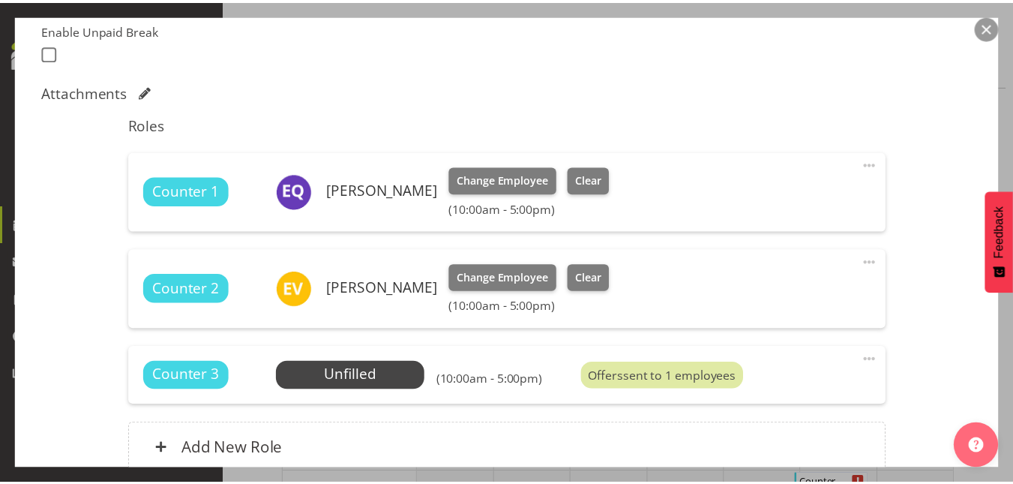
scroll to position [410, 0]
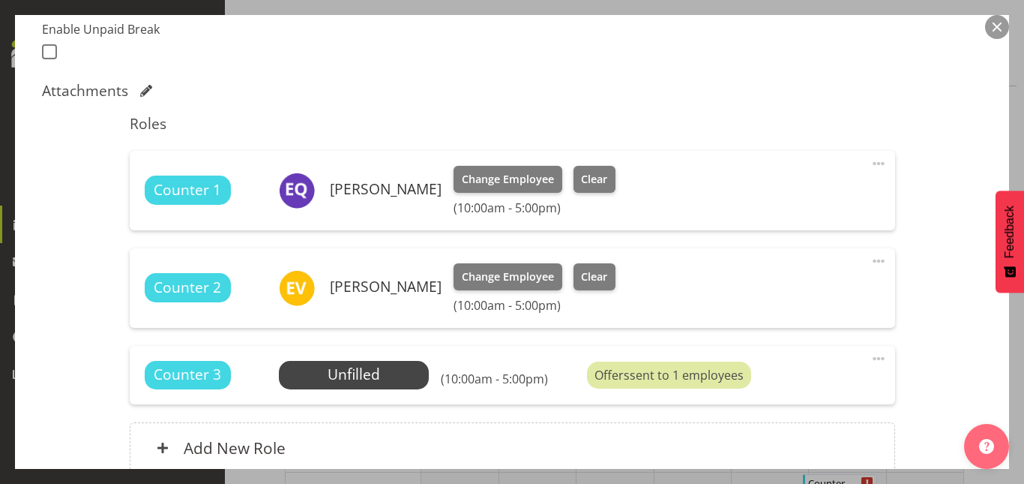
click at [998, 16] on button "button" at bounding box center [997, 27] width 24 height 24
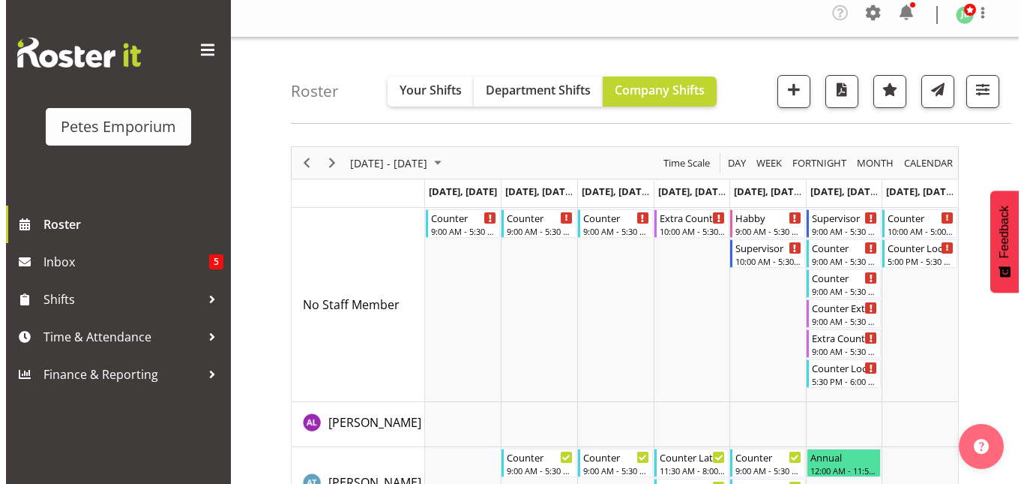
scroll to position [0, 0]
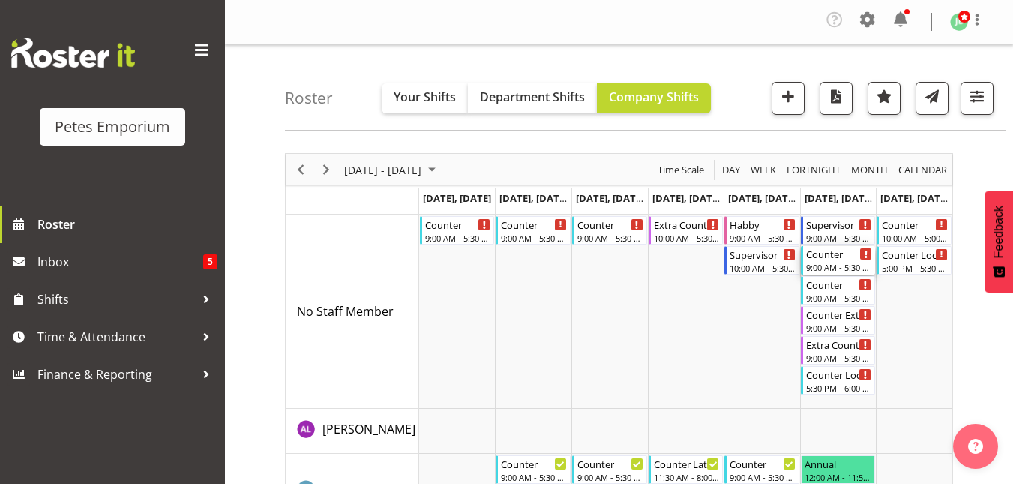
click at [828, 254] on div "Counter" at bounding box center [839, 253] width 67 height 15
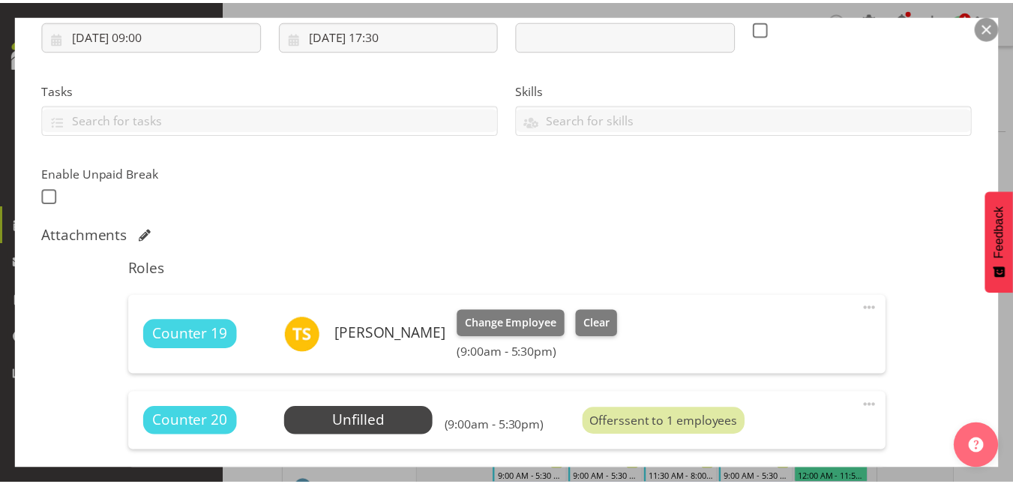
scroll to position [266, 0]
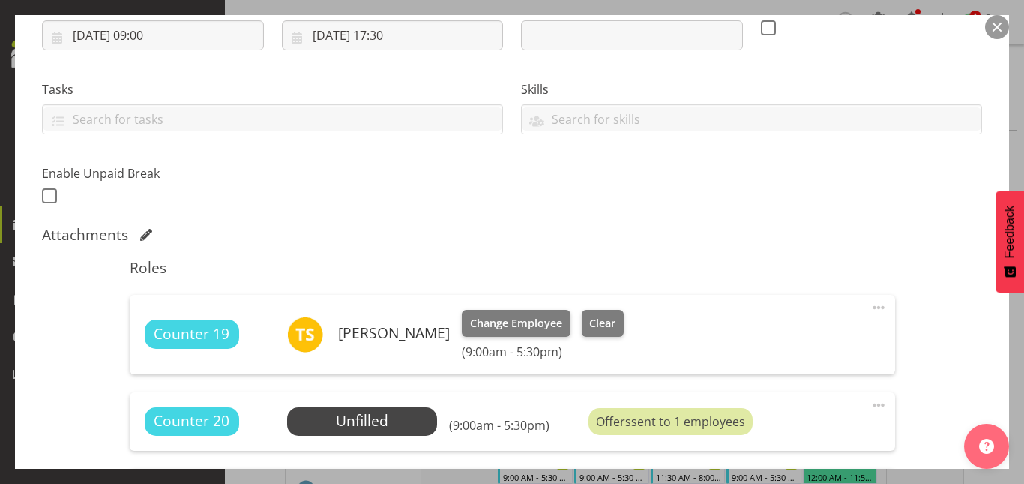
click at [999, 38] on button "button" at bounding box center [997, 27] width 24 height 24
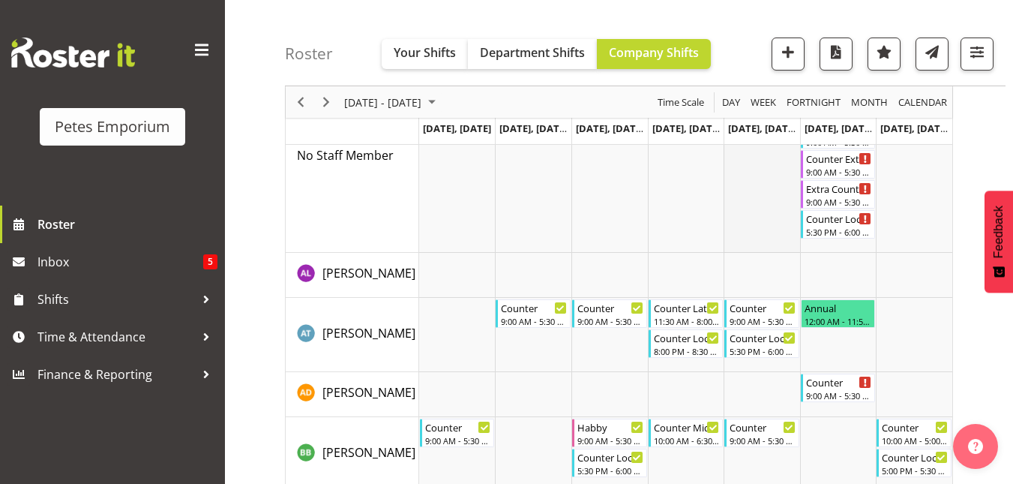
scroll to position [0, 0]
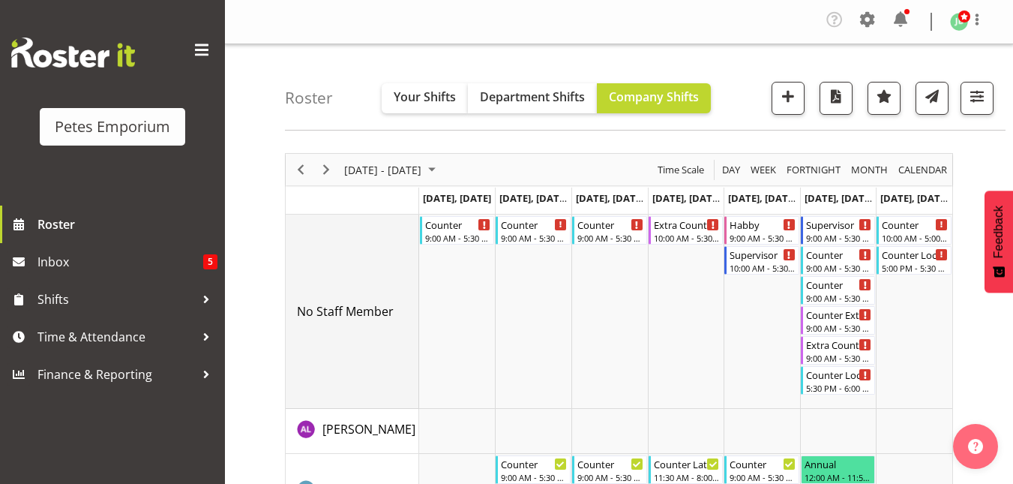
click at [403, 308] on div "No Staff Member" at bounding box center [357, 311] width 121 height 18
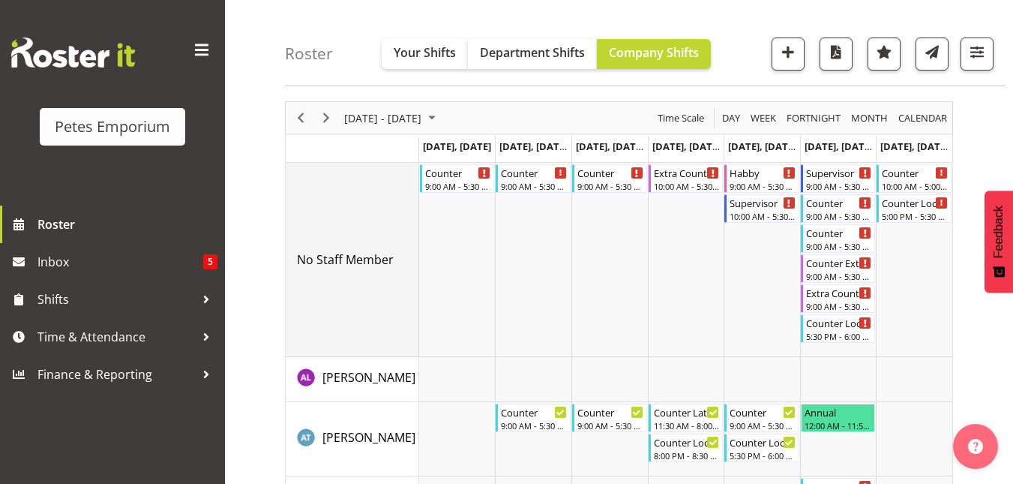
scroll to position [52, 0]
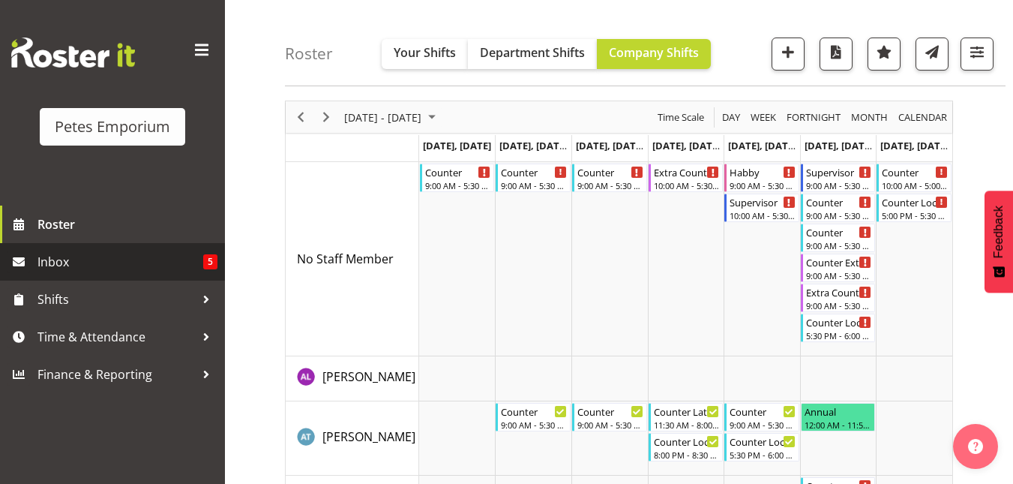
click at [73, 250] on span "Inbox" at bounding box center [120, 261] width 166 height 22
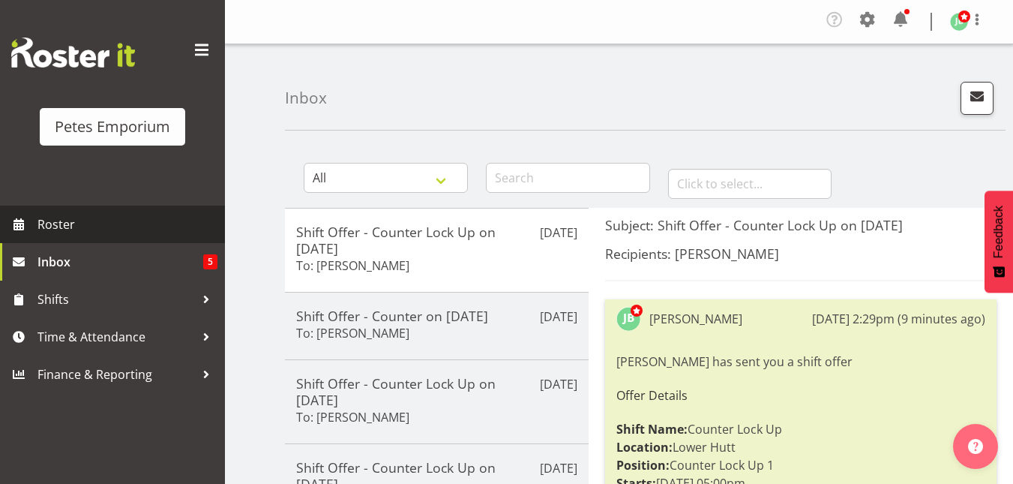
click at [103, 212] on link "Roster" at bounding box center [112, 223] width 225 height 37
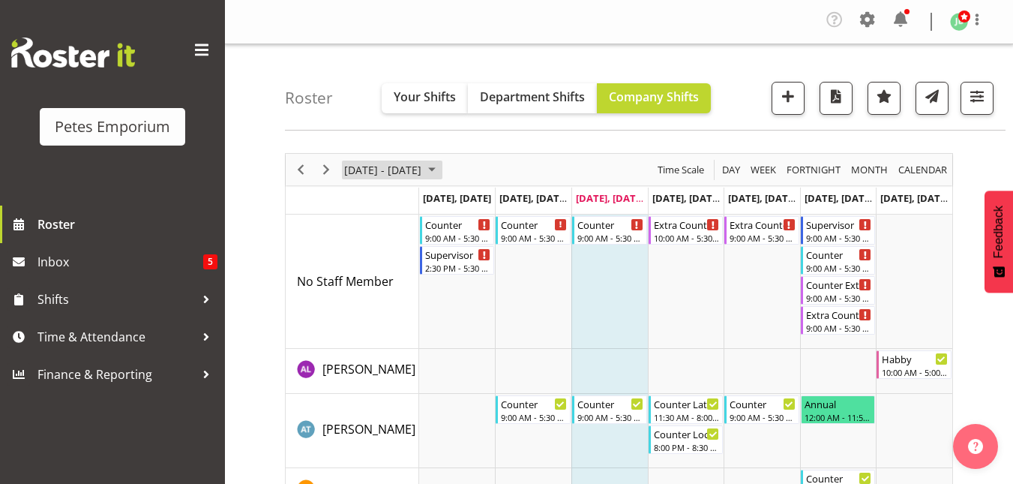
click at [441, 178] on span "September 08 - 14, 2025" at bounding box center [432, 169] width 18 height 19
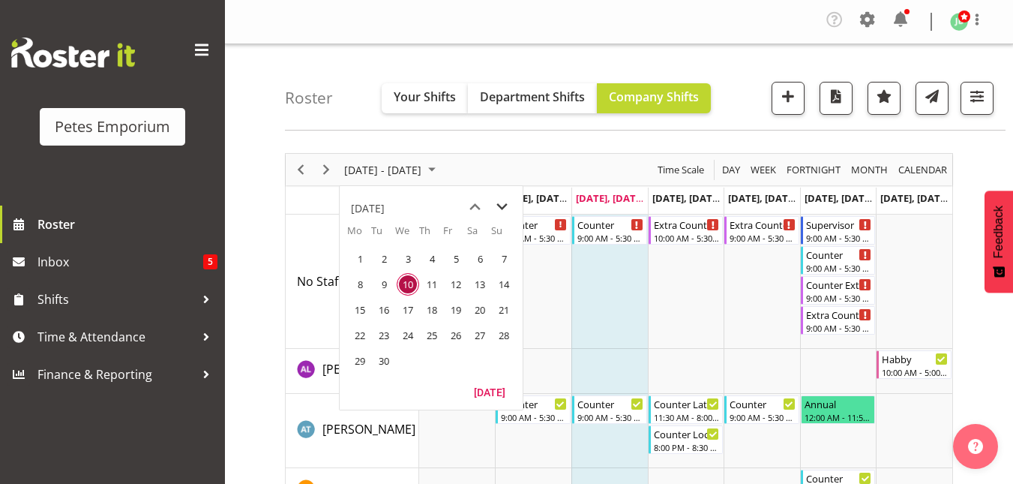
click at [500, 208] on span "next month" at bounding box center [502, 206] width 26 height 27
click at [355, 340] on span "22" at bounding box center [360, 335] width 22 height 22
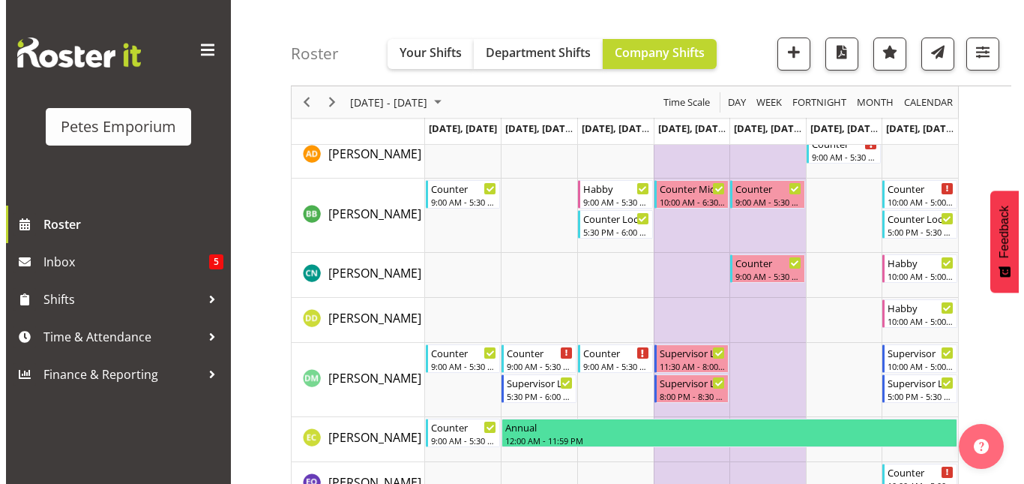
scroll to position [349, 0]
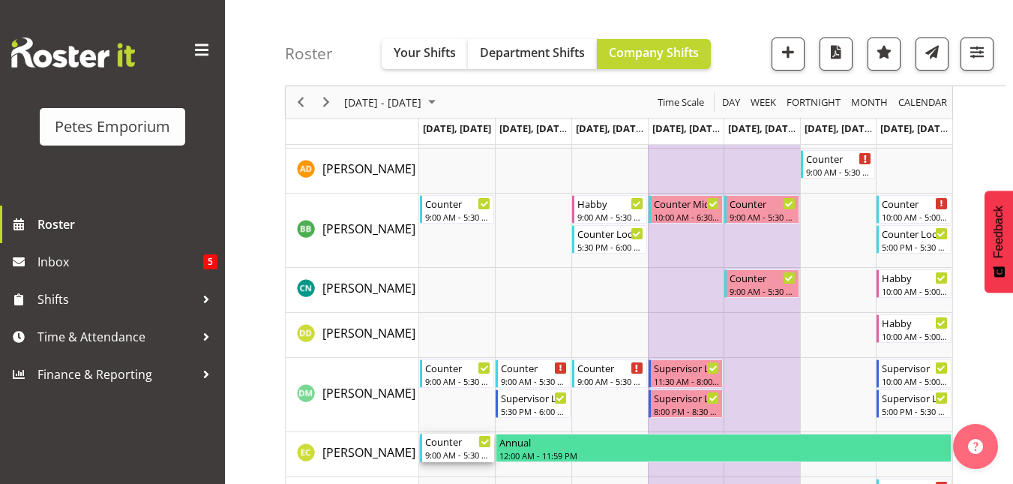
click at [445, 442] on div "Counter" at bounding box center [458, 440] width 67 height 15
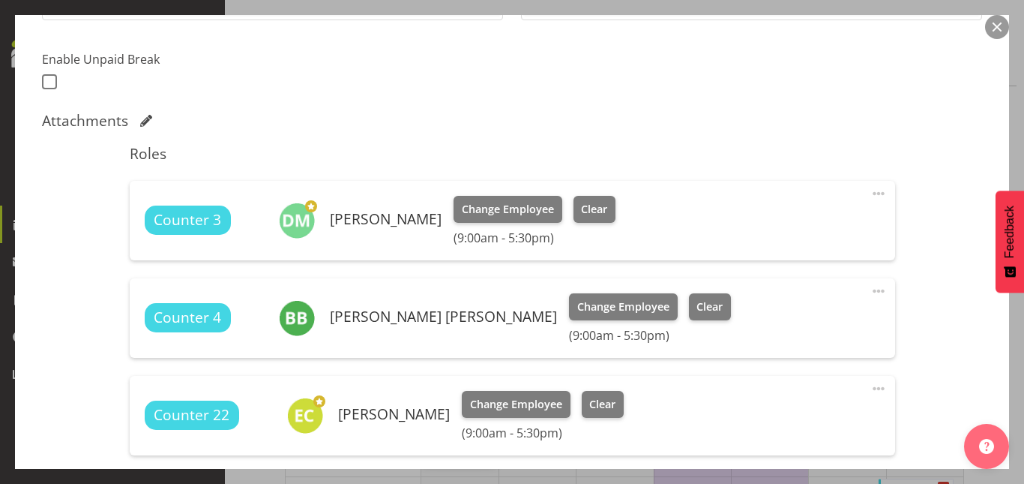
scroll to position [382, 0]
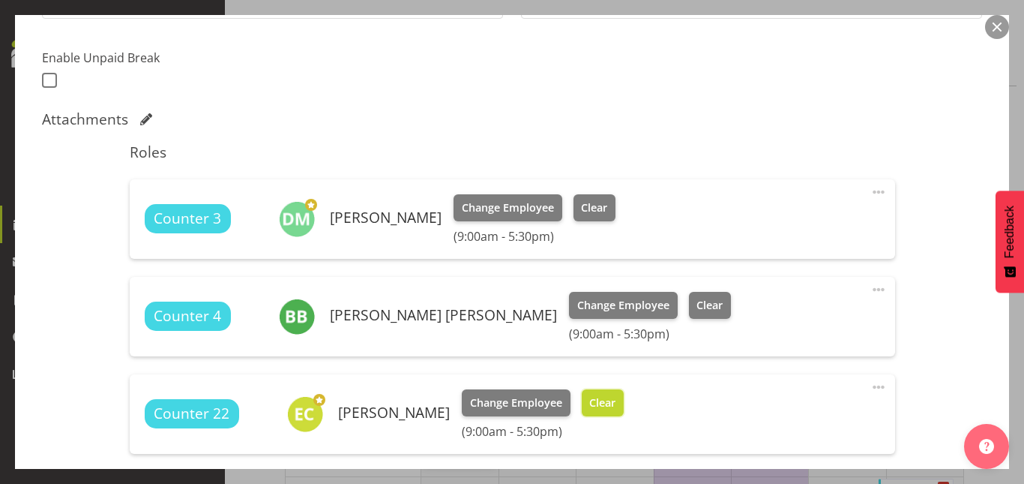
click at [589, 399] on span "Clear" at bounding box center [602, 402] width 26 height 16
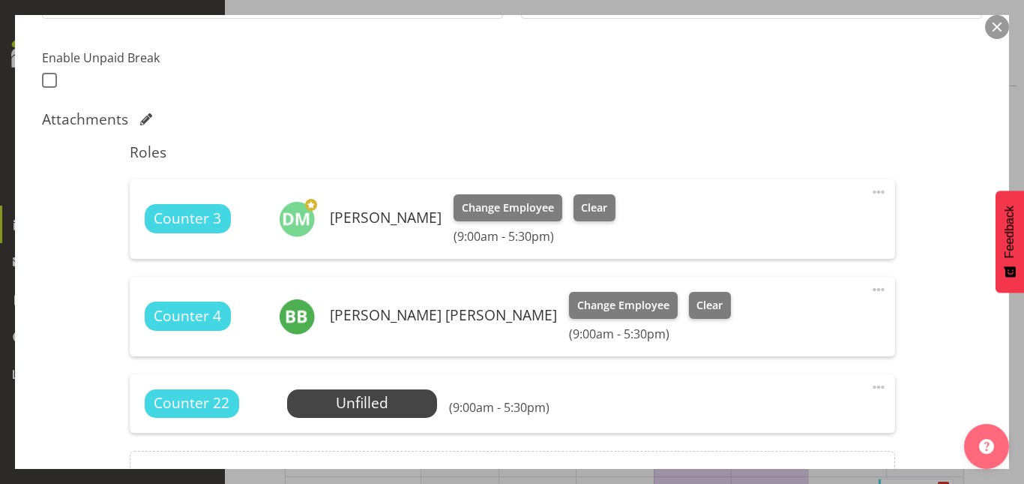
scroll to position [548, 0]
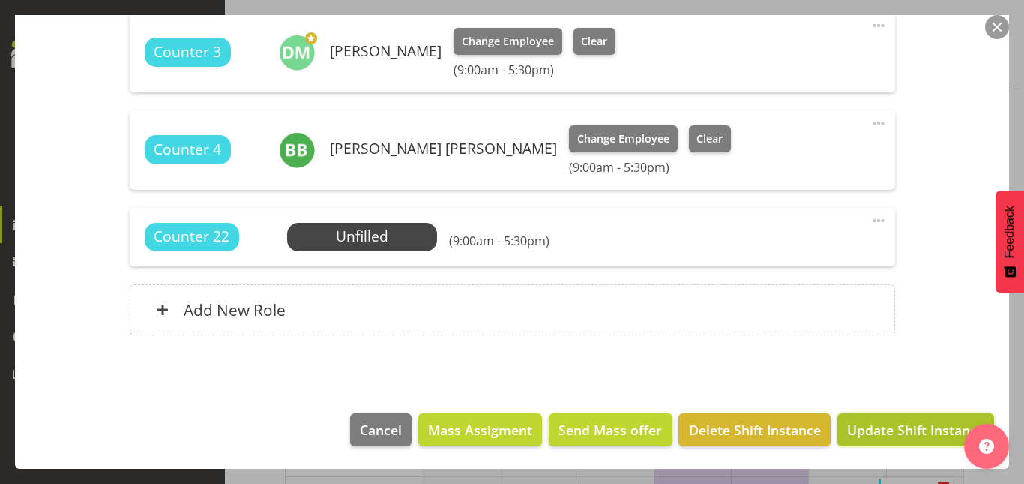
click at [885, 433] on span "Update Shift Instance" at bounding box center [915, 429] width 137 height 19
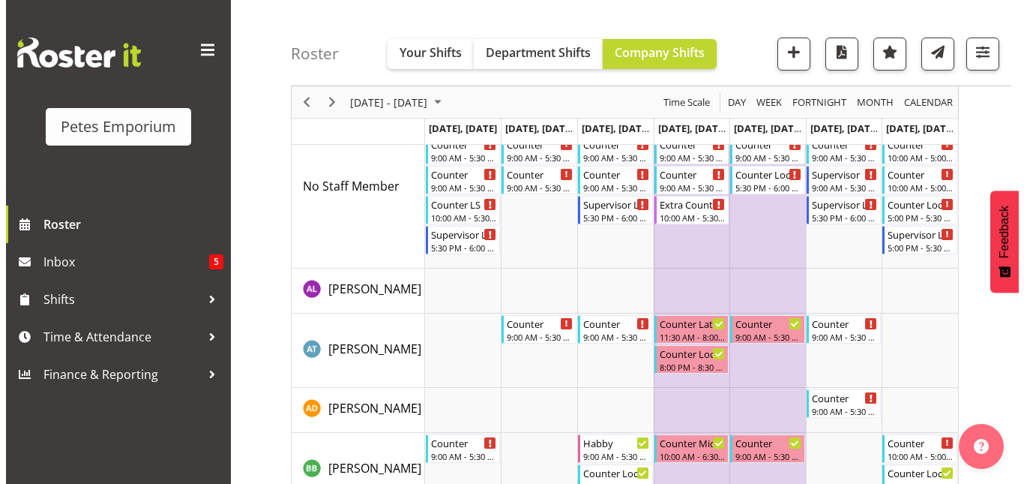
scroll to position [0, 0]
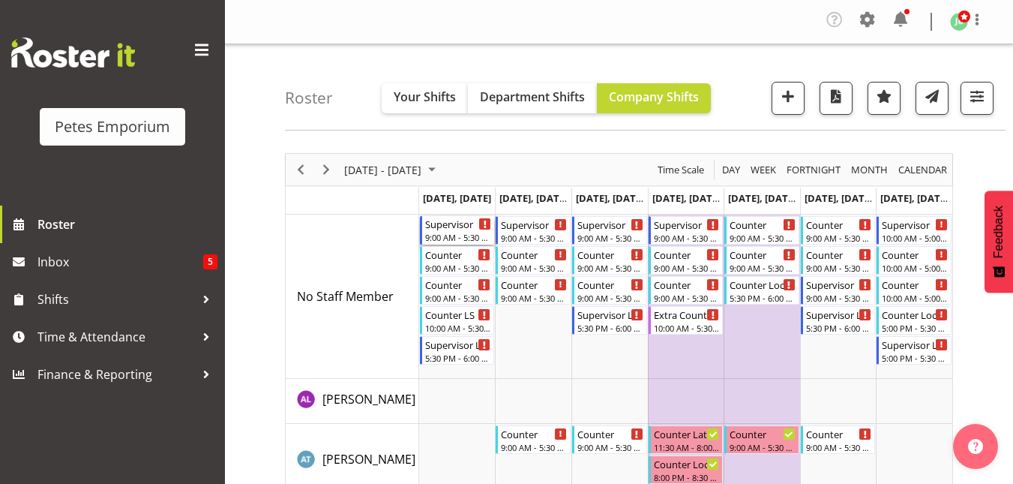
click at [454, 237] on div "9:00 AM - 5:30 PM" at bounding box center [458, 237] width 67 height 12
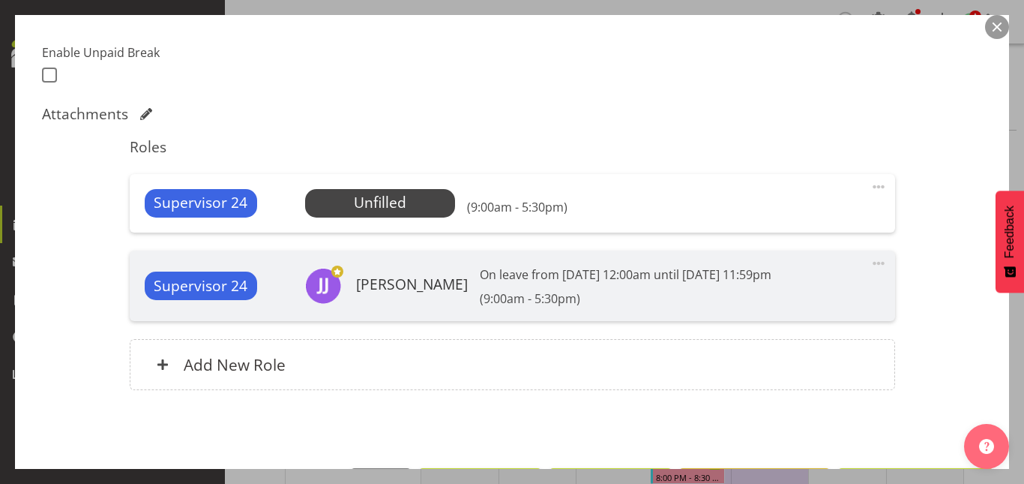
scroll to position [388, 0]
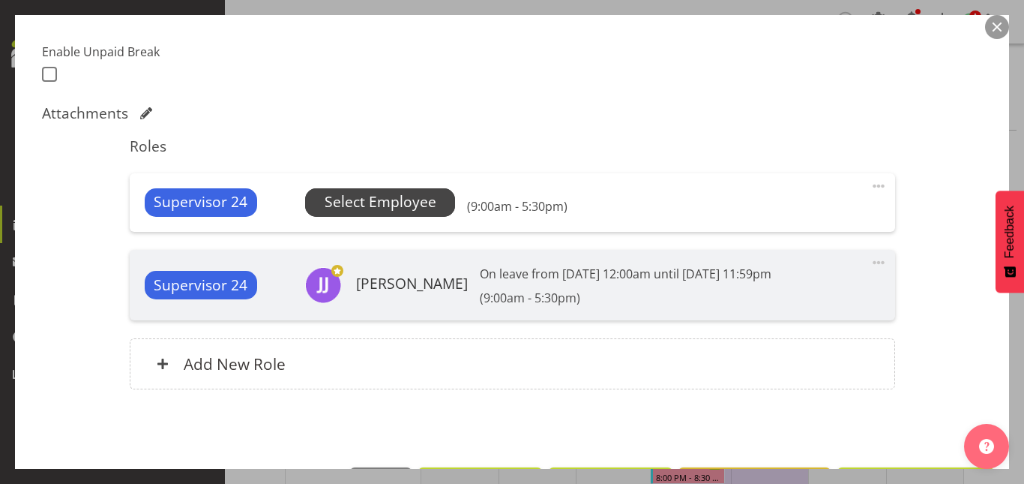
click at [389, 211] on span "Select Employee" at bounding box center [381, 202] width 112 height 22
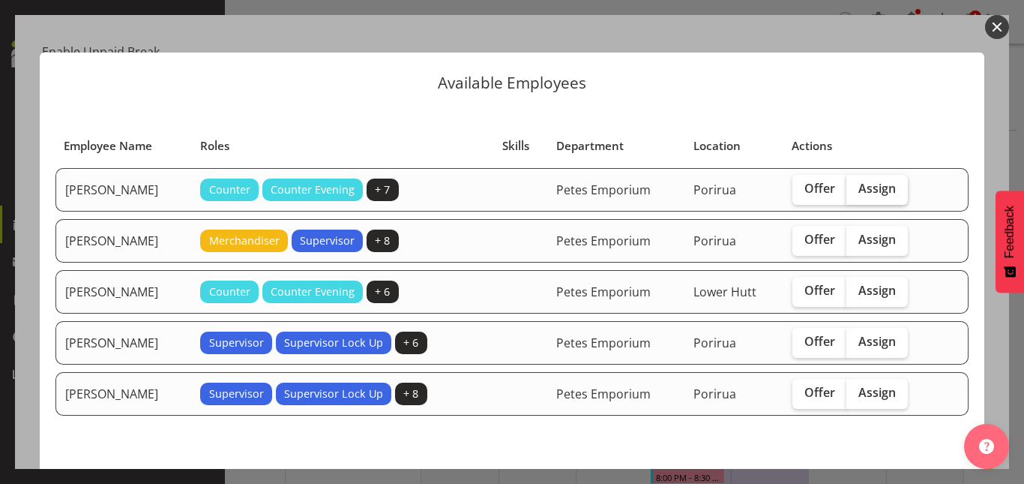
click at [868, 182] on span "Assign" at bounding box center [876, 188] width 37 height 15
click at [856, 184] on input "Assign" at bounding box center [851, 189] width 10 height 10
checkbox input "true"
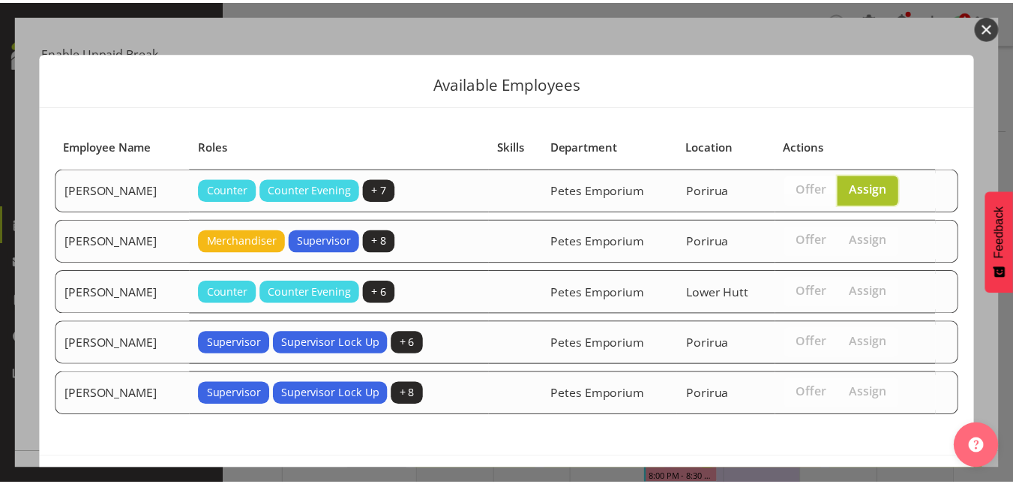
scroll to position [58, 0]
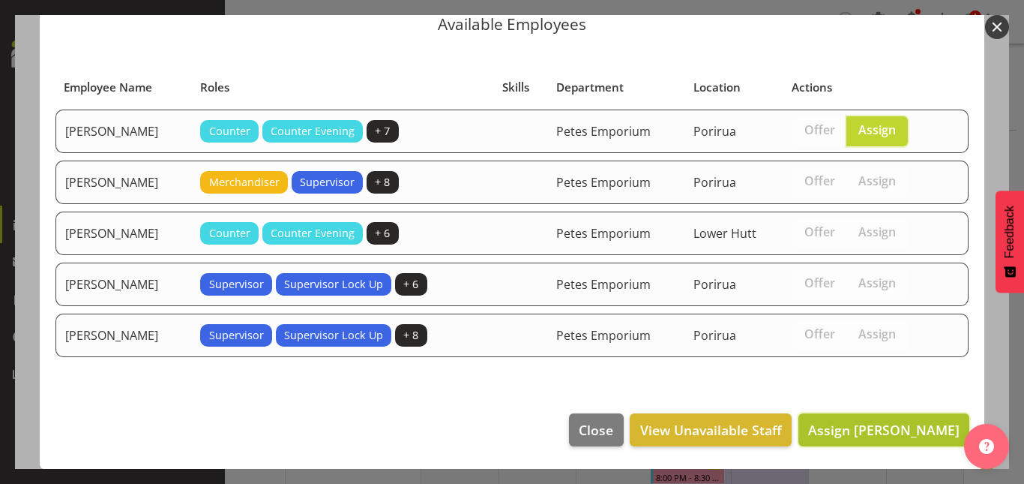
click at [861, 436] on span "Assign Emma Croft" at bounding box center [883, 430] width 151 height 18
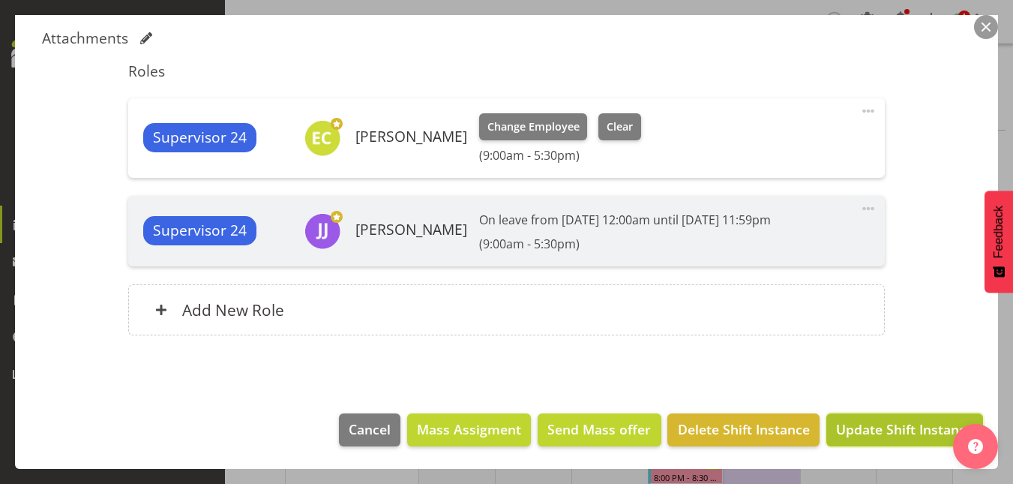
click at [885, 434] on span "Update Shift Instance" at bounding box center [904, 428] width 137 height 19
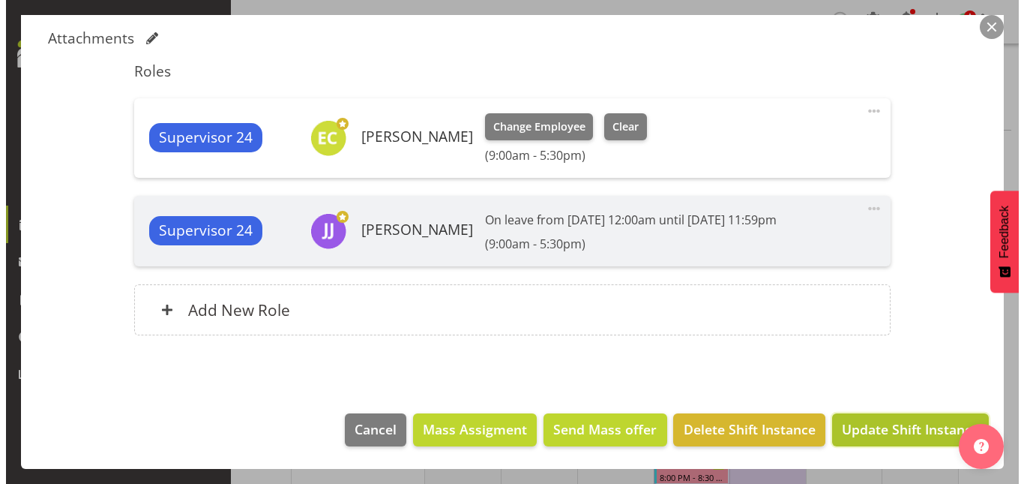
scroll to position [403, 0]
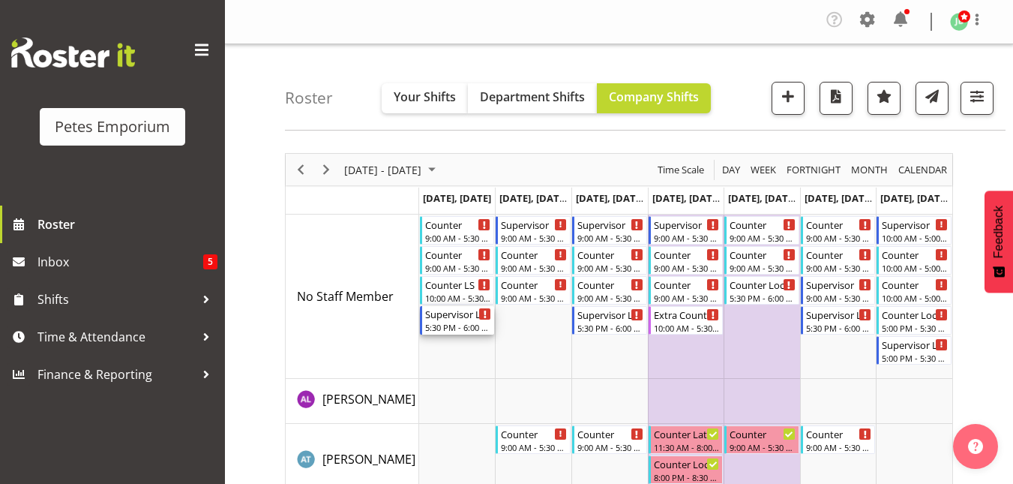
click at [451, 315] on div "Supervisor Lock Up" at bounding box center [458, 313] width 67 height 15
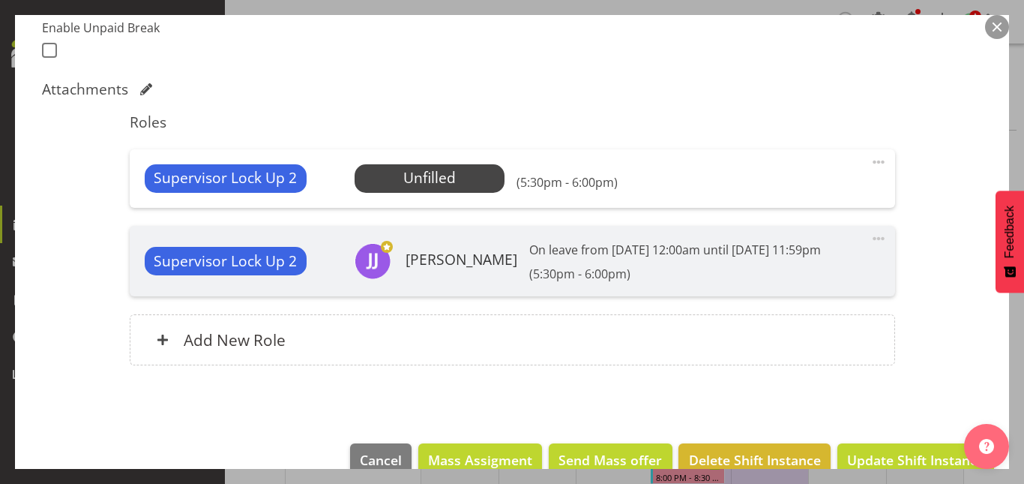
scroll to position [413, 0]
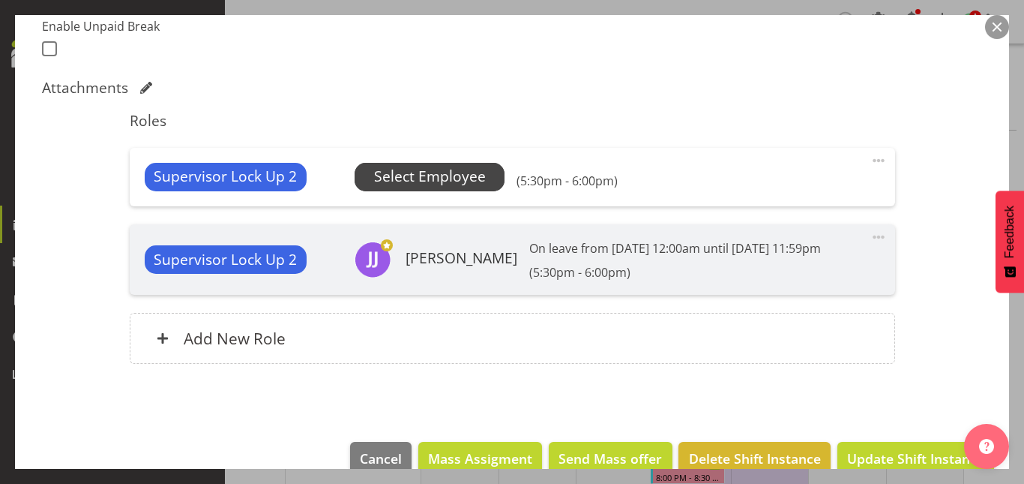
click at [441, 172] on span "Select Employee" at bounding box center [430, 177] width 112 height 22
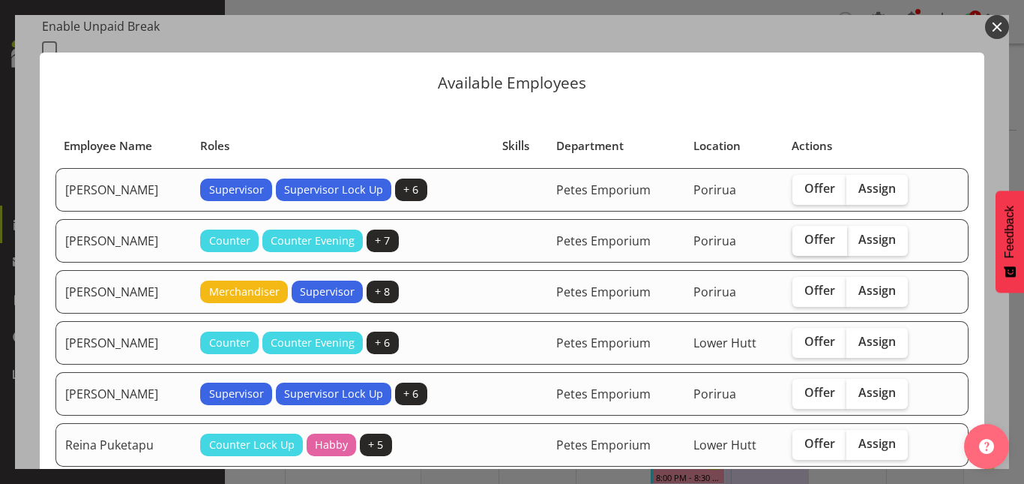
click at [804, 244] on span "Offer" at bounding box center [819, 239] width 31 height 15
click at [802, 244] on input "Offer" at bounding box center [797, 240] width 10 height 10
checkbox input "true"
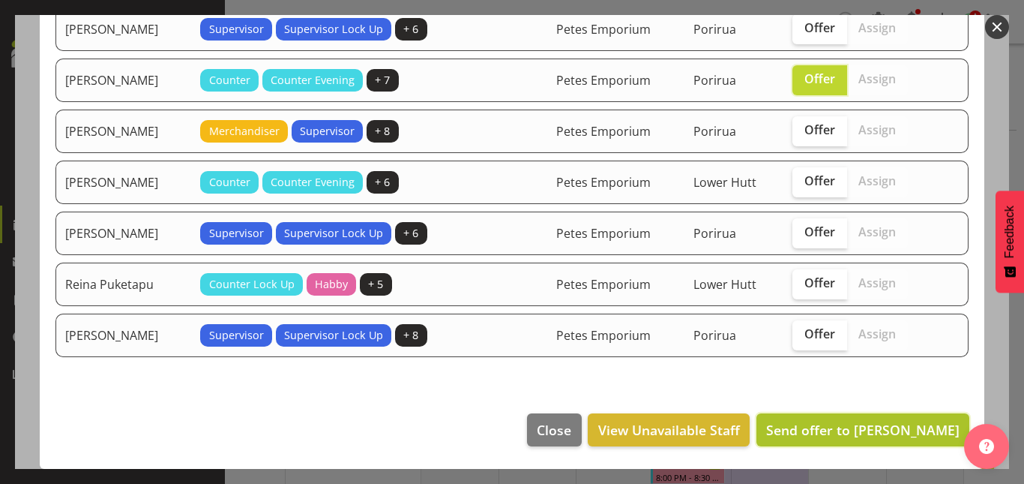
click at [841, 439] on button "Send offer to Emma Croft" at bounding box center [862, 429] width 213 height 33
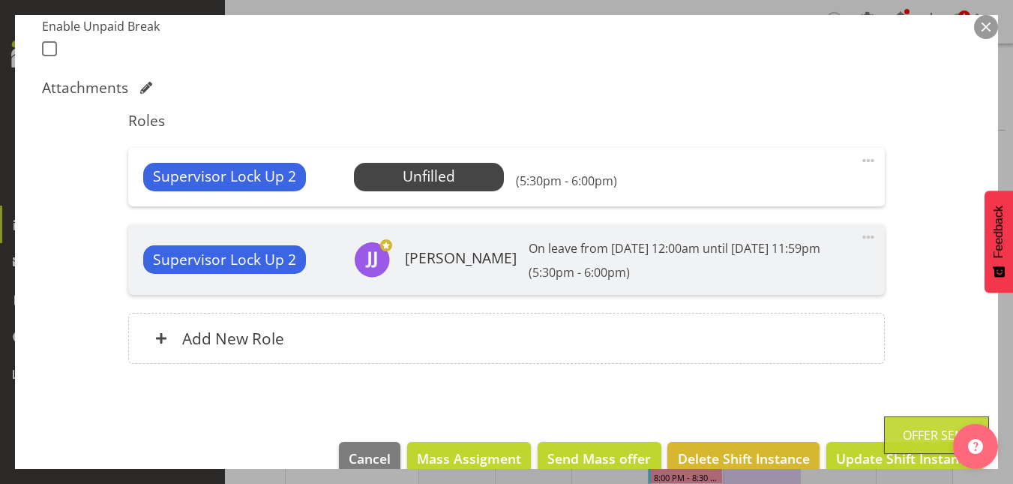
click at [984, 35] on button "button" at bounding box center [986, 27] width 24 height 24
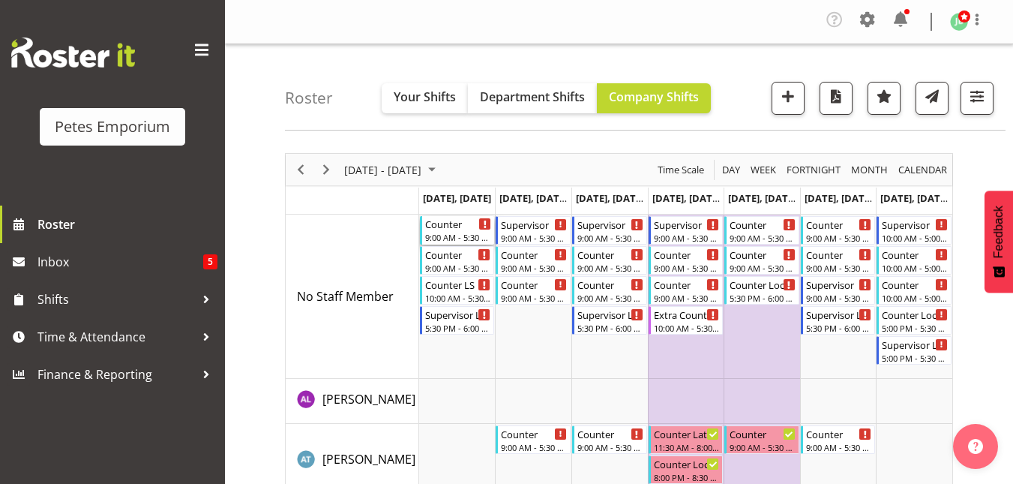
click at [454, 236] on div "9:00 AM - 5:30 PM" at bounding box center [458, 237] width 67 height 12
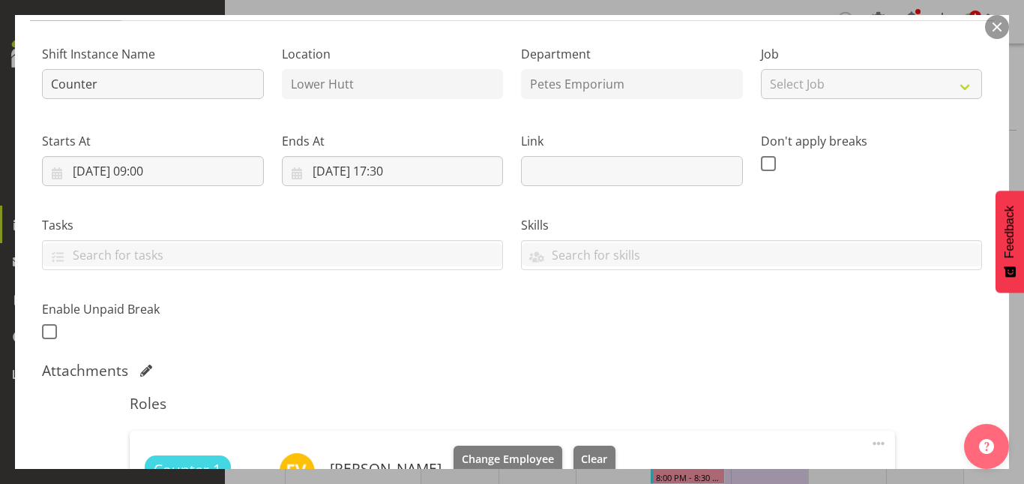
scroll to position [131, 0]
click at [997, 30] on button "button" at bounding box center [997, 27] width 24 height 24
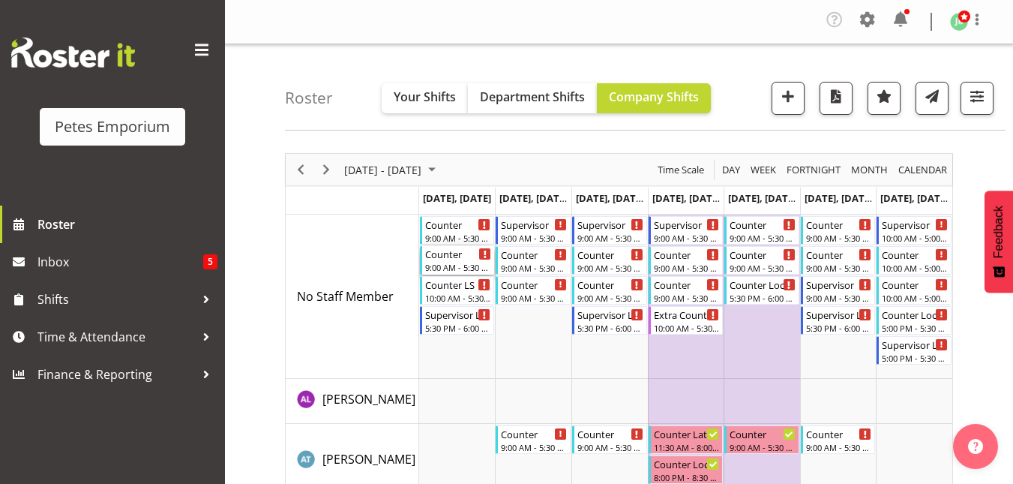
click at [440, 262] on div "9:00 AM - 5:30 PM" at bounding box center [458, 267] width 67 height 12
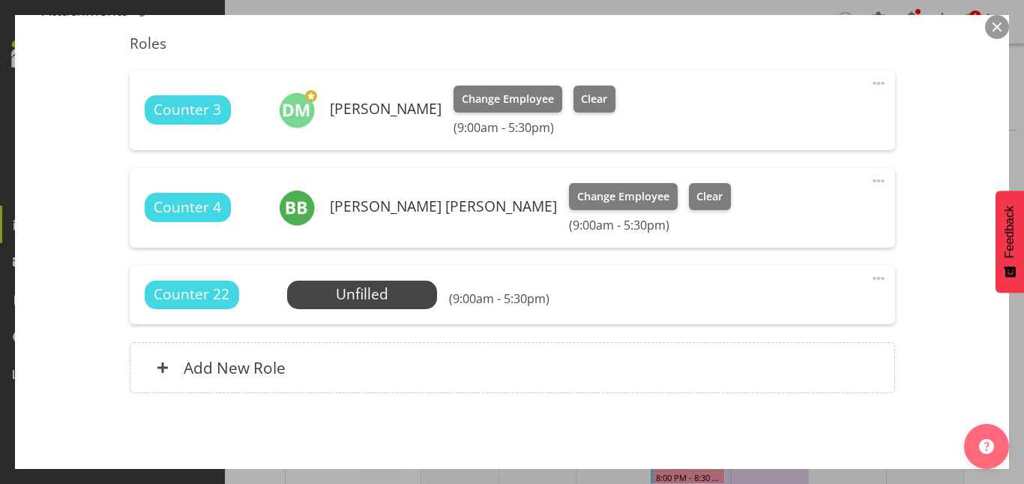
scroll to position [491, 0]
click at [355, 304] on span "Select Employee" at bounding box center [363, 294] width 112 height 22
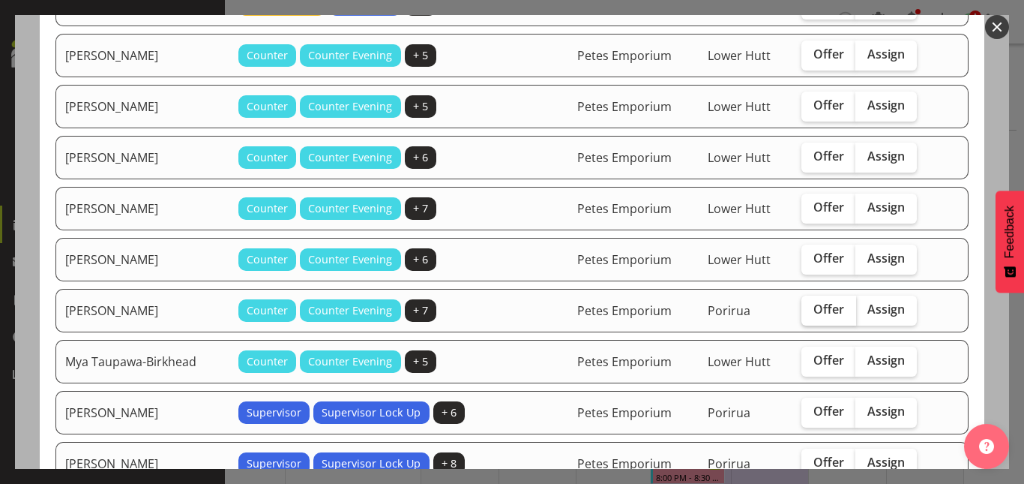
click at [826, 313] on span "Offer" at bounding box center [828, 308] width 31 height 15
click at [811, 313] on input "Offer" at bounding box center [806, 309] width 10 height 10
checkbox input "true"
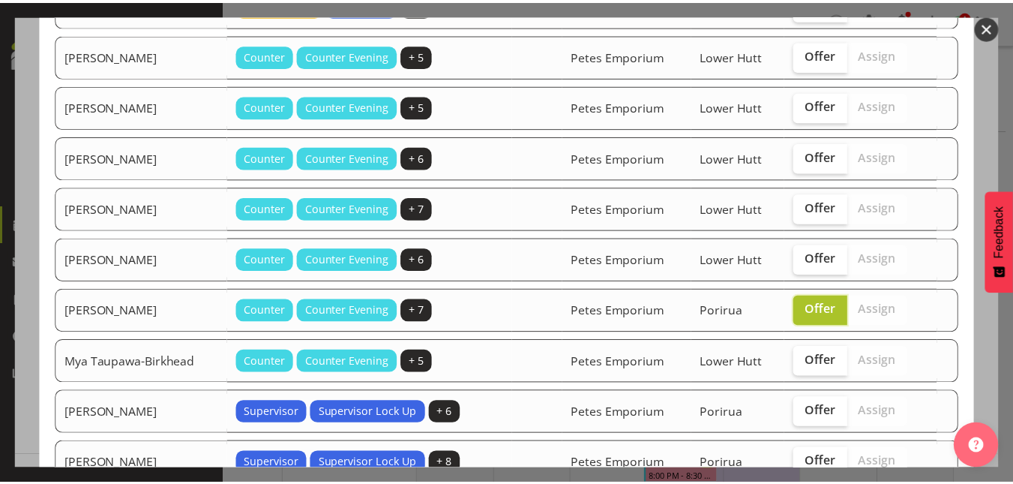
scroll to position [721, 0]
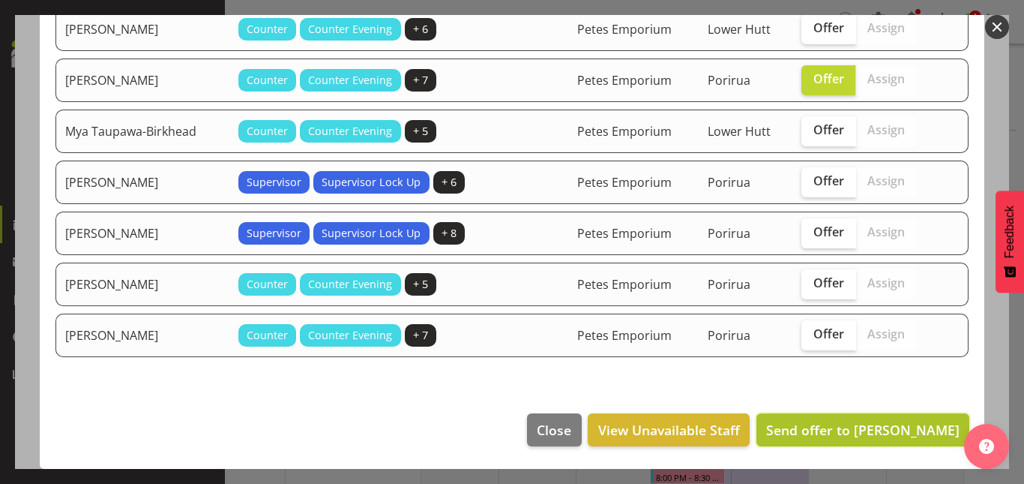
click at [842, 433] on span "Send offer to Michelle Whale" at bounding box center [862, 430] width 193 height 18
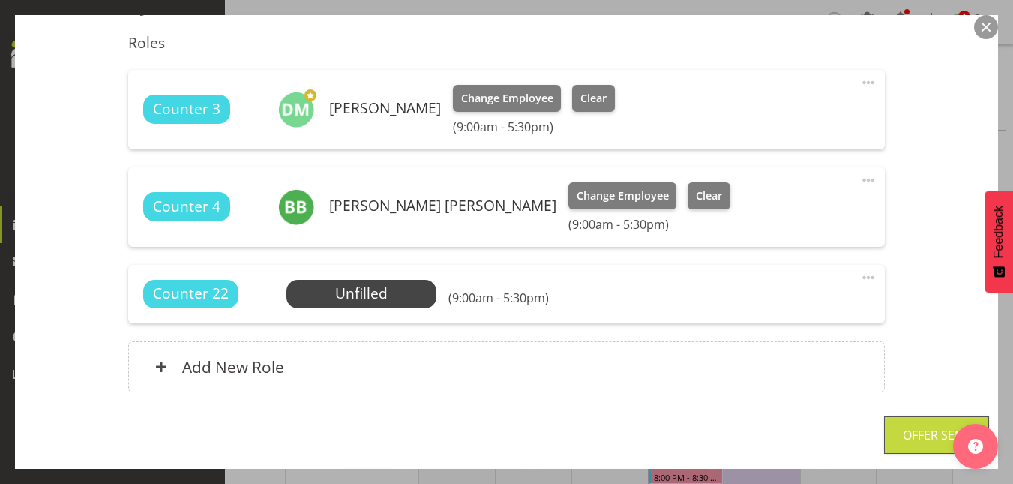
click at [992, 30] on button "button" at bounding box center [986, 27] width 24 height 24
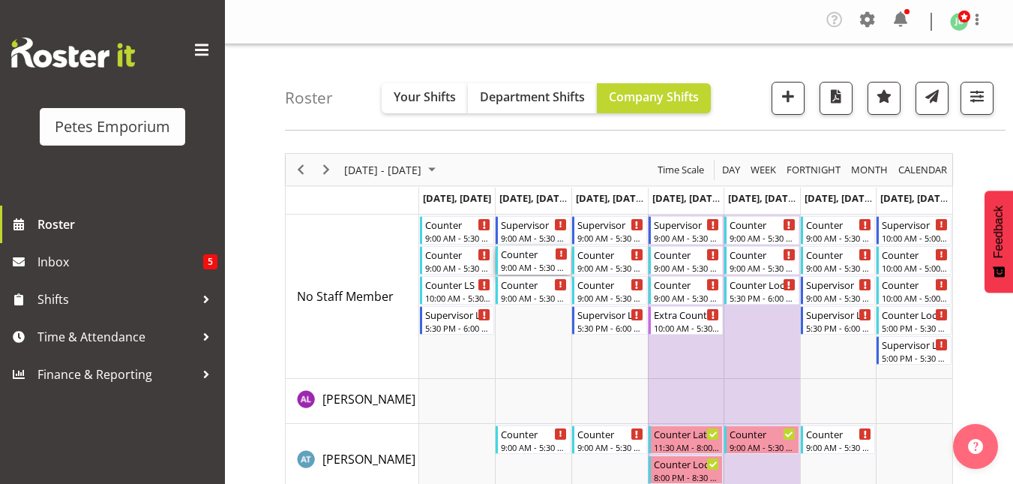
click at [530, 261] on div "Counter 9:00 AM - 5:30 PM" at bounding box center [534, 260] width 67 height 28
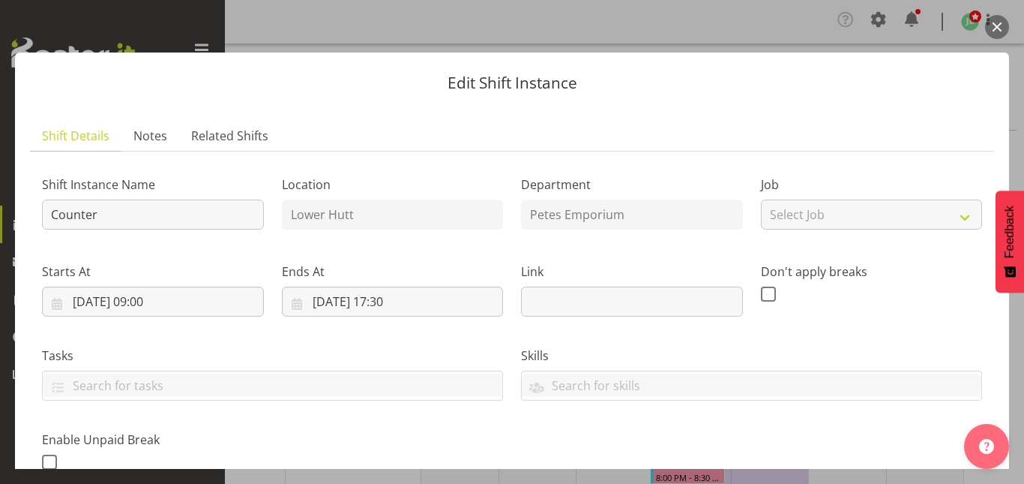
click at [989, 25] on button "button" at bounding box center [997, 27] width 24 height 24
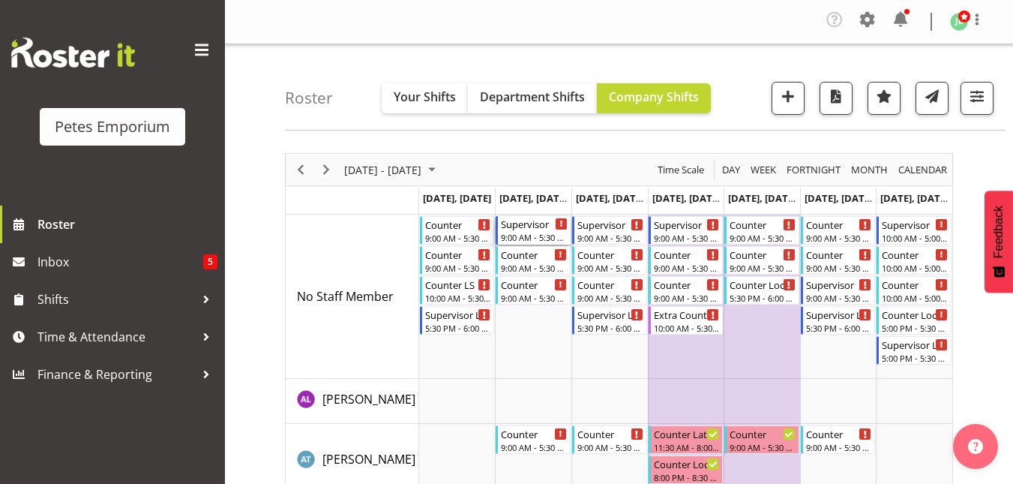
click at [528, 226] on div "Supervisor" at bounding box center [534, 223] width 67 height 15
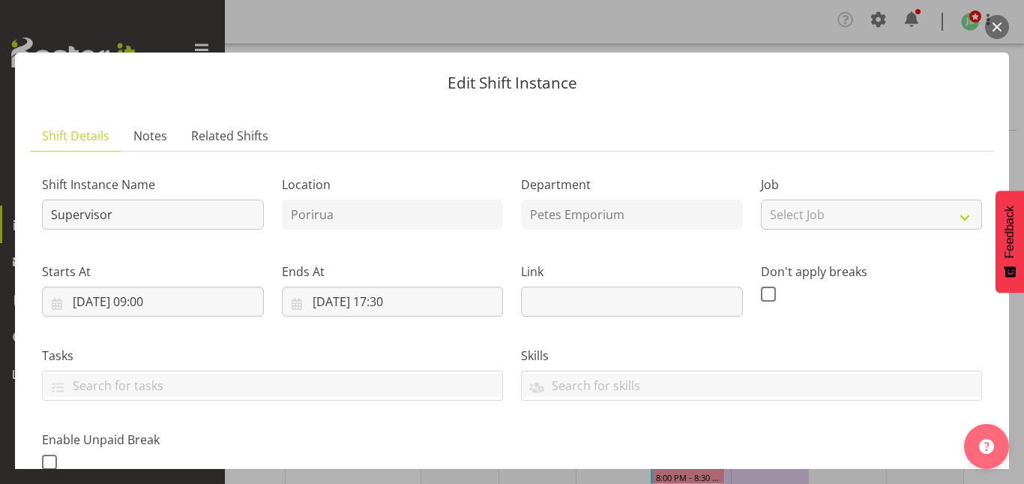
click at [996, 30] on button "button" at bounding box center [997, 27] width 24 height 24
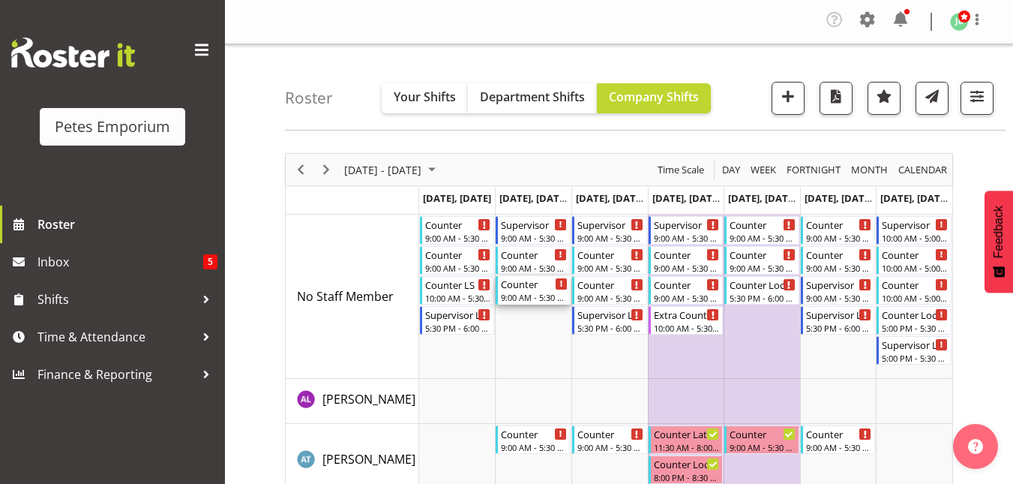
click at [522, 295] on div "9:00 AM - 5:30 PM" at bounding box center [534, 297] width 67 height 12
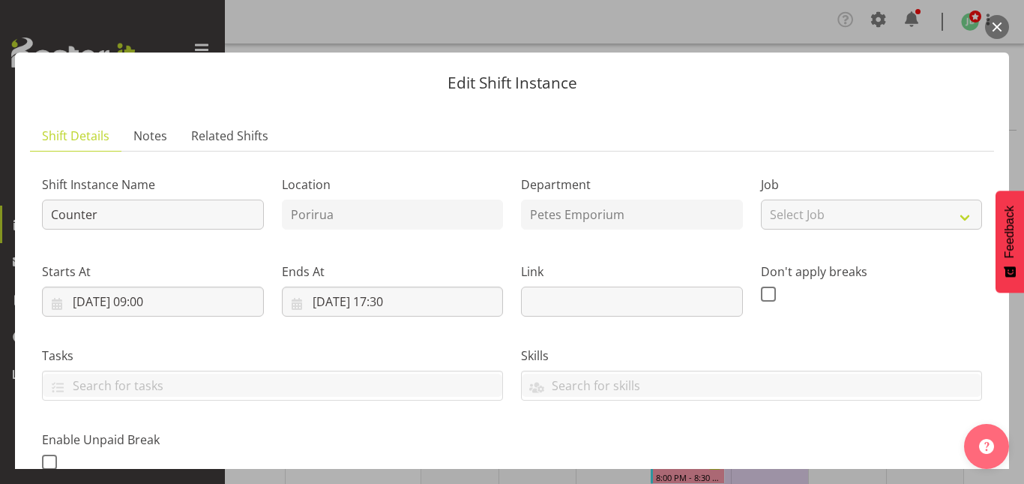
click at [998, 24] on button "button" at bounding box center [997, 27] width 24 height 24
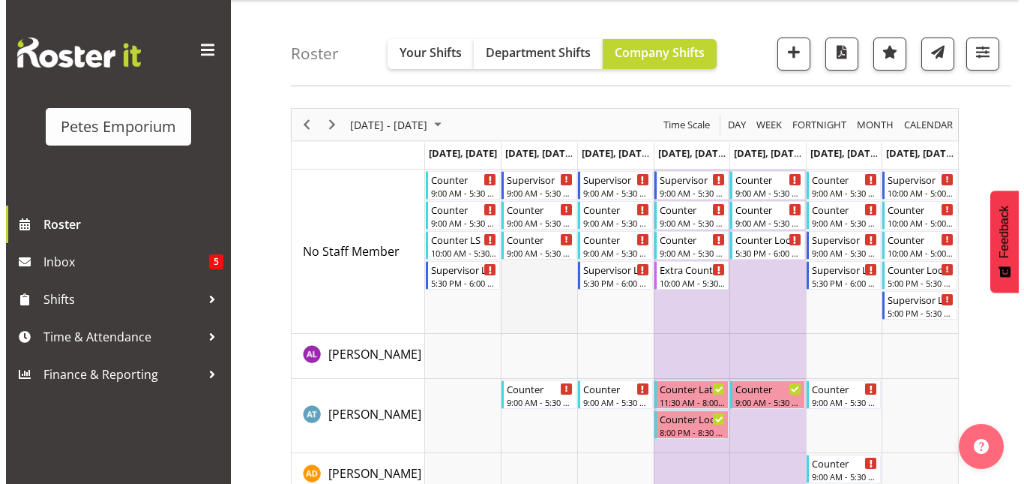
scroll to position [44, 0]
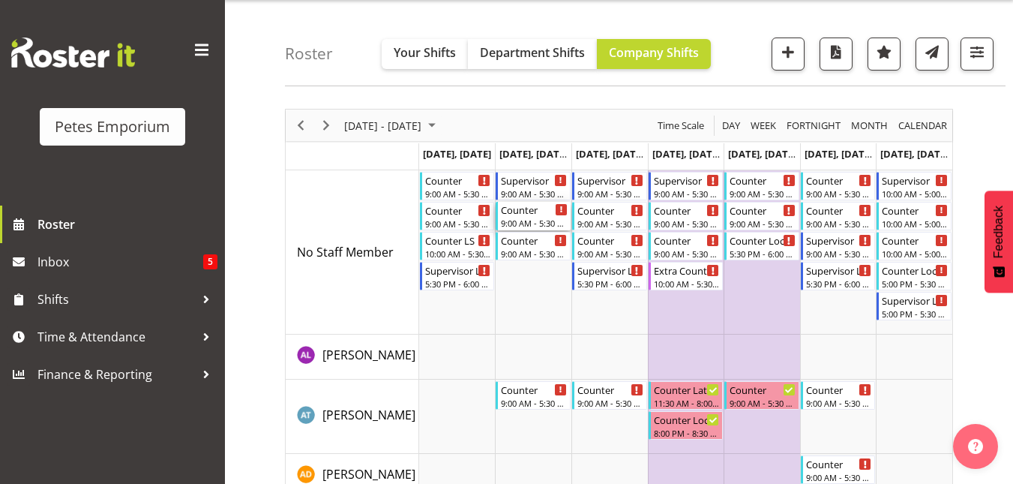
click at [528, 214] on div "Counter" at bounding box center [534, 209] width 67 height 15
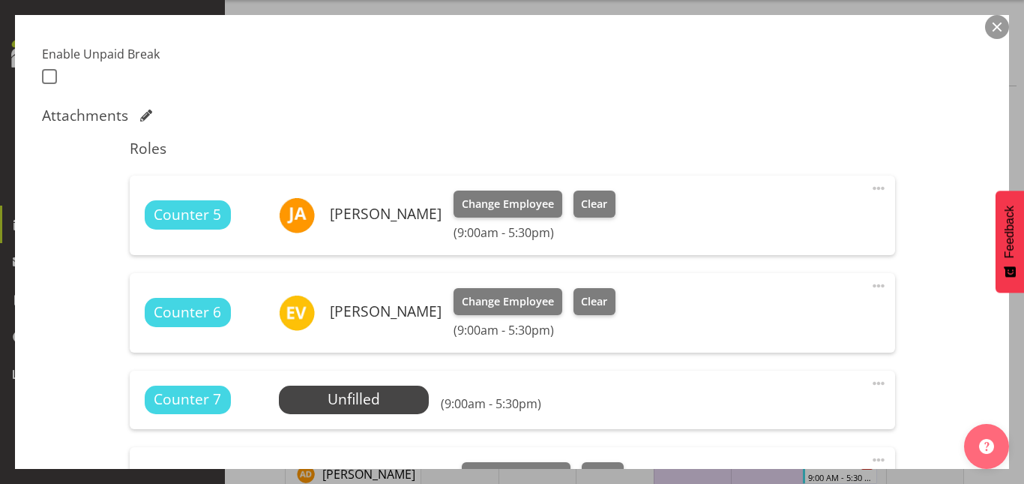
scroll to position [386, 0]
click at [1002, 29] on button "button" at bounding box center [997, 27] width 24 height 24
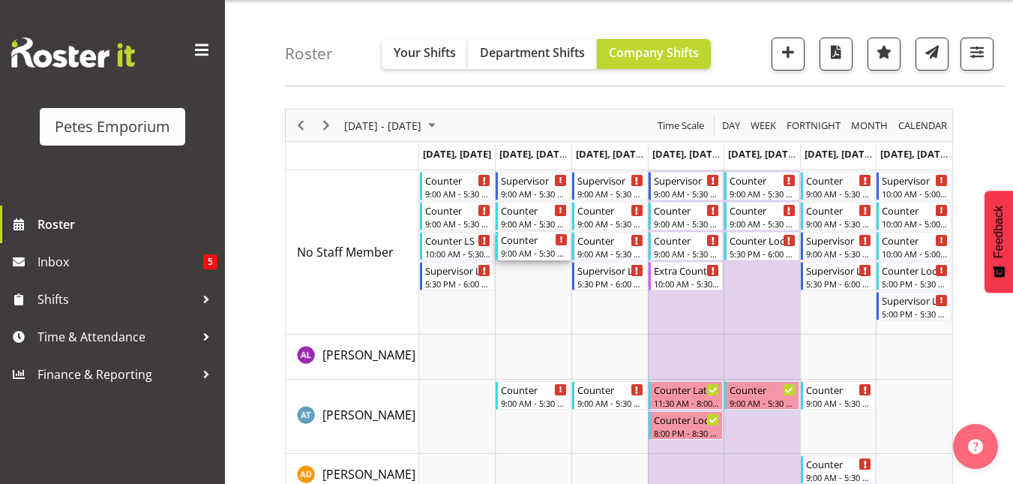
click at [529, 256] on div "9:00 AM - 5:30 PM" at bounding box center [534, 253] width 67 height 12
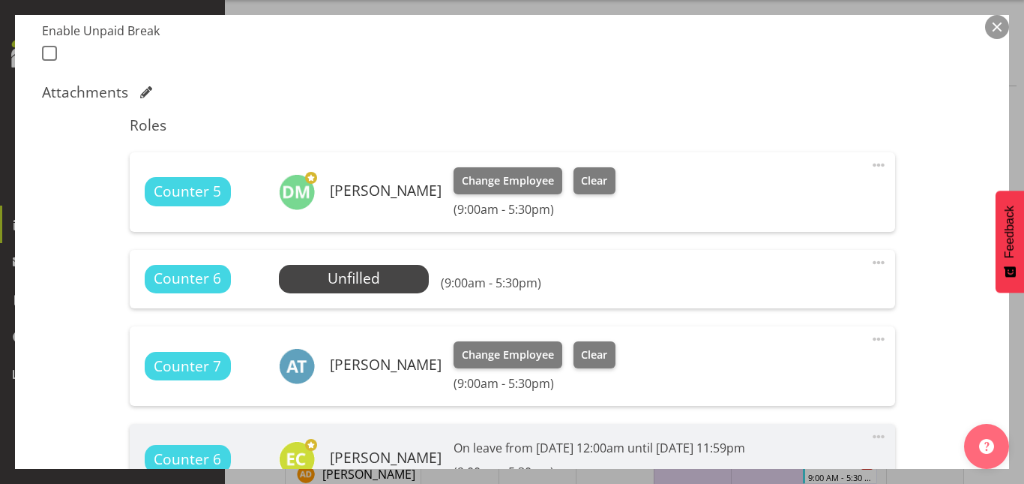
scroll to position [409, 0]
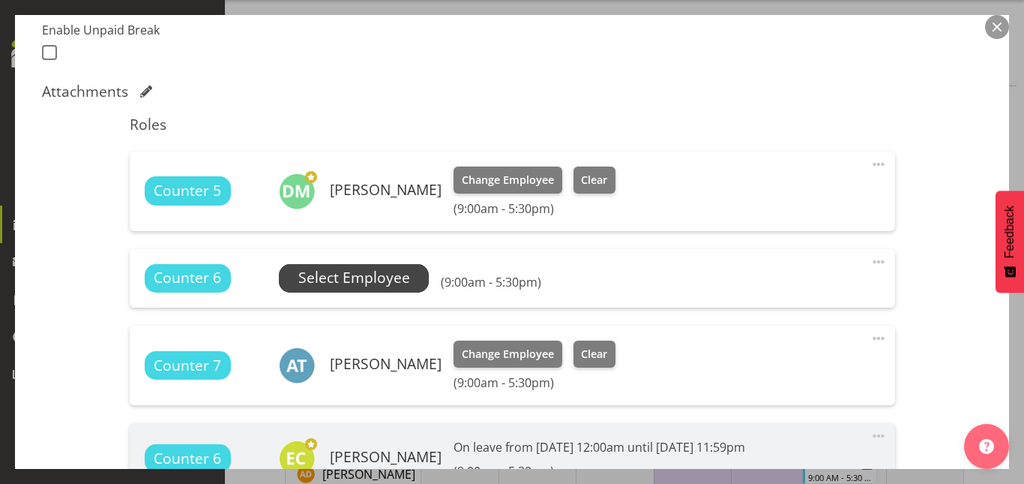
click at [367, 284] on span "Select Employee" at bounding box center [354, 278] width 112 height 22
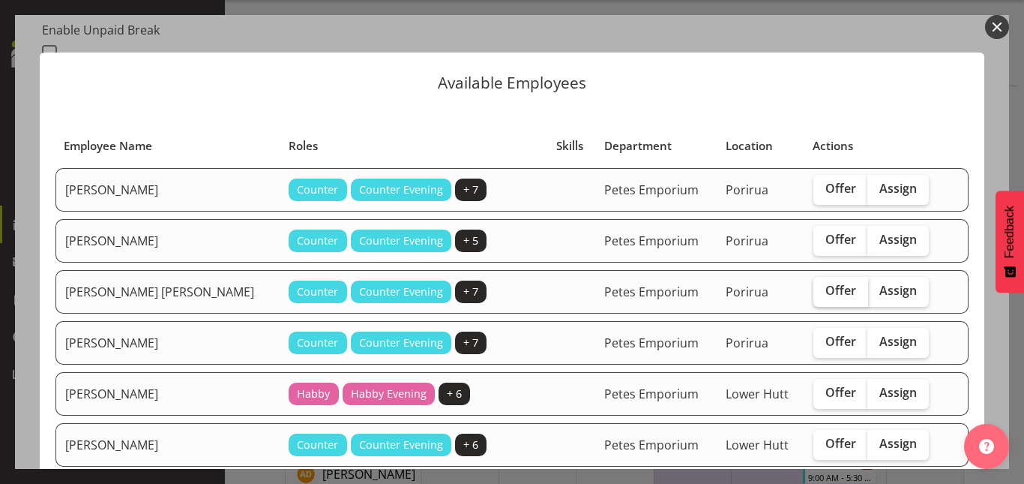
click at [825, 292] on span "Offer" at bounding box center [840, 290] width 31 height 15
click at [813, 292] on input "Offer" at bounding box center [818, 291] width 10 height 10
checkbox input "true"
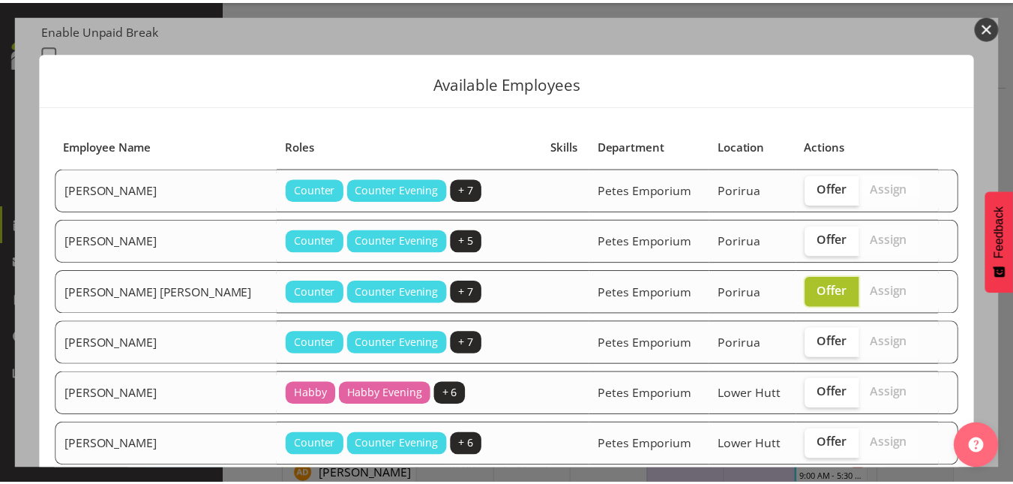
scroll to position [619, 0]
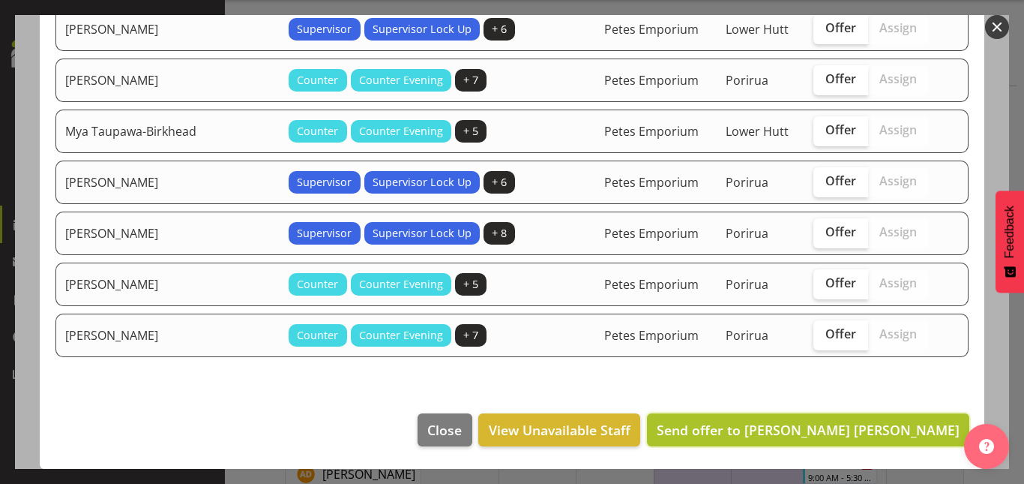
click at [861, 431] on span "Send offer to Beena Beena" at bounding box center [808, 430] width 303 height 18
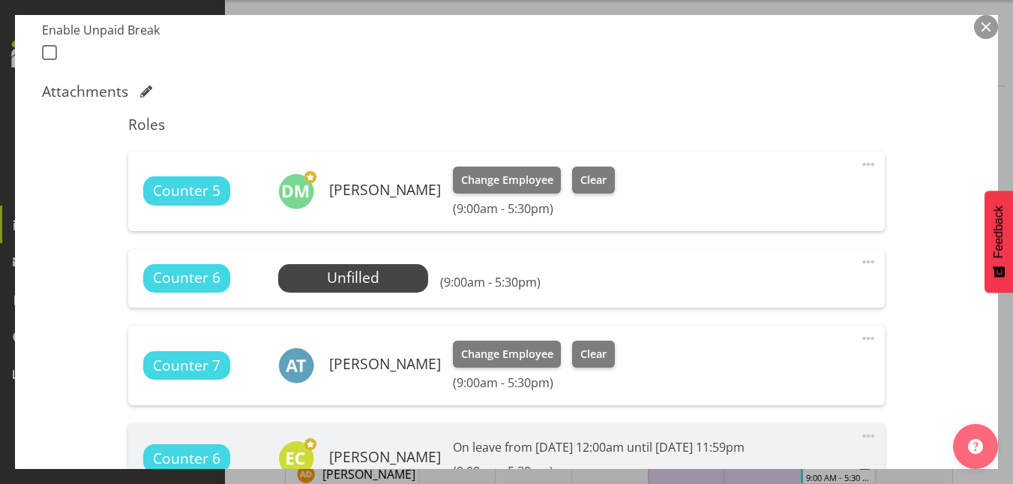
click at [986, 33] on button "button" at bounding box center [986, 27] width 24 height 24
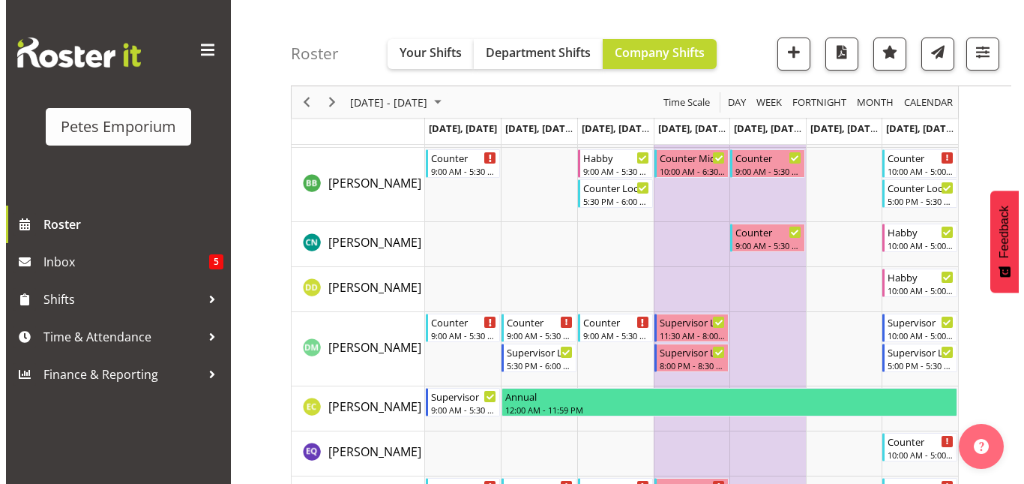
scroll to position [396, 0]
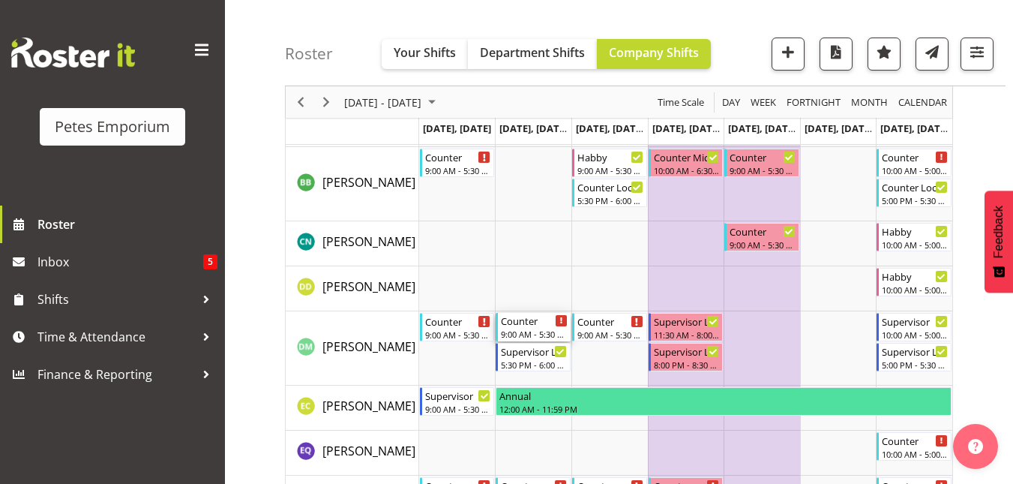
click at [526, 326] on div "Counter" at bounding box center [534, 320] width 67 height 15
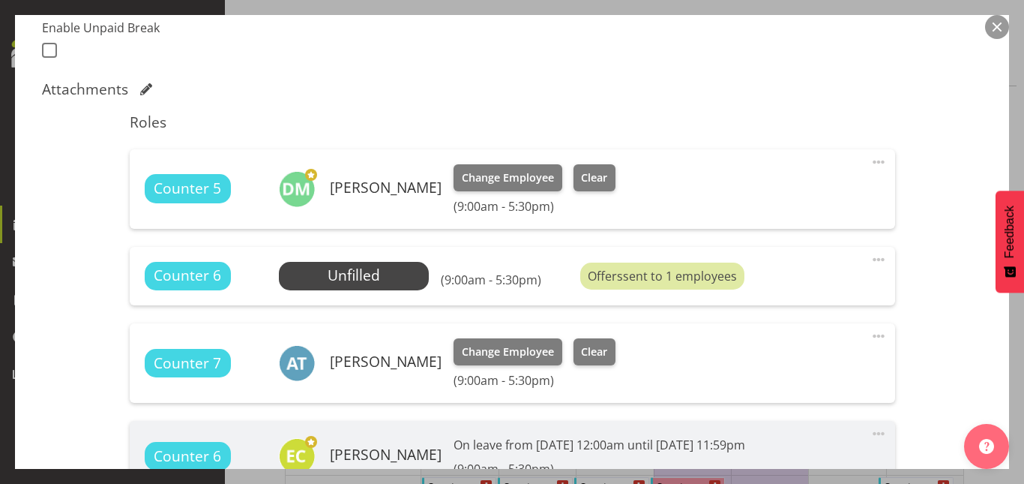
scroll to position [413, 0]
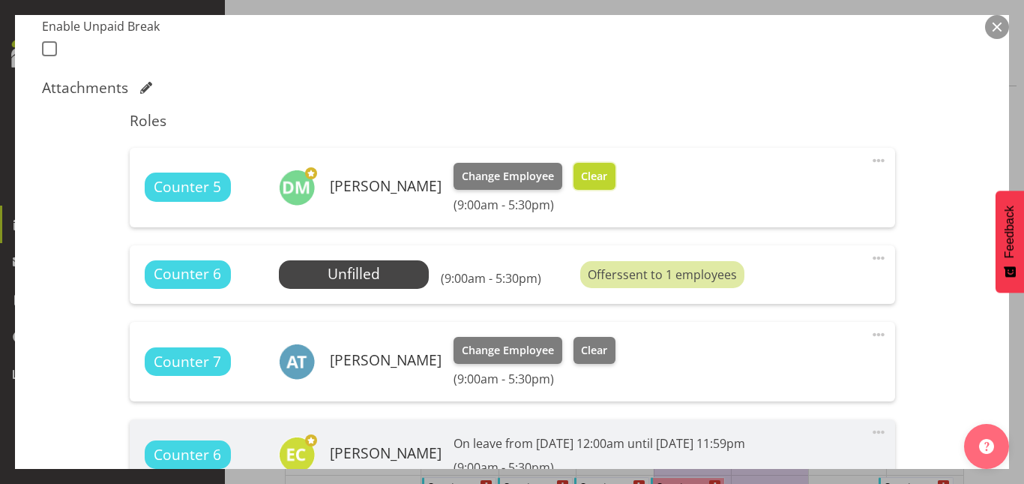
click at [591, 164] on button "Clear" at bounding box center [594, 176] width 43 height 27
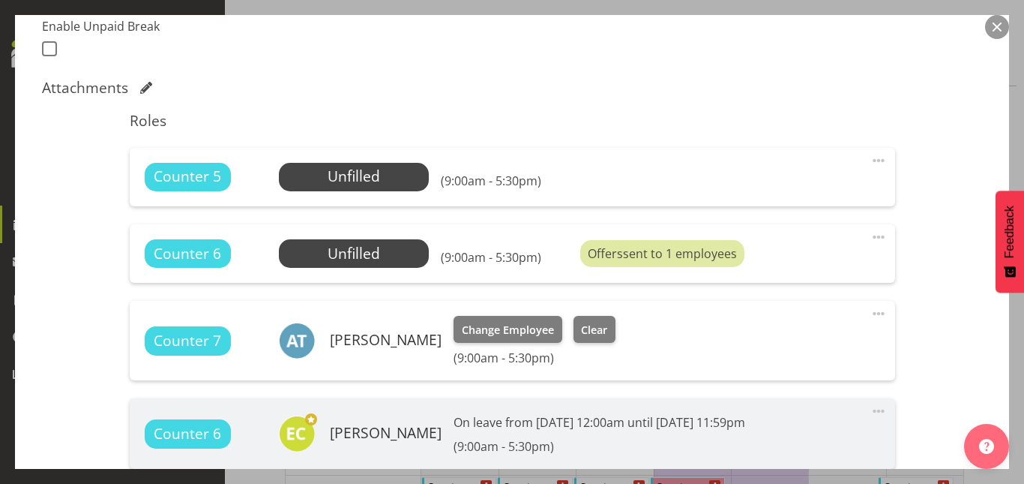
scroll to position [615, 0]
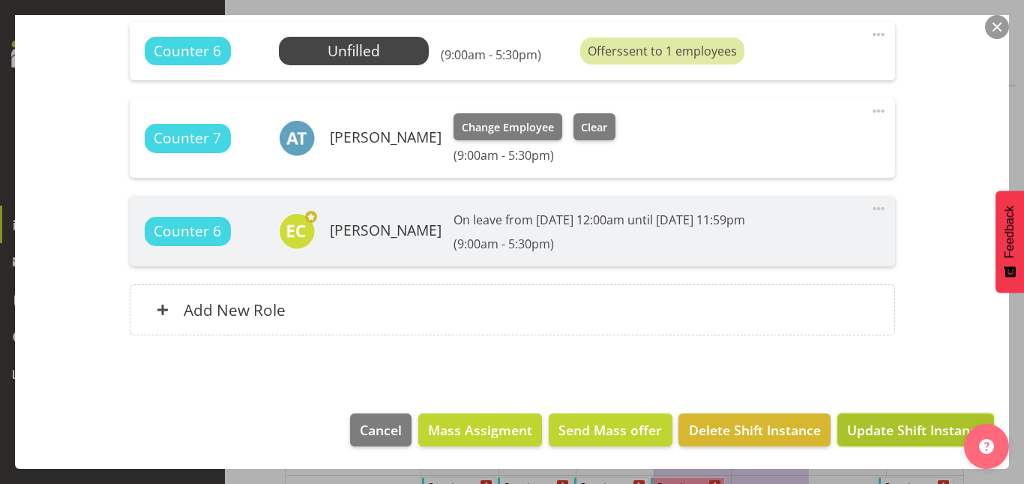
click at [910, 436] on span "Update Shift Instance" at bounding box center [915, 429] width 137 height 19
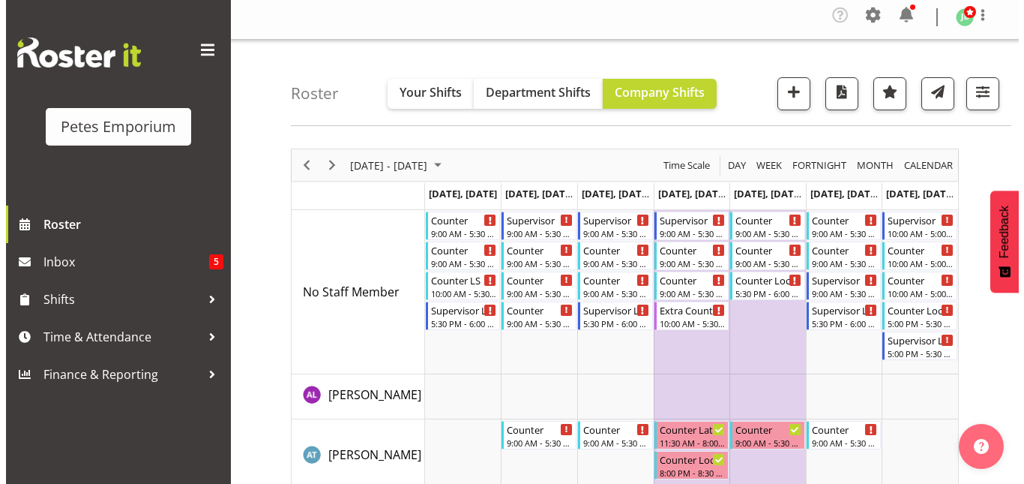
scroll to position [0, 0]
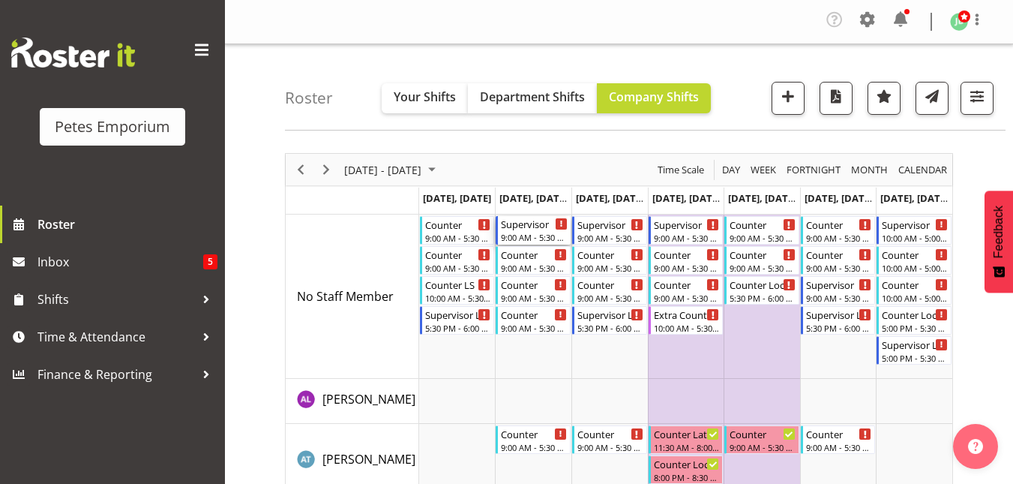
click at [518, 235] on div "9:00 AM - 5:30 PM" at bounding box center [534, 237] width 67 height 12
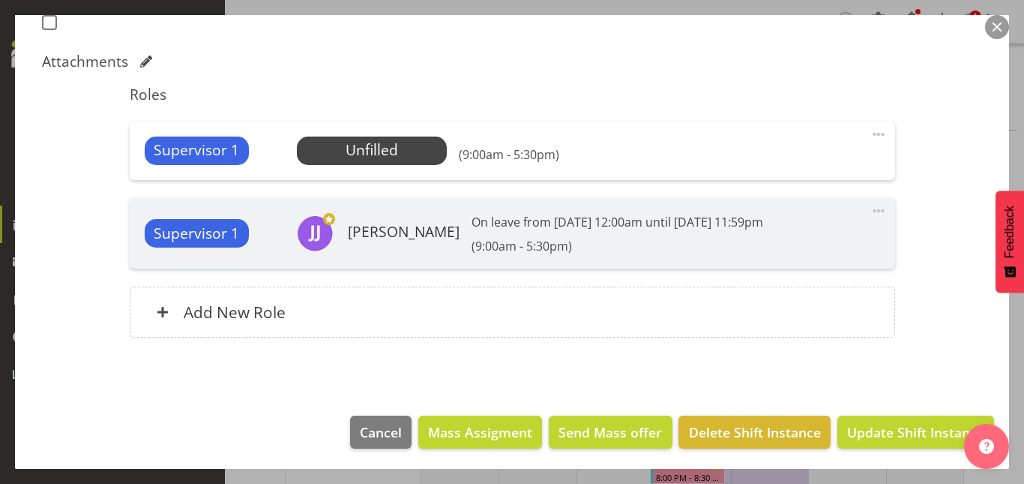
scroll to position [442, 0]
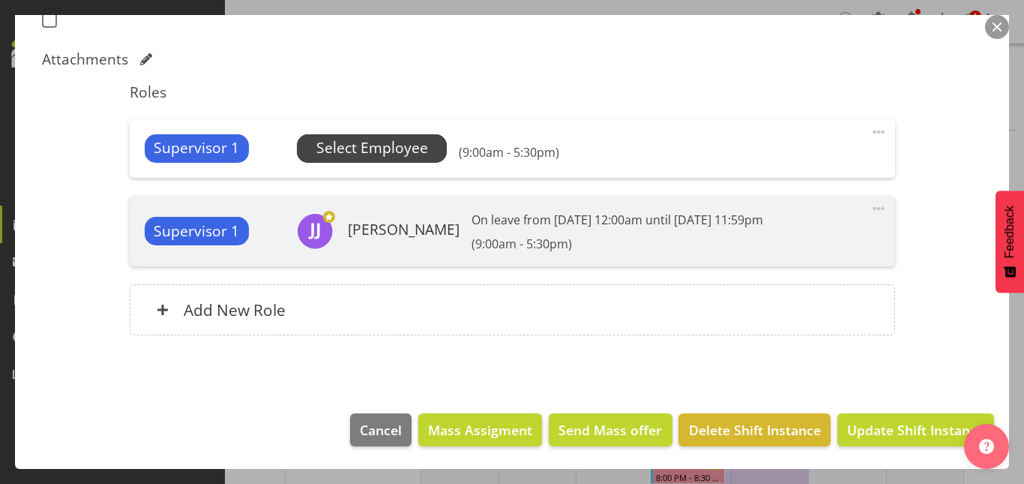
click at [386, 149] on span "Select Employee" at bounding box center [372, 148] width 112 height 22
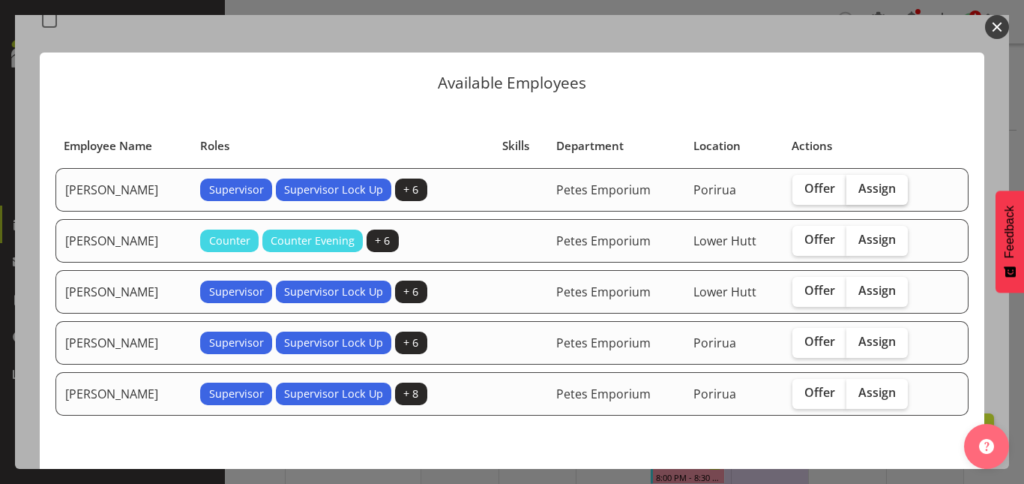
click at [872, 189] on span "Assign" at bounding box center [876, 188] width 37 height 15
click at [856, 189] on input "Assign" at bounding box center [851, 189] width 10 height 10
checkbox input "true"
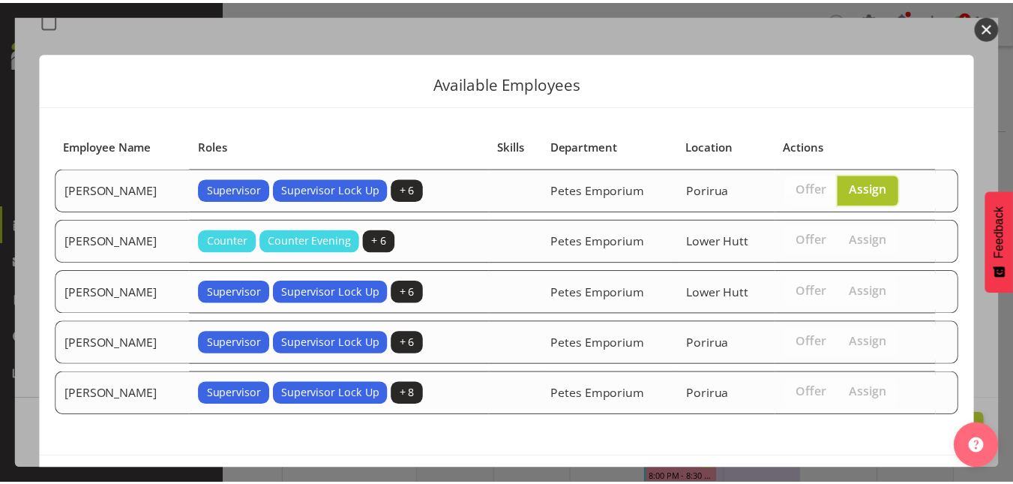
scroll to position [58, 0]
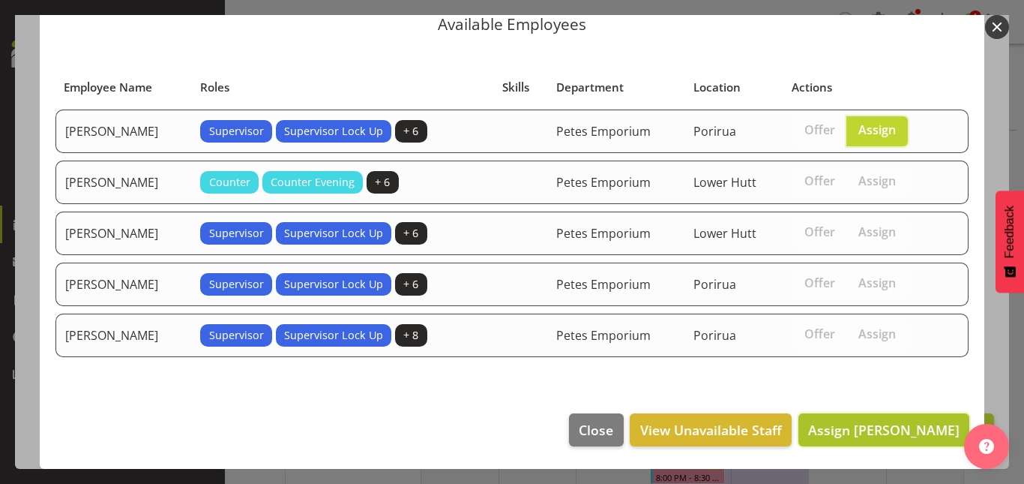
click at [884, 425] on span "Assign David McAuley" at bounding box center [883, 430] width 151 height 18
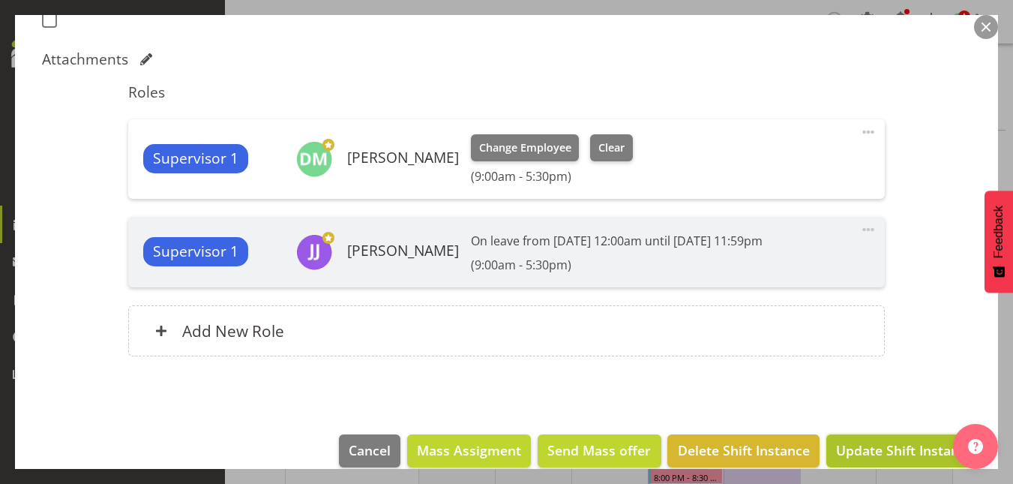
click at [889, 447] on span "Update Shift Instance" at bounding box center [904, 449] width 137 height 19
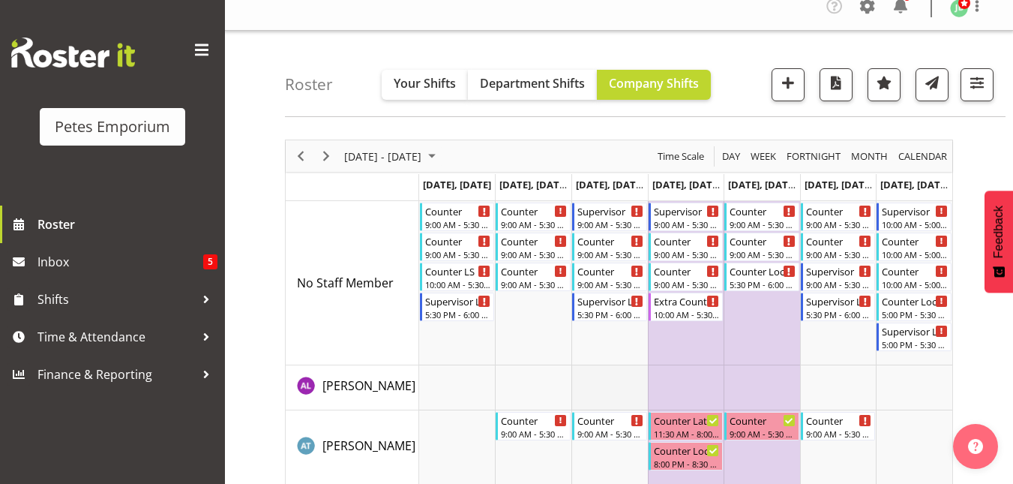
scroll to position [0, 0]
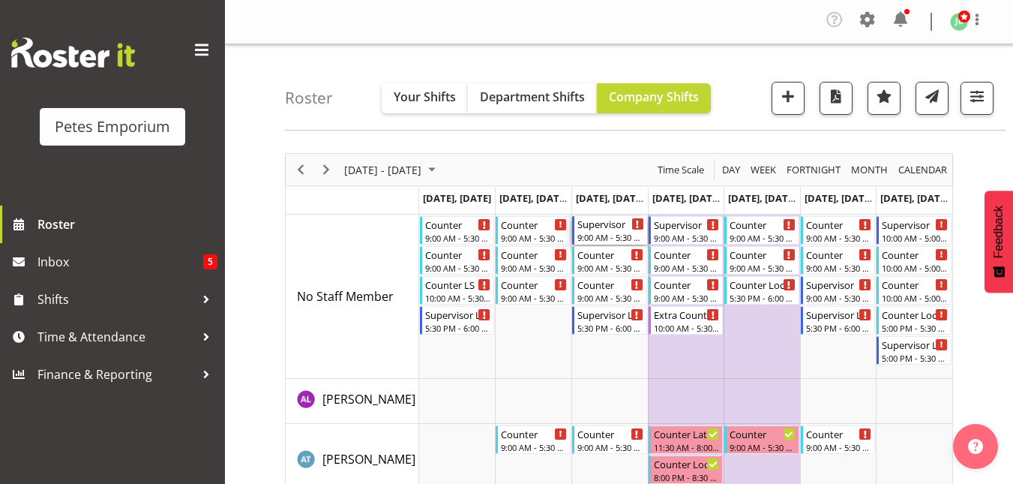
click at [606, 222] on div "Supervisor" at bounding box center [610, 223] width 67 height 15
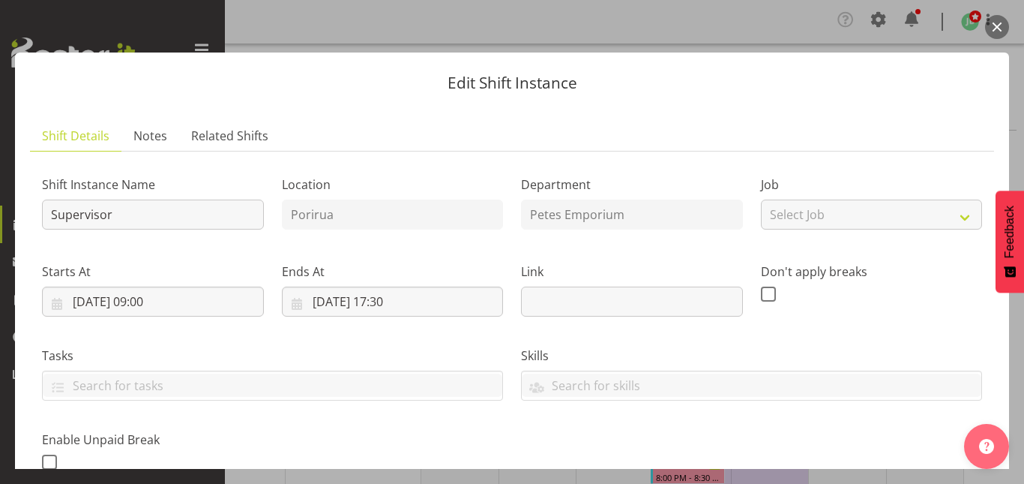
click at [992, 31] on button "button" at bounding box center [997, 27] width 24 height 24
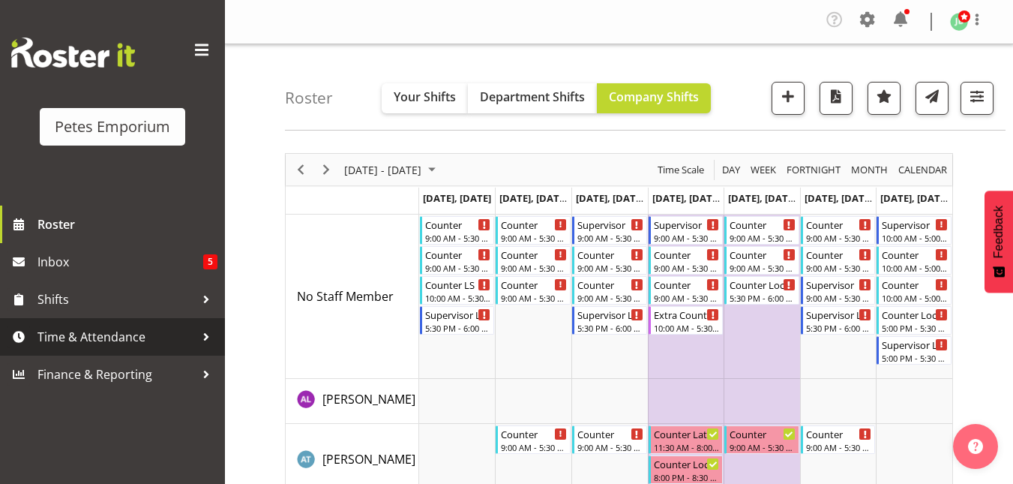
click at [72, 341] on span "Time & Attendance" at bounding box center [115, 336] width 157 height 22
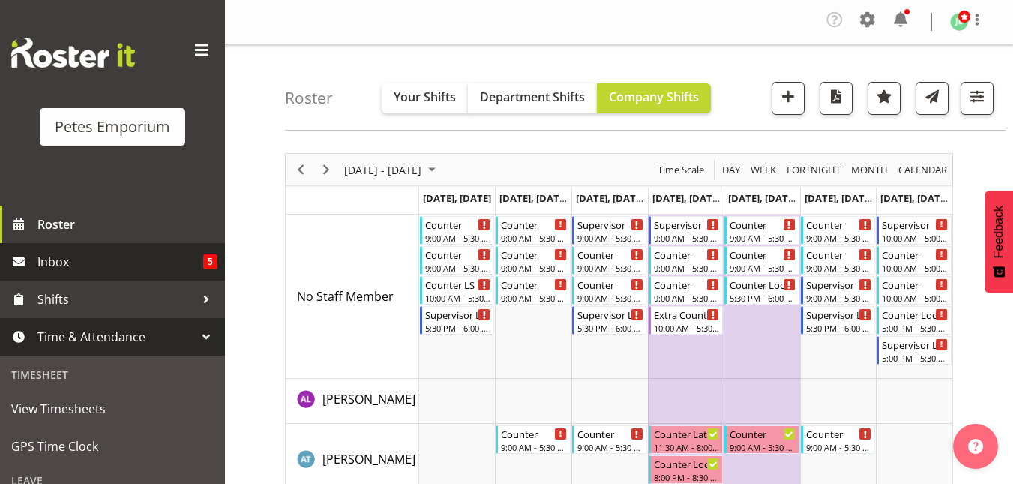
click at [61, 270] on span "Inbox" at bounding box center [120, 261] width 166 height 22
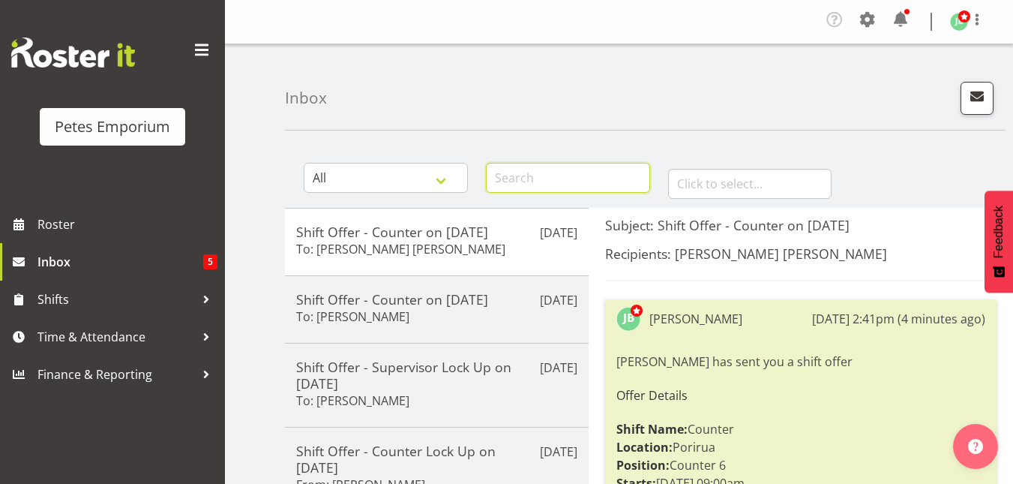
click at [517, 171] on input "text" at bounding box center [568, 178] width 164 height 30
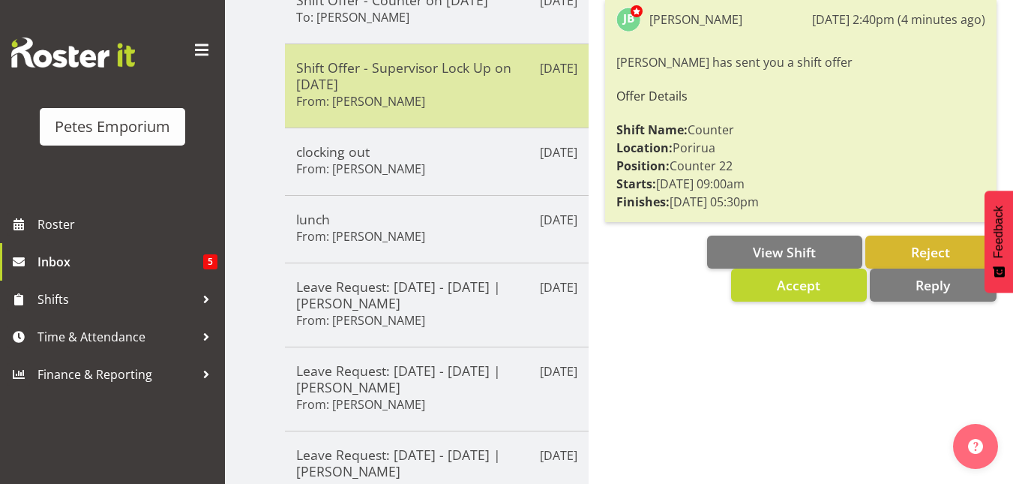
scroll to position [300, 0]
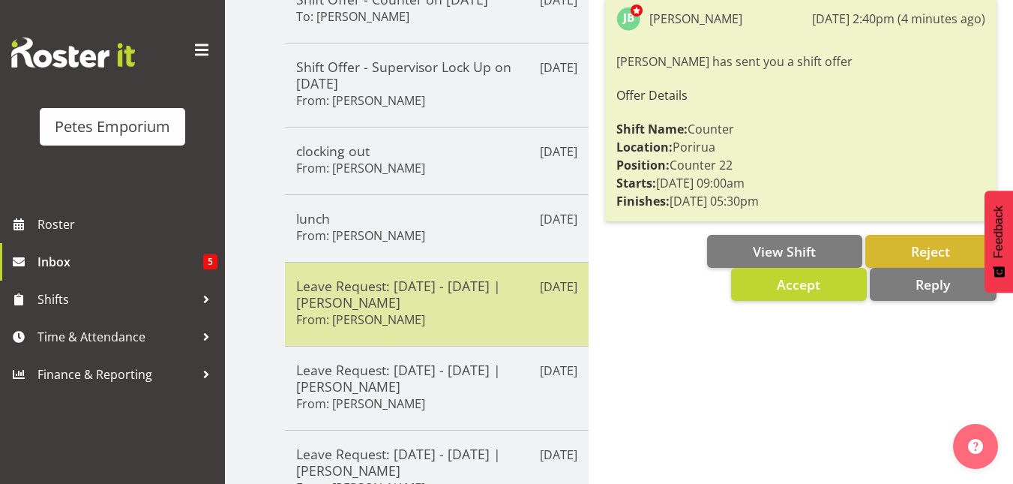
type input "hel"
click at [430, 314] on div "Leave Request: 24/12/25 - 26/12/25 | Helena Tomlin From: Helena Tomlin" at bounding box center [436, 303] width 281 height 53
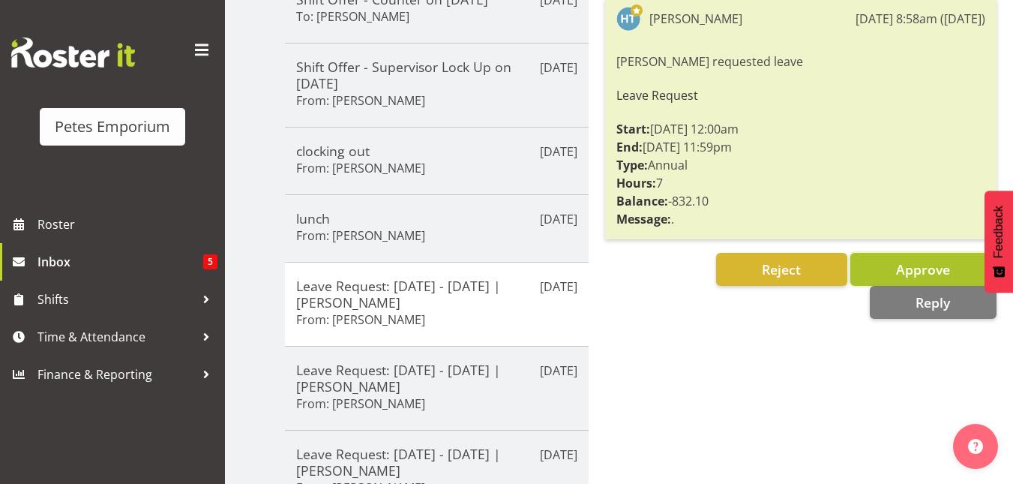
click at [900, 274] on span "Approve" at bounding box center [923, 269] width 54 height 18
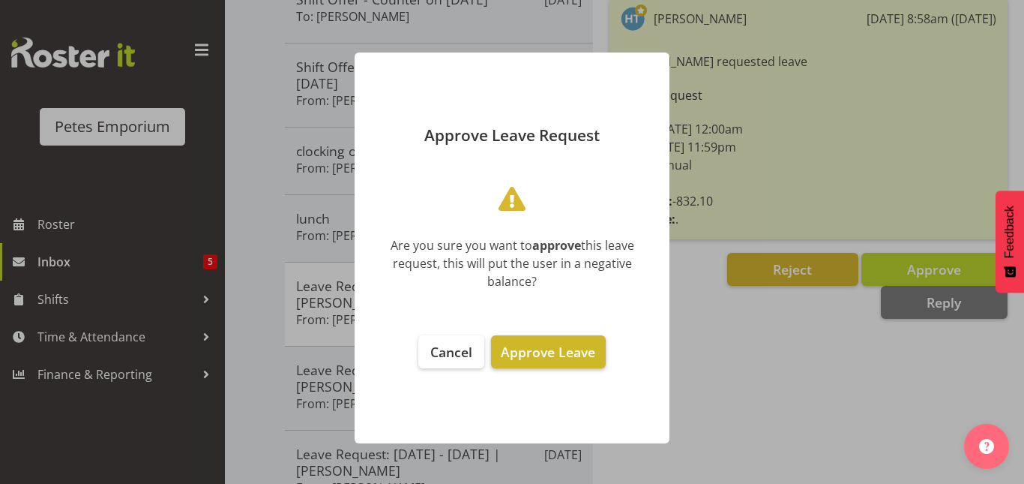
click at [578, 352] on span "Approve Leave" at bounding box center [548, 352] width 94 height 18
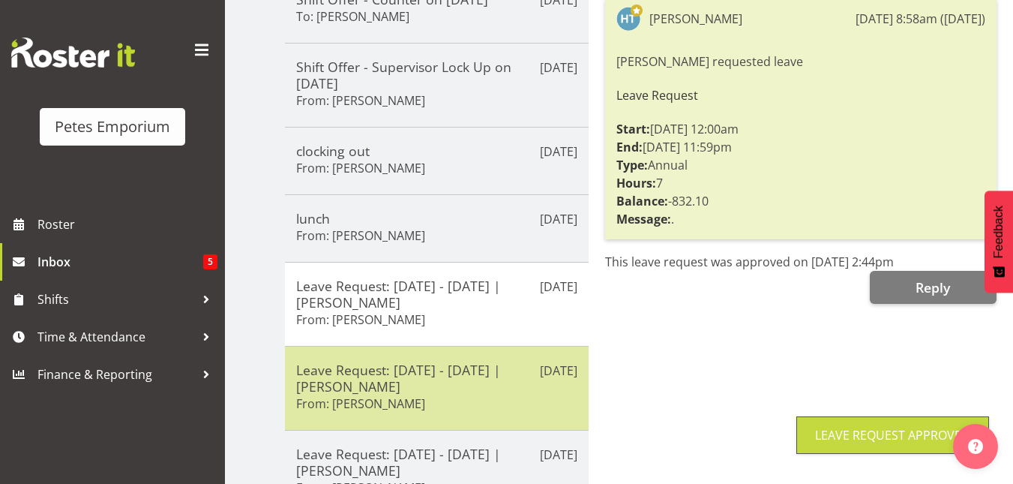
click at [413, 375] on h5 "Leave Request: 05/01/26 - 16/01/26 | Helena Tomlin" at bounding box center [436, 377] width 281 height 33
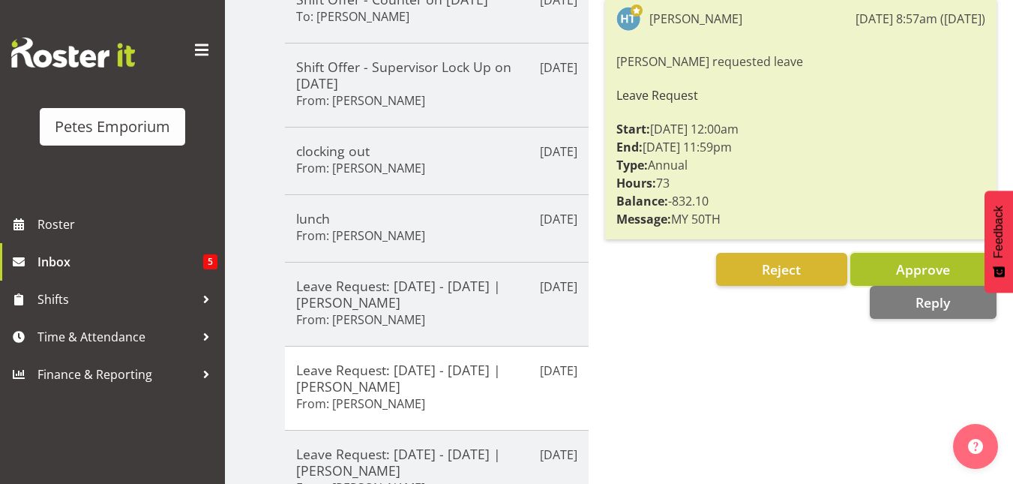
click at [912, 260] on span "Approve" at bounding box center [923, 269] width 54 height 18
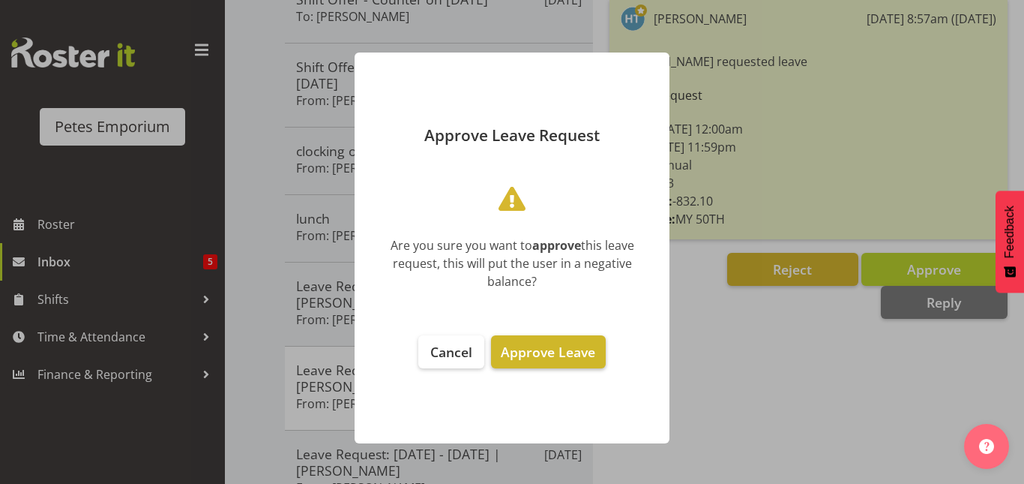
click at [568, 348] on span "Approve Leave" at bounding box center [548, 352] width 94 height 18
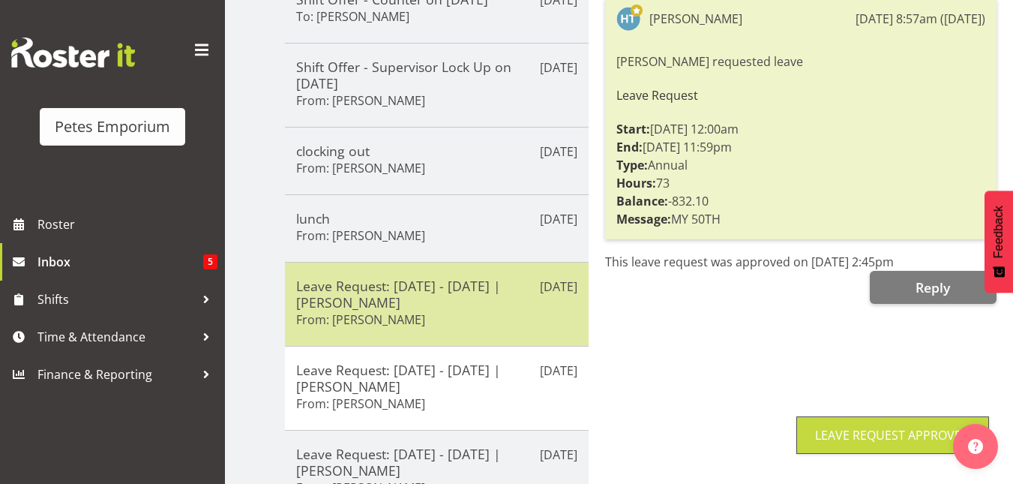
click at [555, 287] on p "Sep 4th" at bounding box center [558, 286] width 37 height 18
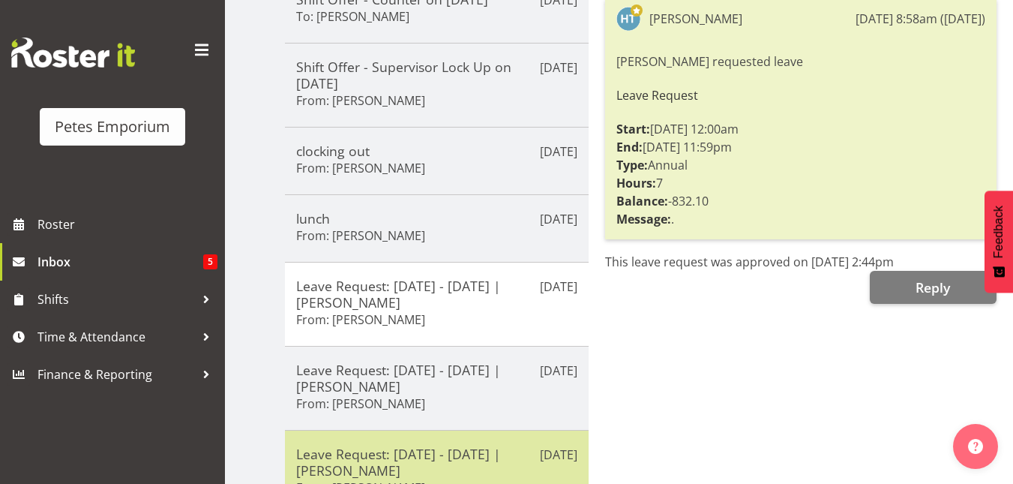
click at [484, 458] on h5 "Leave Request: 05/09/25 - 05/09/25 | Helena Tomlin" at bounding box center [436, 461] width 281 height 33
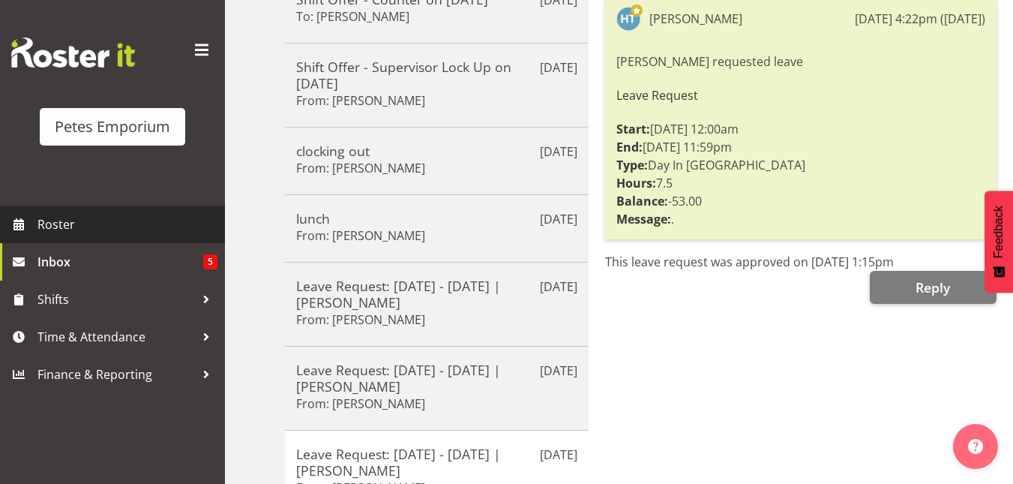
click at [83, 226] on span "Roster" at bounding box center [127, 224] width 180 height 22
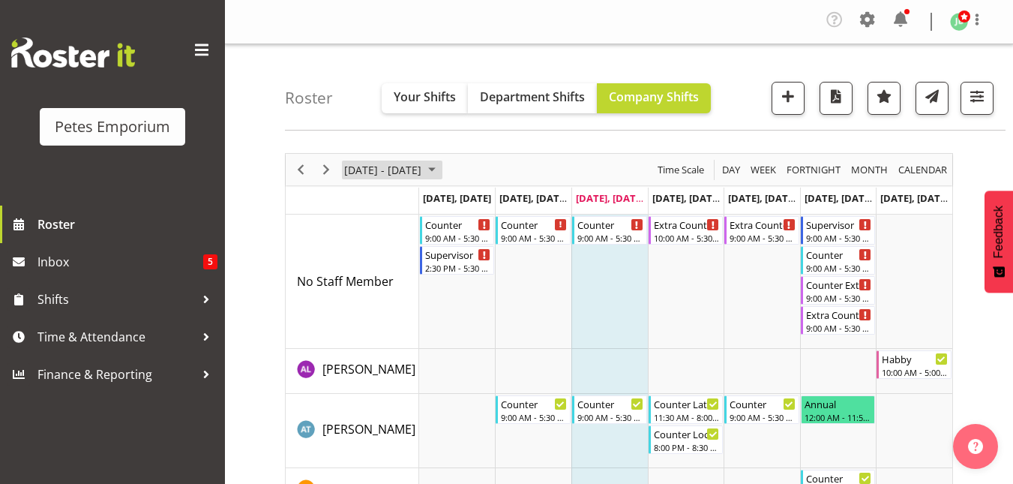
click at [441, 169] on span "September 08 - 14, 2025" at bounding box center [432, 169] width 18 height 19
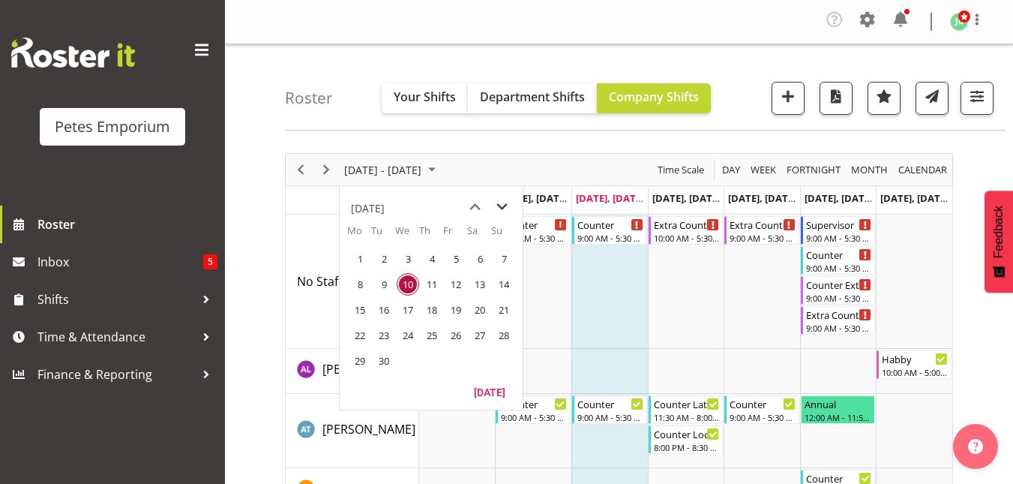
click at [503, 208] on span "next month" at bounding box center [502, 206] width 26 height 27
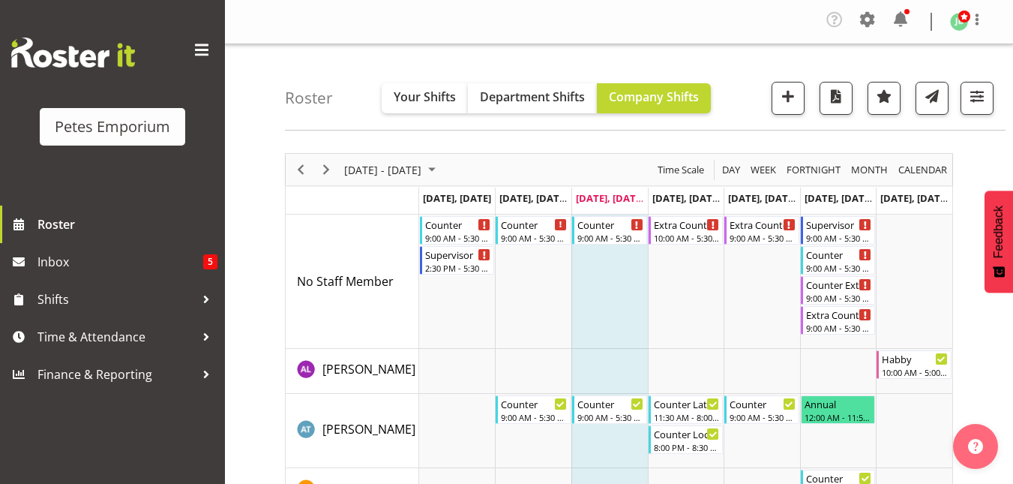
click at [441, 175] on span "September 08 - 14, 2025" at bounding box center [432, 169] width 18 height 19
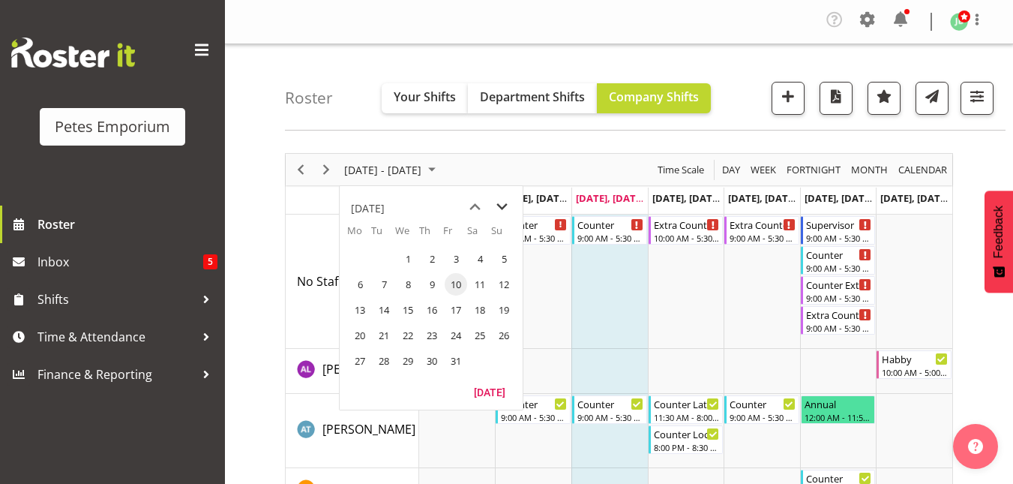
click at [502, 206] on span "next month" at bounding box center [502, 206] width 26 height 27
click at [471, 208] on span "previous month" at bounding box center [475, 206] width 26 height 27
click at [356, 340] on span "22" at bounding box center [360, 335] width 22 height 22
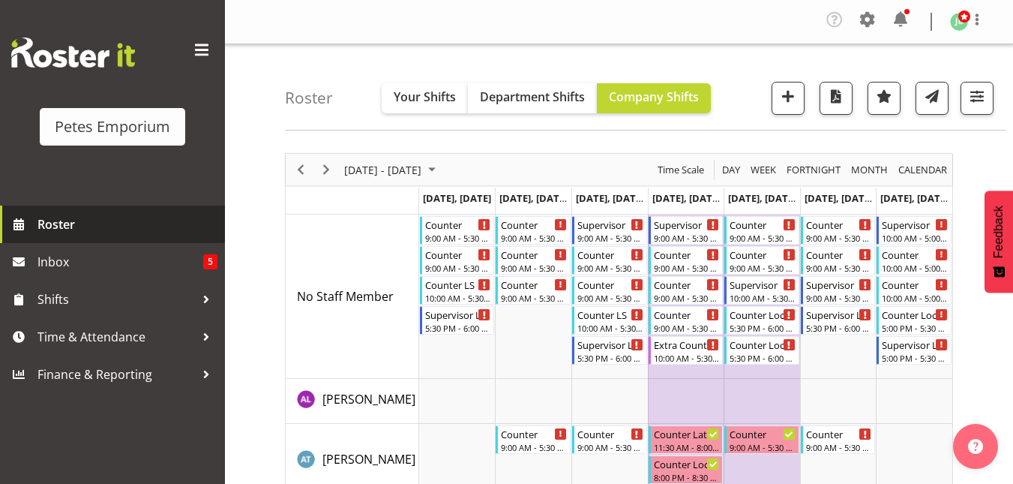
click at [76, 227] on span "Roster" at bounding box center [127, 224] width 180 height 22
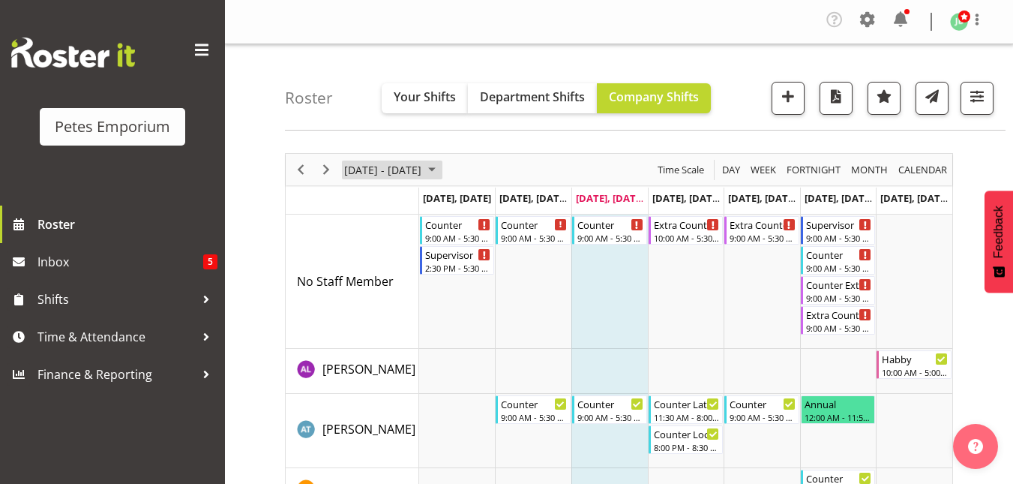
click at [423, 177] on span "[DATE] - [DATE]" at bounding box center [383, 169] width 80 height 19
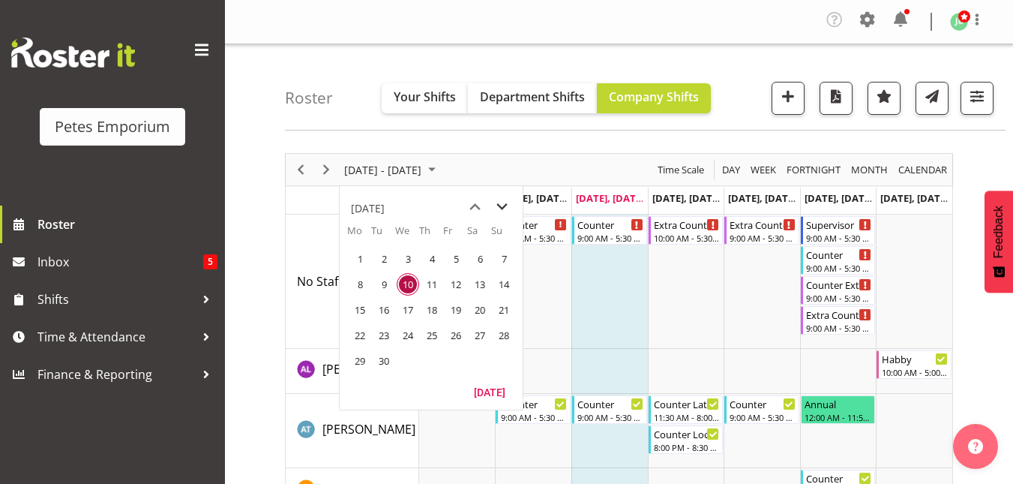
click at [501, 203] on span "next month" at bounding box center [502, 206] width 26 height 27
drag, startPoint x: 501, startPoint y: 203, endPoint x: 460, endPoint y: 192, distance: 42.7
click at [460, 192] on div "October 2025" at bounding box center [431, 204] width 183 height 37
click at [468, 290] on td "11" at bounding box center [479, 283] width 24 height 25
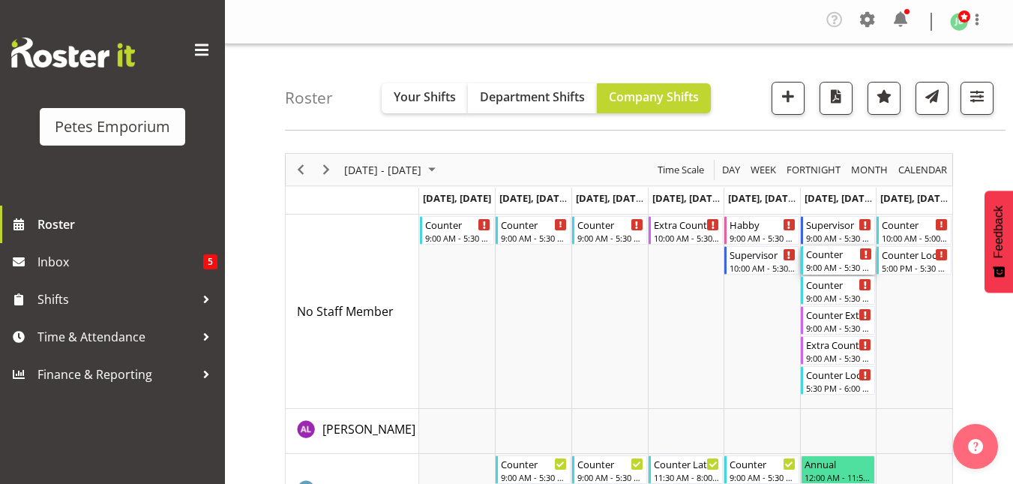
click at [839, 255] on div "Counter" at bounding box center [839, 253] width 67 height 15
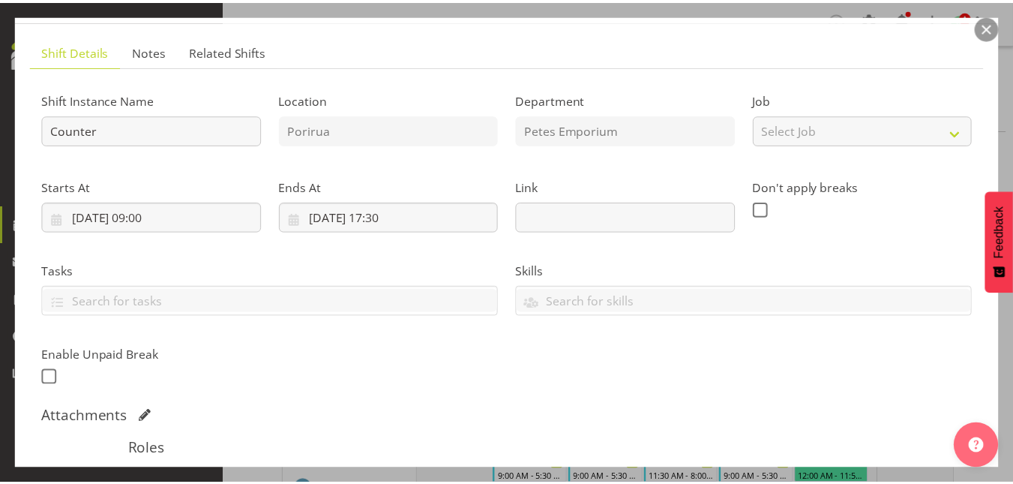
scroll to position [67, 0]
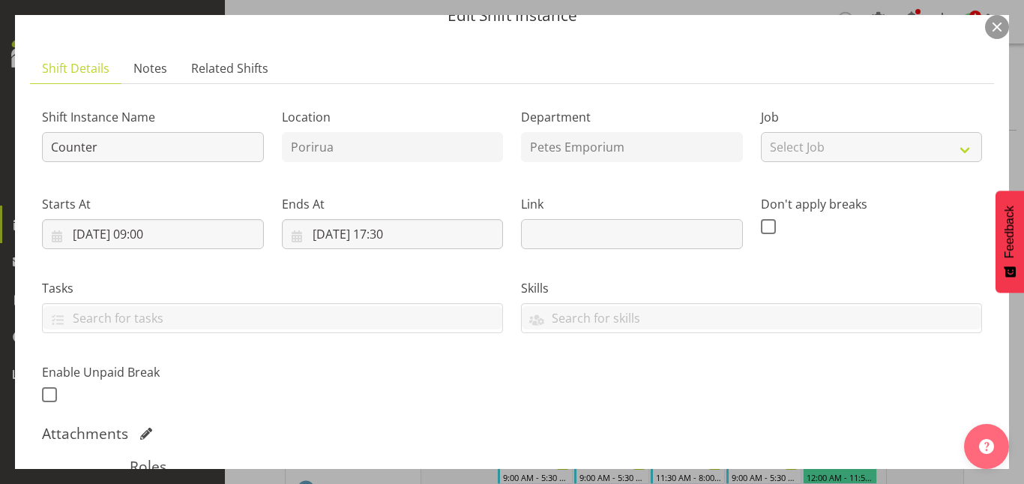
click at [995, 25] on button "button" at bounding box center [997, 27] width 24 height 24
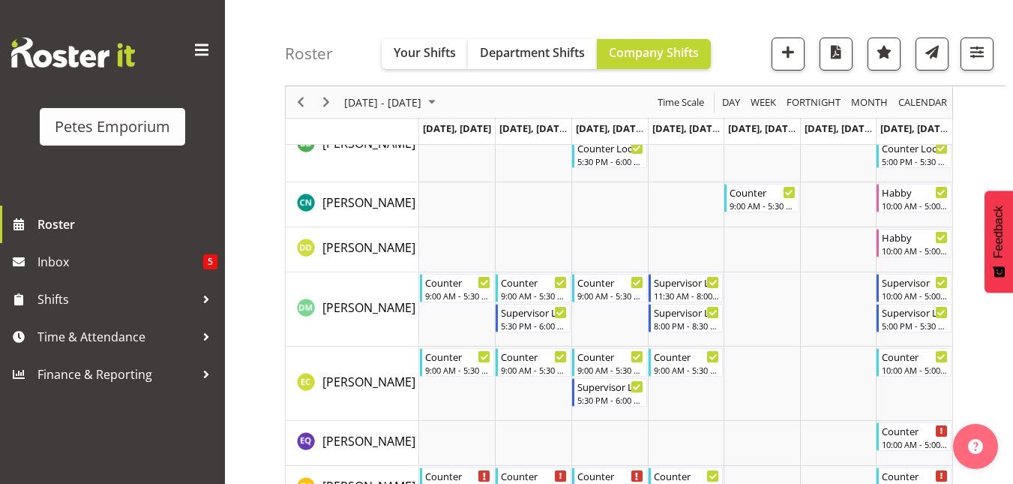
scroll to position [464, 0]
click at [423, 103] on span "October 06 - 12, 2025" at bounding box center [383, 102] width 80 height 19
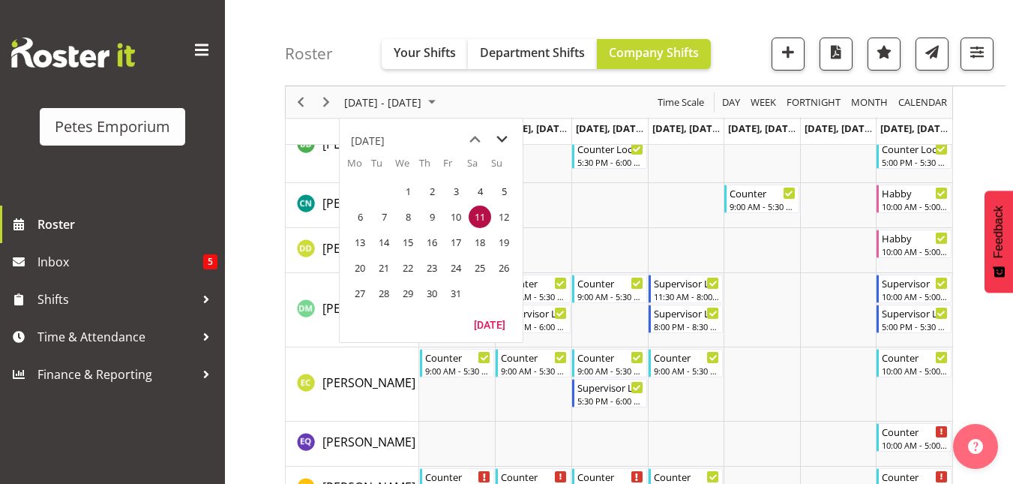
click at [506, 138] on span "next month" at bounding box center [502, 139] width 26 height 27
click at [357, 274] on span "22" at bounding box center [360, 267] width 22 height 22
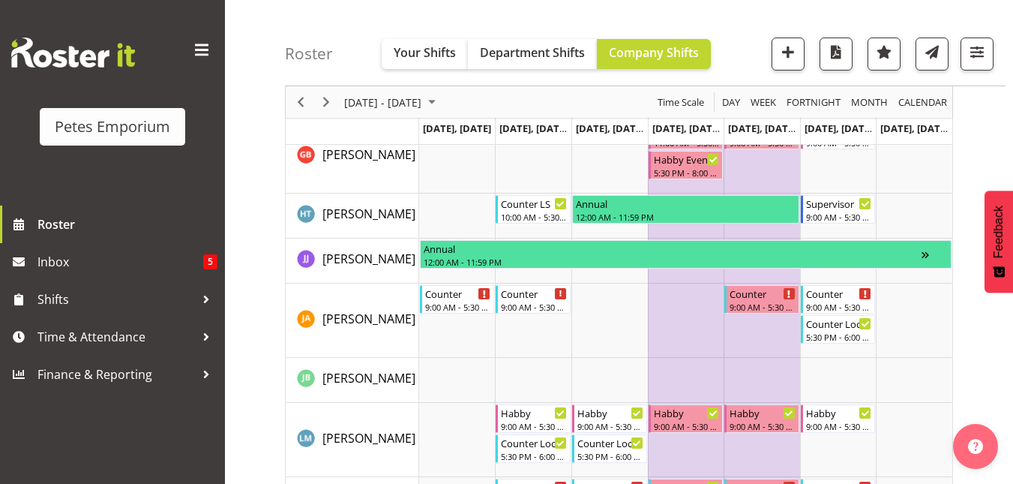
scroll to position [792, 0]
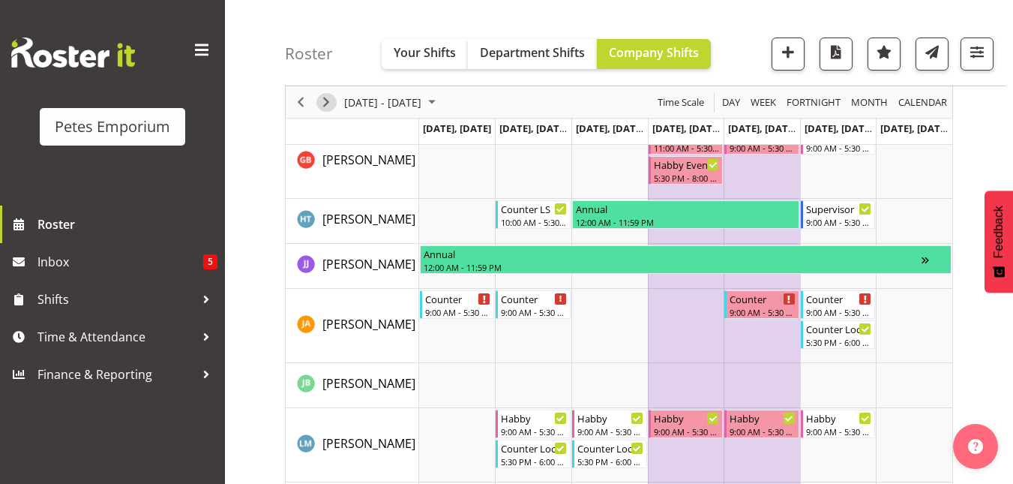
click at [322, 99] on span "Next" at bounding box center [326, 102] width 18 height 19
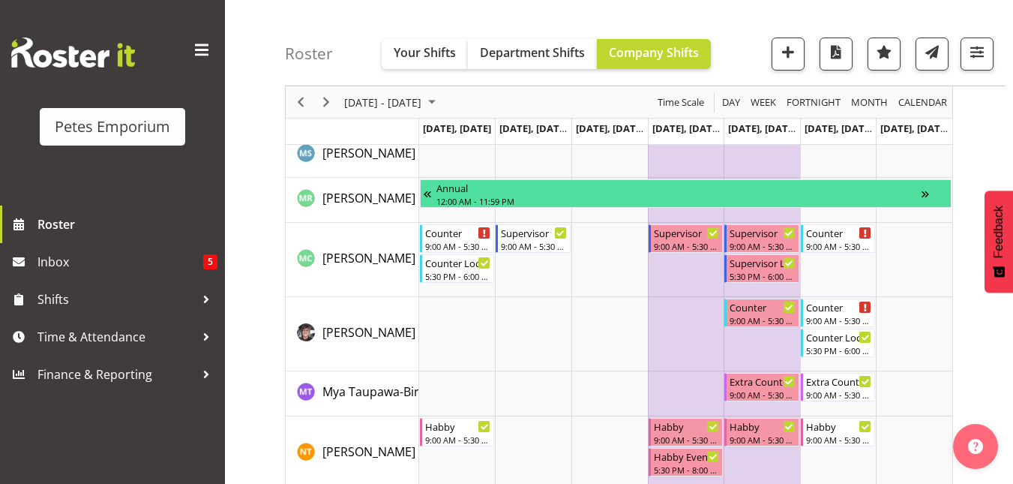
scroll to position [1336, 0]
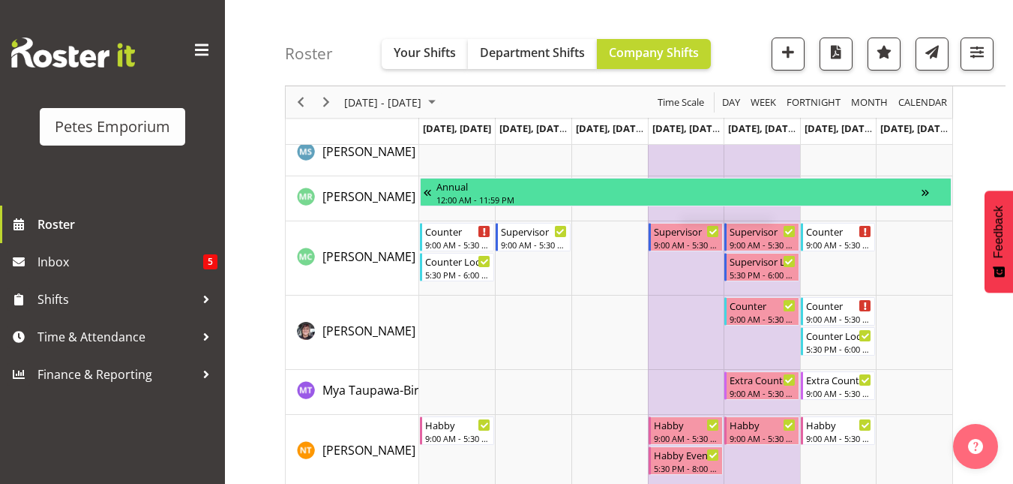
click at [681, 217] on td "Timeline Week of December 29, 2025" at bounding box center [686, 198] width 76 height 45
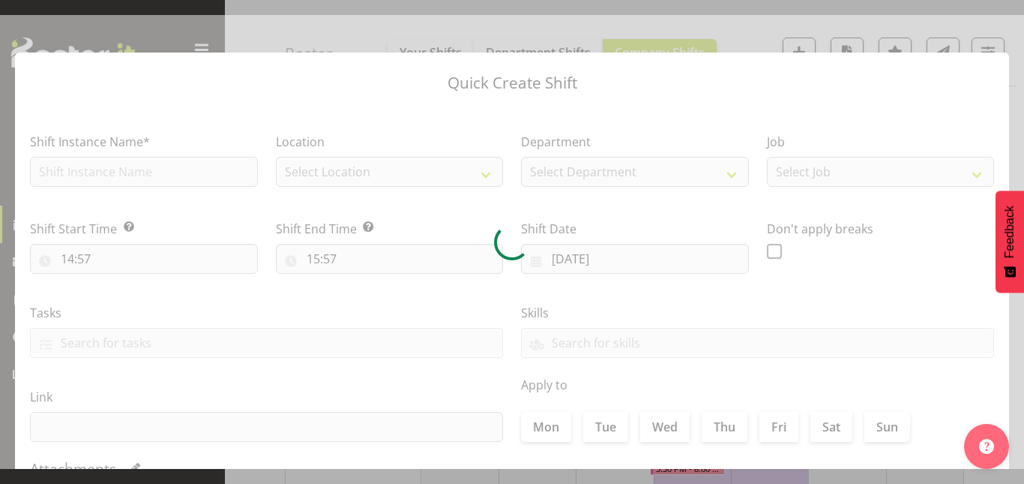
click at [681, 217] on div at bounding box center [512, 242] width 1024 height 454
type input "01/01/2026"
checkbox input "true"
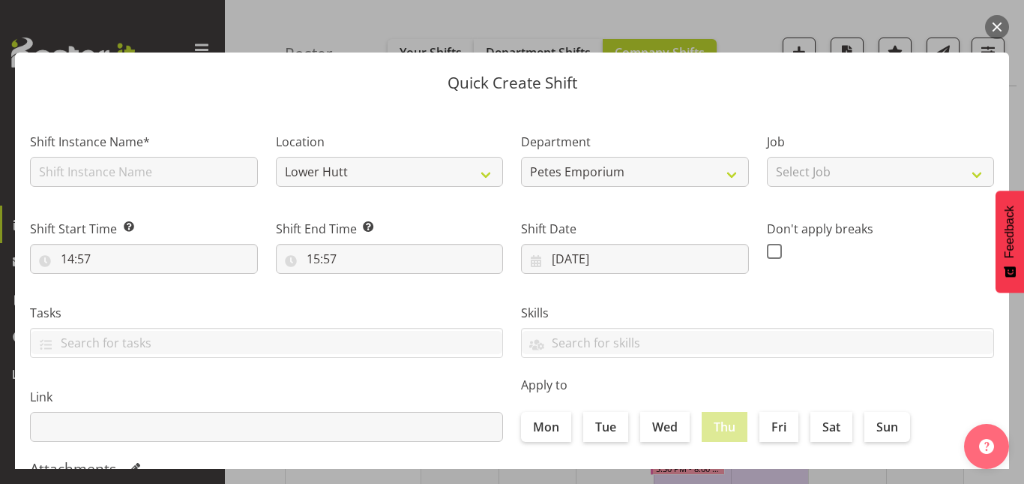
click at [681, 217] on section "Shift Instance Name* Location Lower Hutt Porirua Department Petes Emporium Job …" at bounding box center [512, 408] width 994 height 604
click at [1011, 17] on div "Quick Create Shift Shift Instance Name* Location Lower Hutt Porirua Department …" at bounding box center [512, 242] width 1024 height 454
click at [1000, 22] on button "button" at bounding box center [997, 27] width 24 height 24
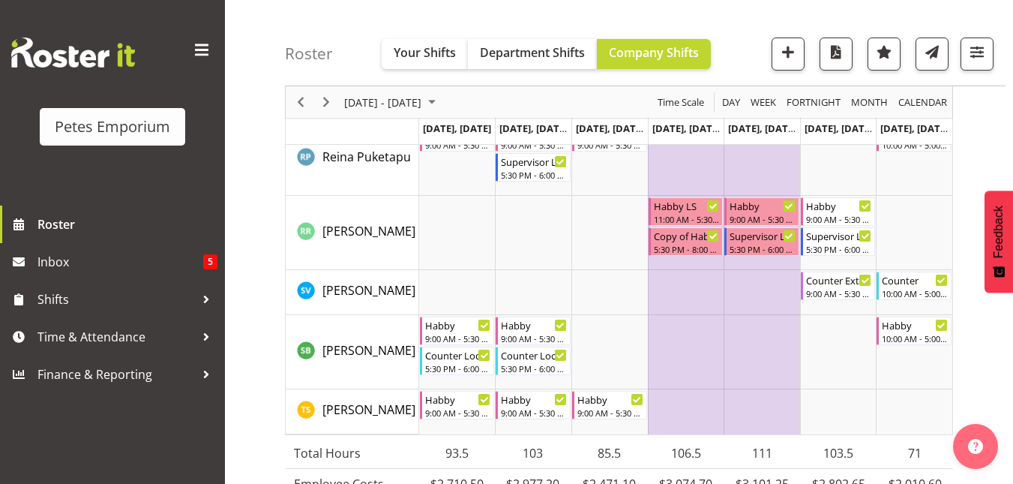
scroll to position [1749, 0]
click at [320, 100] on span "Next" at bounding box center [326, 102] width 18 height 19
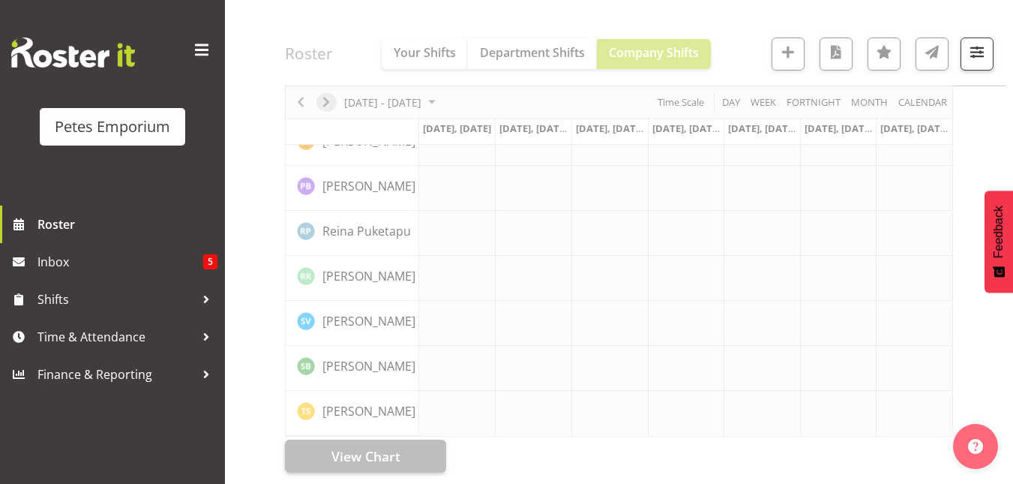
scroll to position [1218, 0]
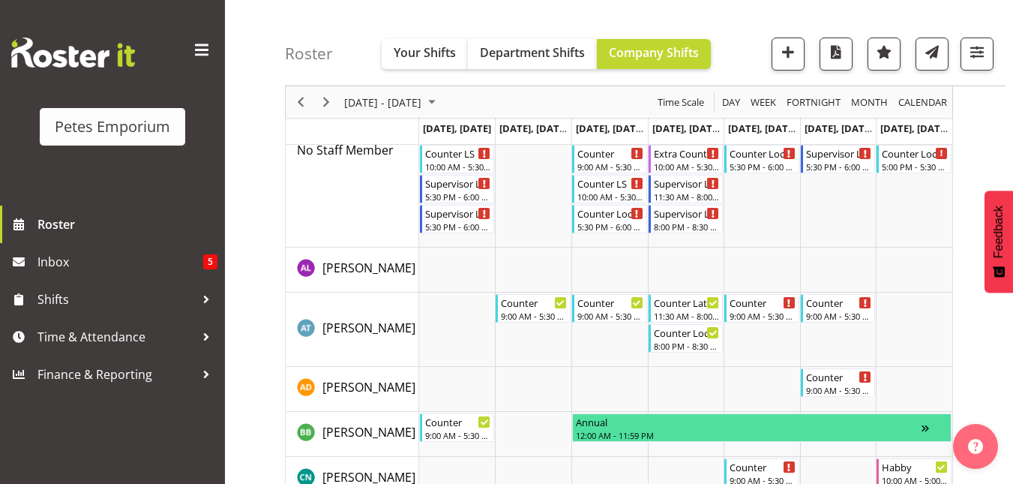
scroll to position [156, 0]
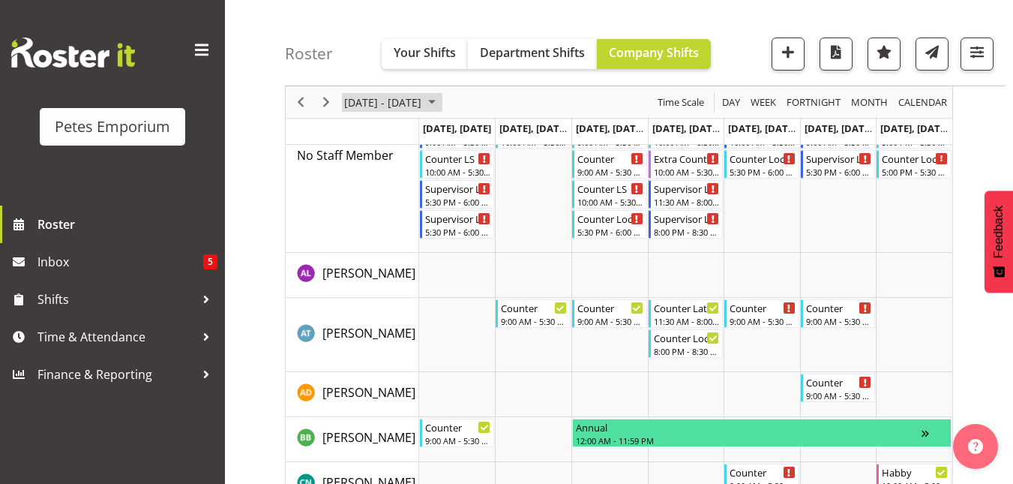
click at [408, 106] on span "January 05 - 11, 2026" at bounding box center [383, 102] width 80 height 19
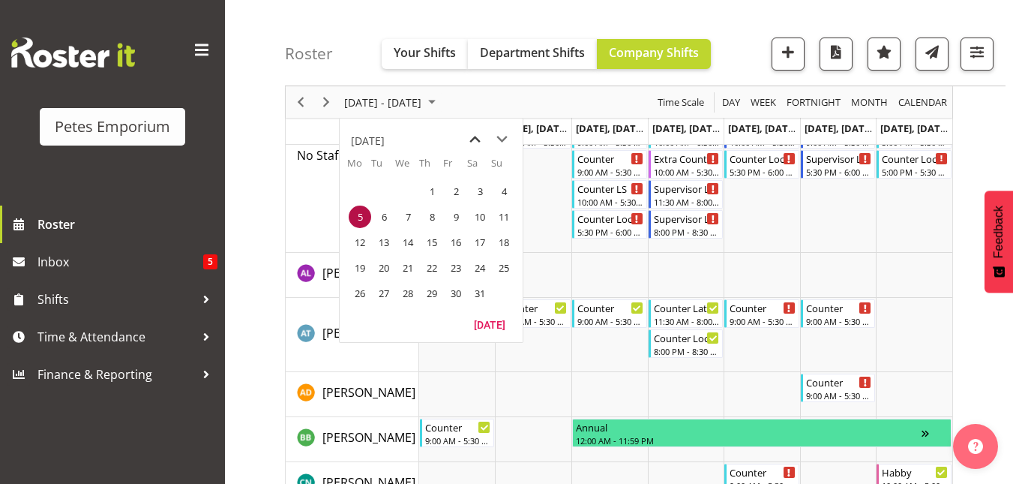
click at [473, 139] on span "previous month" at bounding box center [475, 139] width 26 height 27
click at [358, 268] on span "22" at bounding box center [360, 267] width 22 height 22
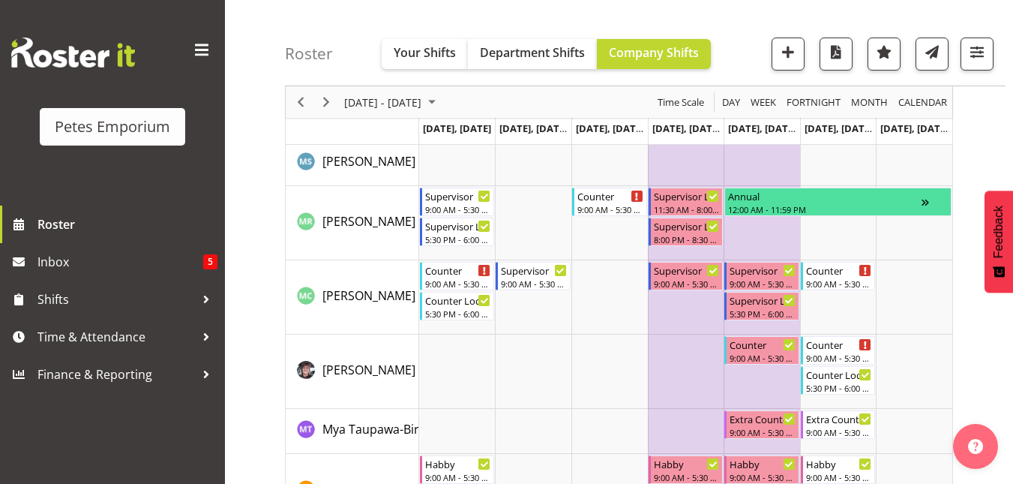
scroll to position [1330, 0]
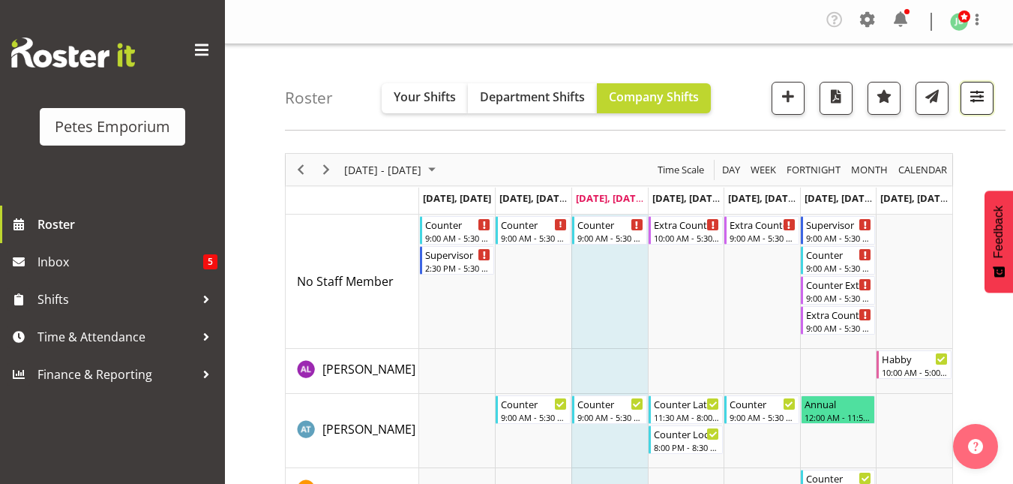
click at [978, 106] on span "button" at bounding box center [976, 95] width 19 height 19
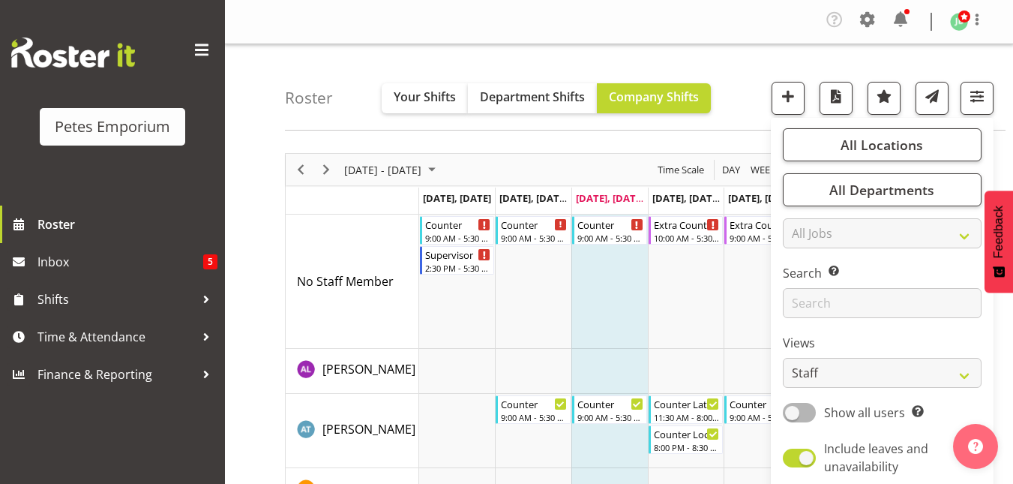
click at [714, 76] on div "Roster Your Shifts Department Shifts Company Shifts All Locations Clear [GEOGRA…" at bounding box center [645, 87] width 720 height 86
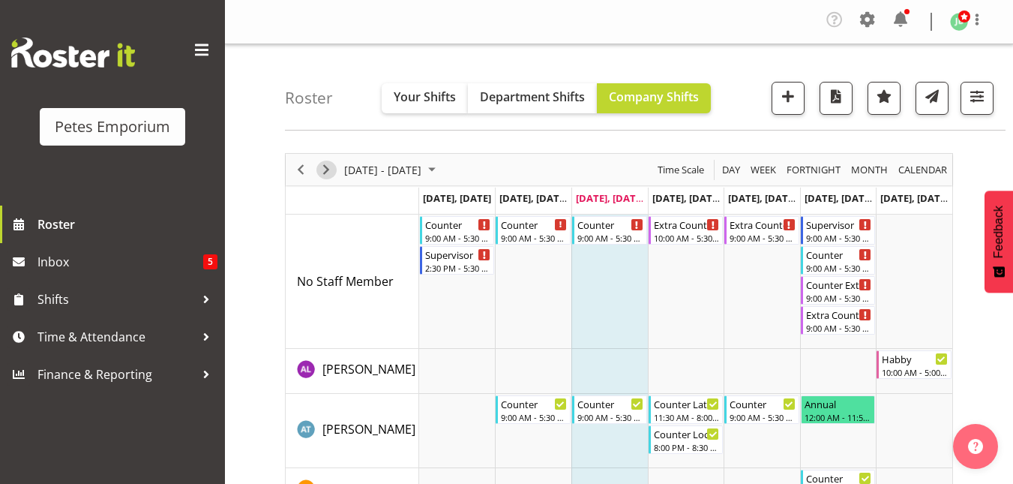
click at [328, 166] on span "Next" at bounding box center [326, 169] width 18 height 19
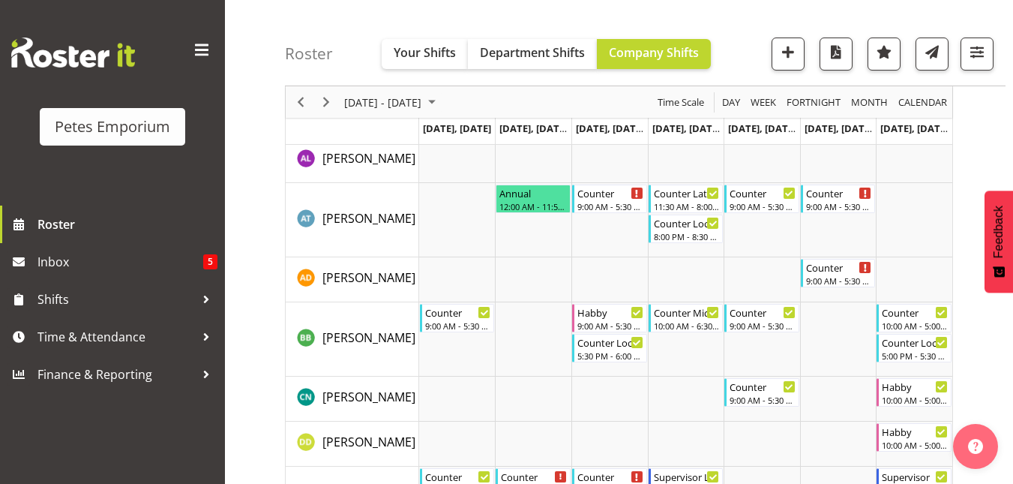
scroll to position [241, 0]
click at [321, 100] on span "Next" at bounding box center [326, 102] width 18 height 19
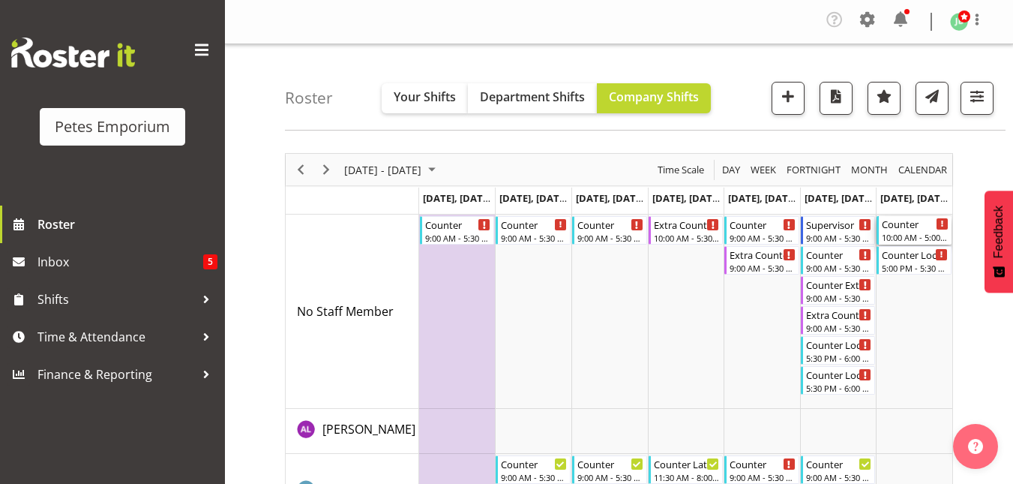
click at [910, 228] on div "Counter" at bounding box center [915, 223] width 67 height 15
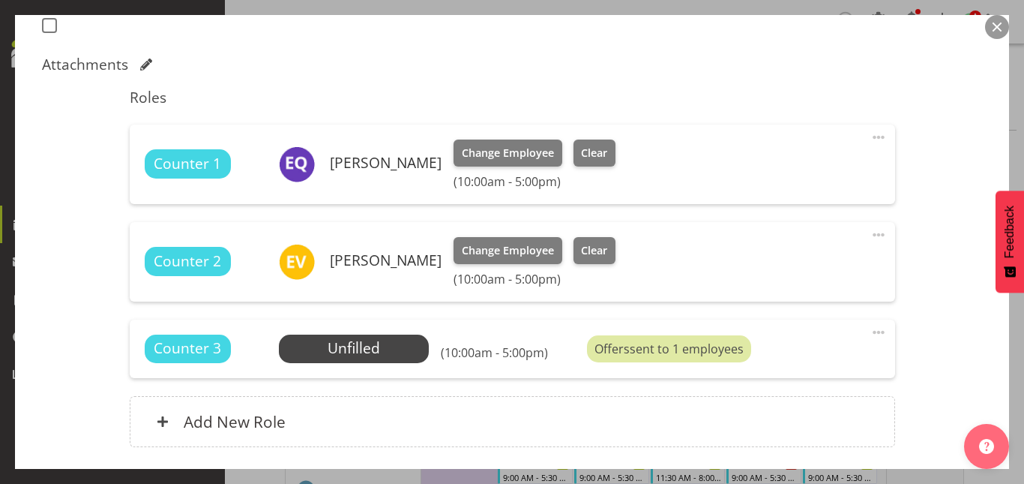
scroll to position [439, 0]
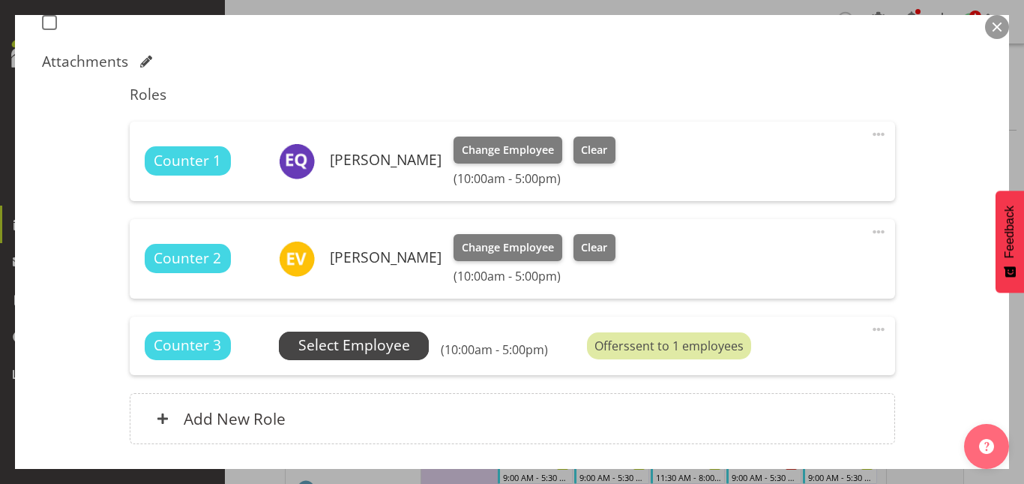
click at [283, 351] on span "Select Employee" at bounding box center [354, 345] width 150 height 28
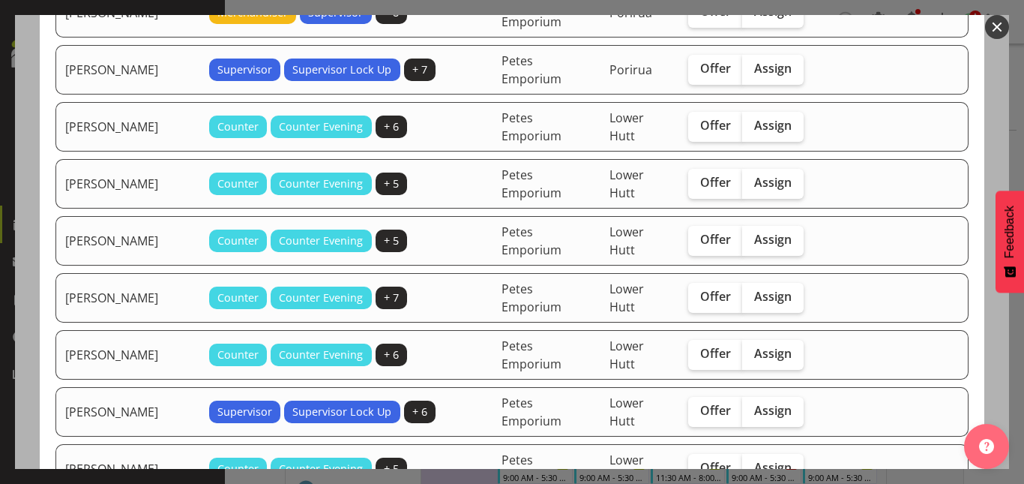
scroll to position [358, 0]
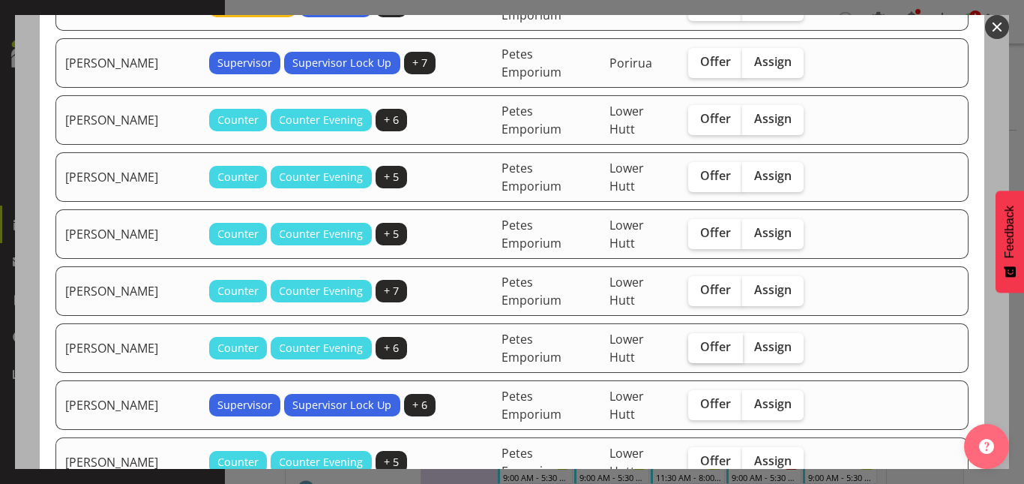
click at [705, 352] on span "Offer" at bounding box center [715, 346] width 31 height 15
click at [698, 352] on input "Offer" at bounding box center [693, 347] width 10 height 10
checkbox input "true"
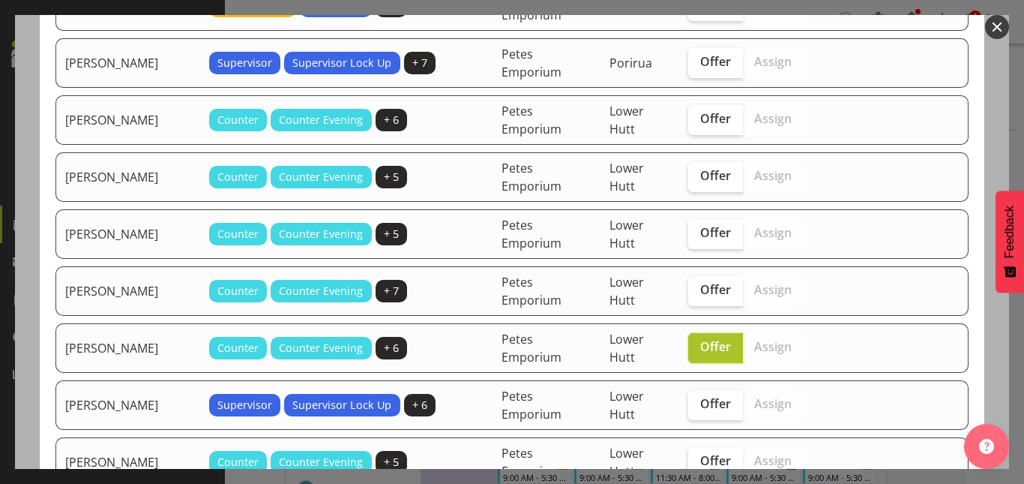
scroll to position [772, 0]
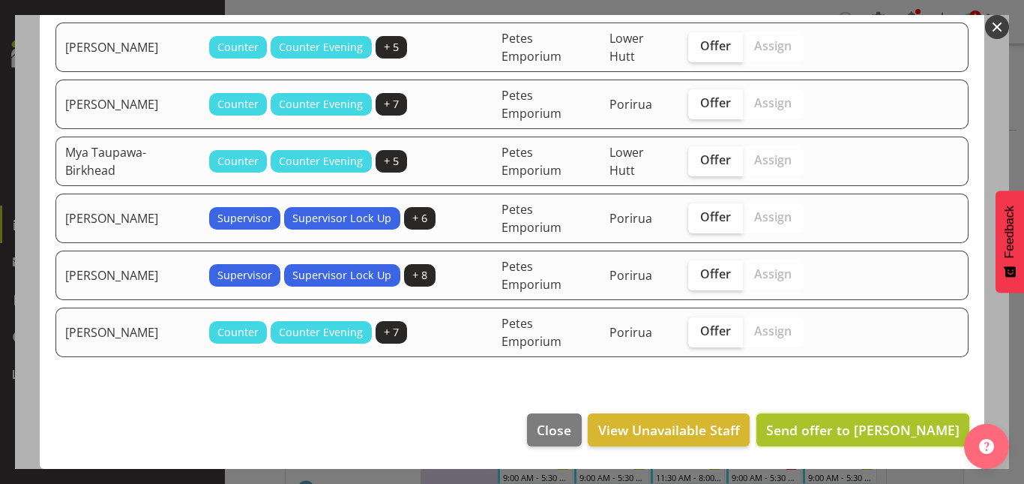
click at [800, 421] on span "Send offer to [PERSON_NAME]" at bounding box center [862, 430] width 193 height 18
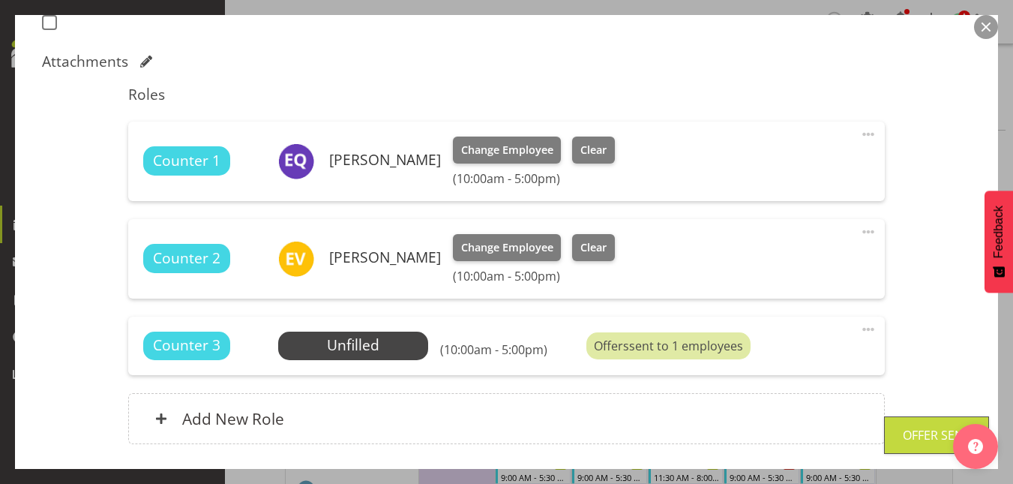
click at [978, 34] on button "button" at bounding box center [986, 27] width 24 height 24
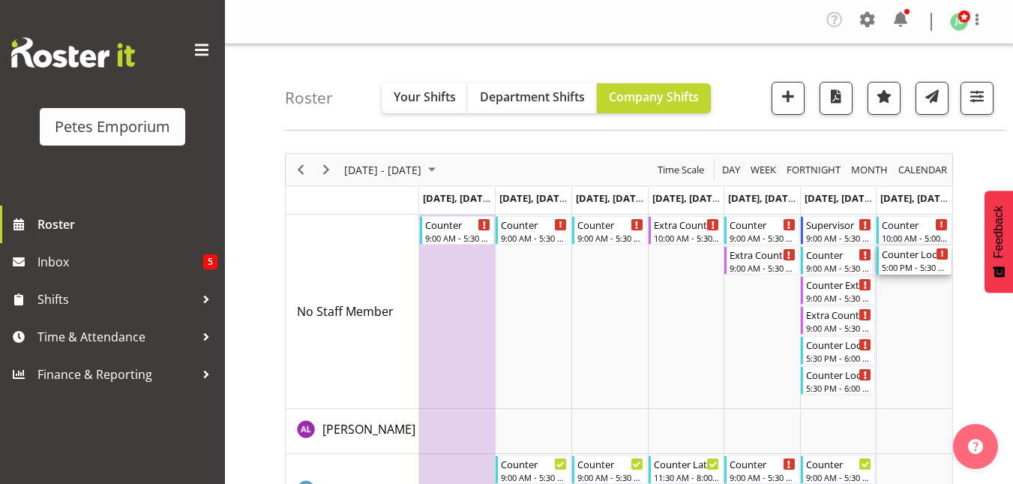
click at [891, 260] on div "Counter Lock Up" at bounding box center [915, 253] width 67 height 15
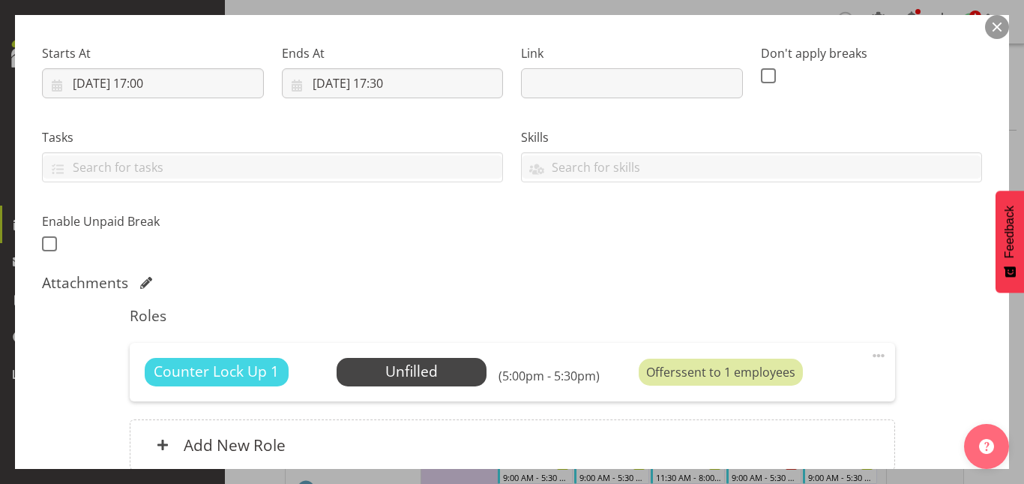
scroll to position [353, 0]
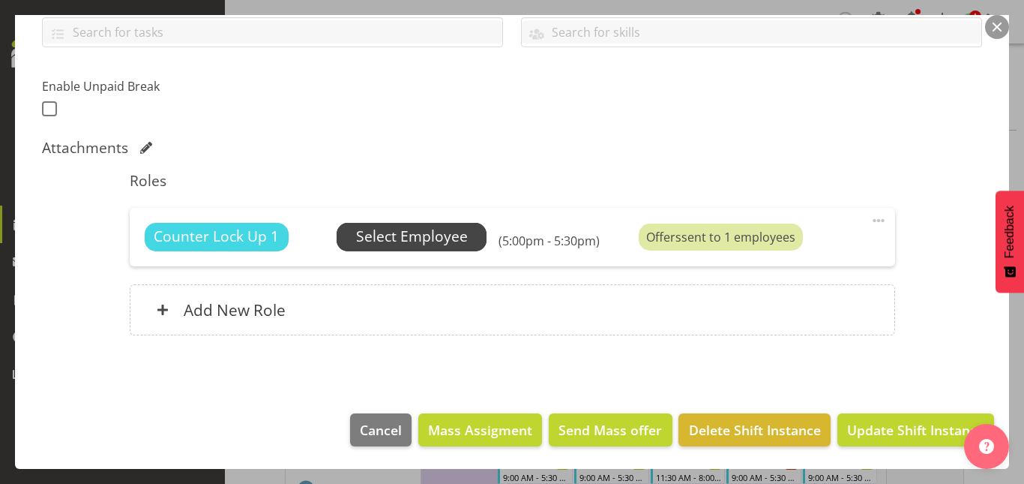
click at [430, 241] on span "Select Employee" at bounding box center [412, 237] width 112 height 22
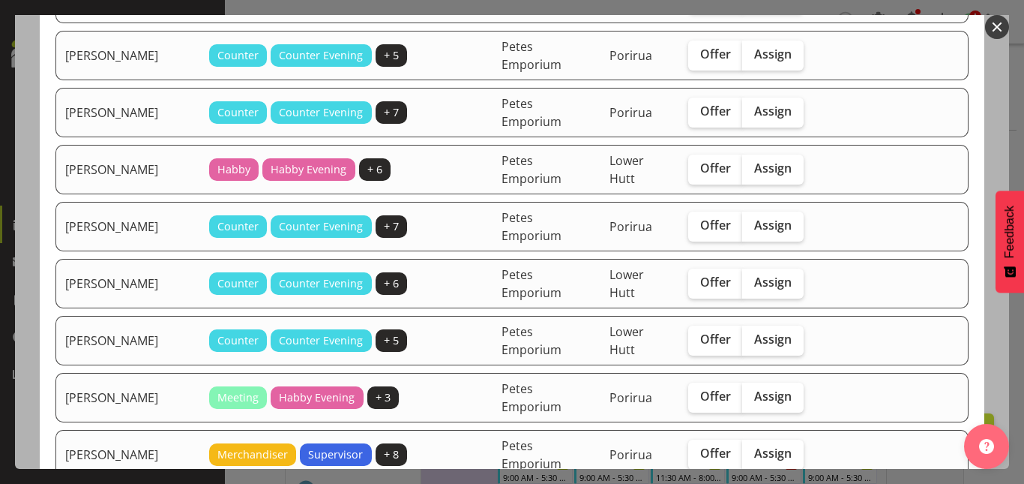
scroll to position [261, 0]
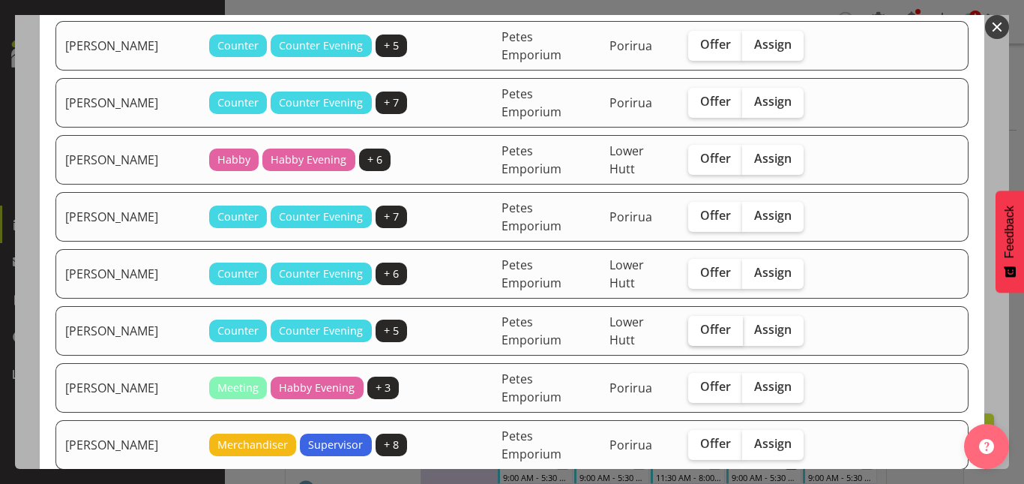
click at [722, 335] on span "Offer" at bounding box center [715, 329] width 31 height 15
click at [698, 334] on input "Offer" at bounding box center [693, 330] width 10 height 10
checkbox input "true"
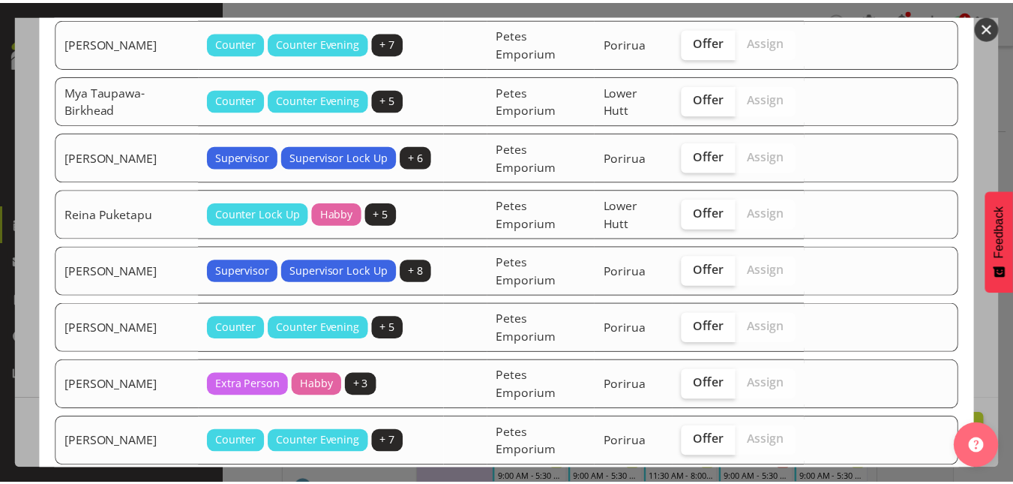
scroll to position [1285, 0]
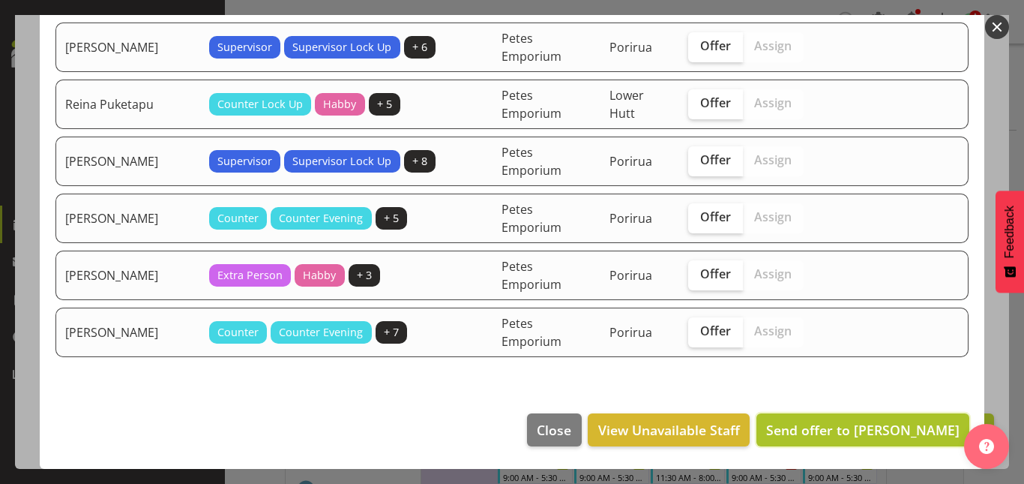
click at [862, 440] on button "Send offer to [PERSON_NAME]" at bounding box center [862, 429] width 213 height 33
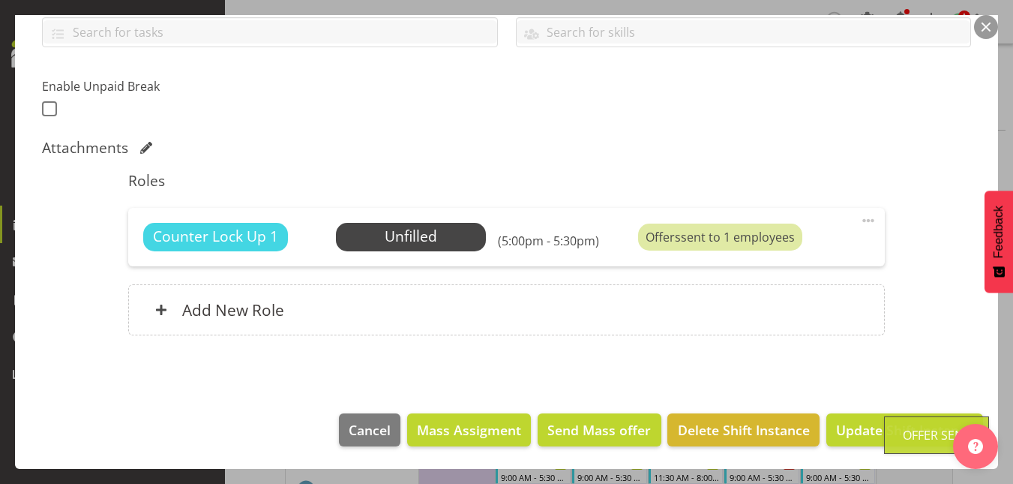
click at [995, 22] on button "button" at bounding box center [986, 27] width 24 height 24
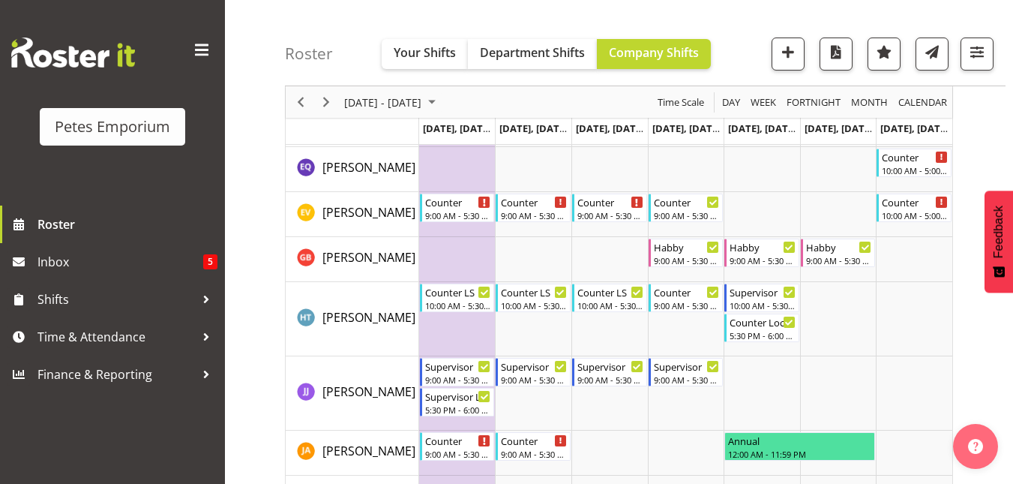
scroll to position [0, 0]
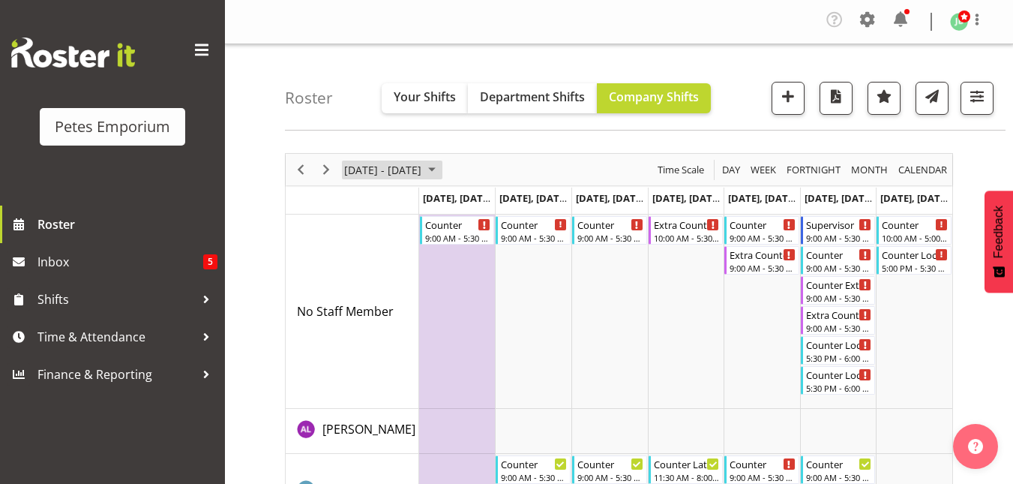
click at [423, 164] on span "[DATE] - [DATE]" at bounding box center [383, 169] width 80 height 19
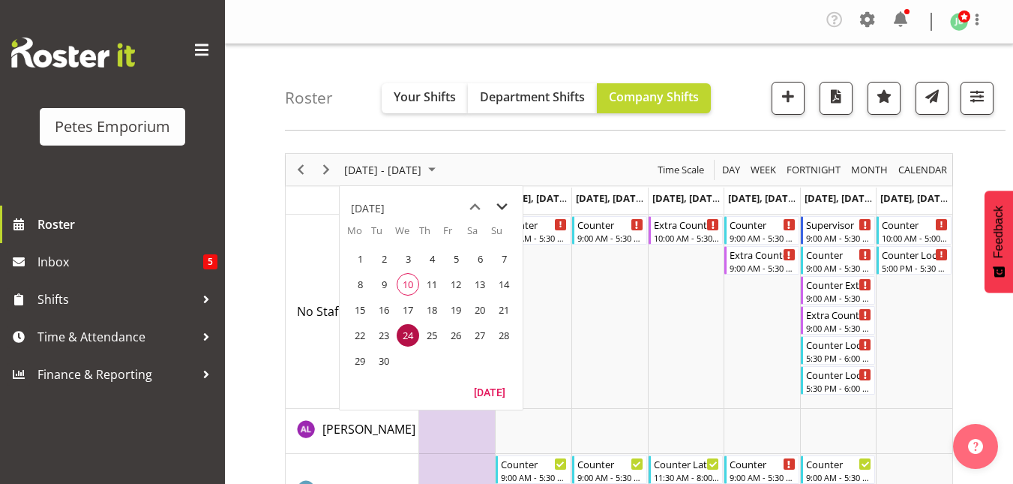
click at [499, 211] on span "next month" at bounding box center [502, 206] width 26 height 27
click at [481, 289] on span "11" at bounding box center [480, 284] width 22 height 22
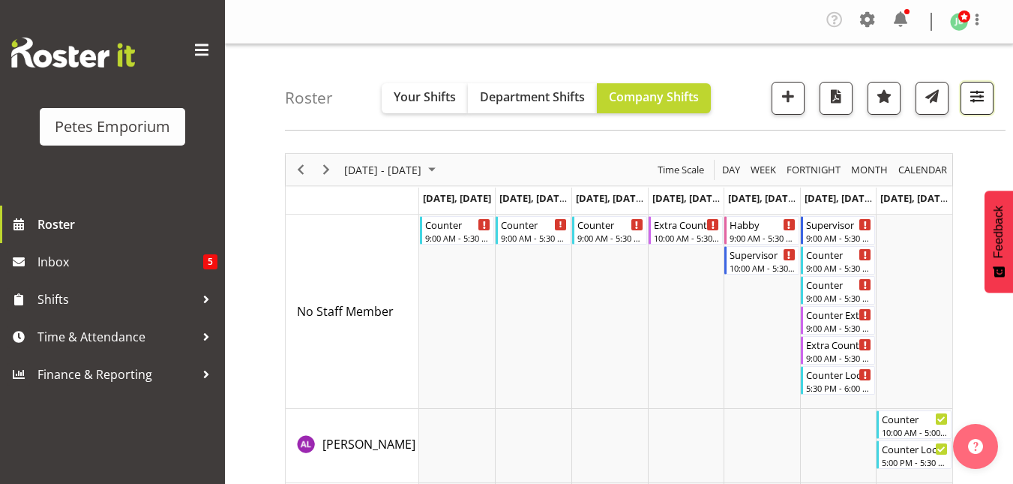
click at [975, 94] on span "button" at bounding box center [976, 95] width 19 height 19
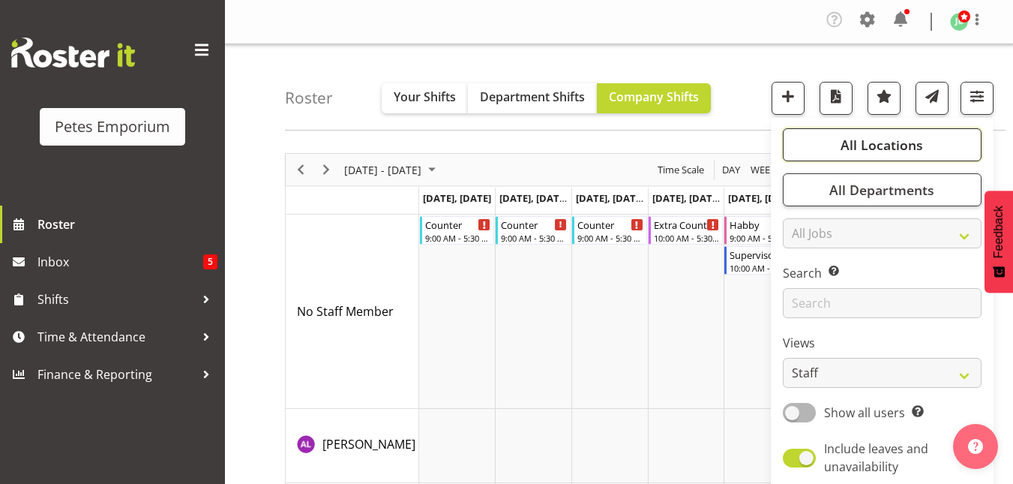
click at [903, 136] on span "All Locations" at bounding box center [881, 145] width 82 height 18
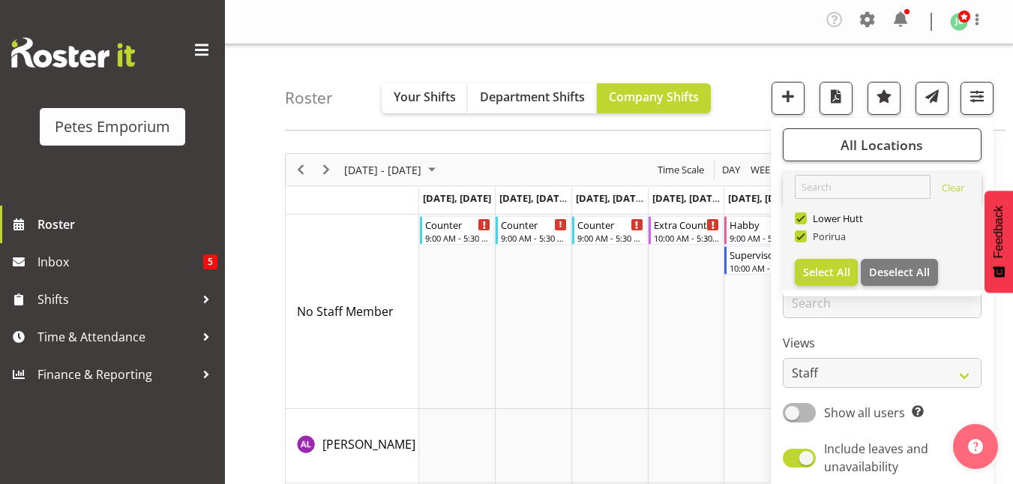
click at [803, 231] on span at bounding box center [801, 236] width 12 height 12
click at [803, 232] on input "Porirua" at bounding box center [800, 237] width 10 height 10
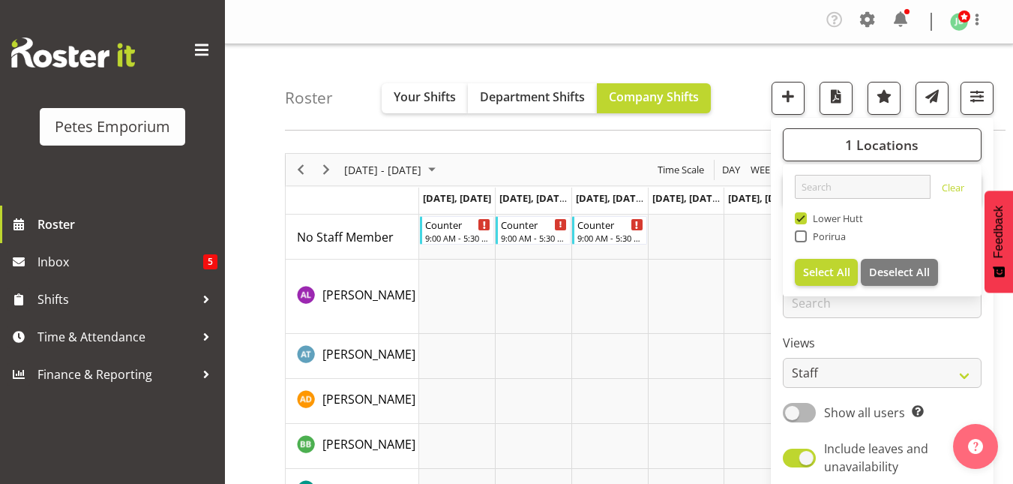
click at [732, 105] on div "Roster Your Shifts Department Shifts Company Shifts 1 Locations Clear [GEOGRAPH…" at bounding box center [645, 87] width 720 height 86
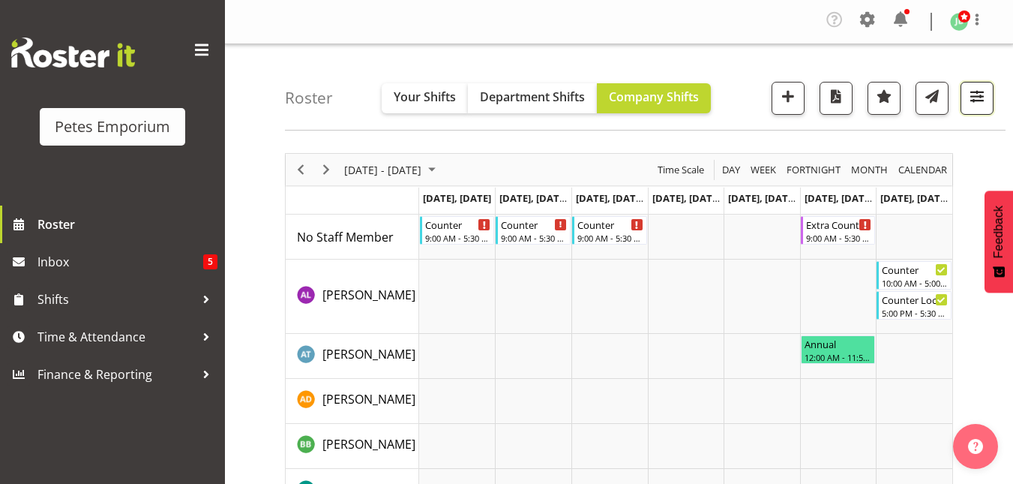
click at [976, 103] on span "button" at bounding box center [976, 95] width 19 height 19
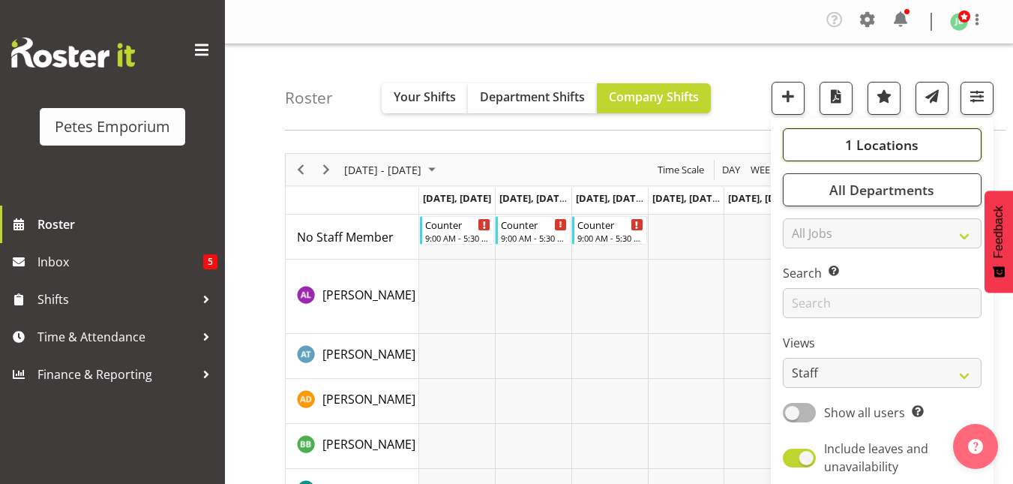
click at [870, 146] on span "1 Locations" at bounding box center [881, 145] width 73 height 18
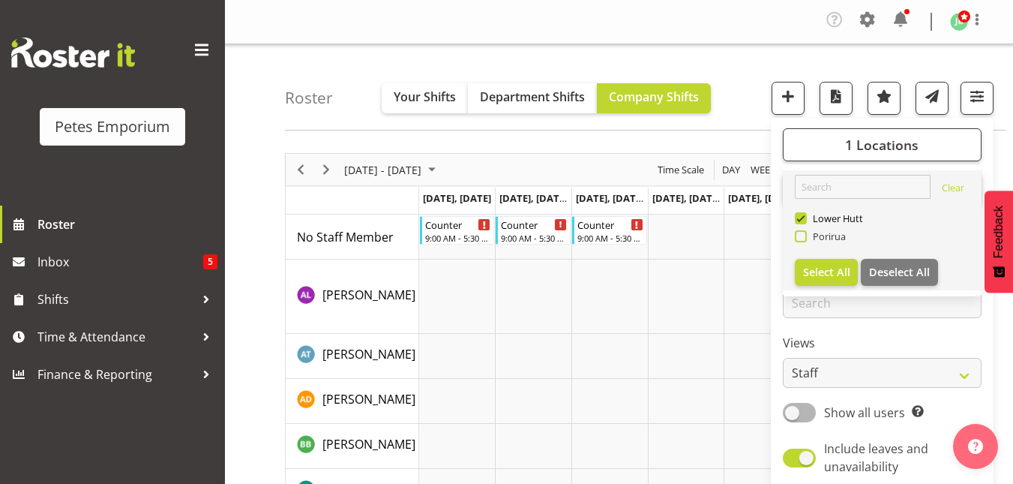
click at [812, 239] on span "Porirua" at bounding box center [827, 236] width 40 height 12
click at [804, 239] on input "Porirua" at bounding box center [800, 237] width 10 height 10
checkbox input "true"
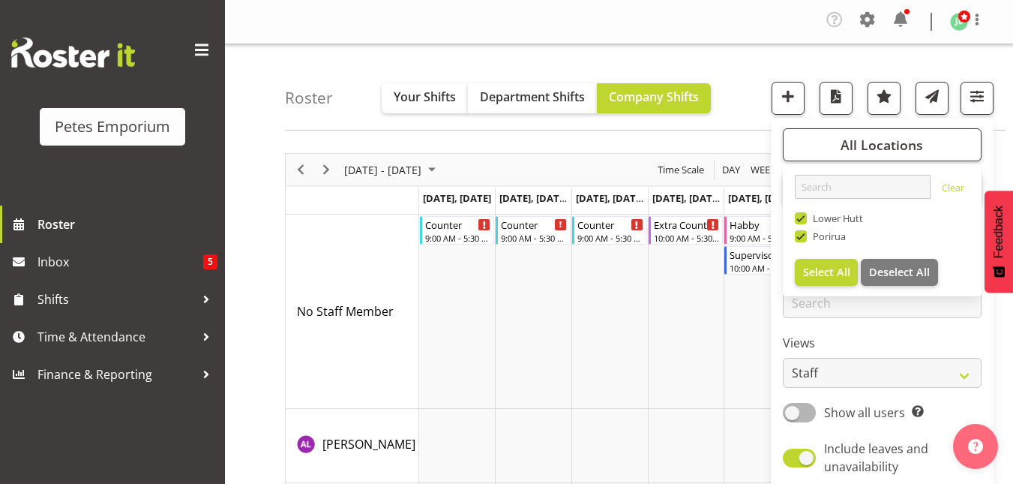
click at [804, 219] on span at bounding box center [801, 218] width 12 height 12
click at [804, 219] on input "Lower Hutt" at bounding box center [800, 219] width 10 height 10
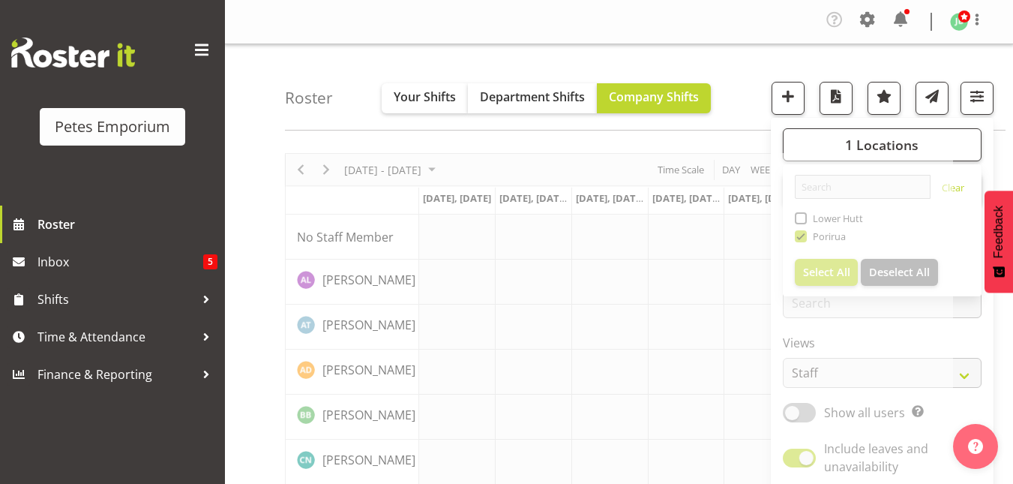
click at [756, 55] on div "Roster Your Shifts Department Shifts Company Shifts 1 Locations Clear [GEOGRAPH…" at bounding box center [645, 87] width 720 height 86
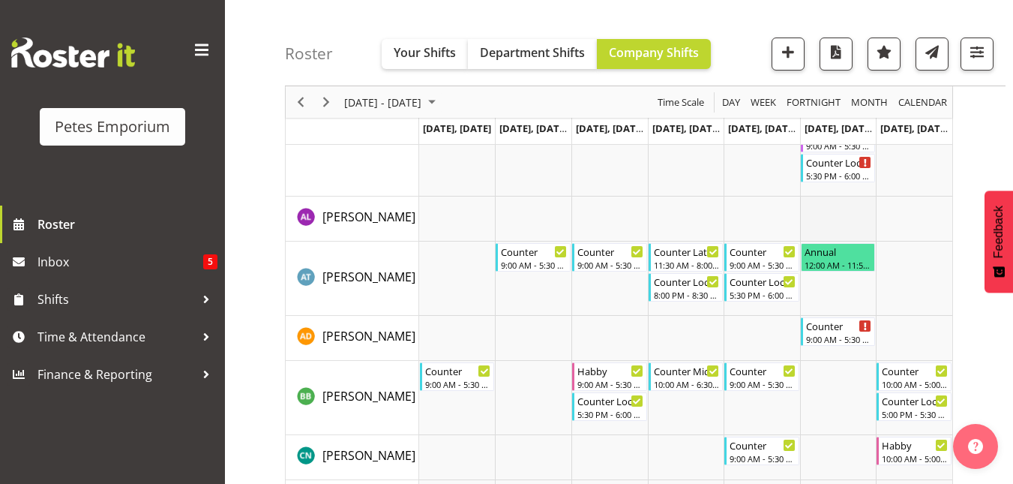
scroll to position [178, 0]
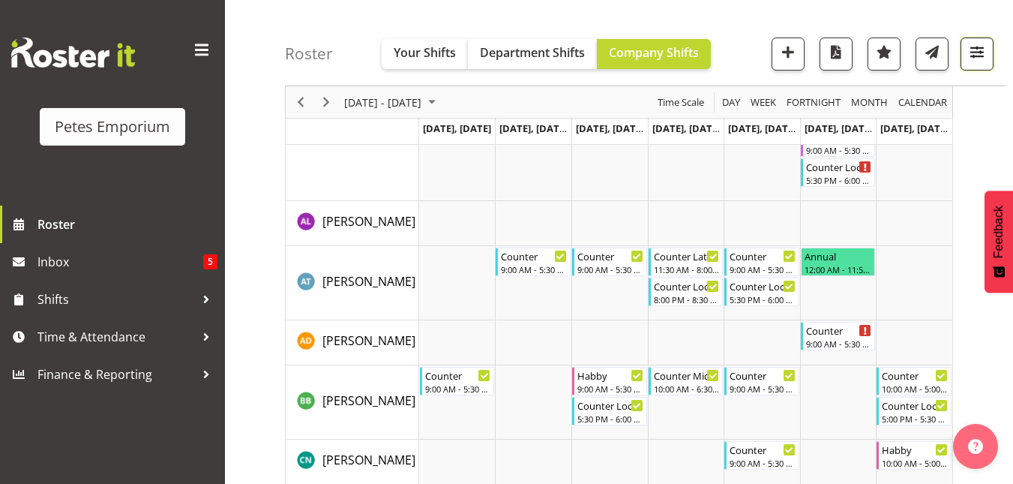
click at [981, 55] on span "button" at bounding box center [976, 51] width 19 height 19
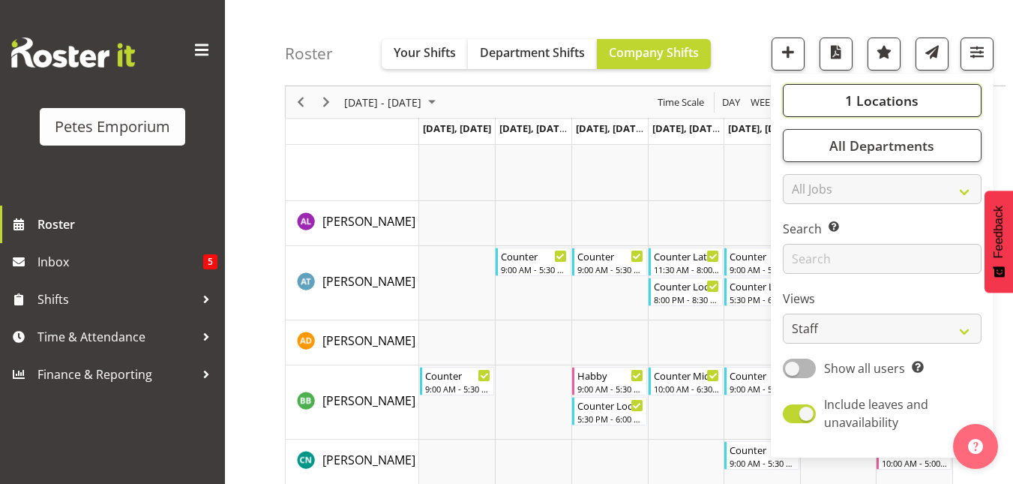
click at [906, 97] on span "1 Locations" at bounding box center [881, 100] width 73 height 18
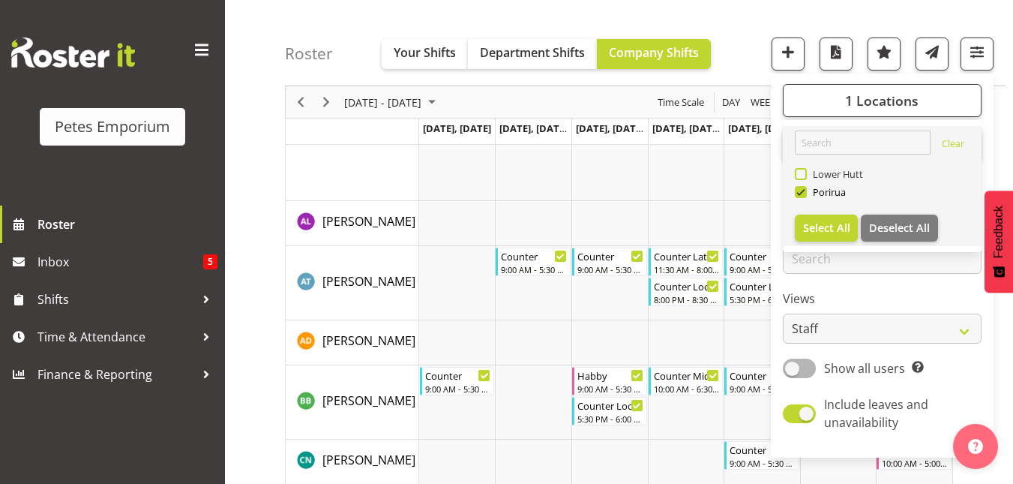
click at [805, 175] on span at bounding box center [801, 174] width 12 height 12
click at [804, 175] on input "Lower Hutt" at bounding box center [800, 174] width 10 height 10
checkbox input "true"
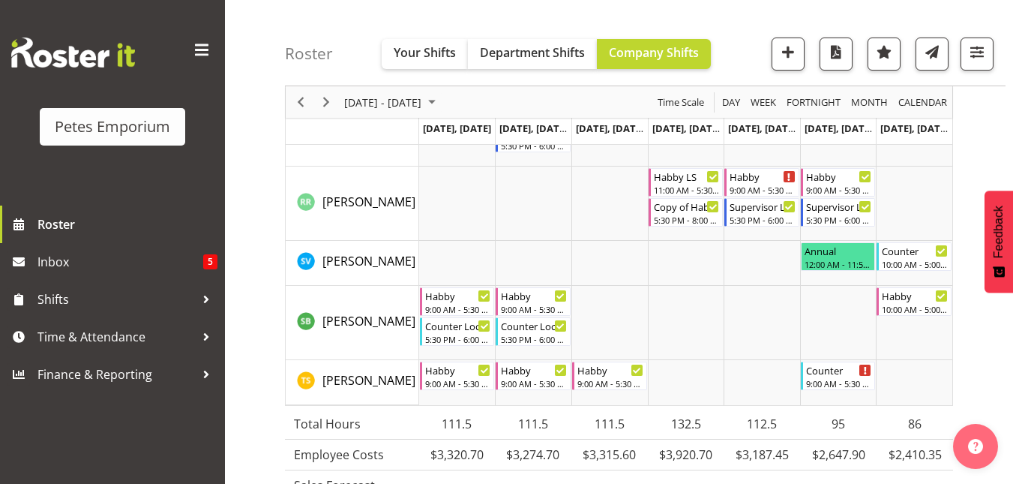
scroll to position [1867, 0]
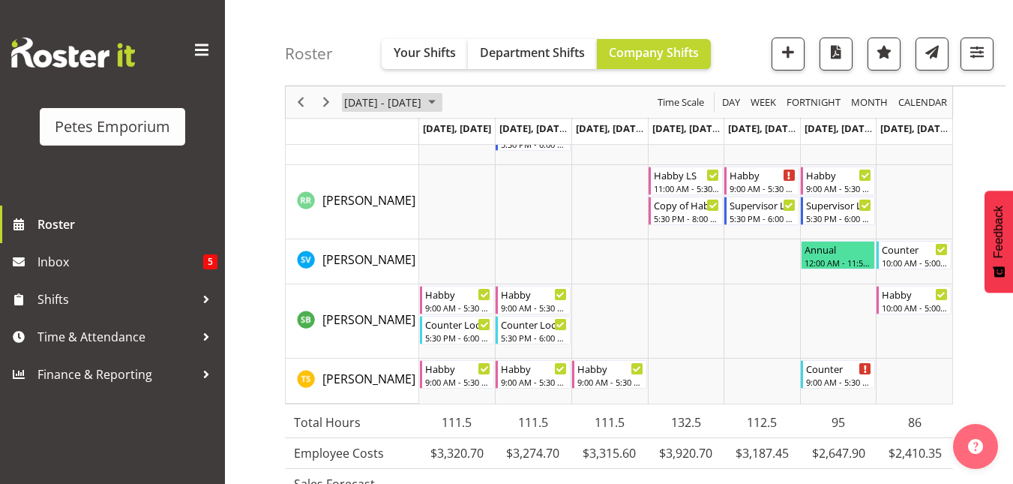
click at [418, 105] on span "[DATE] - [DATE]" at bounding box center [383, 102] width 80 height 19
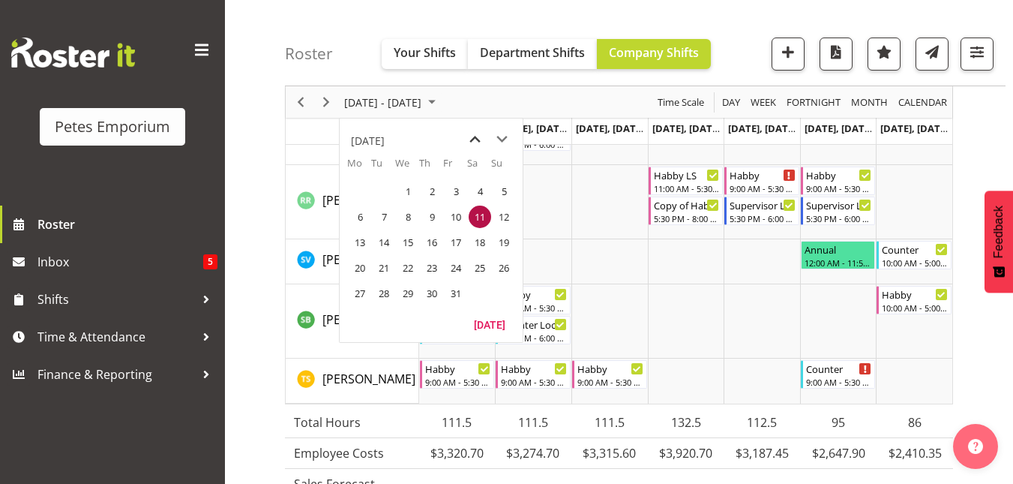
click at [476, 140] on span "previous month" at bounding box center [475, 139] width 26 height 27
click at [401, 244] on span "17" at bounding box center [408, 242] width 22 height 22
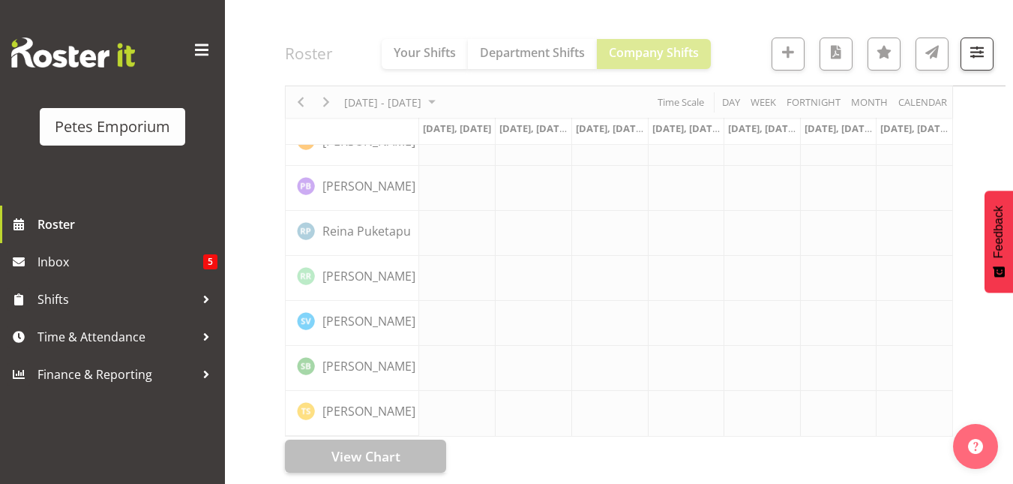
scroll to position [1218, 0]
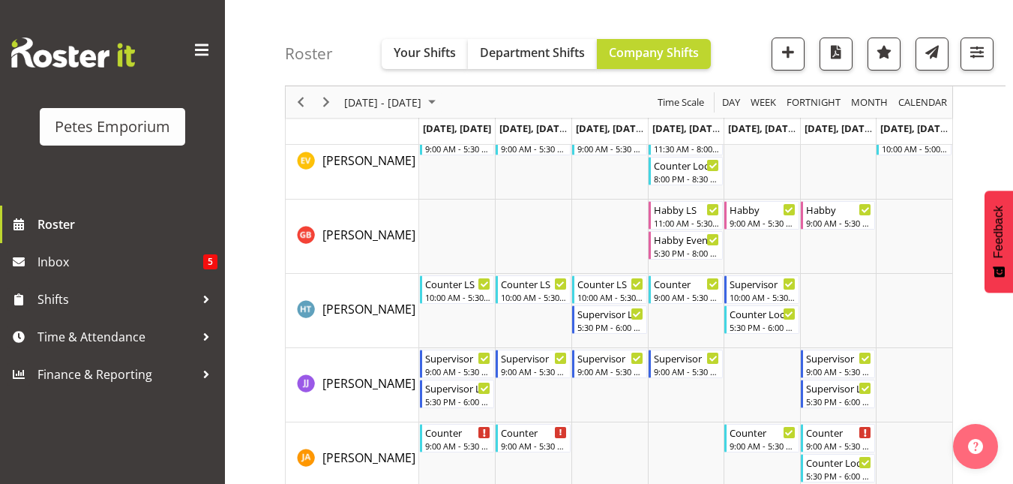
scroll to position [747, 0]
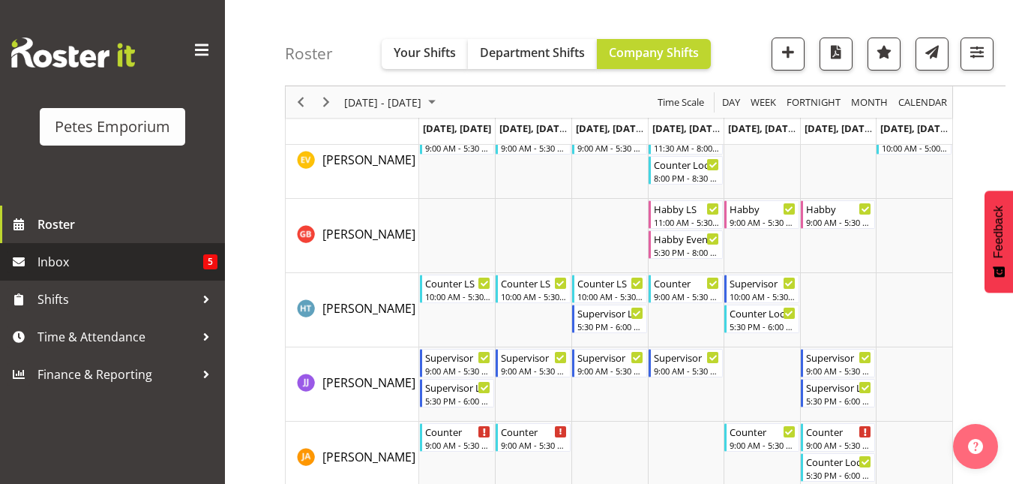
click at [46, 265] on span "Inbox" at bounding box center [120, 261] width 166 height 22
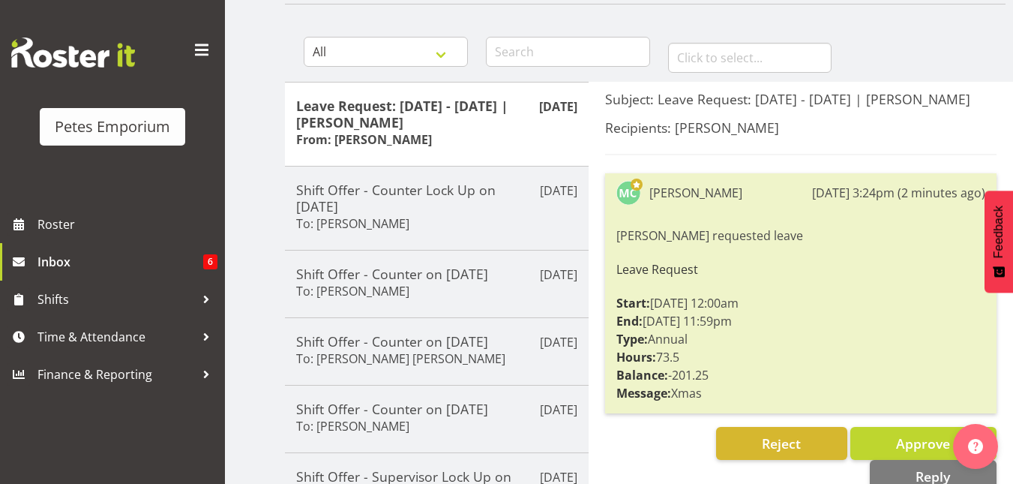
scroll to position [129, 0]
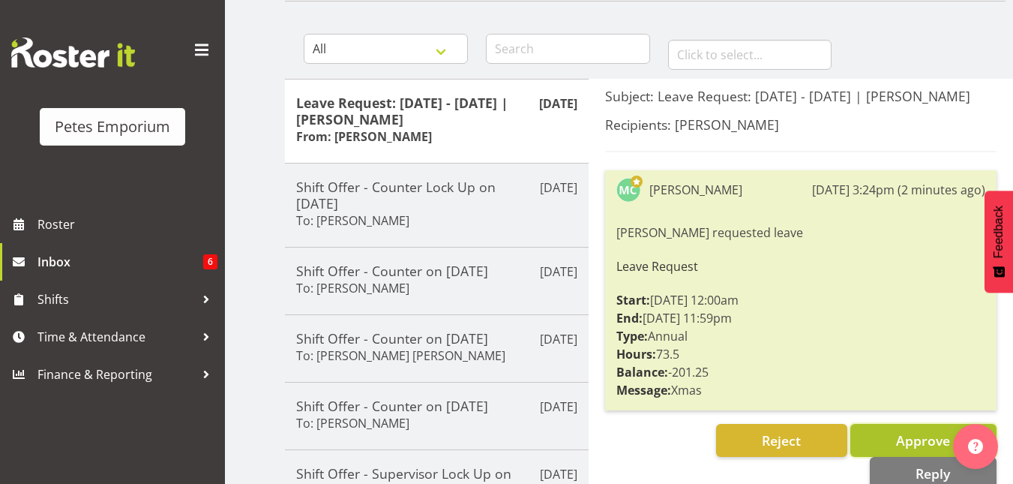
click at [914, 425] on button "Approve" at bounding box center [923, 440] width 146 height 33
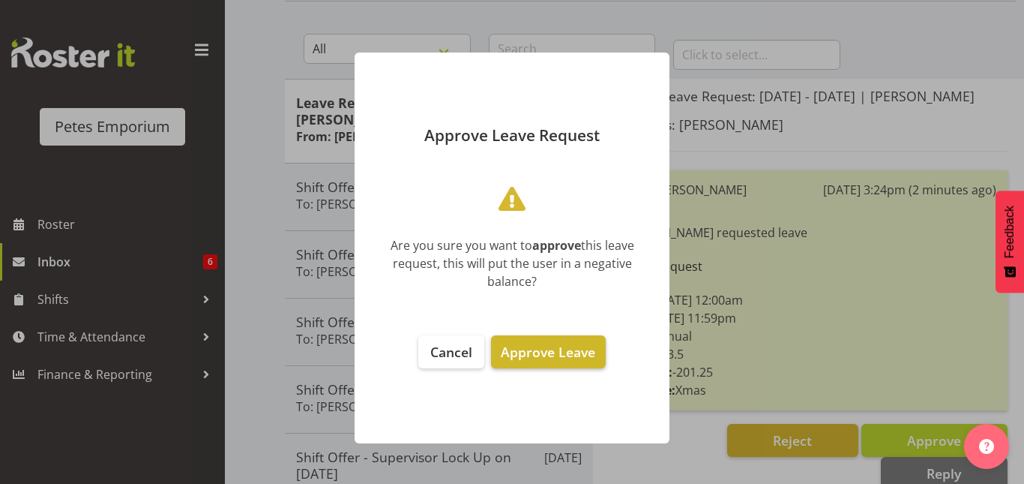
click at [536, 335] on button "Approve Leave" at bounding box center [548, 351] width 114 height 33
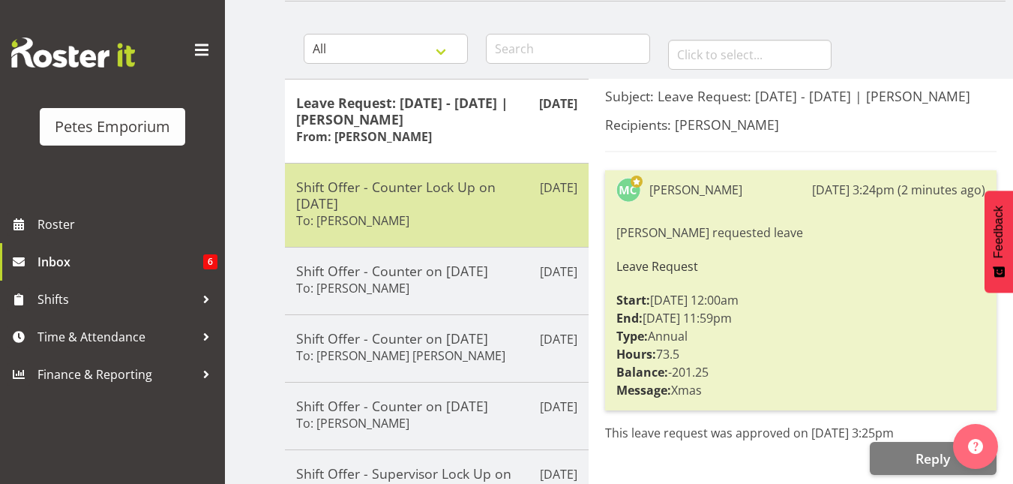
click at [444, 220] on div "Shift Offer - Counter Lock Up on [DATE] To: [PERSON_NAME]" at bounding box center [436, 204] width 281 height 53
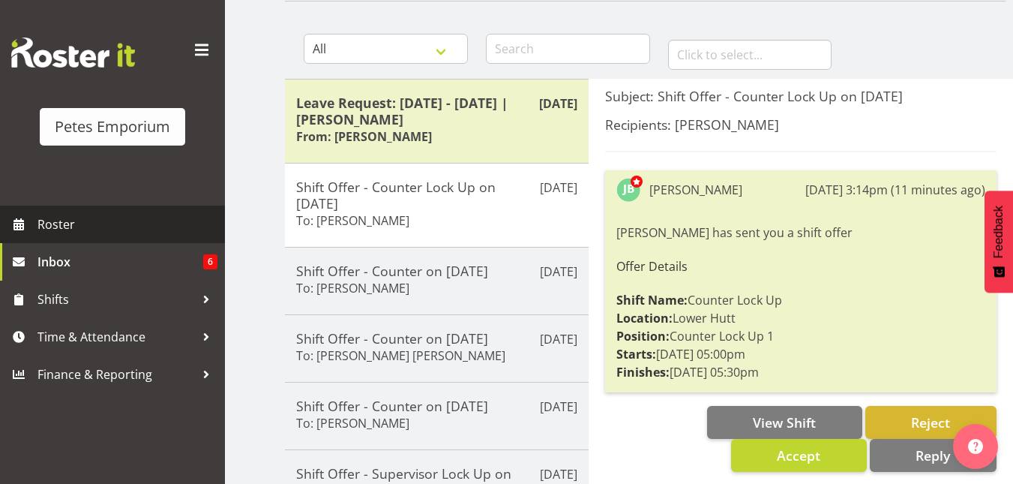
click at [59, 225] on span "Roster" at bounding box center [127, 224] width 180 height 22
